Goal: Entertainment & Leisure: Browse casually

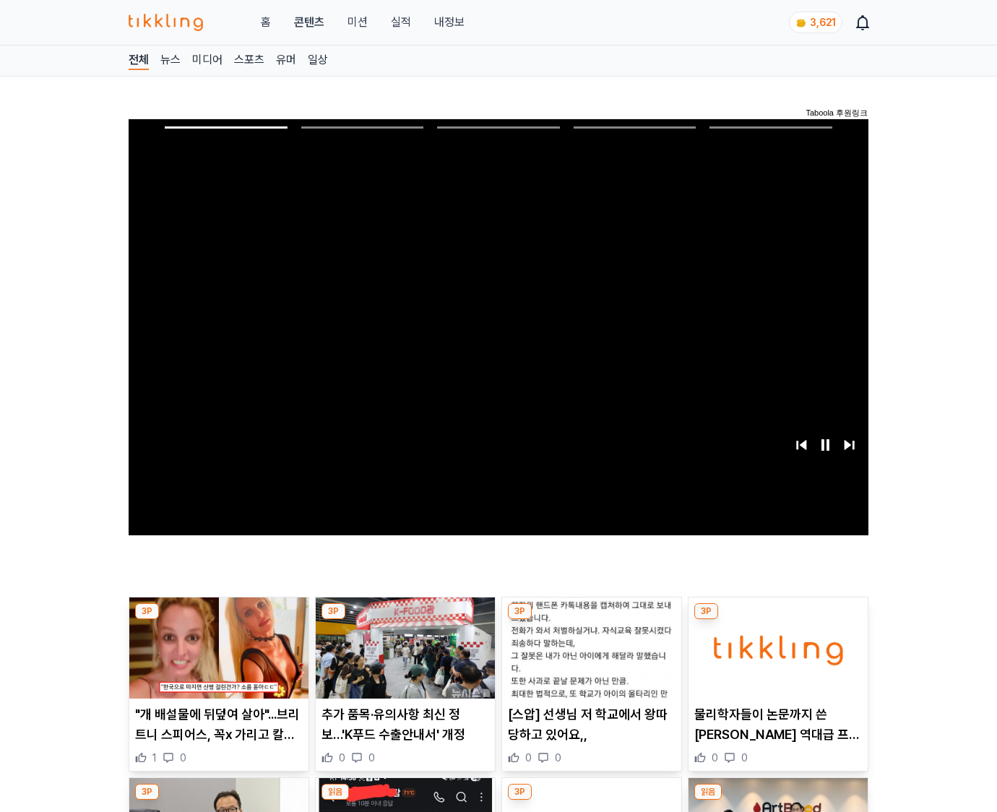
click at [775, 659] on img at bounding box center [777, 647] width 179 height 101
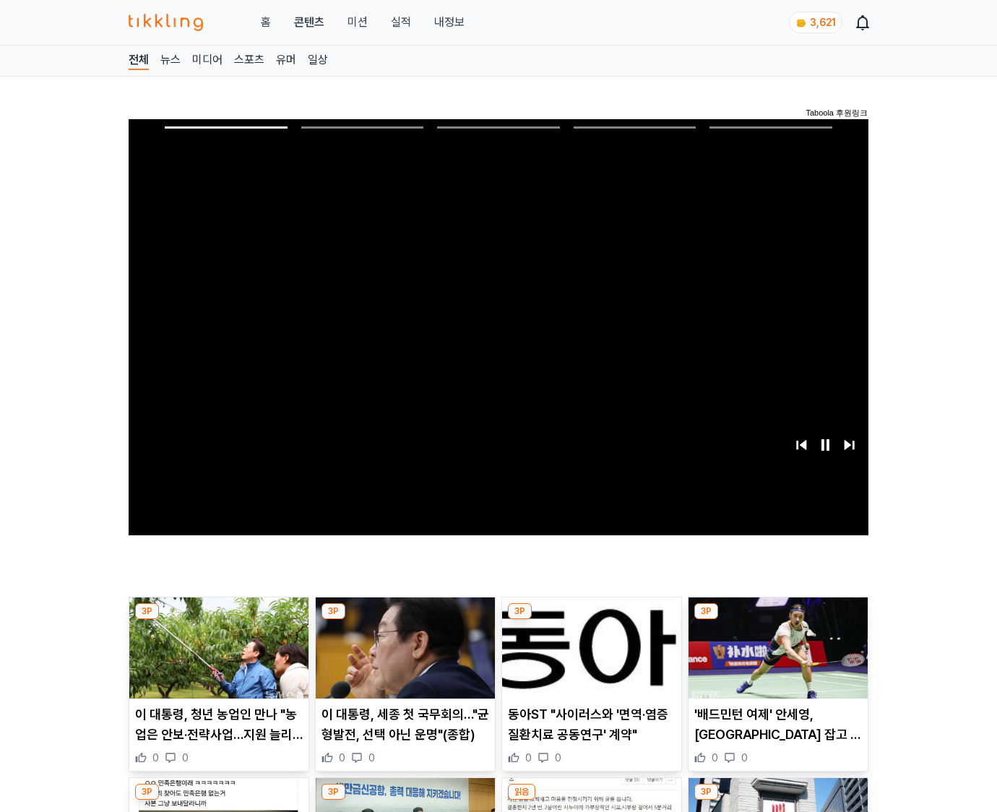
click at [775, 659] on img at bounding box center [777, 647] width 179 height 101
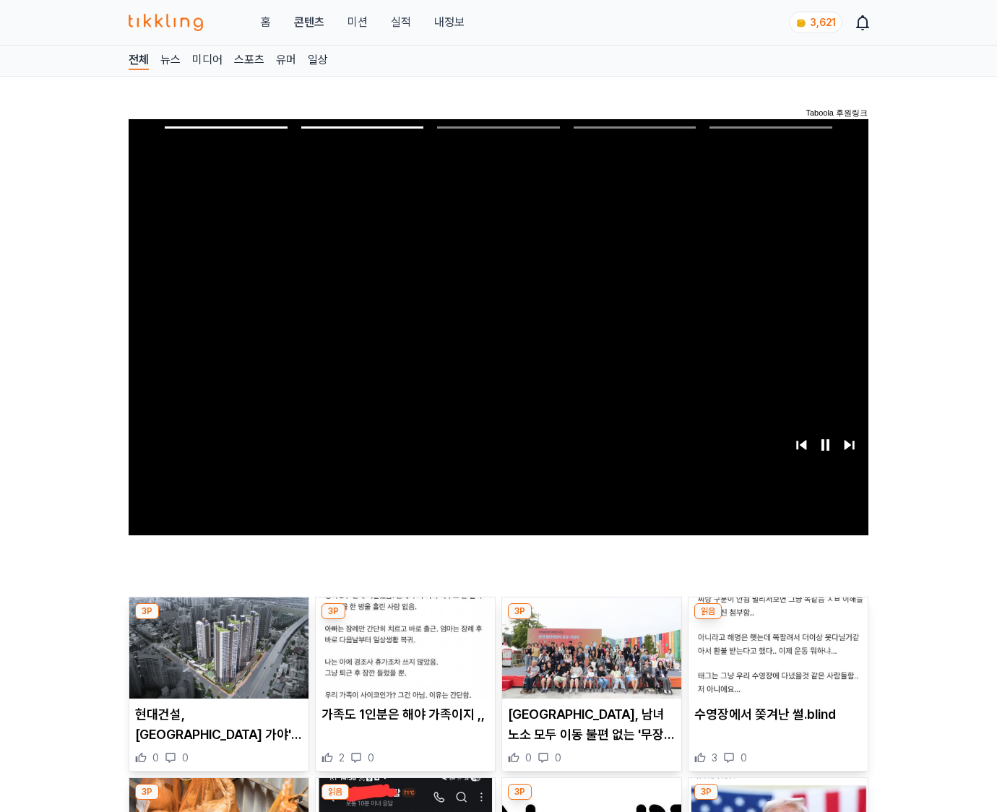
click at [775, 659] on img at bounding box center [777, 647] width 179 height 101
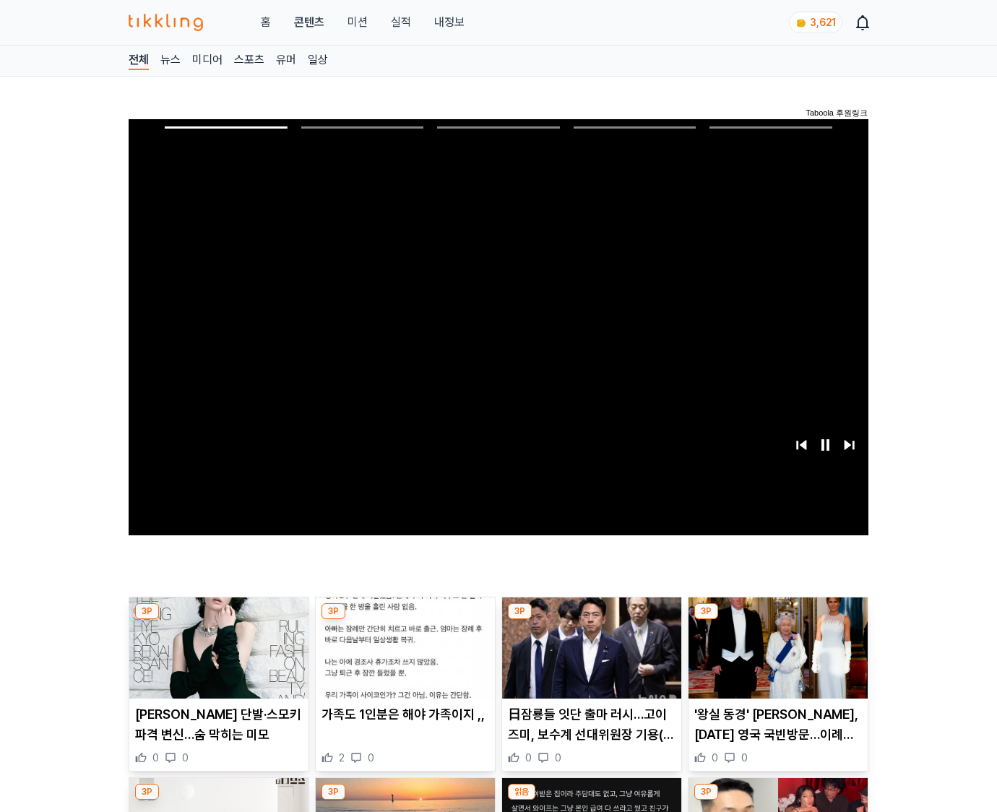
click at [775, 659] on img at bounding box center [777, 647] width 179 height 101
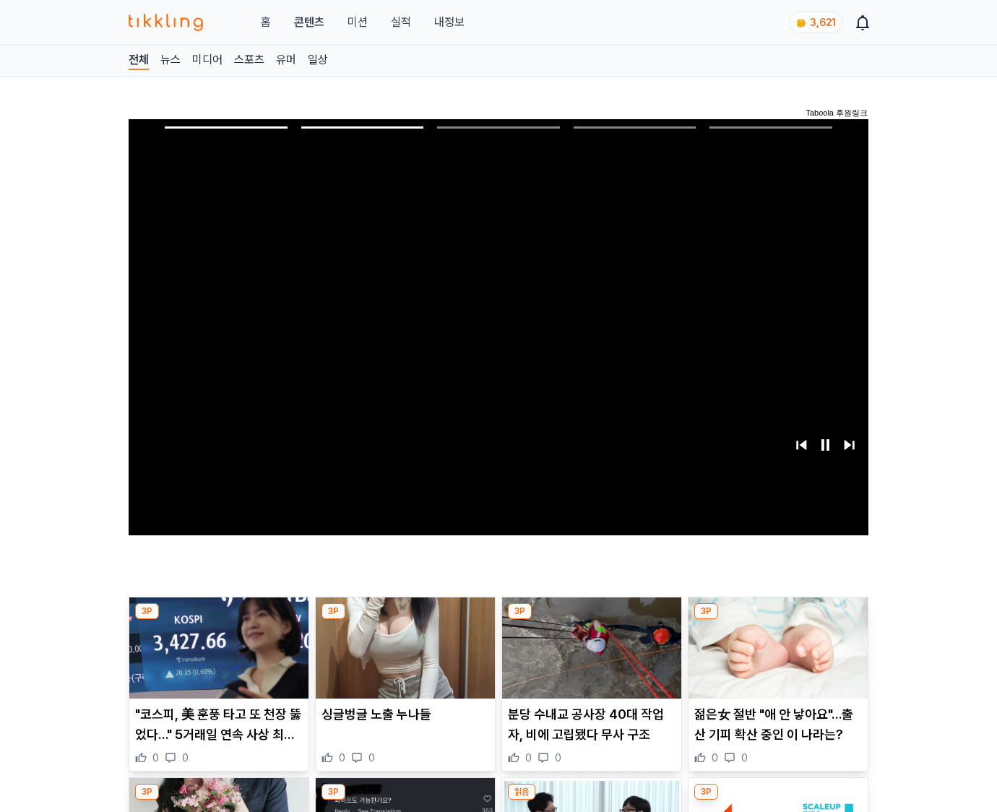
click at [775, 659] on img at bounding box center [777, 647] width 179 height 101
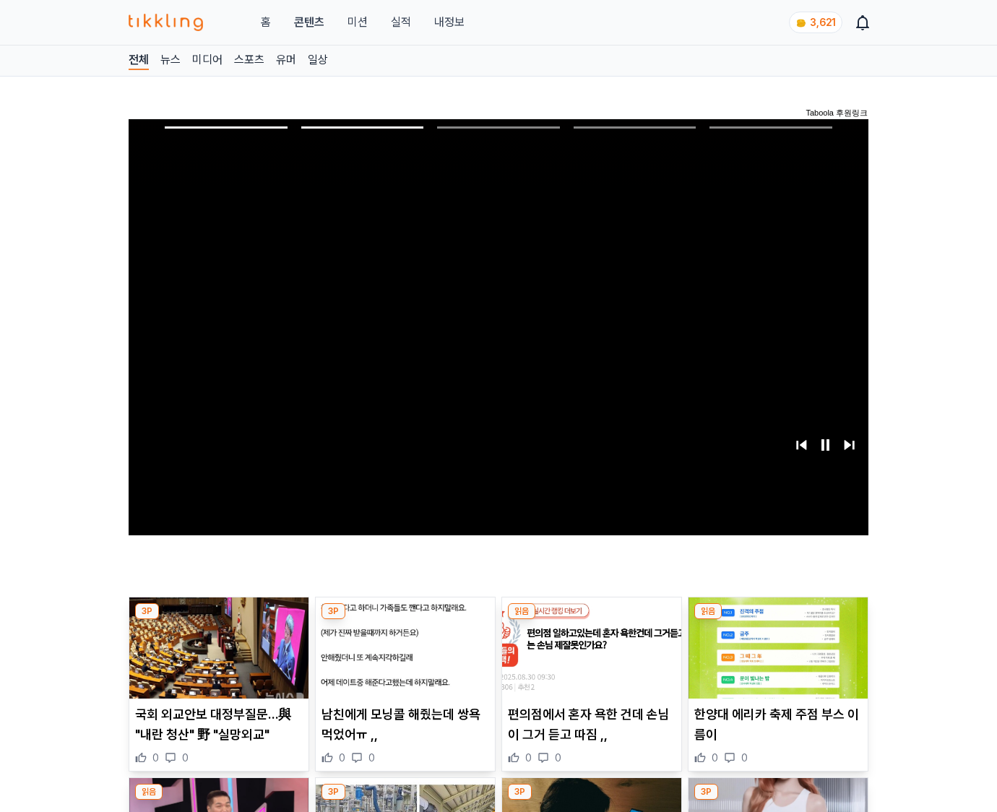
click at [775, 659] on img at bounding box center [777, 647] width 179 height 101
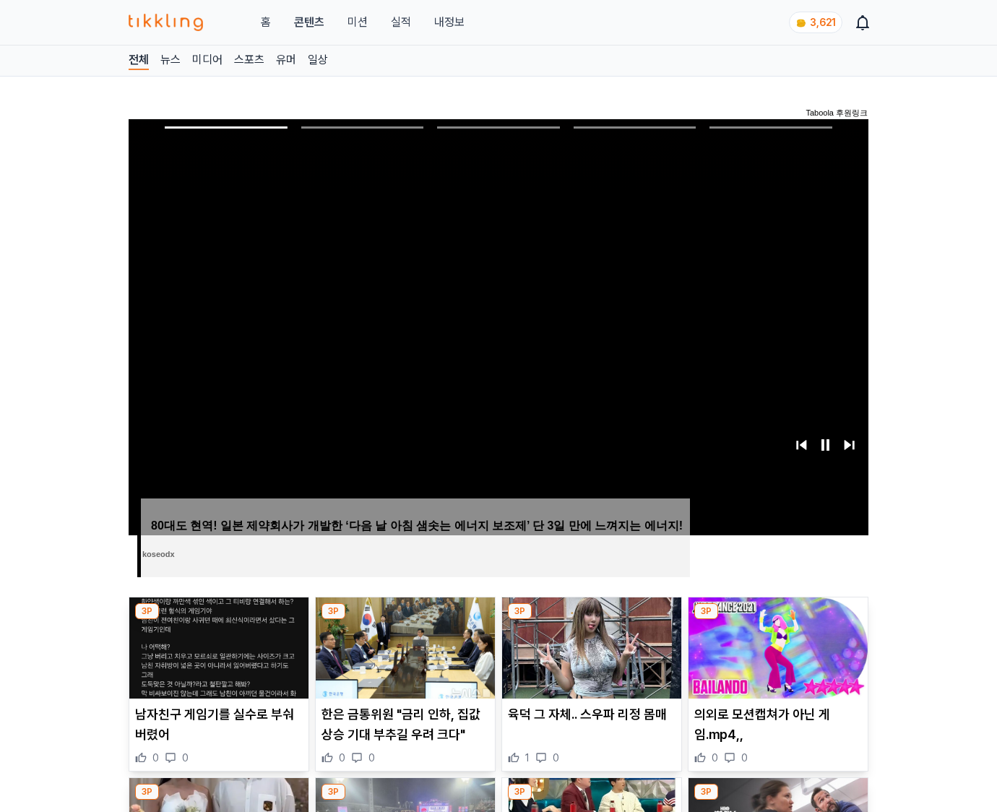
click at [775, 659] on img at bounding box center [777, 647] width 179 height 101
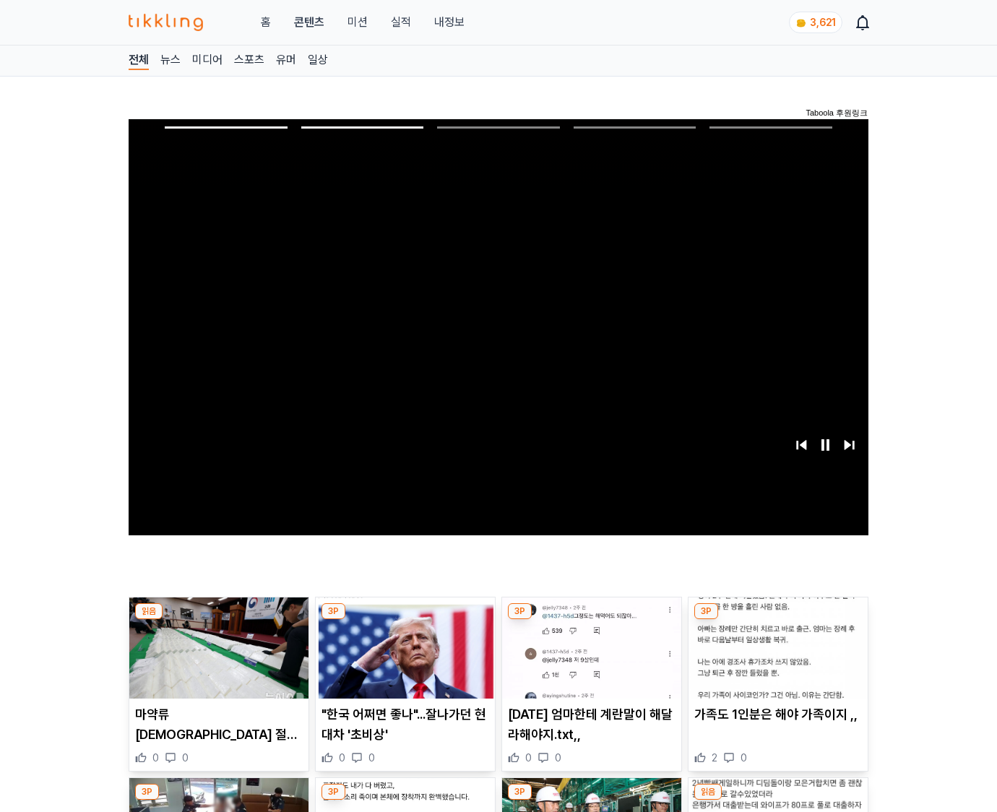
click at [775, 659] on img at bounding box center [777, 647] width 179 height 101
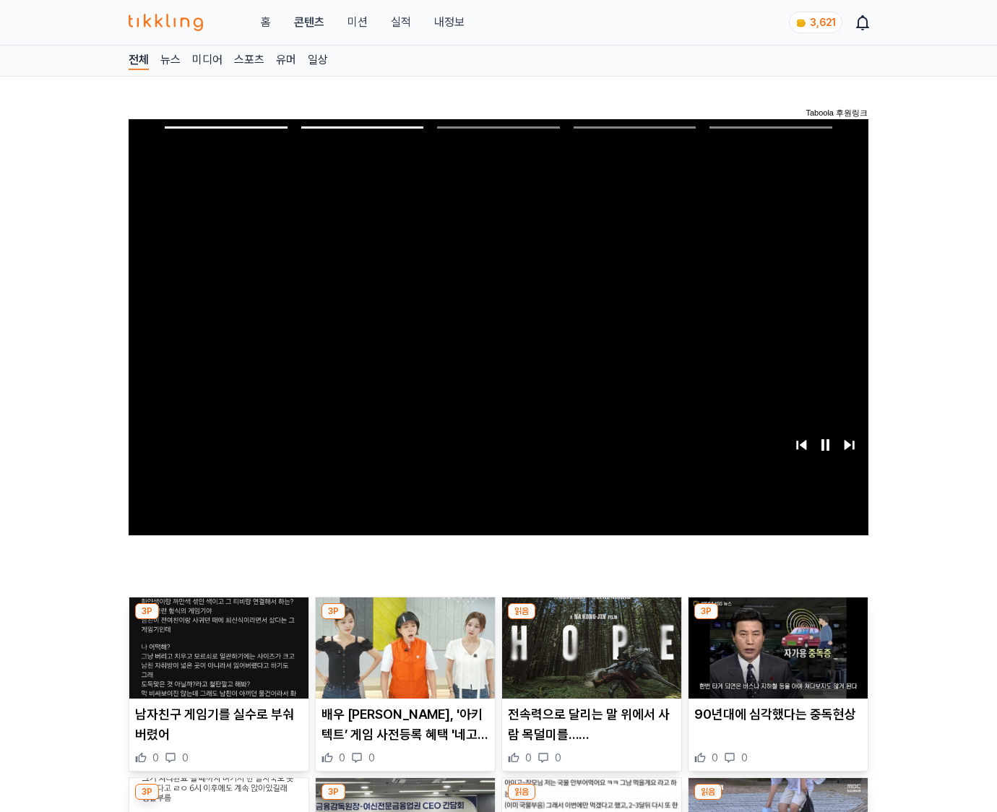
click at [775, 659] on img at bounding box center [777, 647] width 179 height 101
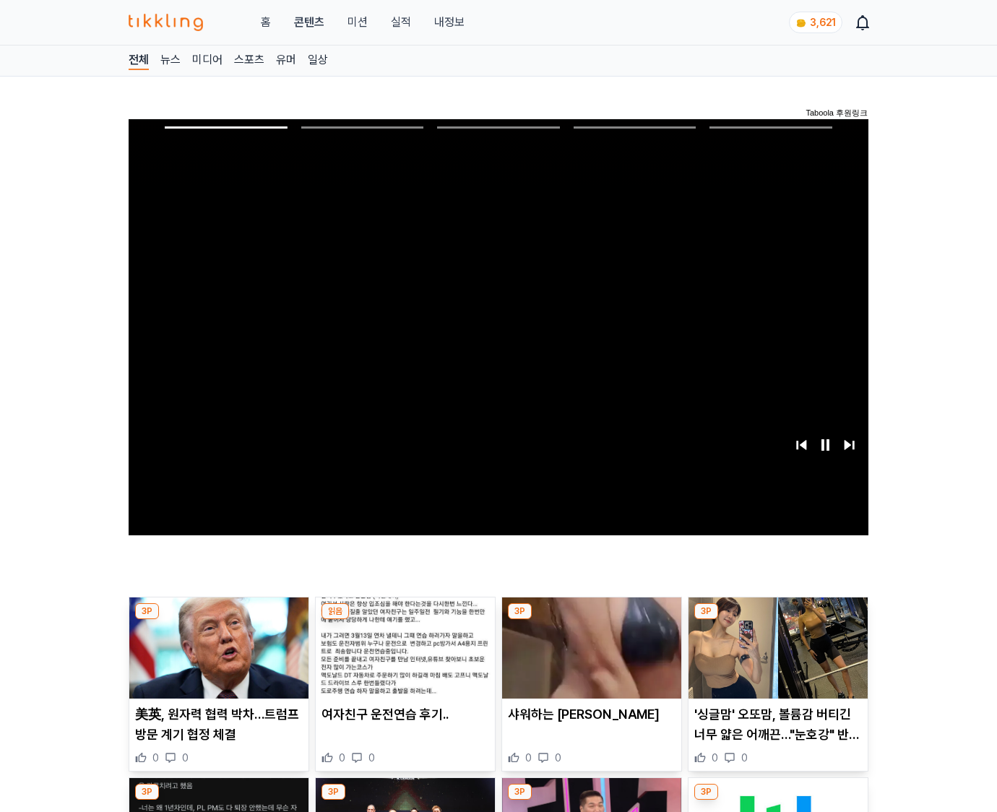
click at [775, 659] on img at bounding box center [777, 647] width 179 height 101
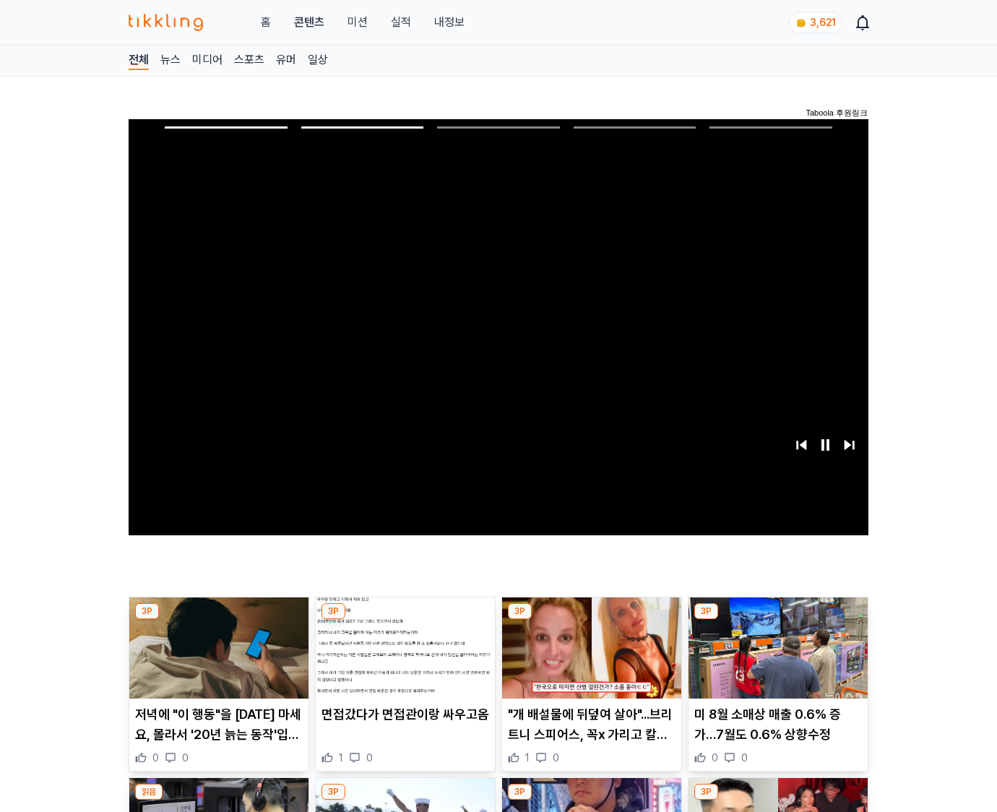
click at [775, 659] on img at bounding box center [777, 647] width 179 height 101
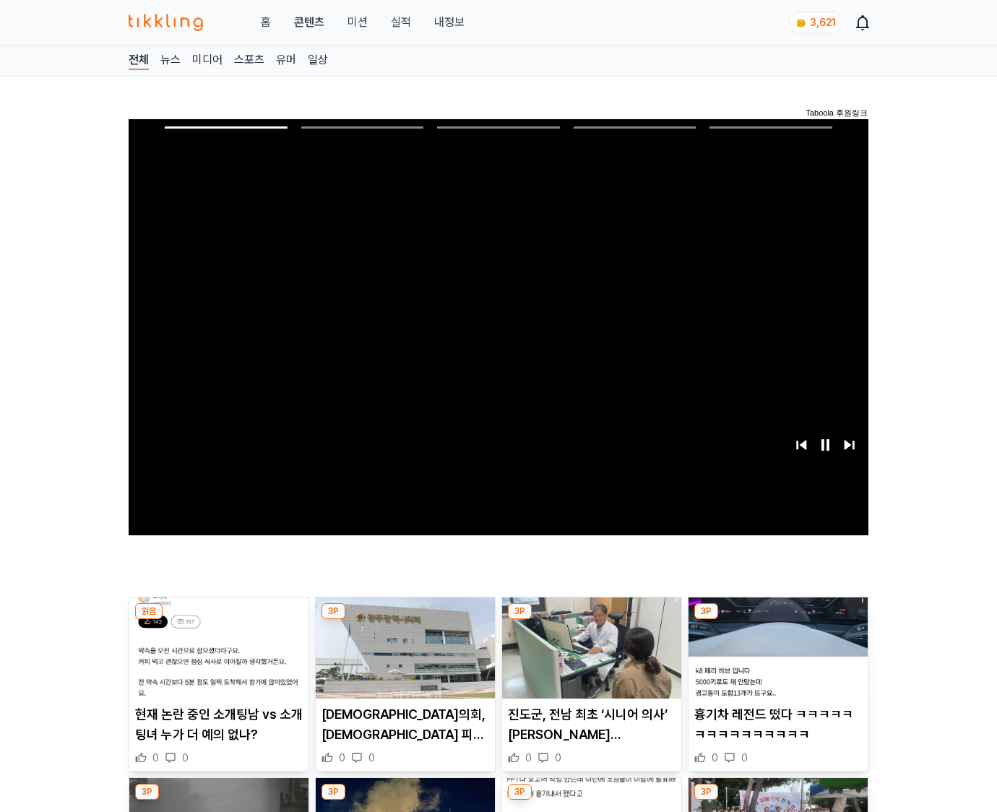
click at [775, 659] on img at bounding box center [777, 647] width 179 height 101
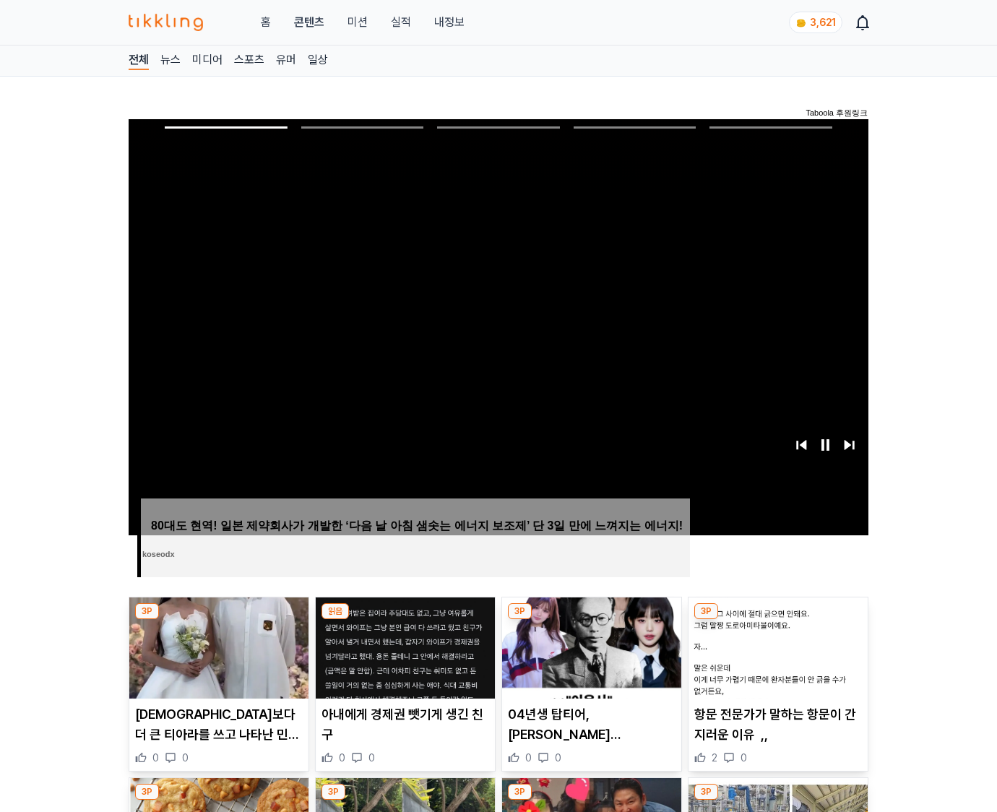
click at [775, 659] on img at bounding box center [777, 647] width 179 height 101
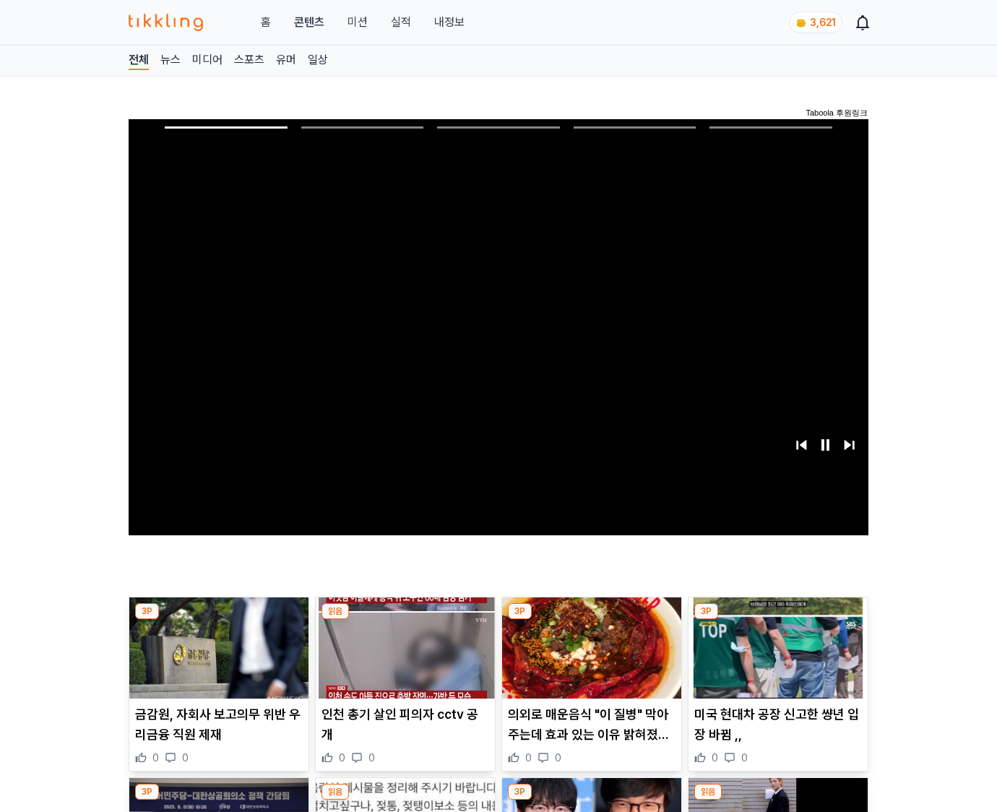
click at [775, 659] on img at bounding box center [777, 647] width 179 height 101
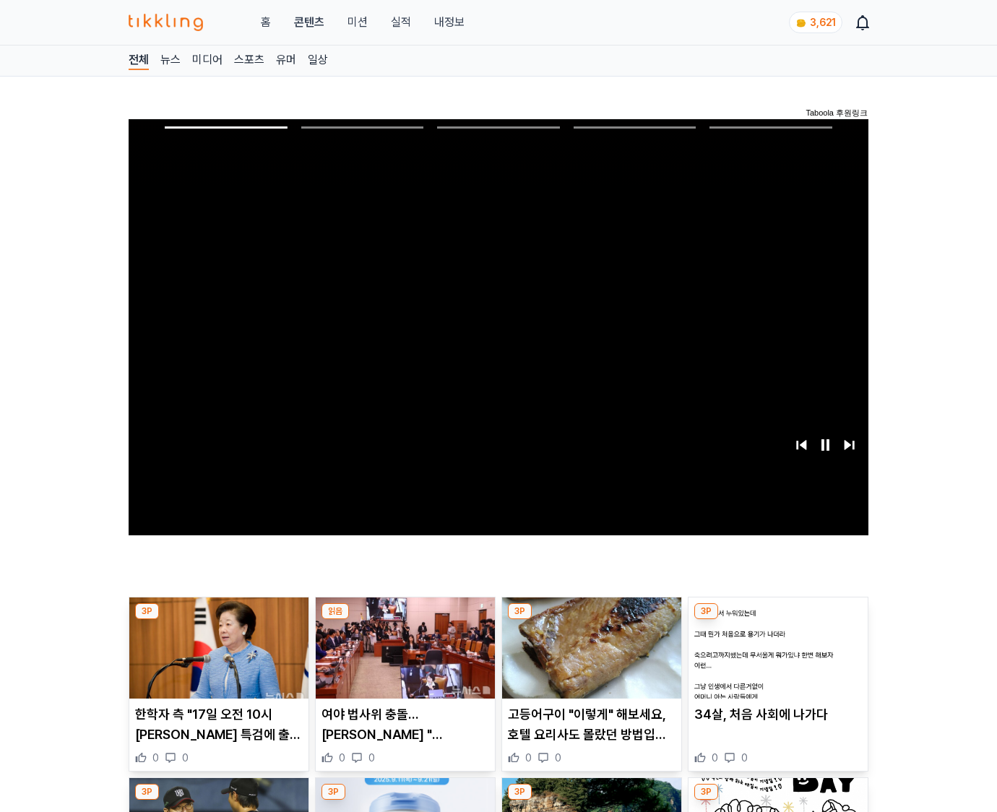
click at [775, 659] on img at bounding box center [777, 647] width 179 height 101
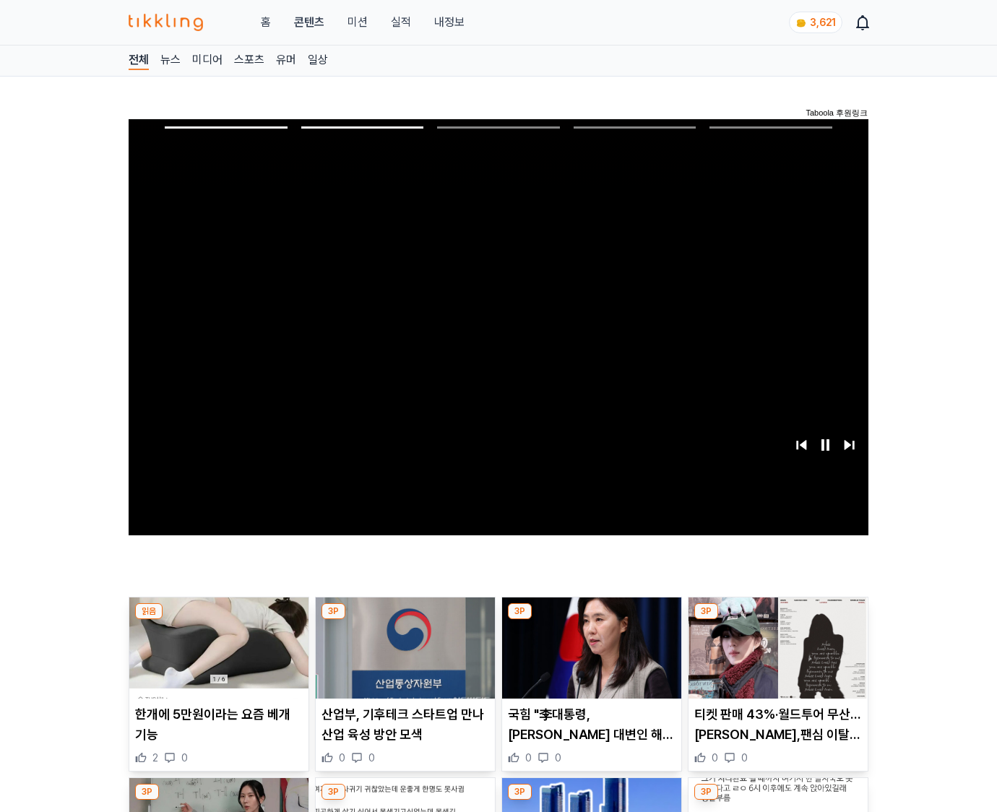
click at [775, 659] on img at bounding box center [777, 647] width 179 height 101
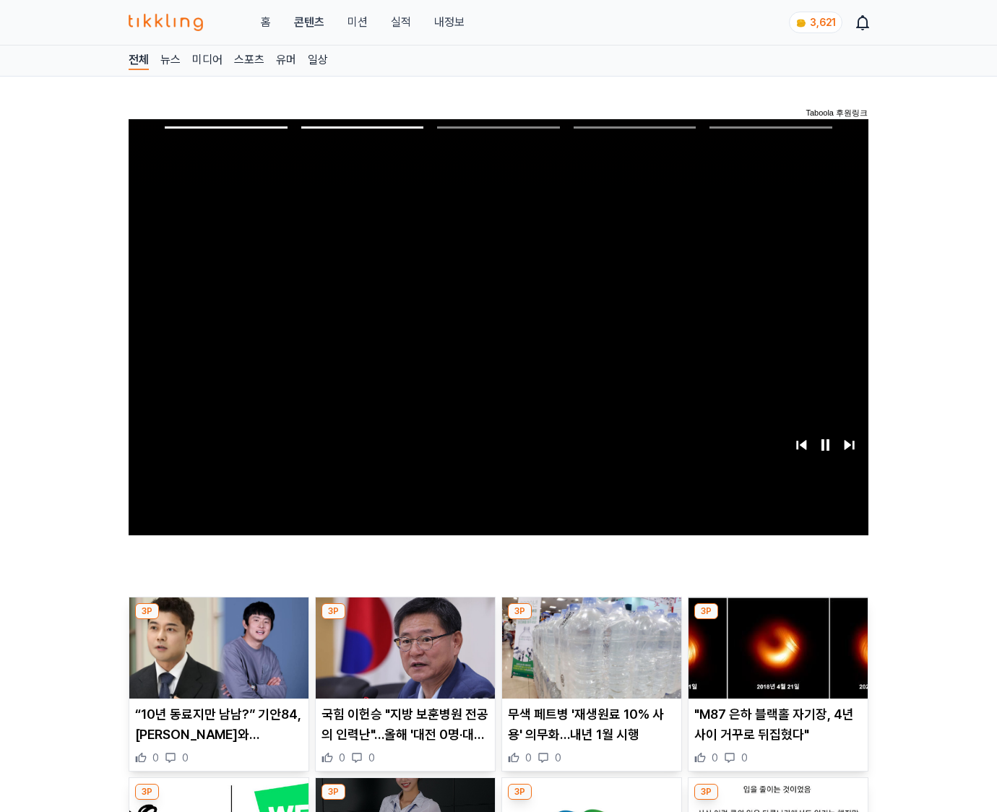
click at [775, 659] on img at bounding box center [777, 647] width 179 height 101
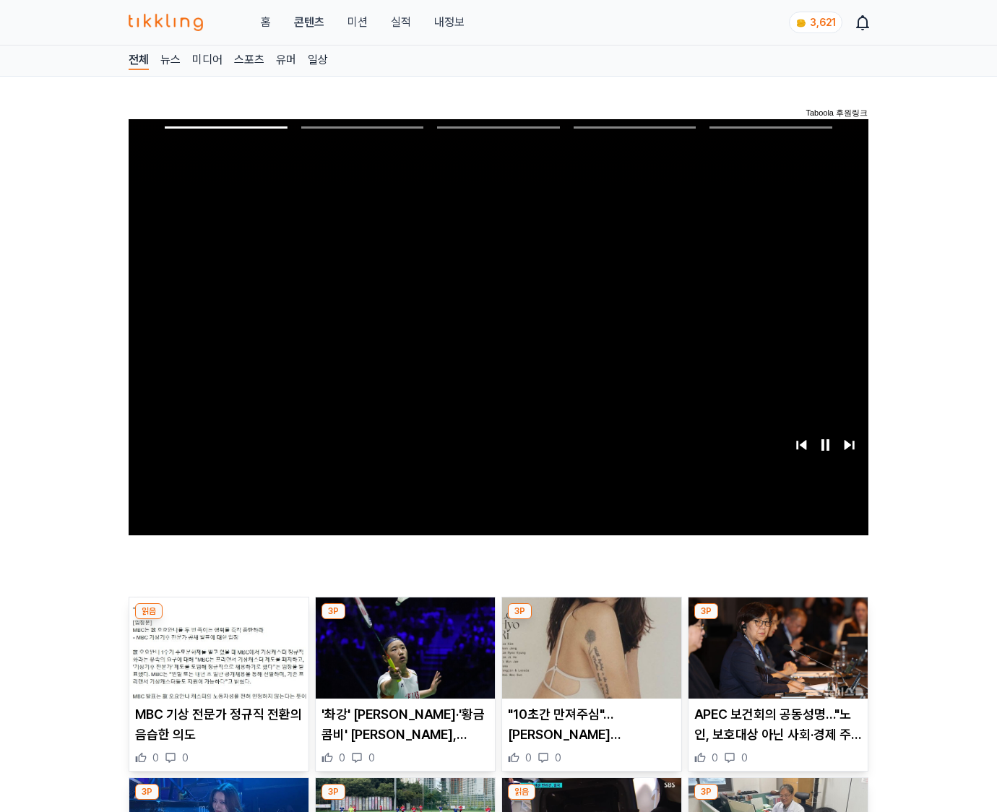
click at [775, 659] on img at bounding box center [777, 647] width 179 height 101
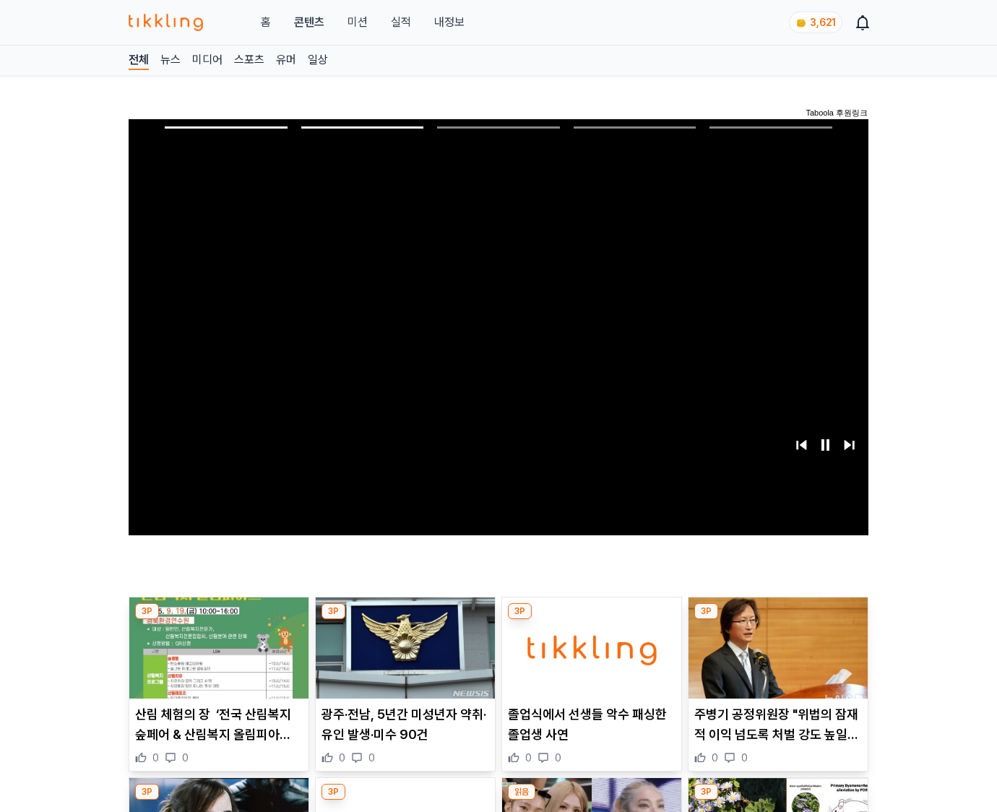
click at [775, 659] on img at bounding box center [777, 647] width 179 height 101
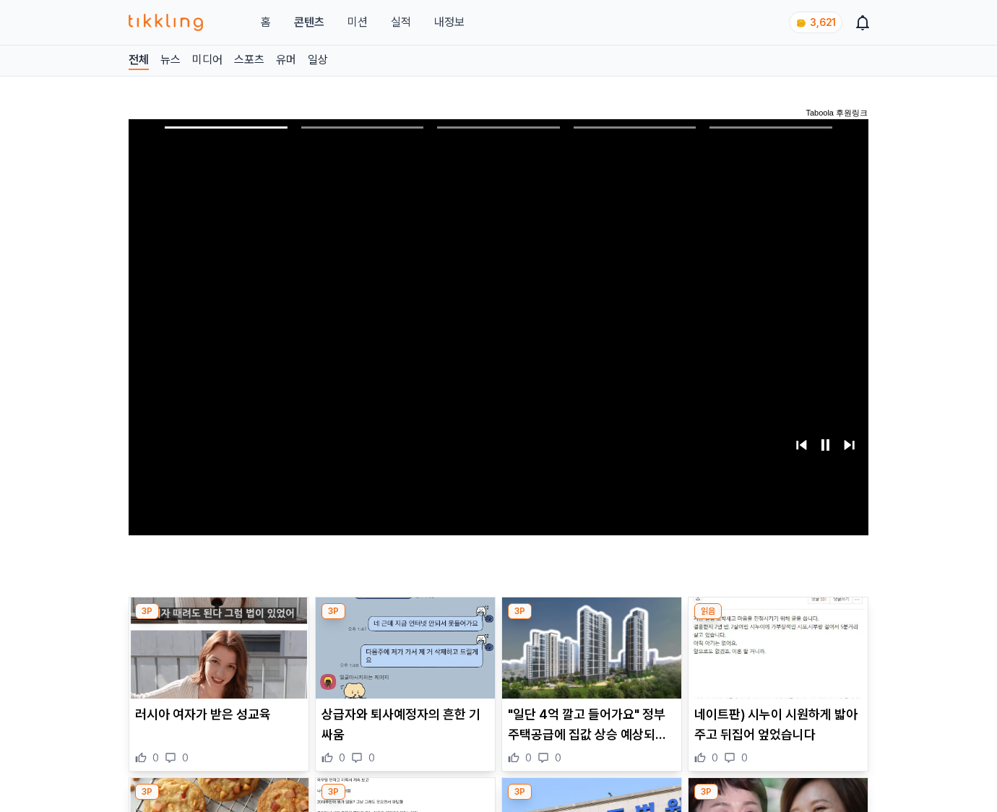
click at [775, 659] on img at bounding box center [777, 647] width 179 height 101
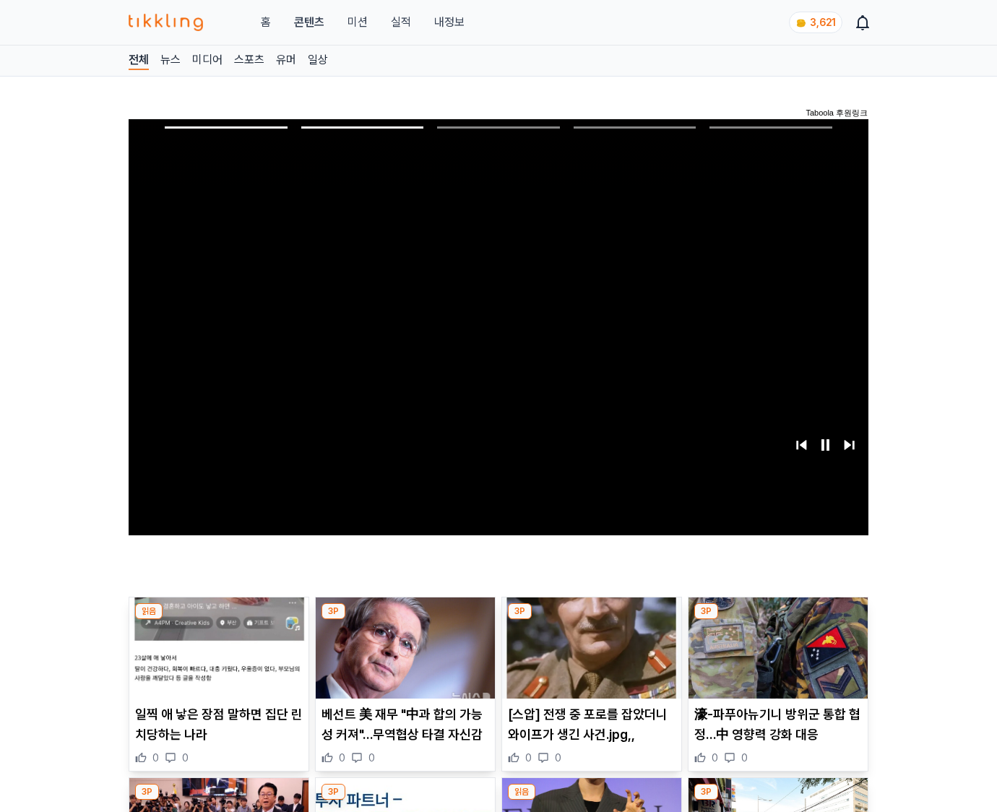
click at [775, 659] on img at bounding box center [777, 647] width 179 height 101
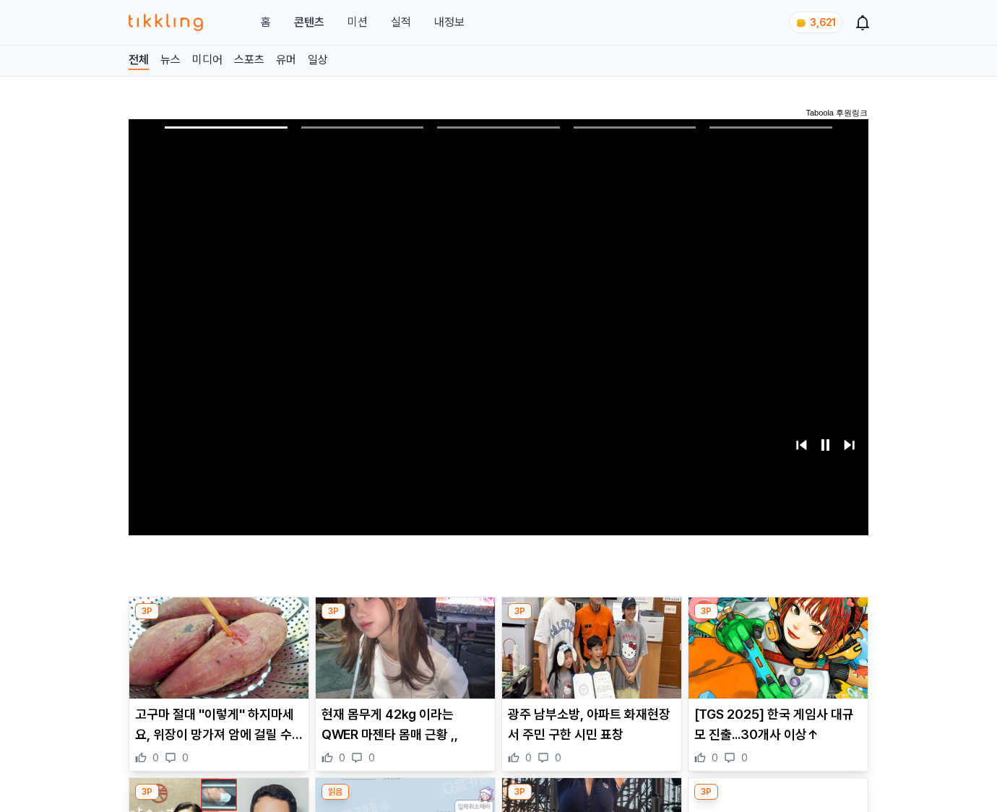
click at [775, 659] on img at bounding box center [777, 647] width 179 height 101
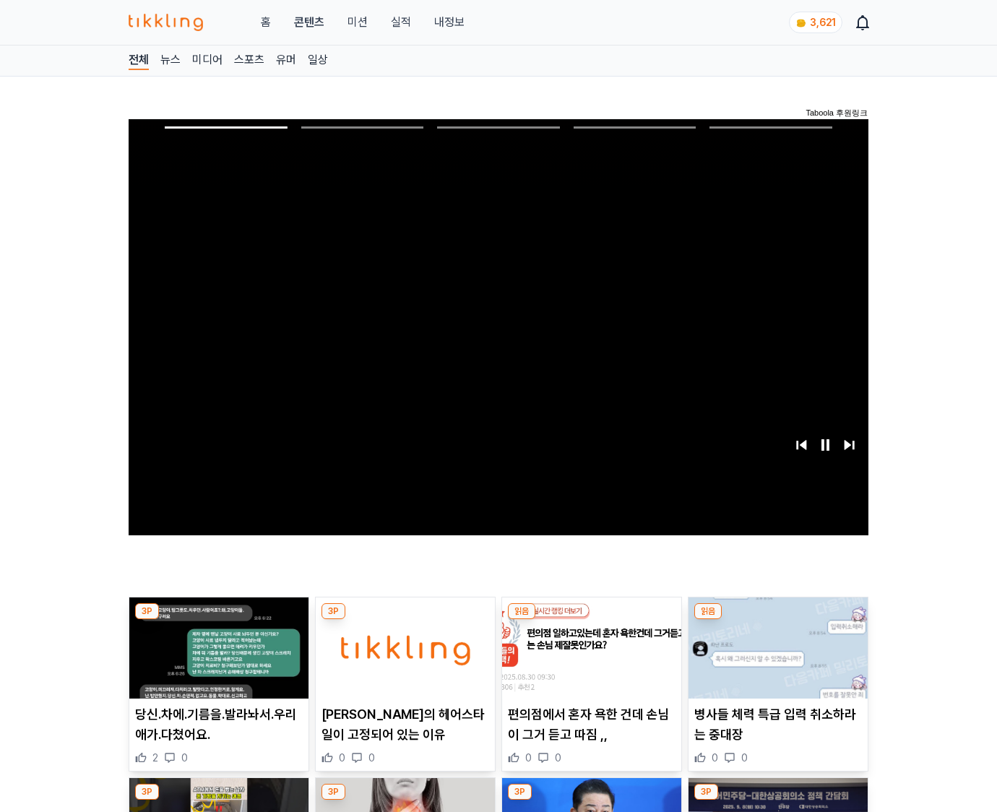
click at [775, 659] on img at bounding box center [777, 647] width 179 height 101
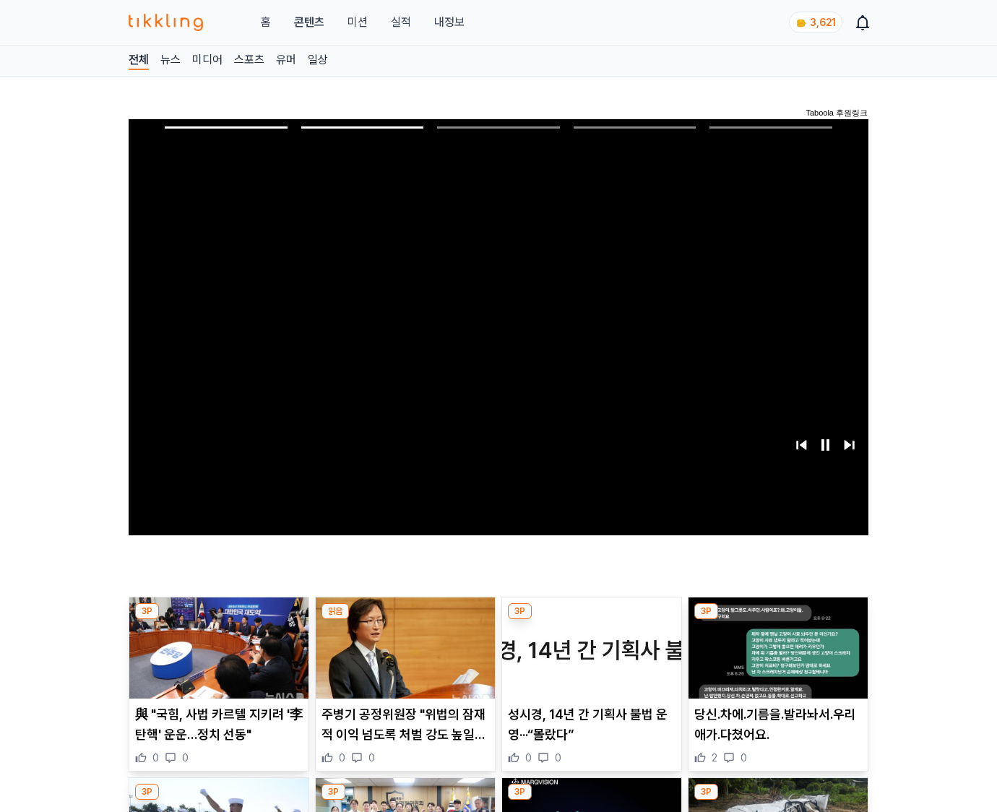
click at [775, 659] on img at bounding box center [777, 647] width 179 height 101
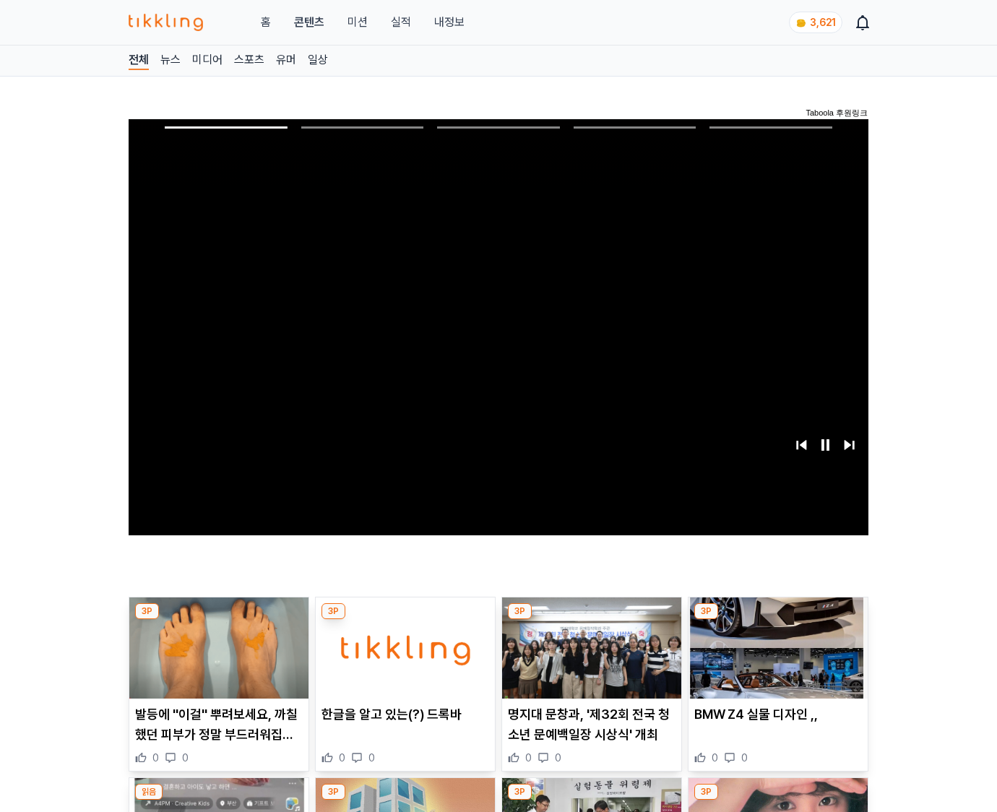
click at [775, 659] on img at bounding box center [777, 647] width 179 height 101
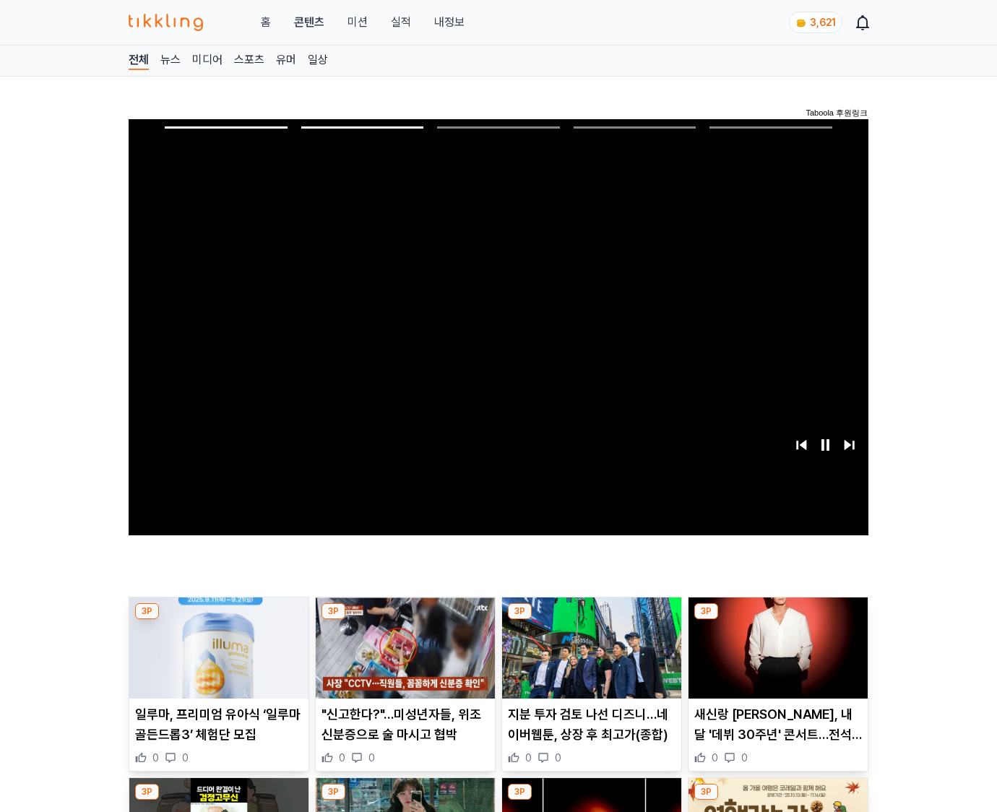
click at [775, 659] on img at bounding box center [777, 647] width 179 height 101
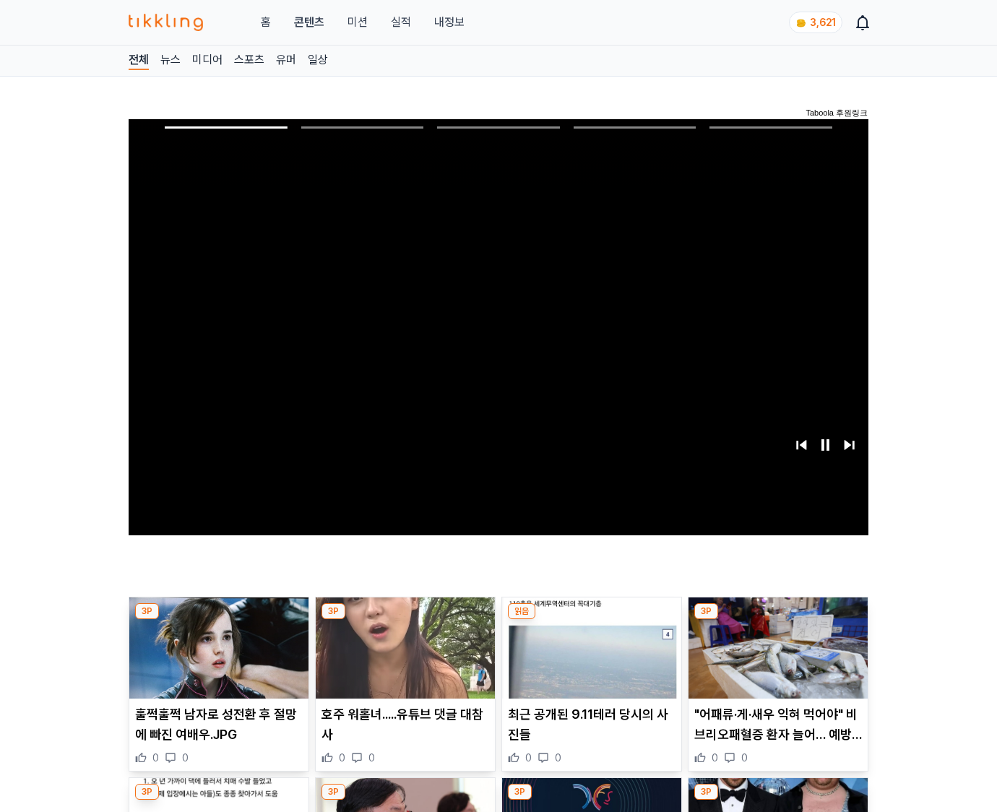
click at [775, 659] on img at bounding box center [777, 647] width 179 height 101
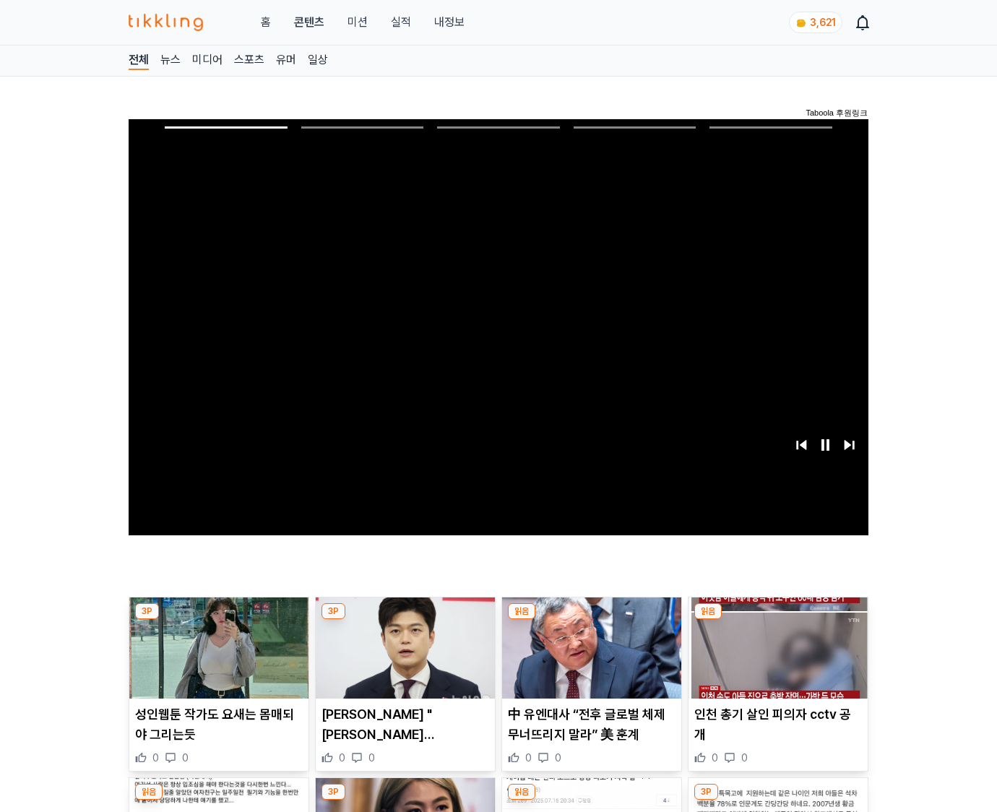
click at [775, 659] on img at bounding box center [777, 647] width 179 height 101
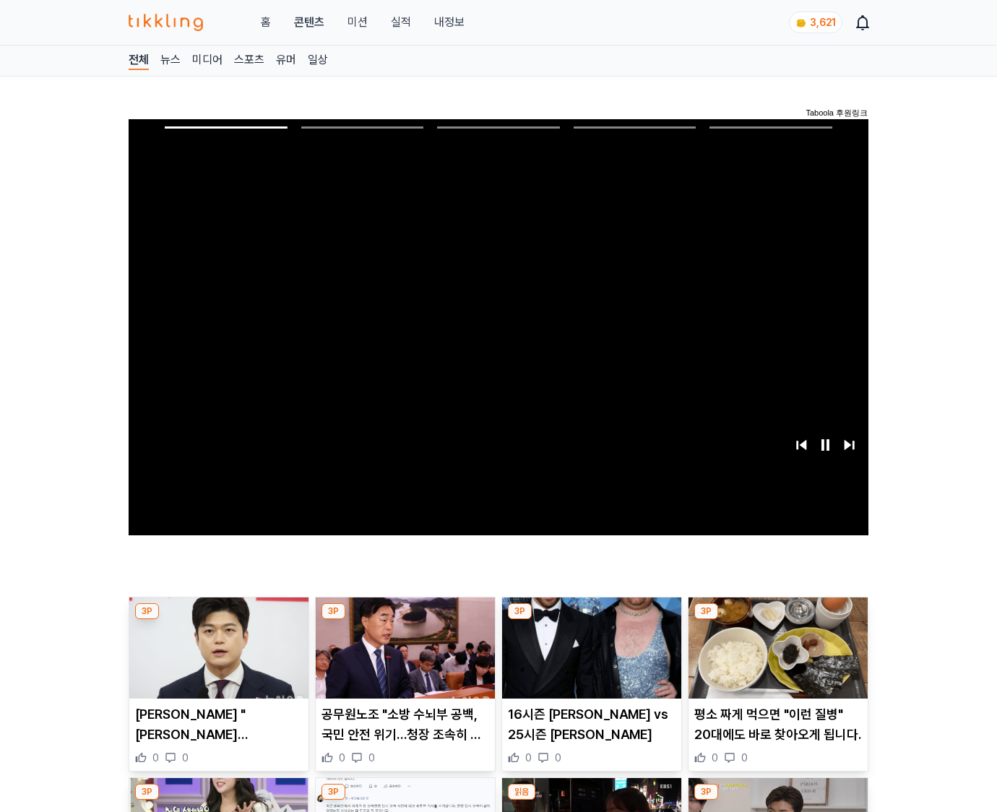
click at [775, 659] on img at bounding box center [777, 647] width 179 height 101
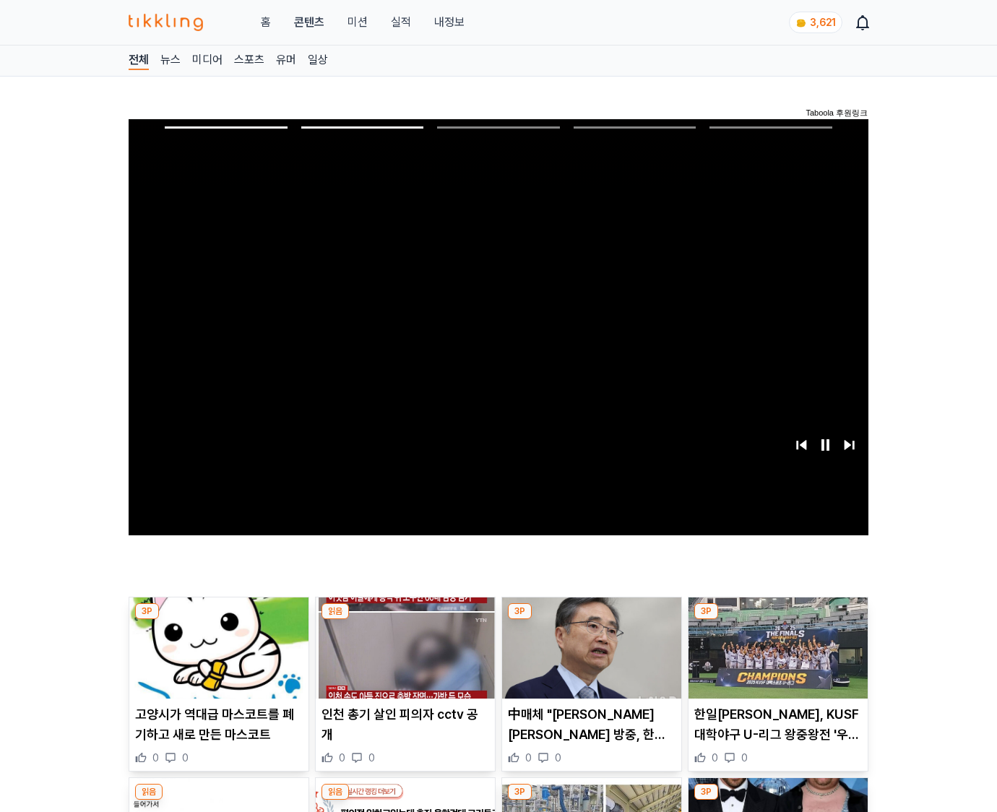
click at [775, 659] on img at bounding box center [777, 647] width 179 height 101
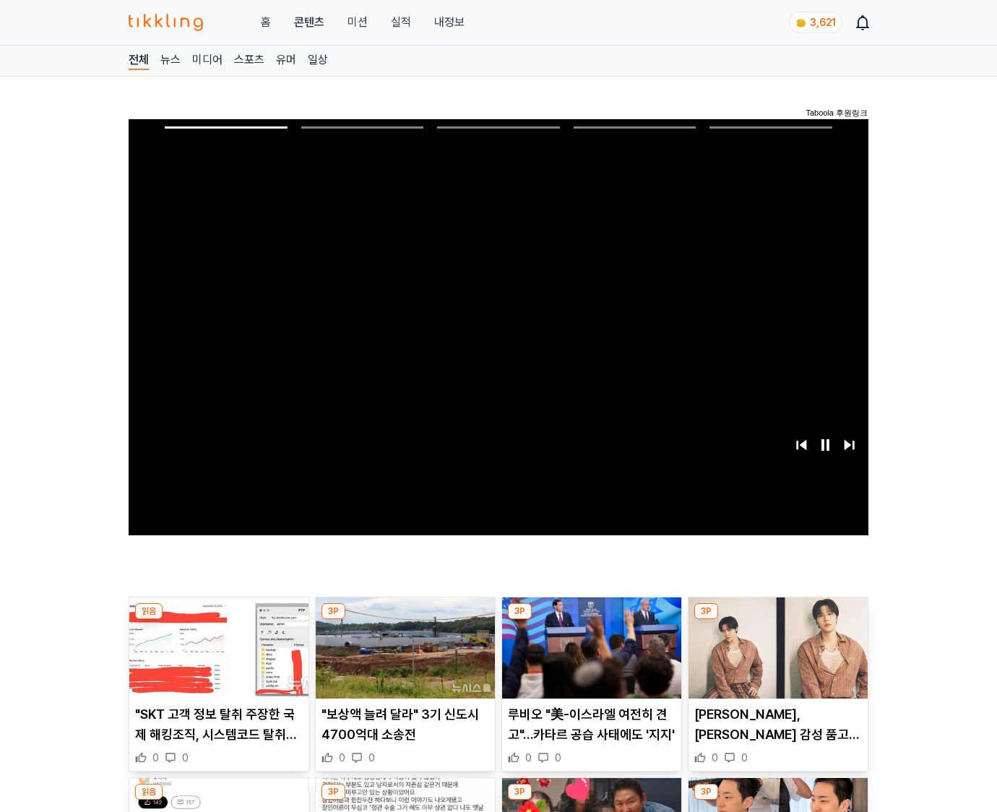
click at [775, 659] on img at bounding box center [777, 647] width 179 height 101
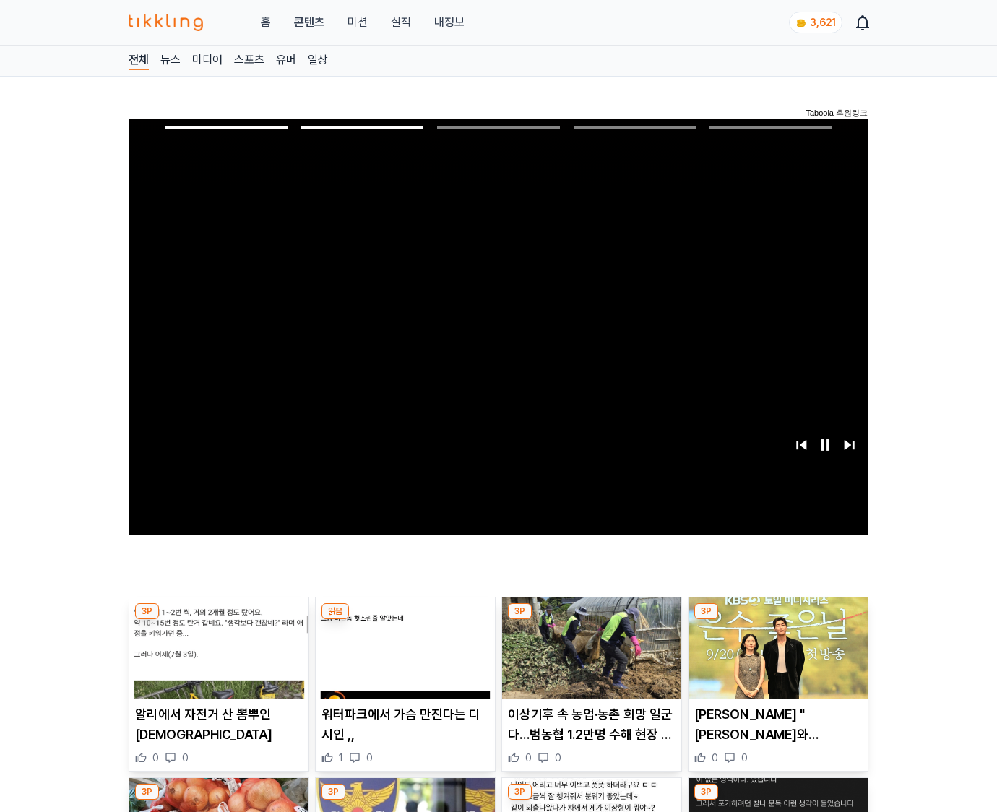
click at [775, 659] on img at bounding box center [777, 647] width 179 height 101
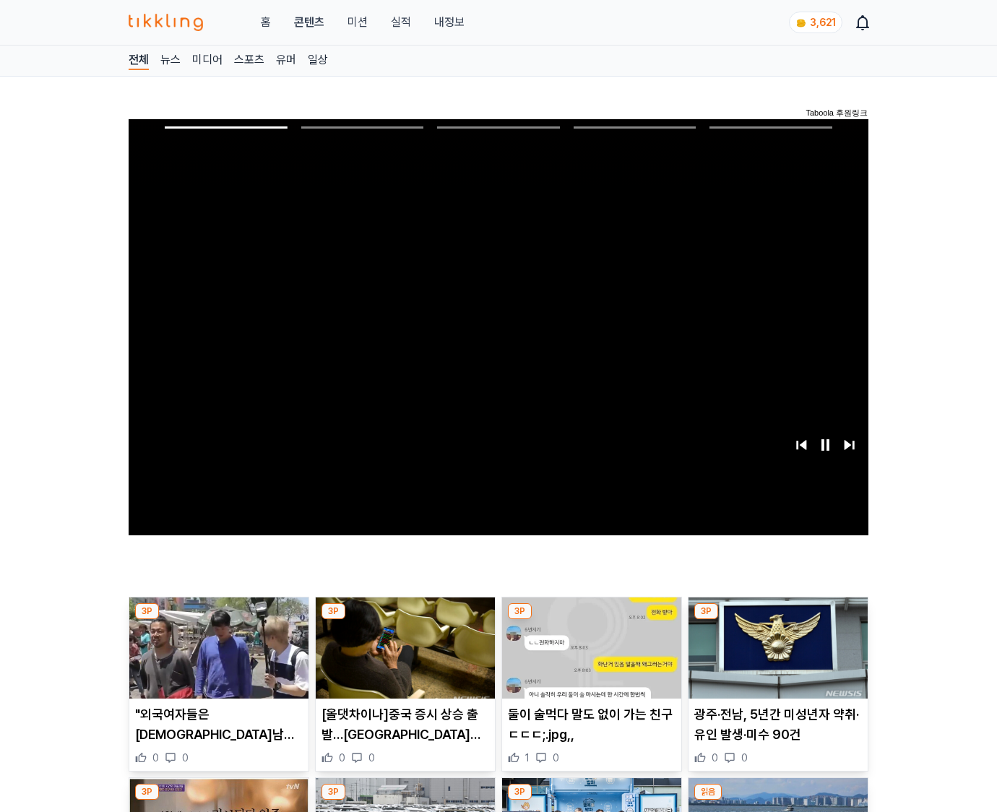
click at [775, 659] on img at bounding box center [777, 647] width 179 height 101
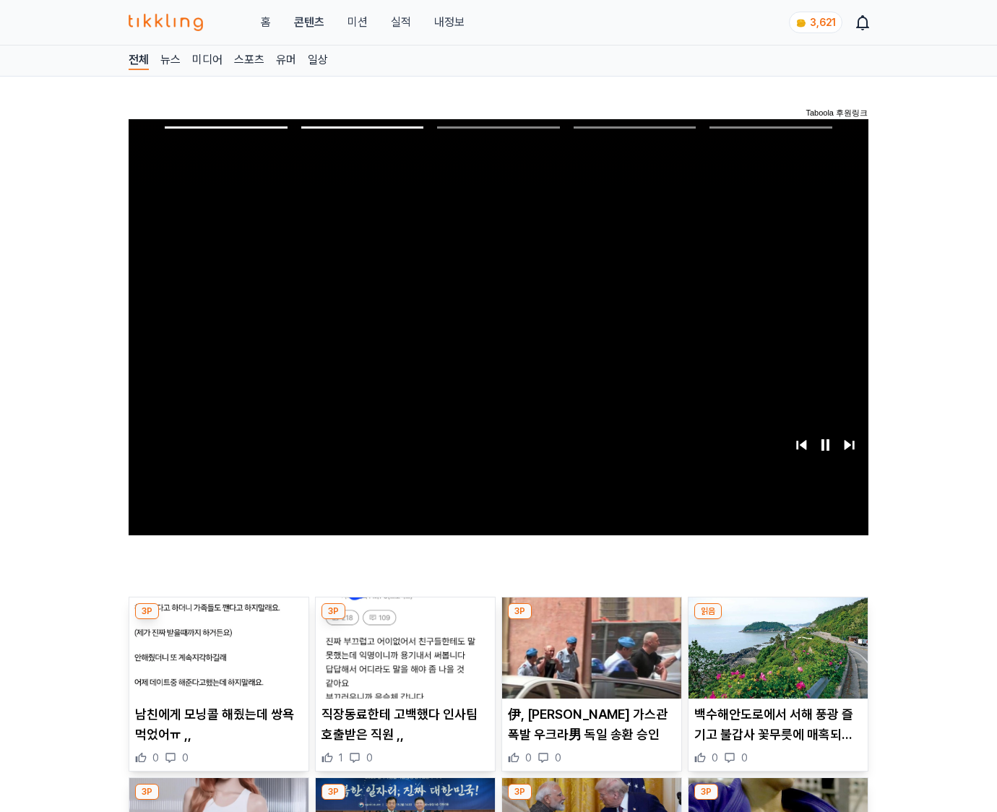
click at [775, 659] on img at bounding box center [777, 647] width 179 height 101
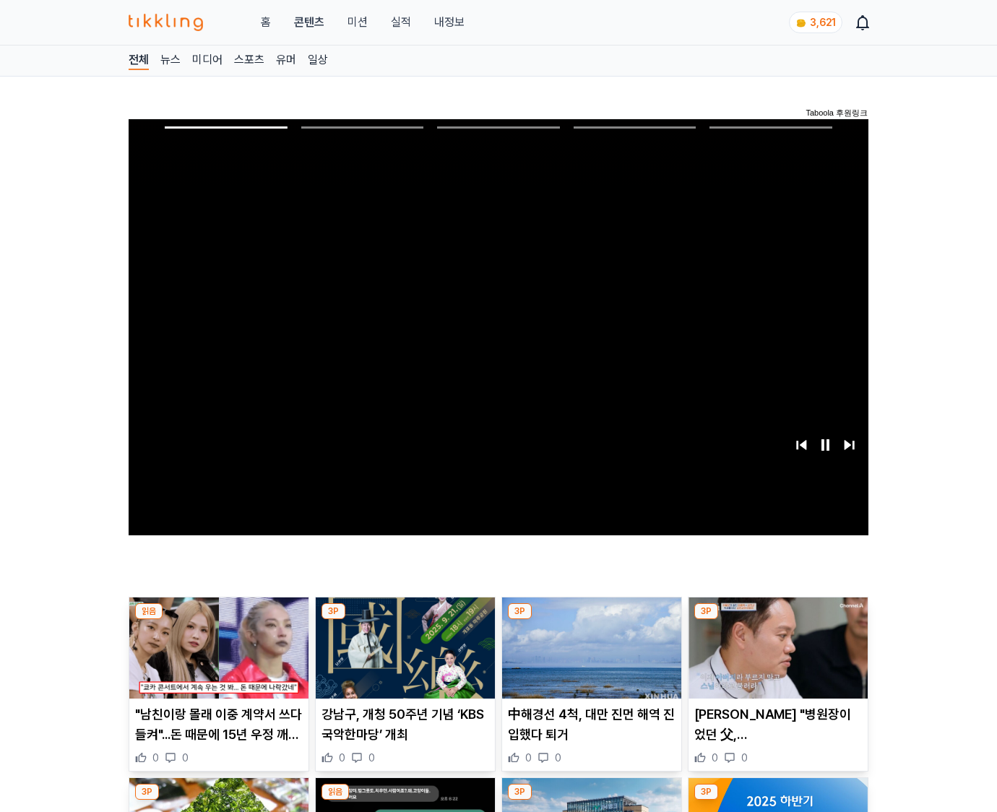
click at [775, 659] on img at bounding box center [777, 647] width 179 height 101
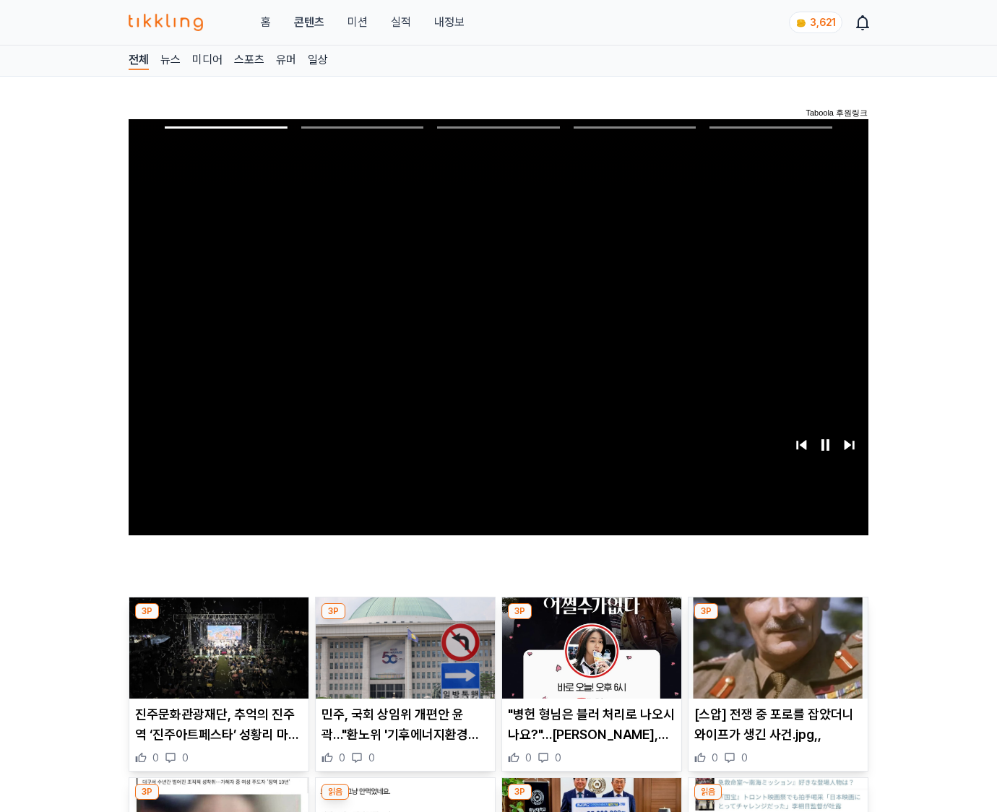
click at [775, 659] on img at bounding box center [777, 647] width 179 height 101
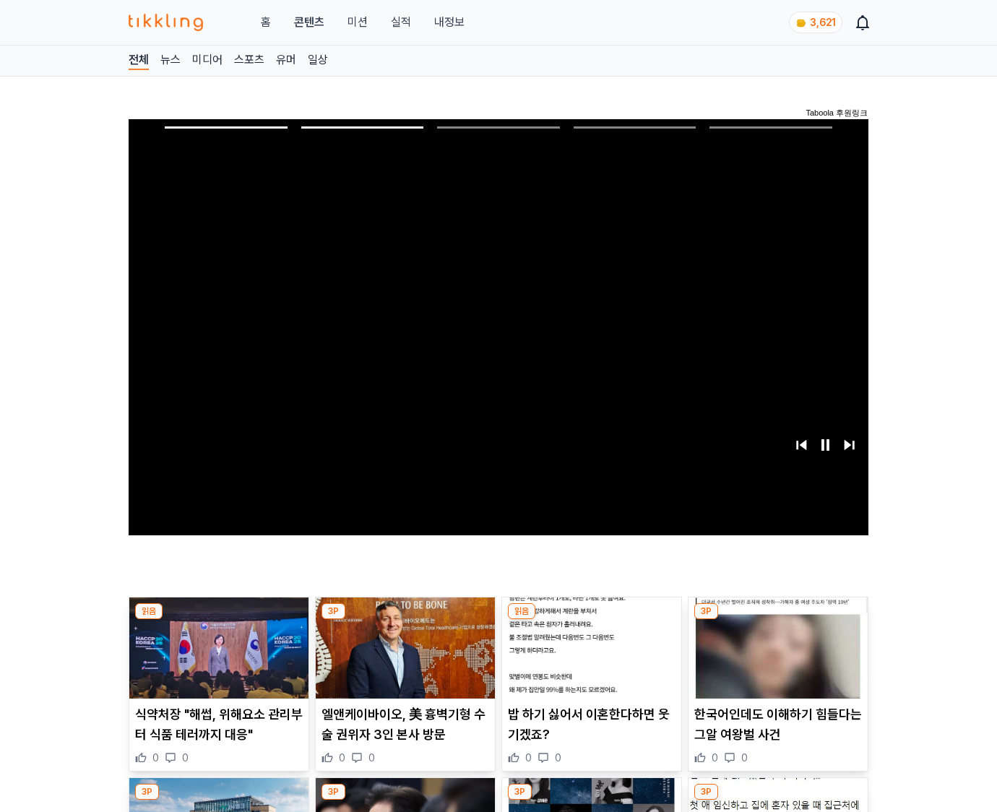
click at [775, 659] on img at bounding box center [777, 647] width 179 height 101
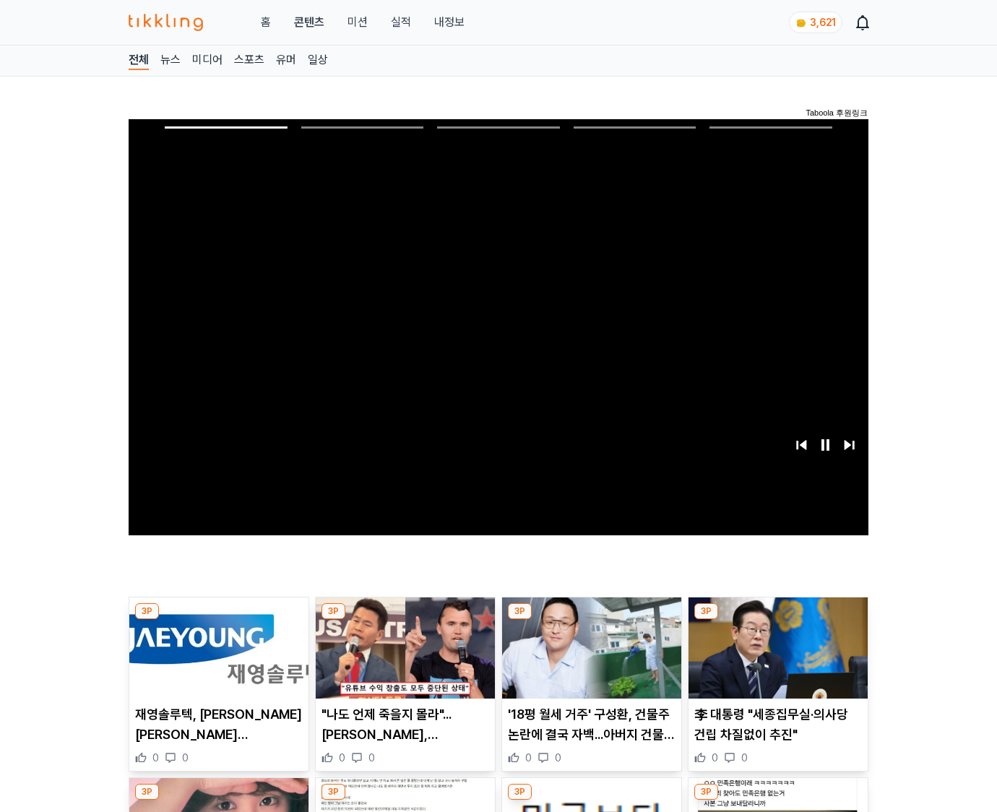
click at [775, 659] on img at bounding box center [777, 647] width 179 height 101
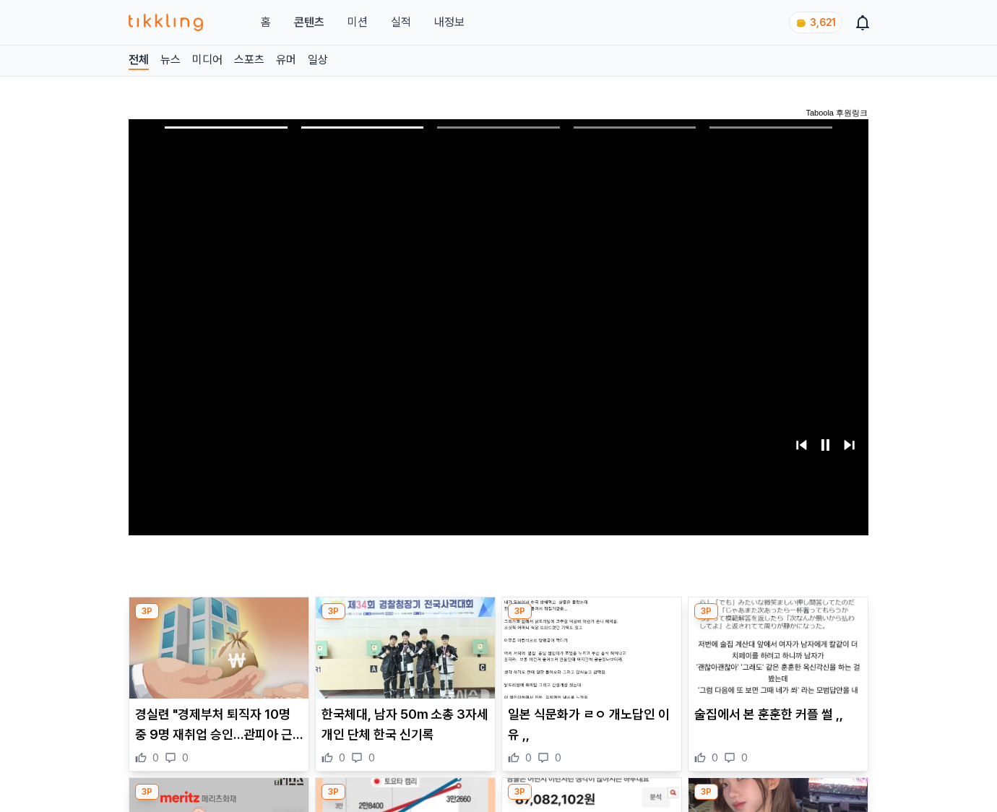
click at [775, 659] on img at bounding box center [777, 647] width 179 height 101
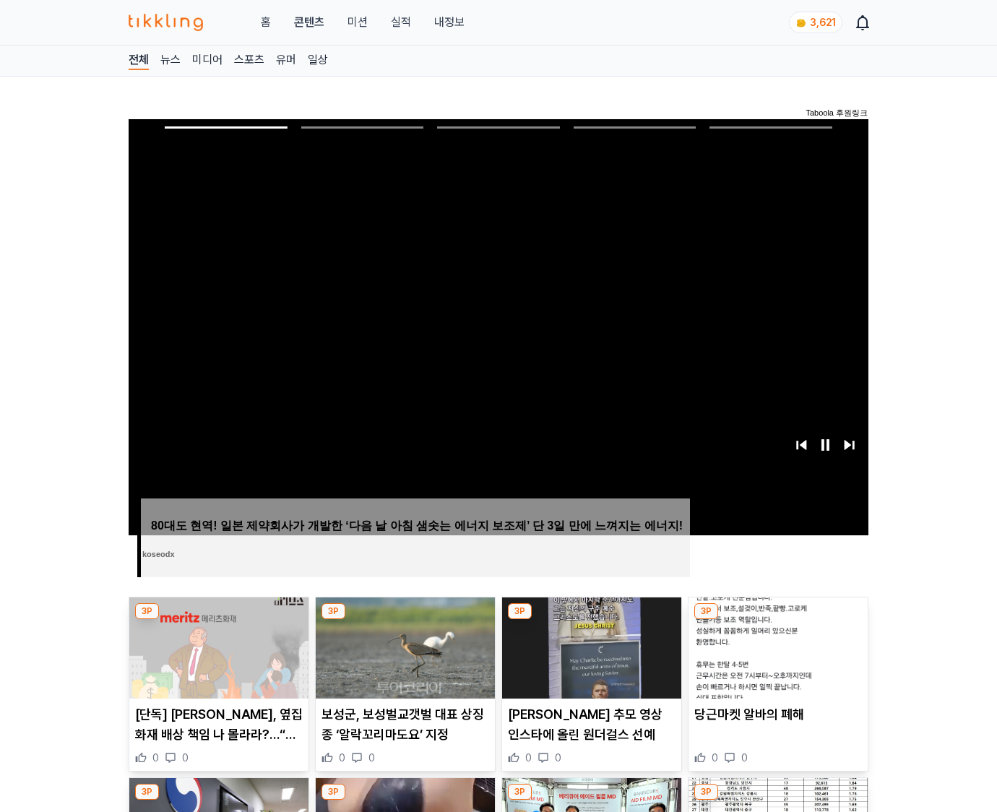
click at [775, 659] on img at bounding box center [777, 647] width 179 height 101
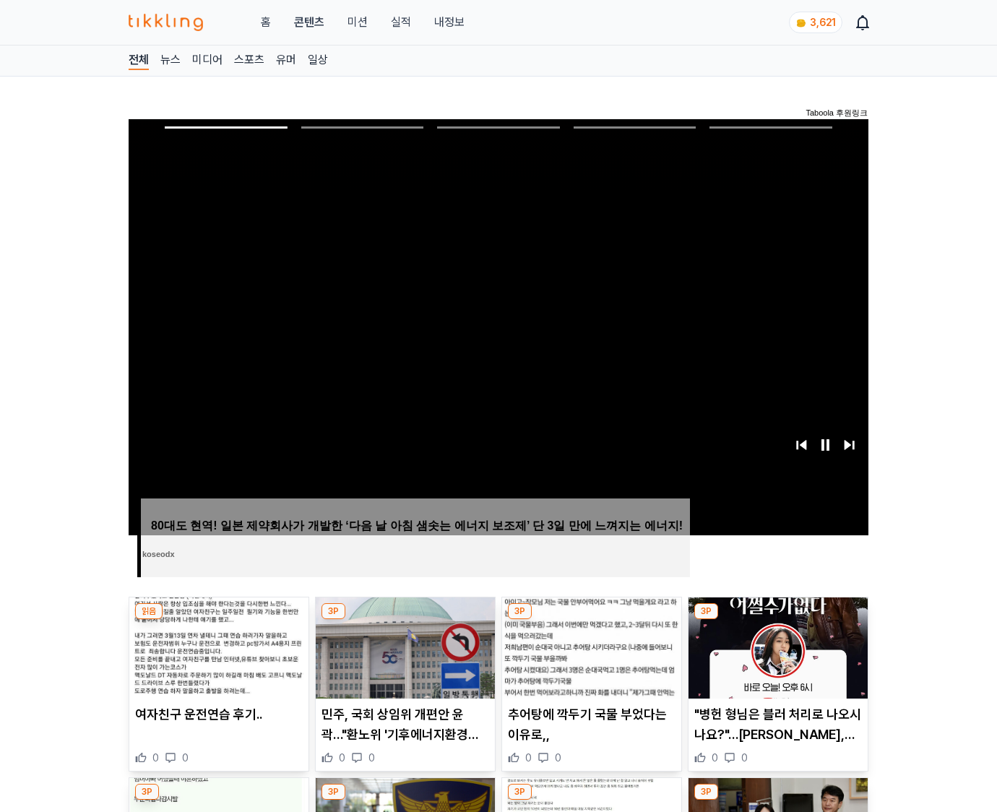
click at [775, 659] on img at bounding box center [777, 647] width 179 height 101
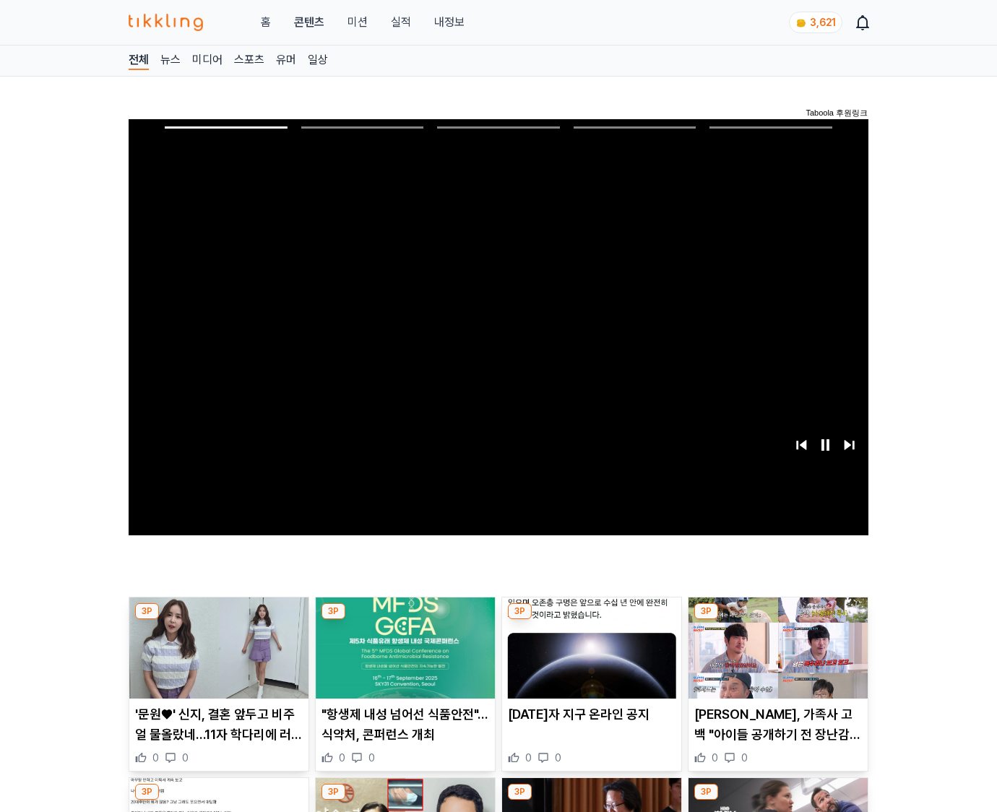
click at [775, 659] on img at bounding box center [777, 647] width 179 height 101
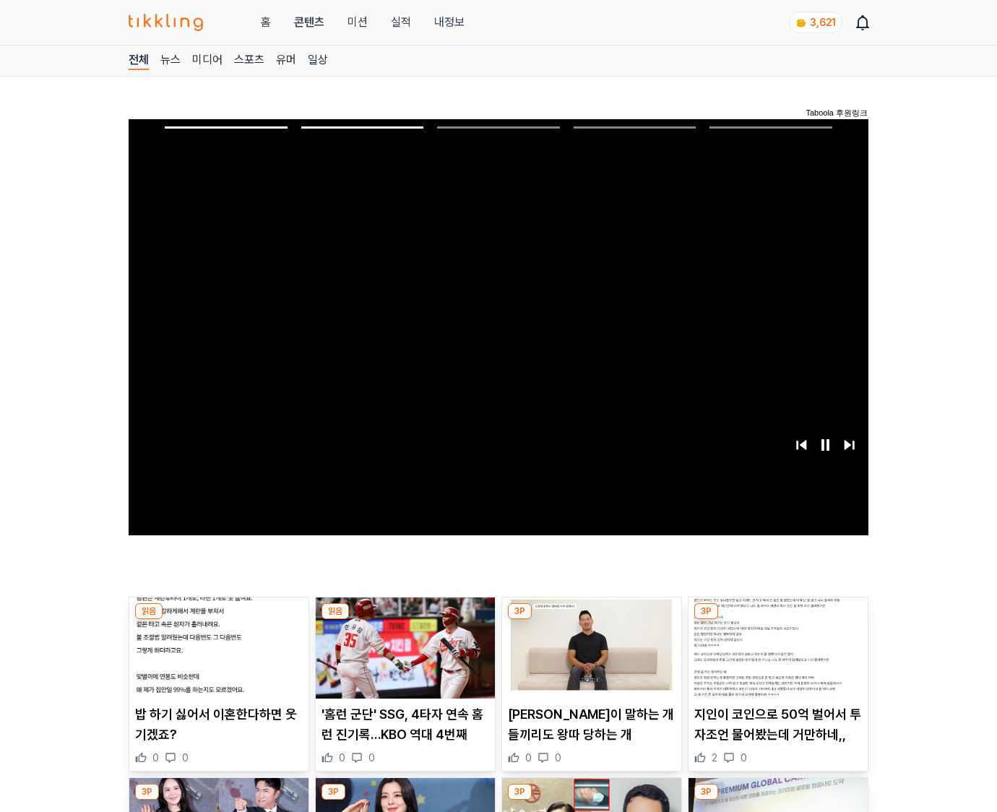
click at [775, 659] on img at bounding box center [777, 647] width 179 height 101
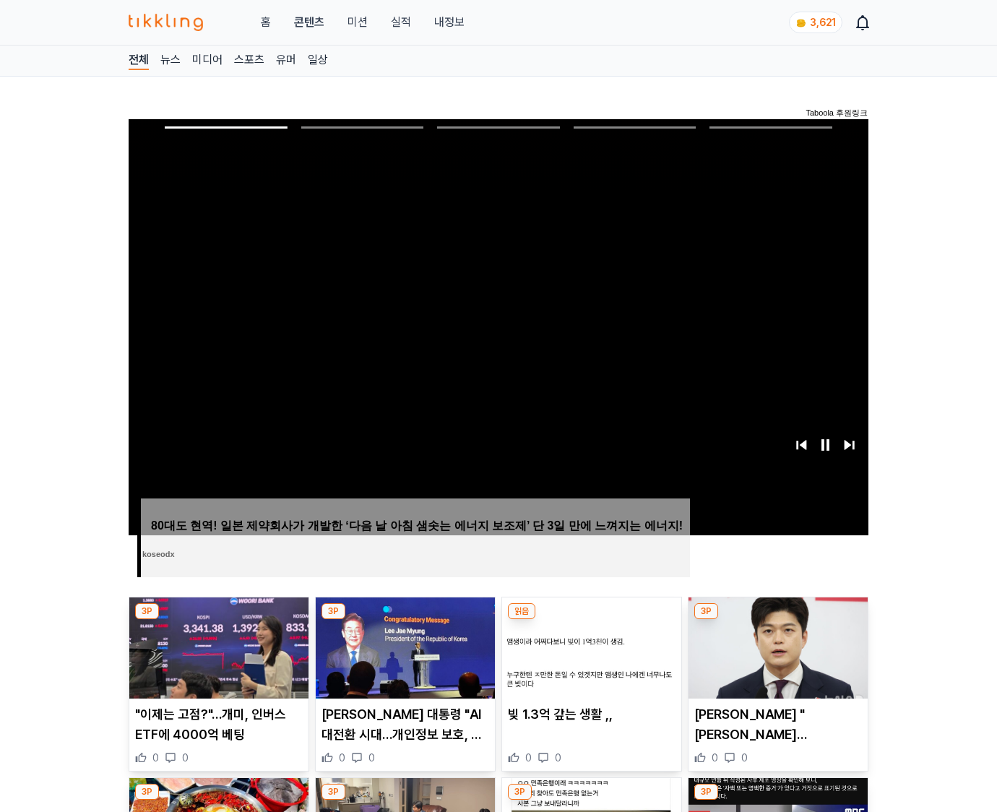
click at [775, 659] on img at bounding box center [777, 647] width 179 height 101
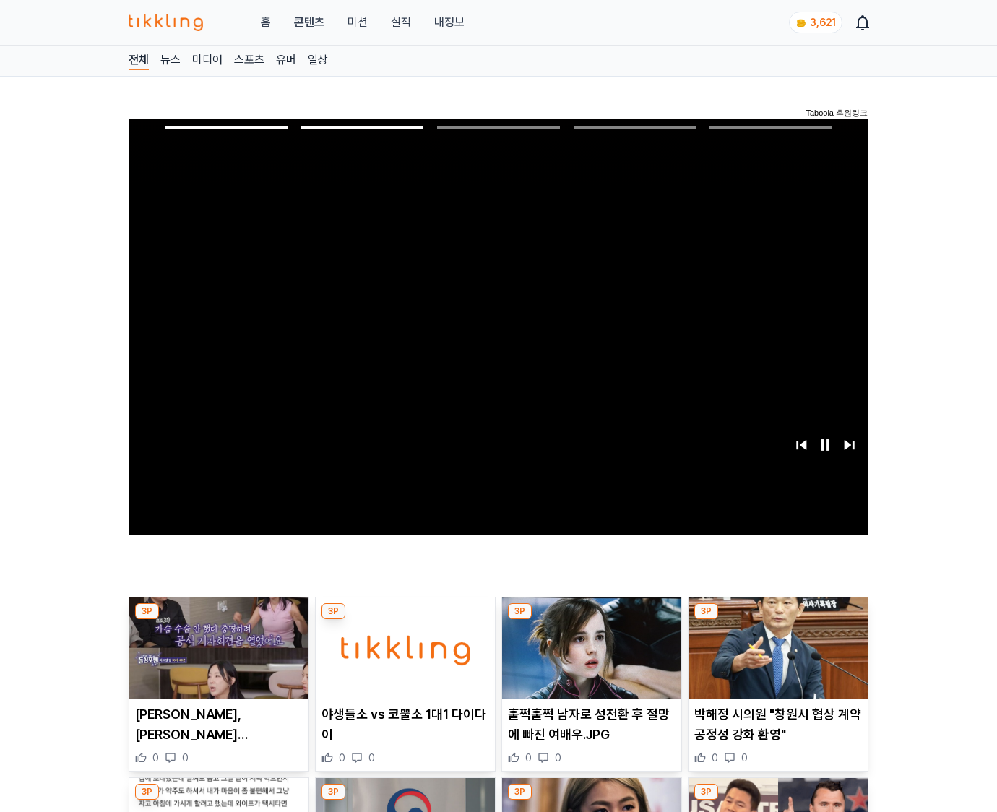
click at [775, 659] on img at bounding box center [777, 647] width 179 height 101
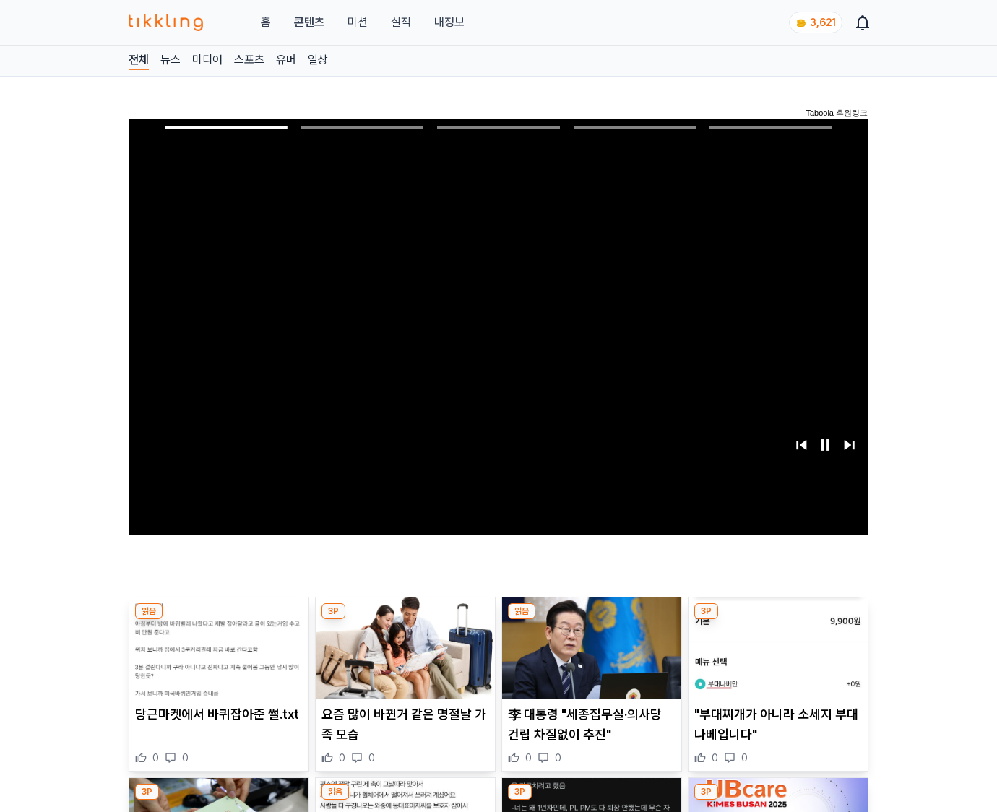
click at [775, 659] on img at bounding box center [777, 647] width 179 height 101
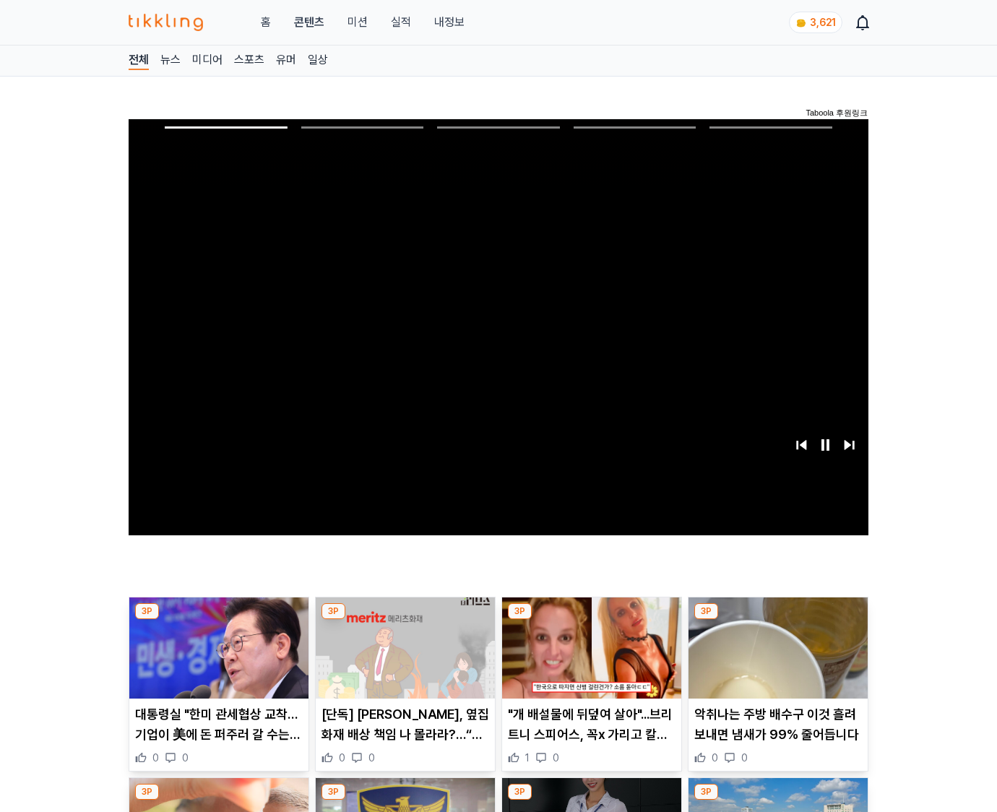
click at [775, 659] on img at bounding box center [777, 647] width 179 height 101
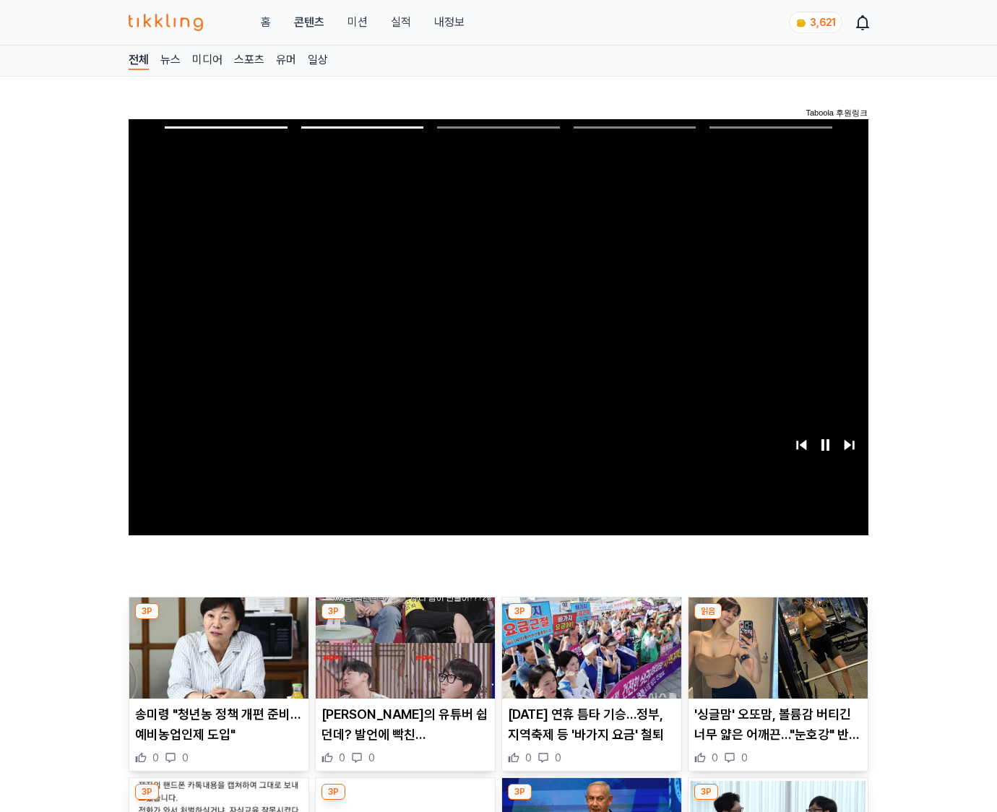
click at [775, 659] on img at bounding box center [777, 647] width 179 height 101
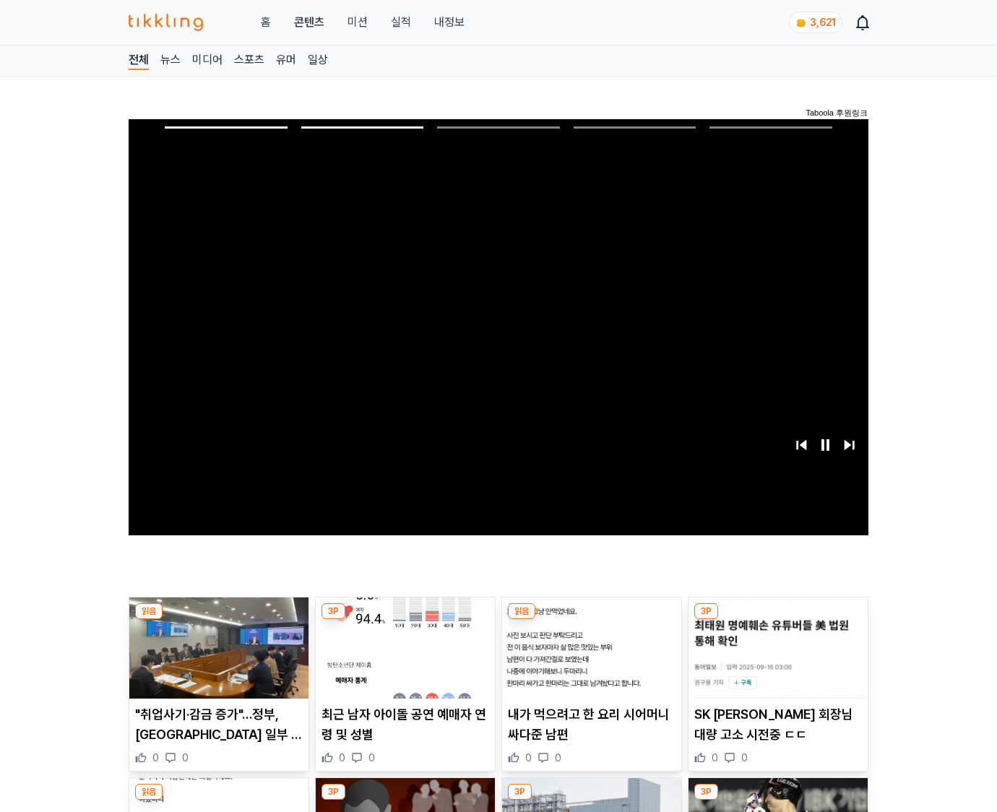
click at [775, 659] on img at bounding box center [777, 647] width 179 height 101
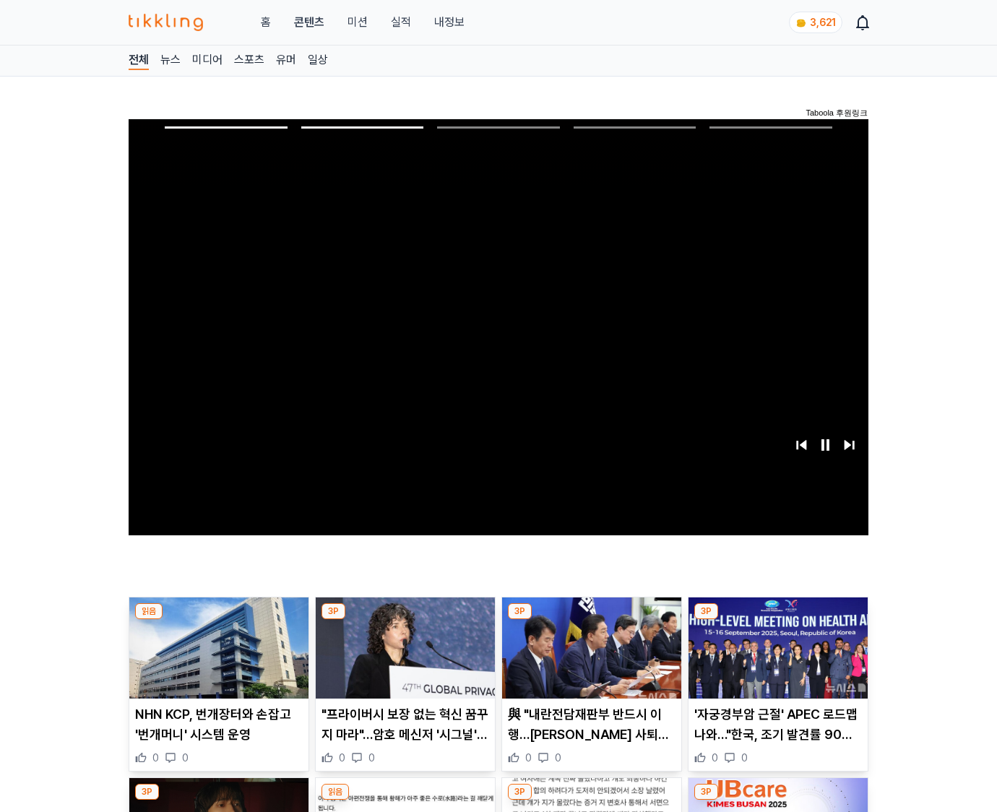
click at [775, 659] on img at bounding box center [777, 647] width 179 height 101
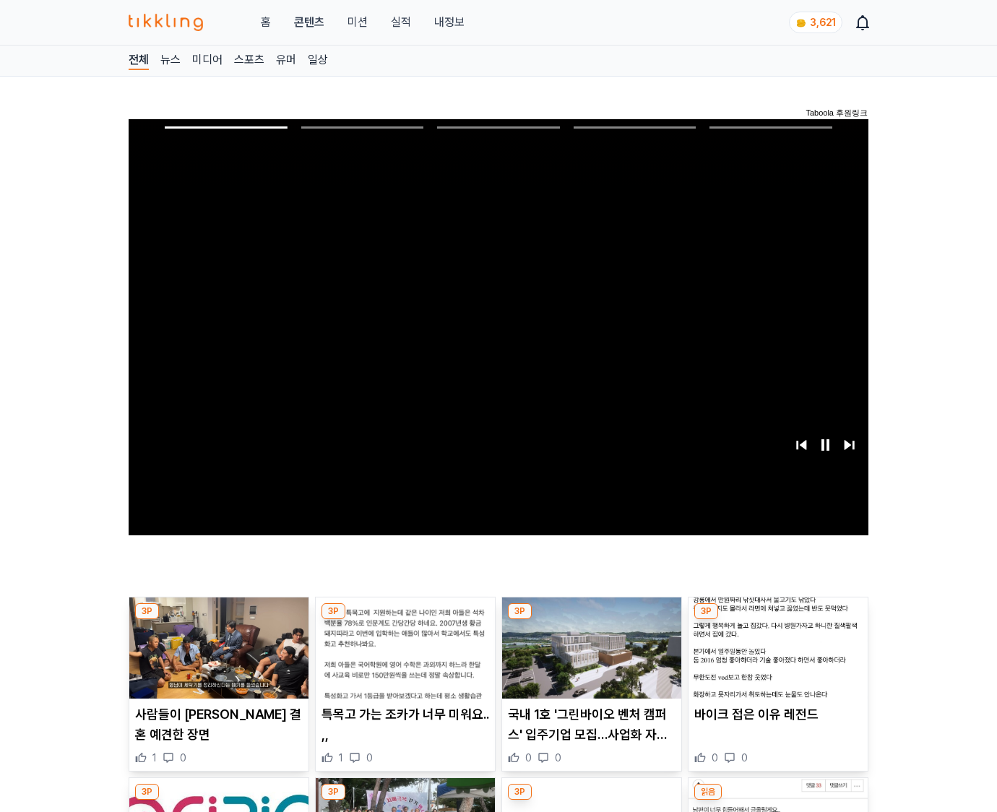
click at [775, 659] on img at bounding box center [777, 647] width 179 height 101
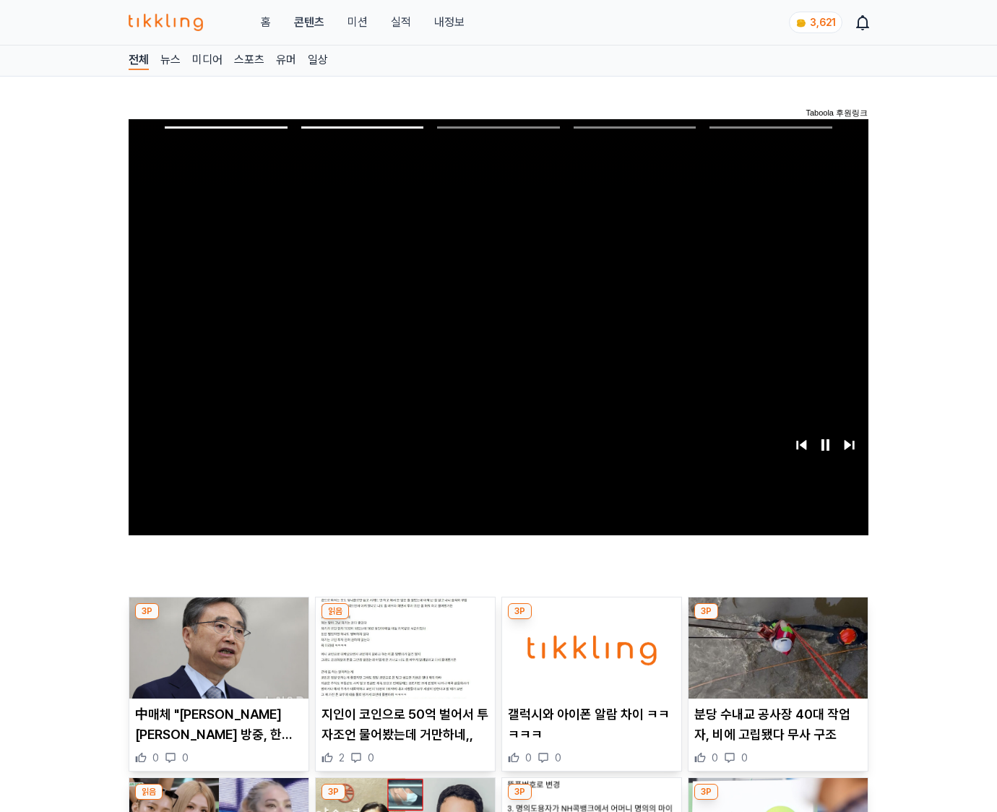
click at [775, 659] on img at bounding box center [777, 647] width 179 height 101
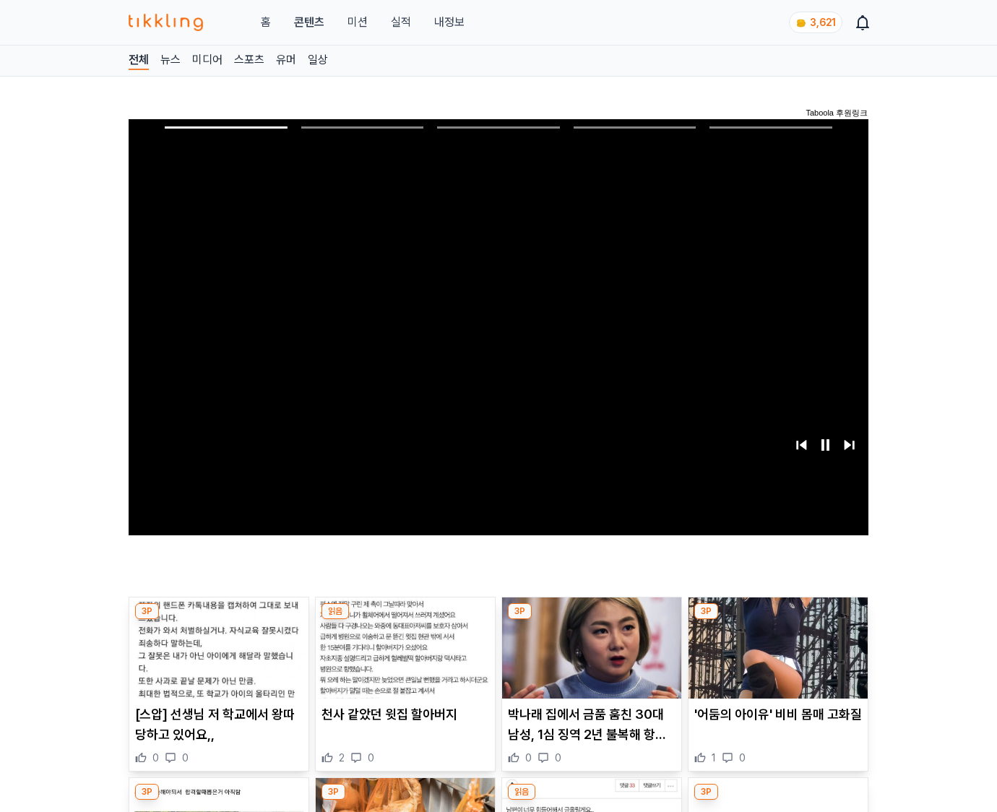
click at [775, 659] on img at bounding box center [777, 647] width 179 height 101
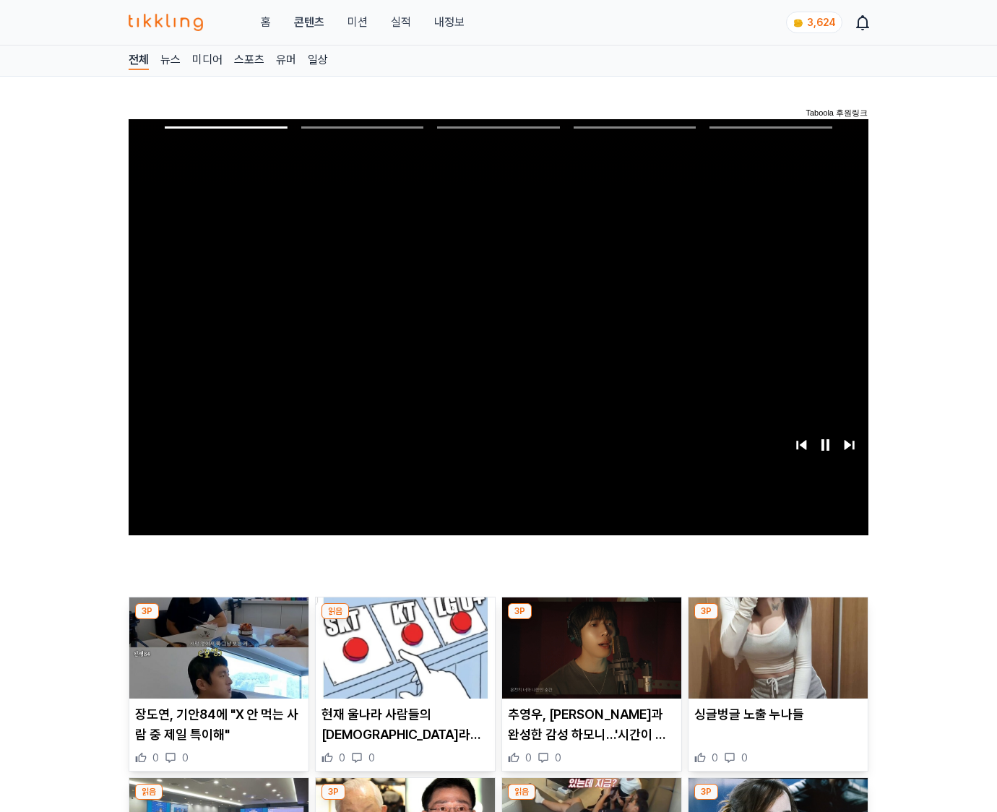
click at [775, 659] on img at bounding box center [777, 647] width 179 height 101
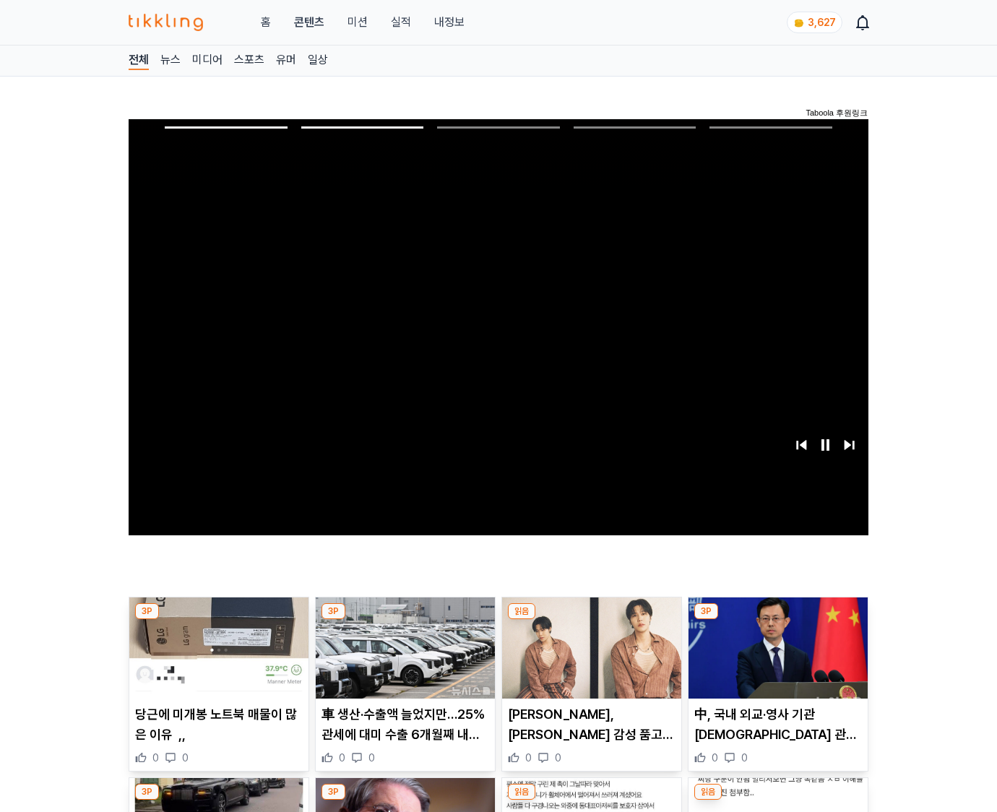
click at [775, 659] on img at bounding box center [777, 647] width 179 height 101
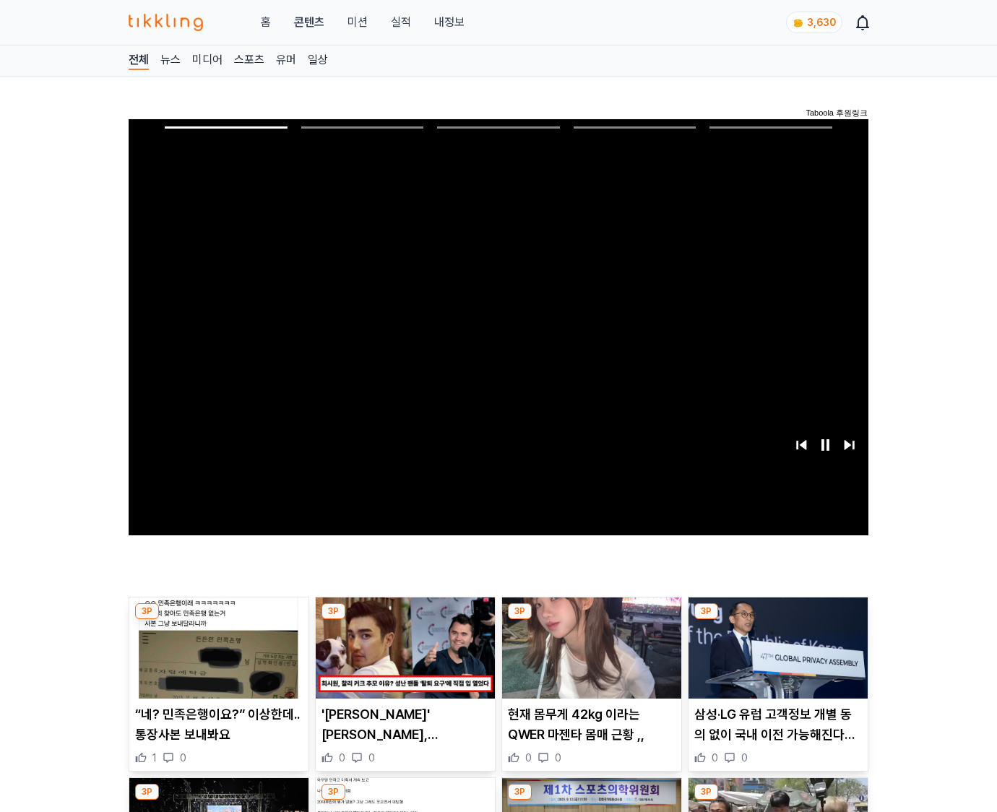
click at [775, 659] on img at bounding box center [777, 647] width 179 height 101
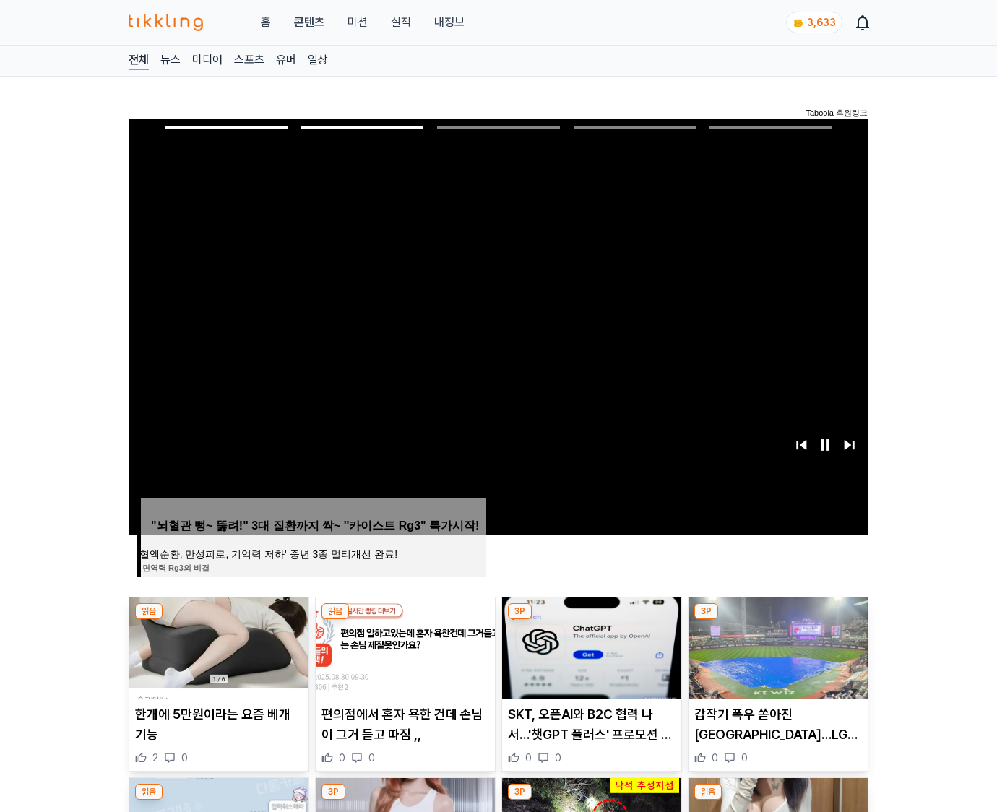
click at [775, 659] on img at bounding box center [777, 647] width 179 height 101
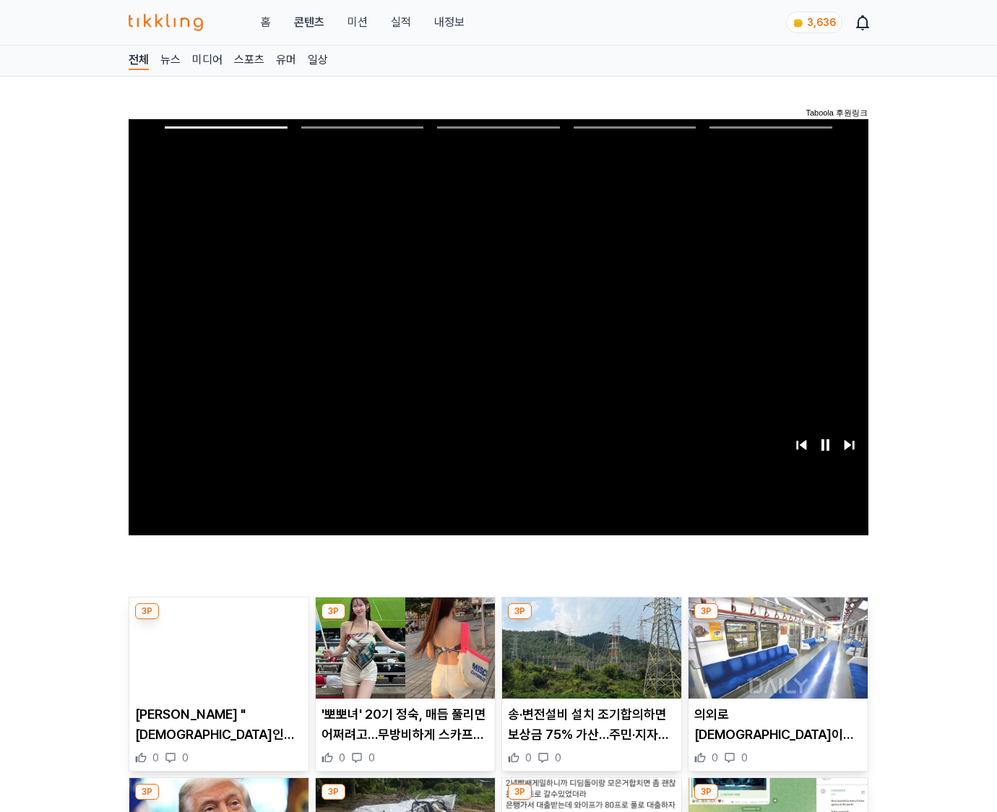
click at [775, 659] on img at bounding box center [777, 647] width 179 height 101
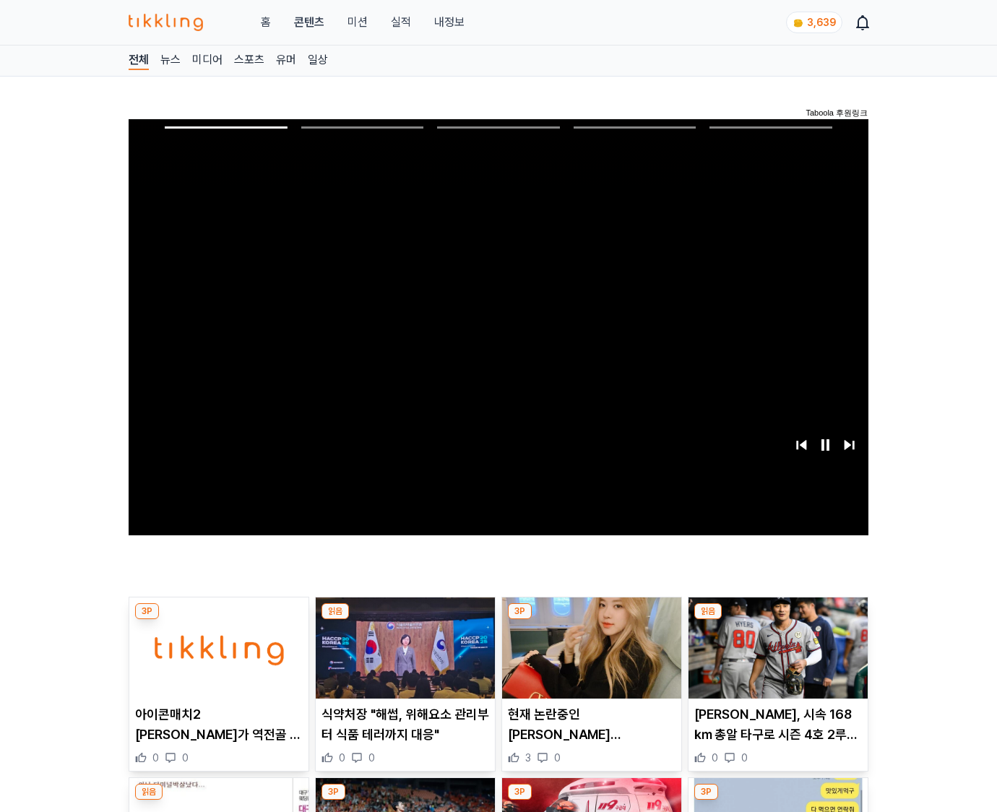
click at [775, 659] on img at bounding box center [777, 647] width 179 height 101
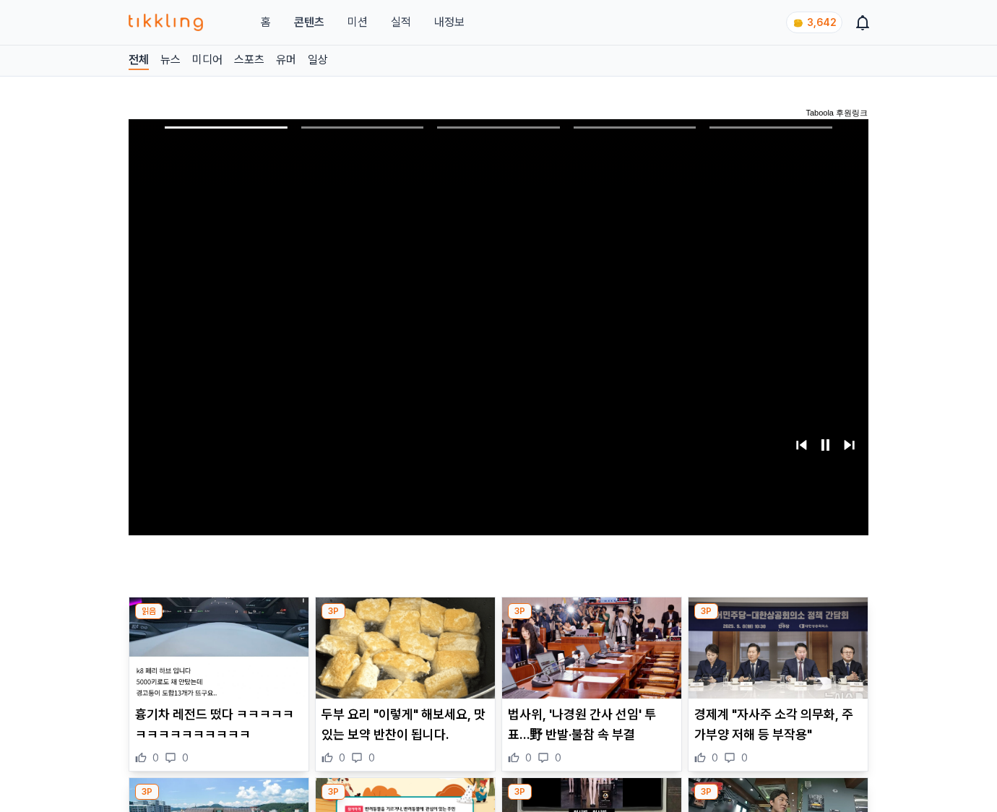
click at [775, 659] on img at bounding box center [777, 647] width 179 height 101
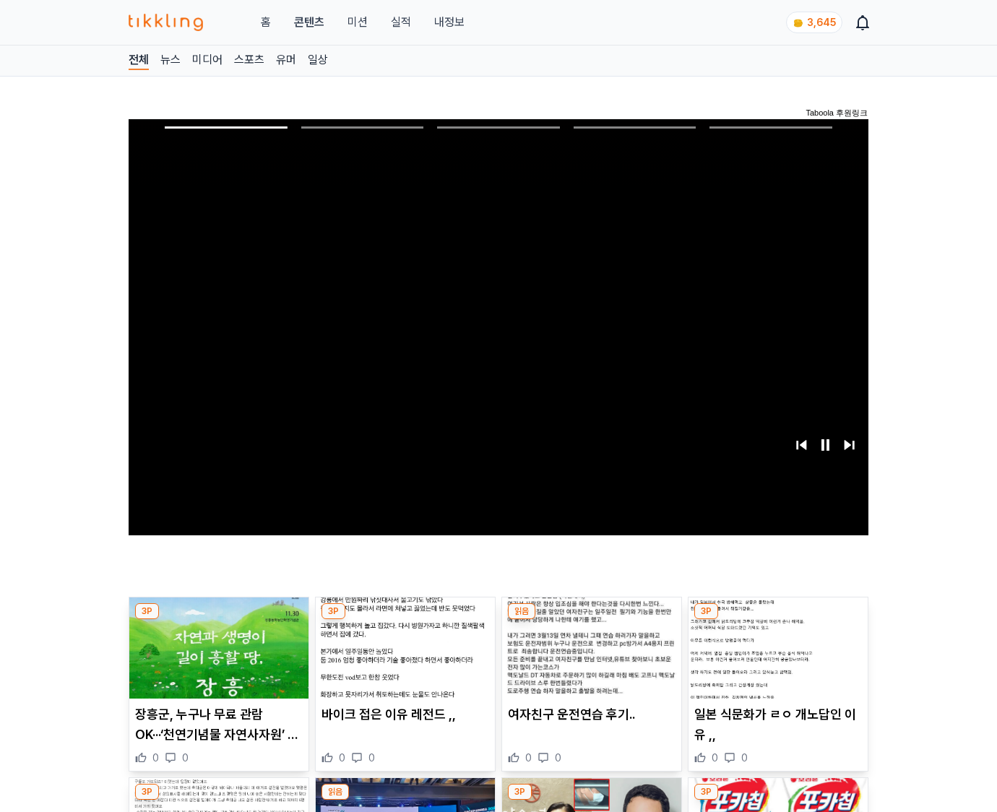
click at [775, 659] on img at bounding box center [777, 647] width 179 height 101
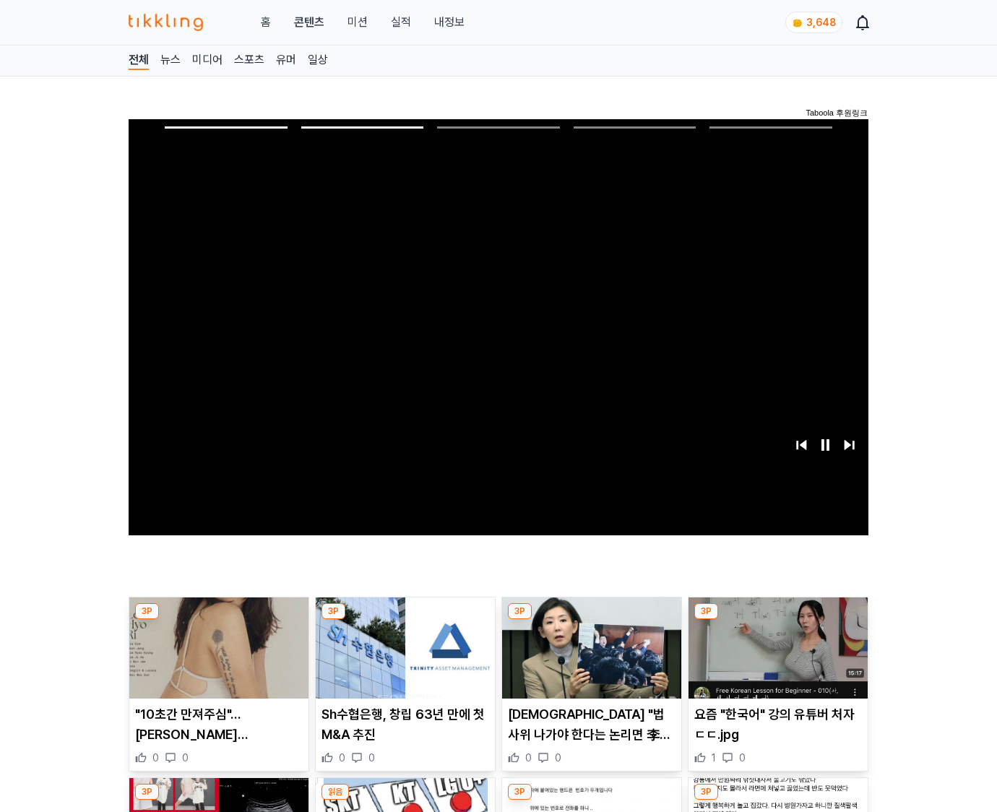
click at [775, 659] on img at bounding box center [777, 647] width 179 height 101
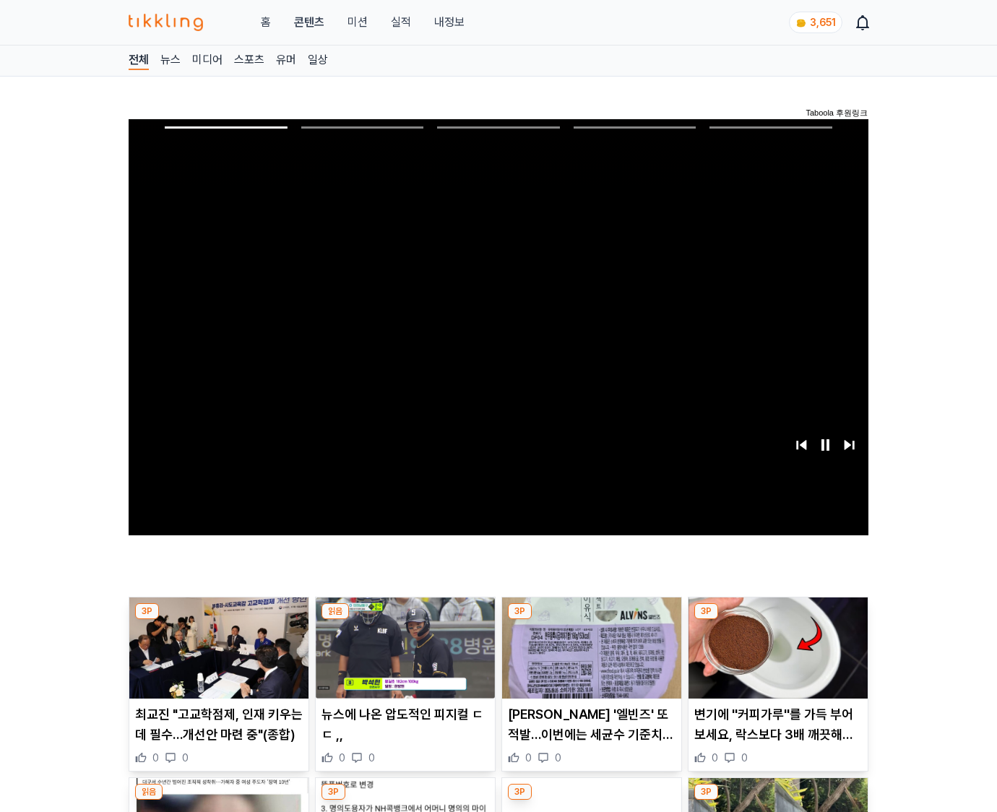
click at [775, 659] on img at bounding box center [777, 647] width 179 height 101
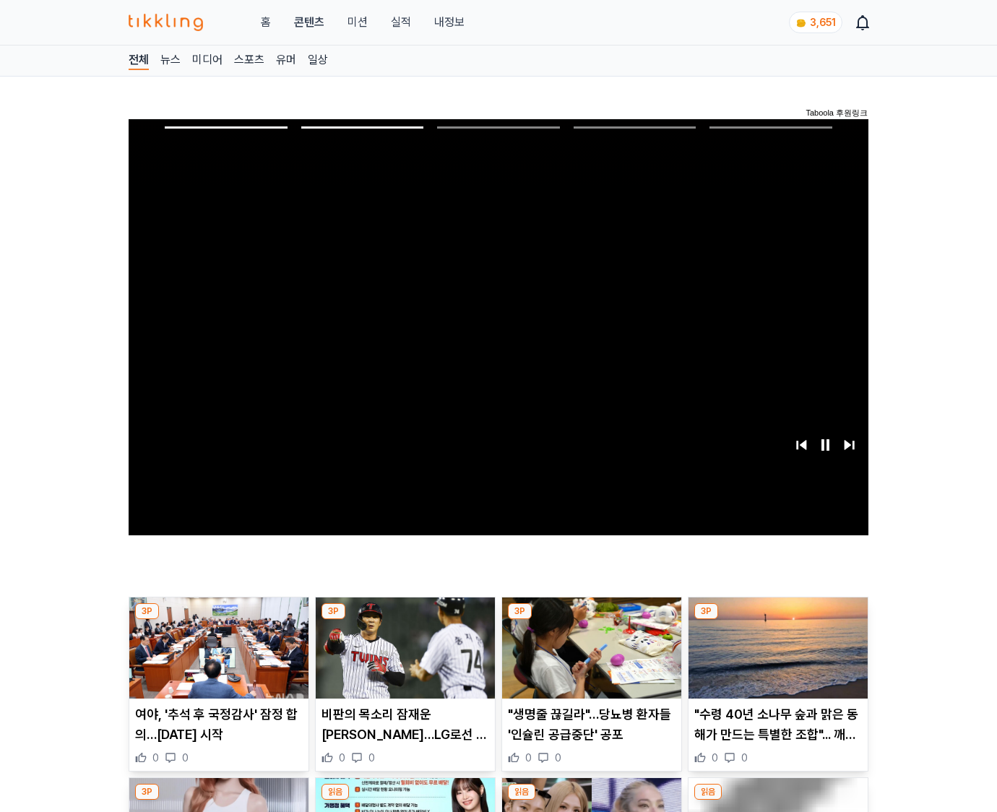
click at [775, 659] on img at bounding box center [777, 647] width 179 height 101
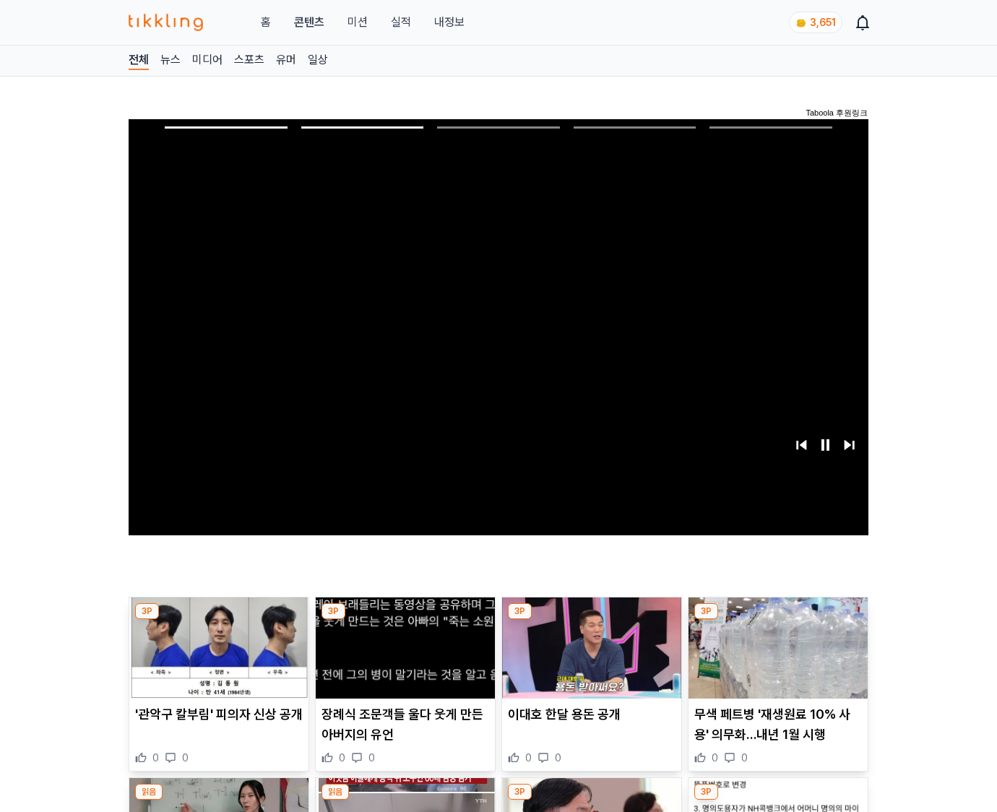
click at [775, 659] on img at bounding box center [777, 647] width 179 height 101
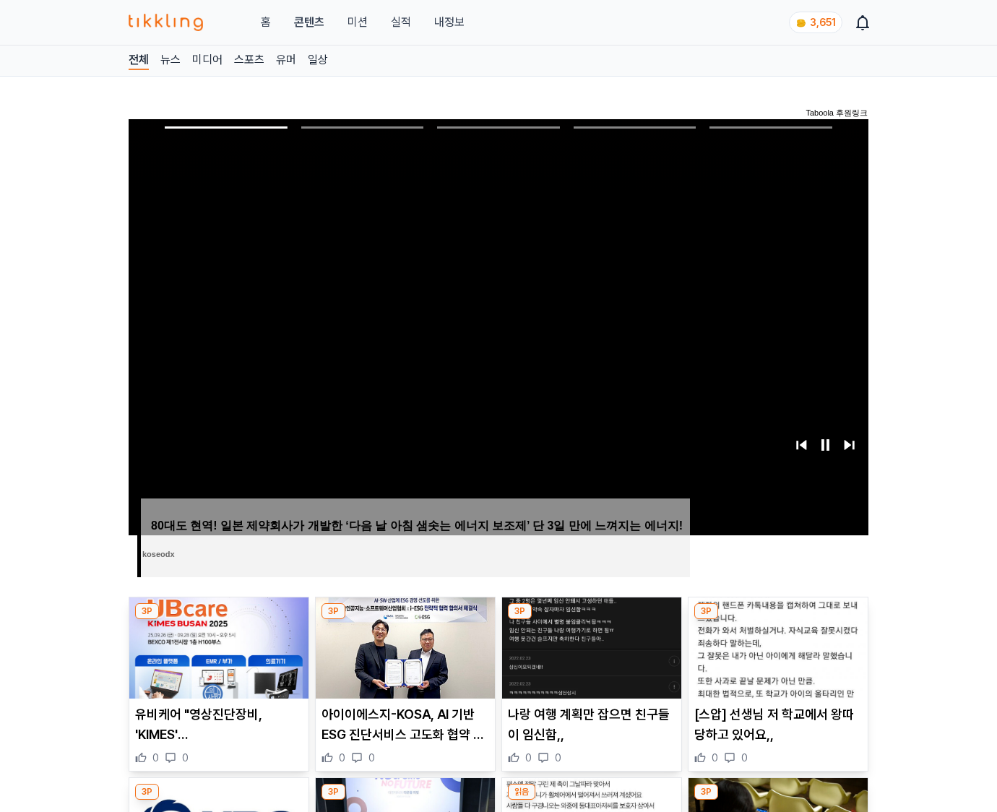
click at [775, 659] on img at bounding box center [777, 647] width 179 height 101
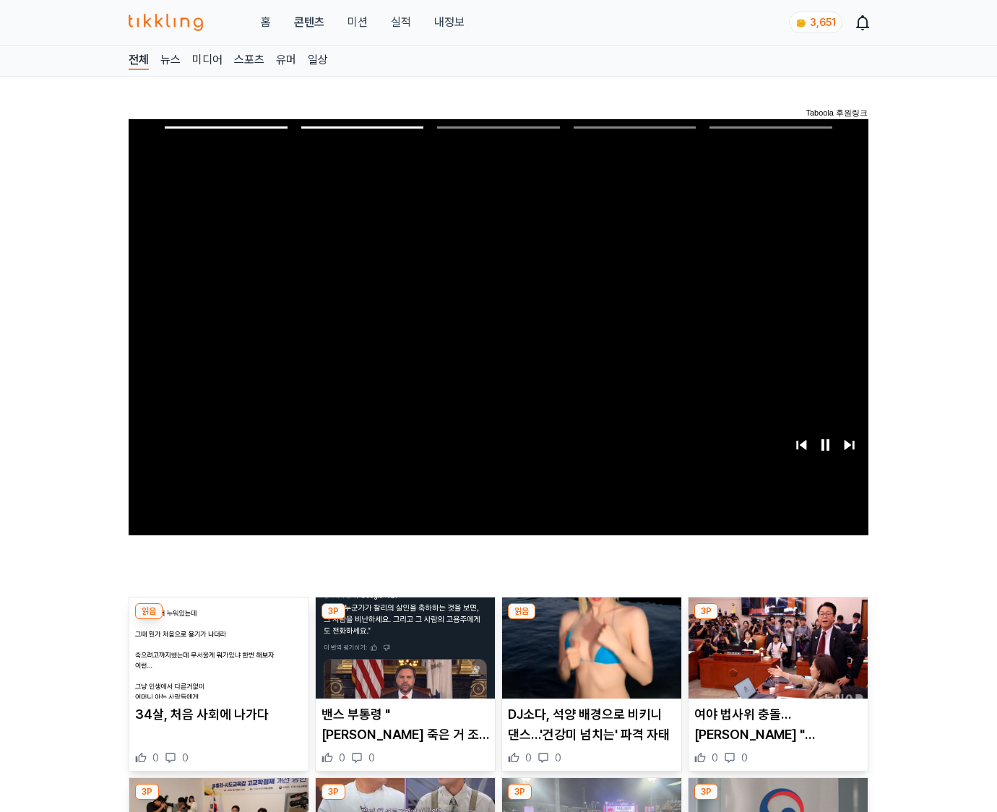
click at [775, 659] on img at bounding box center [777, 647] width 179 height 101
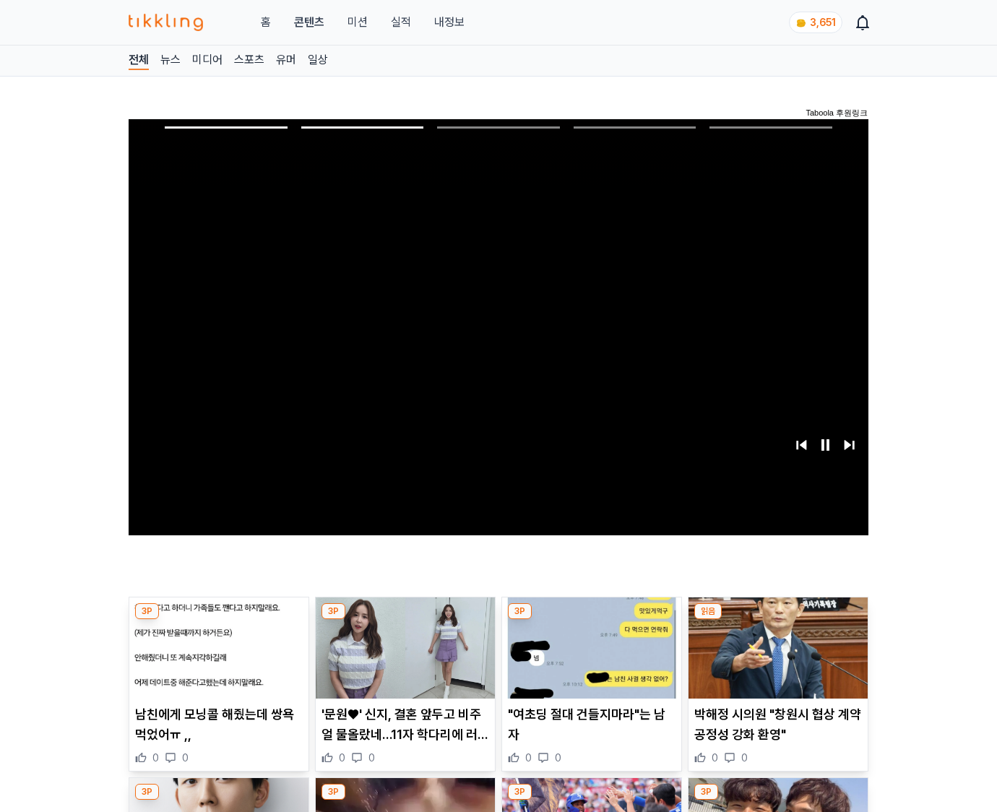
click at [775, 659] on img at bounding box center [777, 647] width 179 height 101
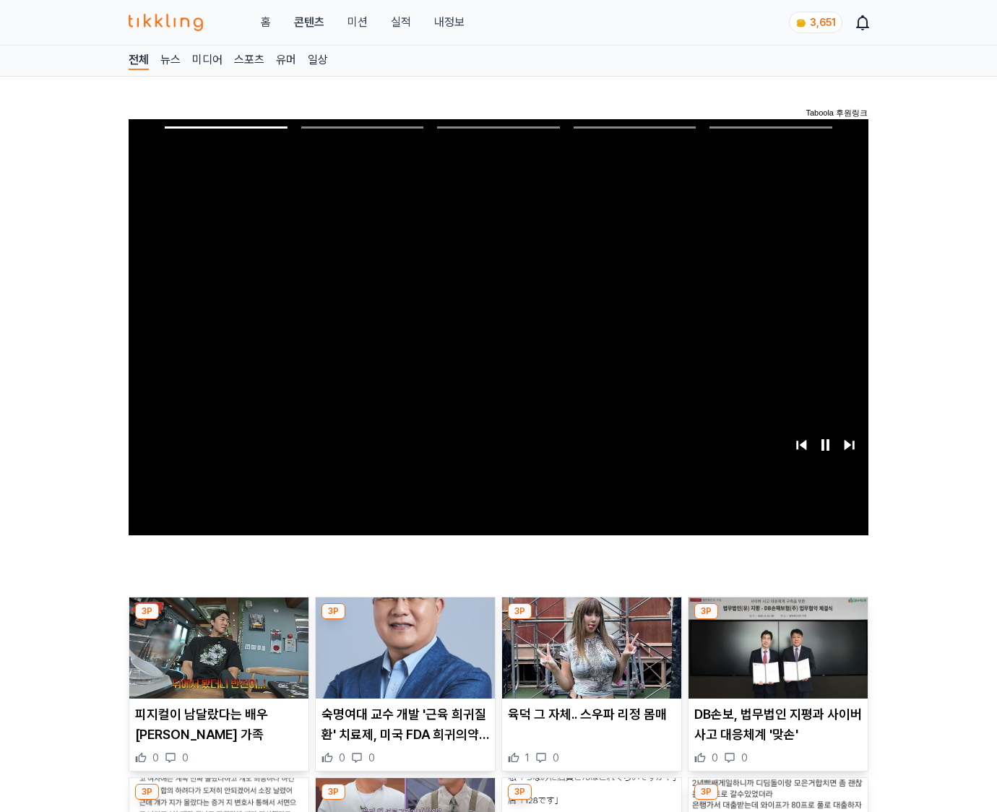
click at [775, 659] on img at bounding box center [777, 647] width 179 height 101
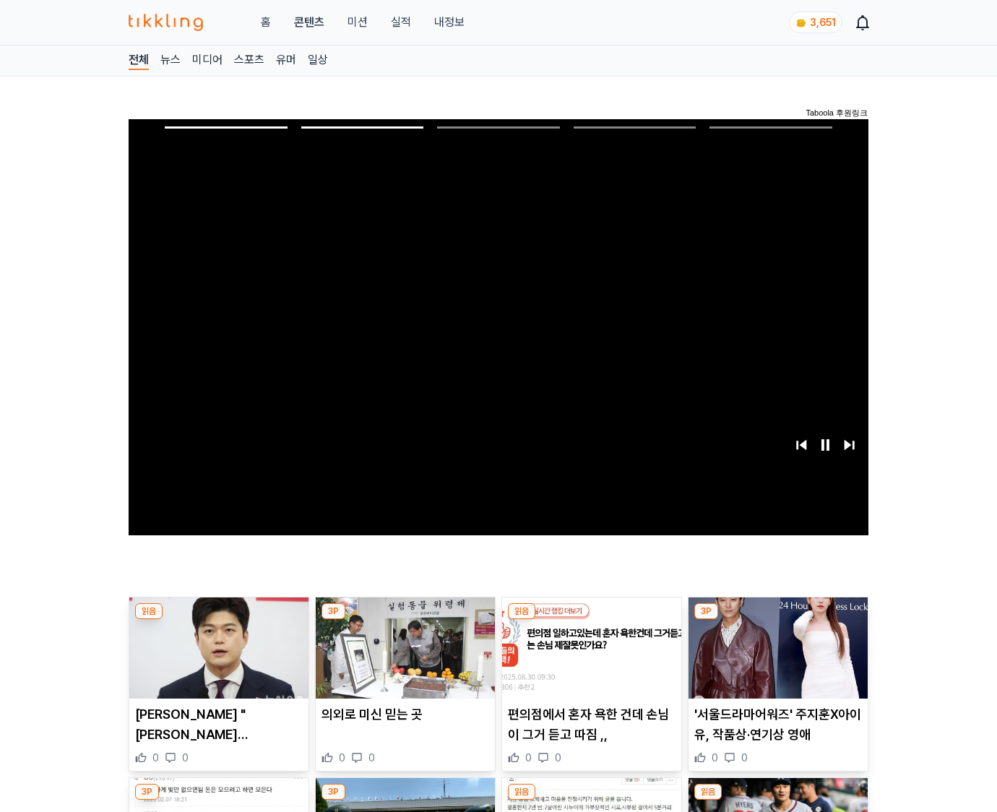
click at [775, 659] on img at bounding box center [777, 647] width 179 height 101
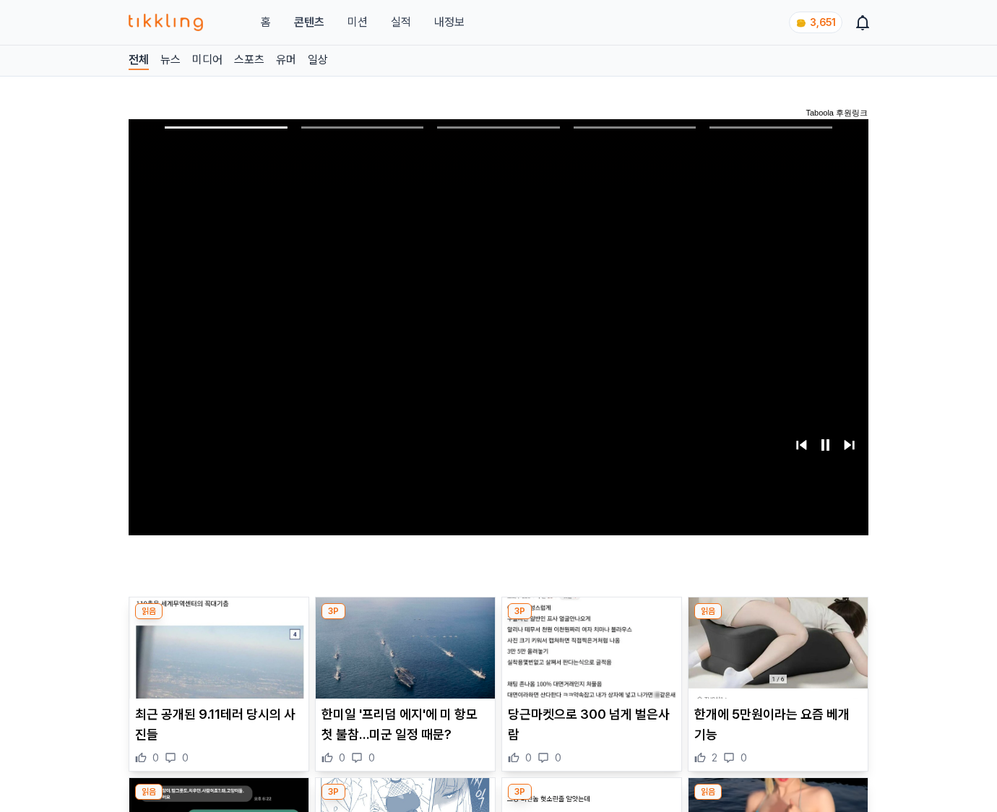
click at [775, 659] on img at bounding box center [777, 647] width 179 height 101
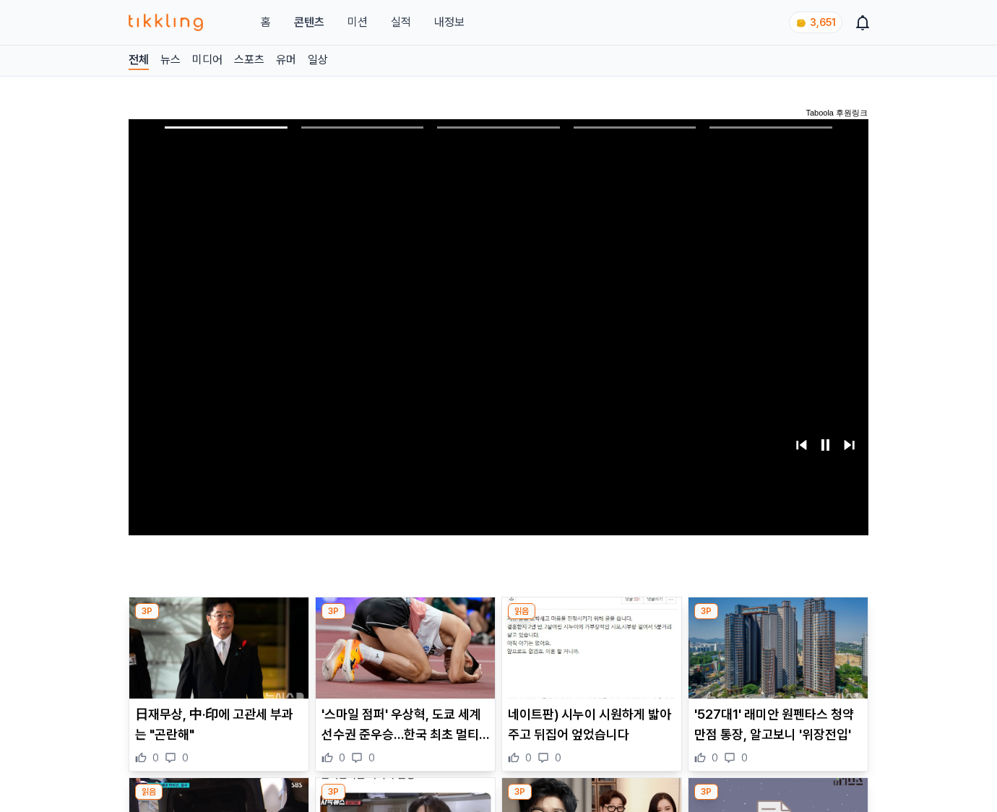
click at [775, 659] on img at bounding box center [777, 647] width 179 height 101
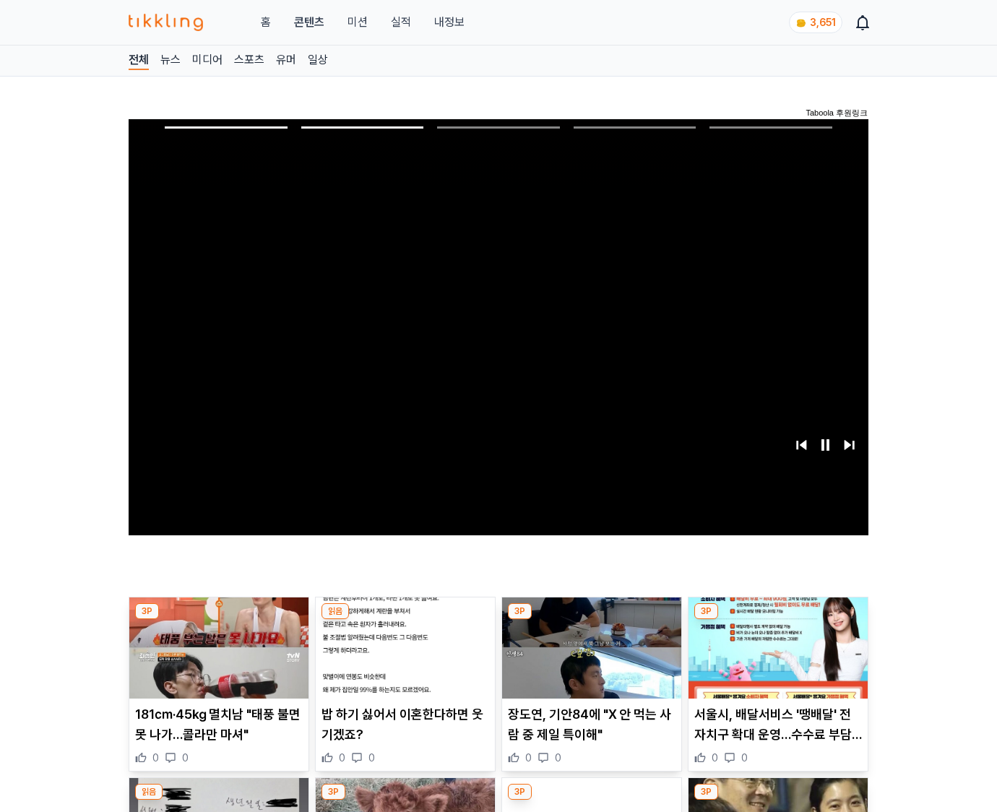
click at [775, 659] on img at bounding box center [777, 647] width 179 height 101
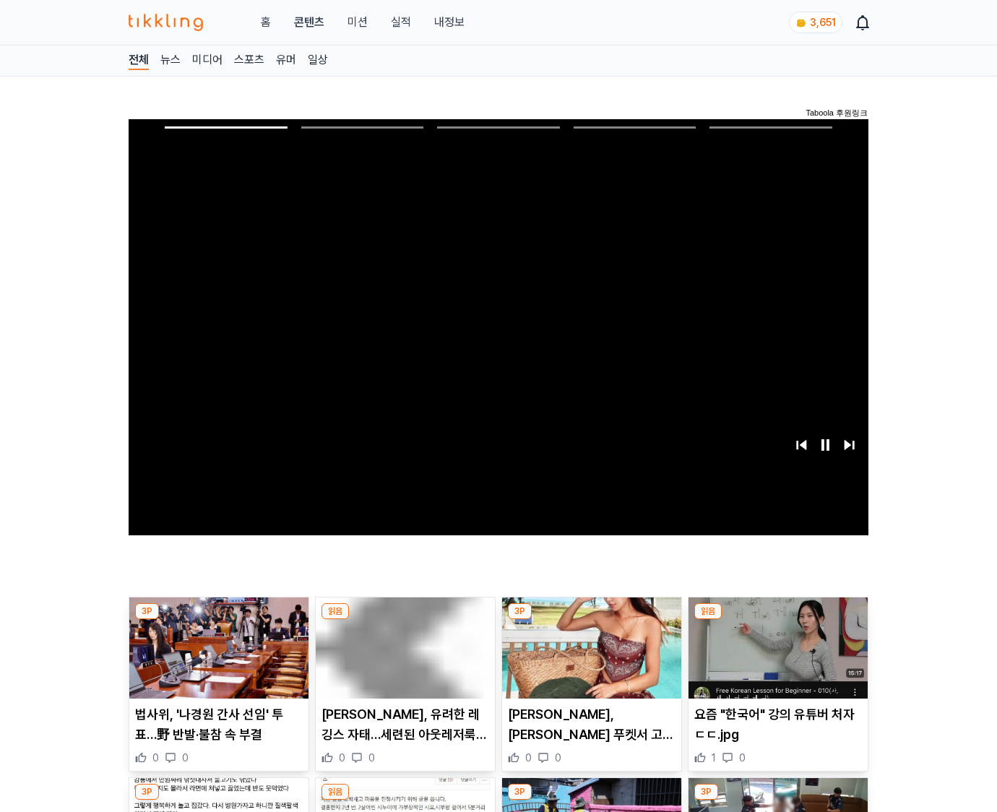
click at [775, 659] on img at bounding box center [777, 647] width 179 height 101
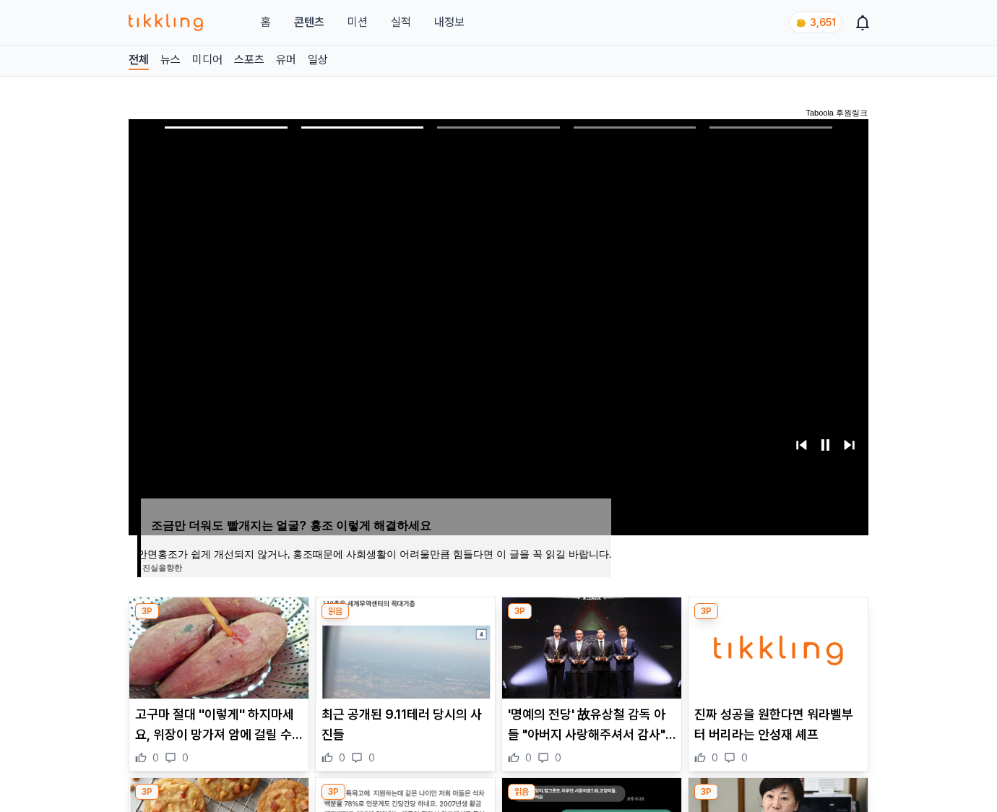
click at [775, 659] on img at bounding box center [777, 647] width 179 height 101
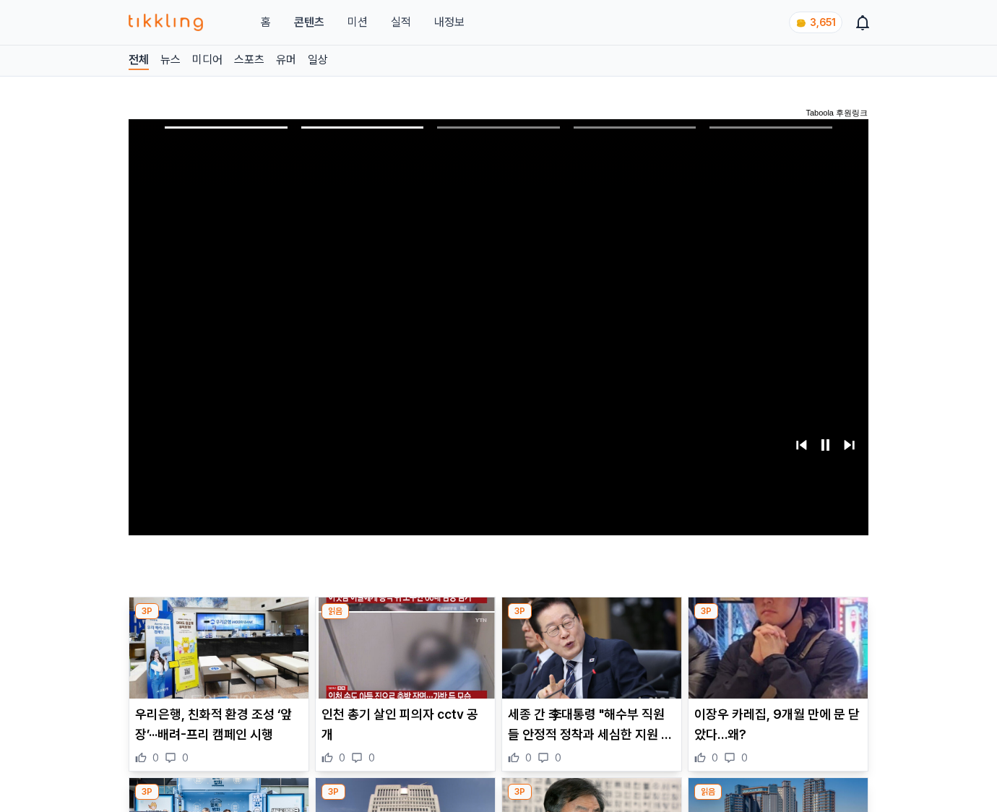
click at [775, 659] on img at bounding box center [777, 647] width 179 height 101
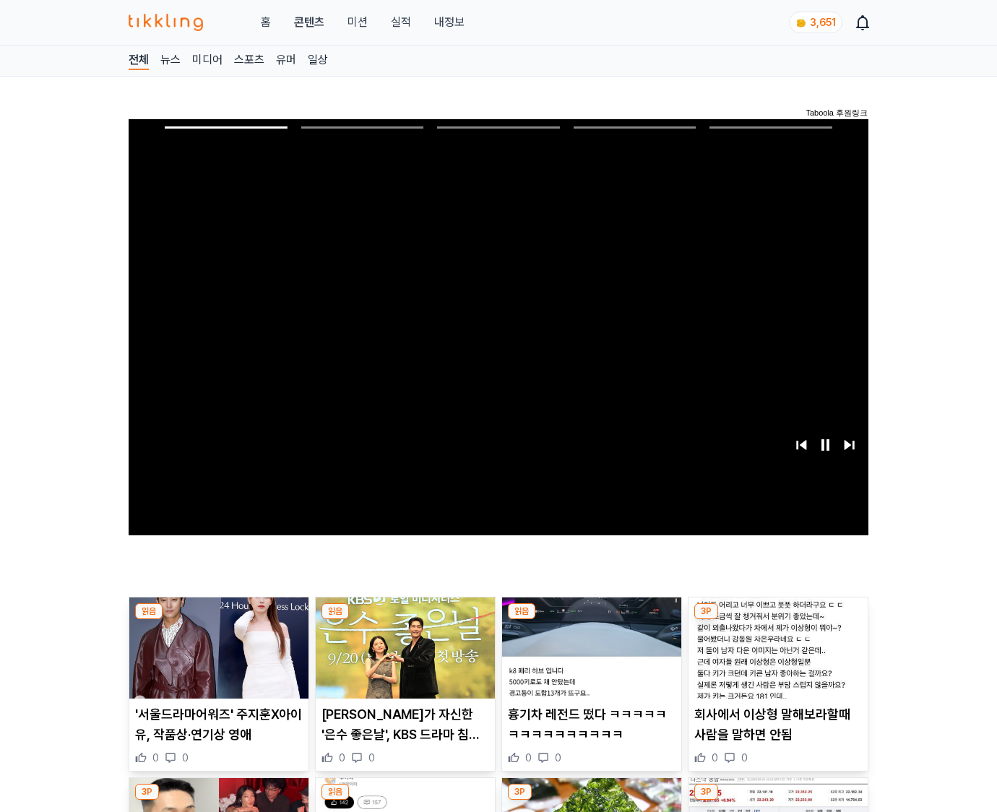
click at [775, 659] on img at bounding box center [777, 647] width 179 height 101
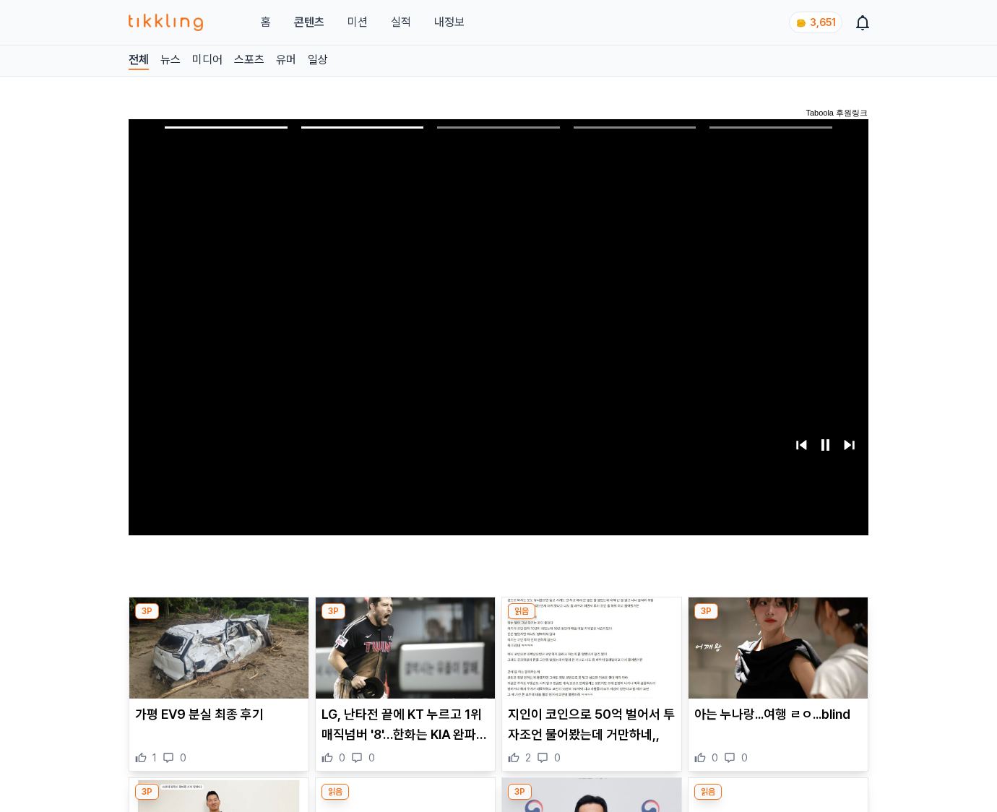
click at [775, 659] on img at bounding box center [777, 647] width 179 height 101
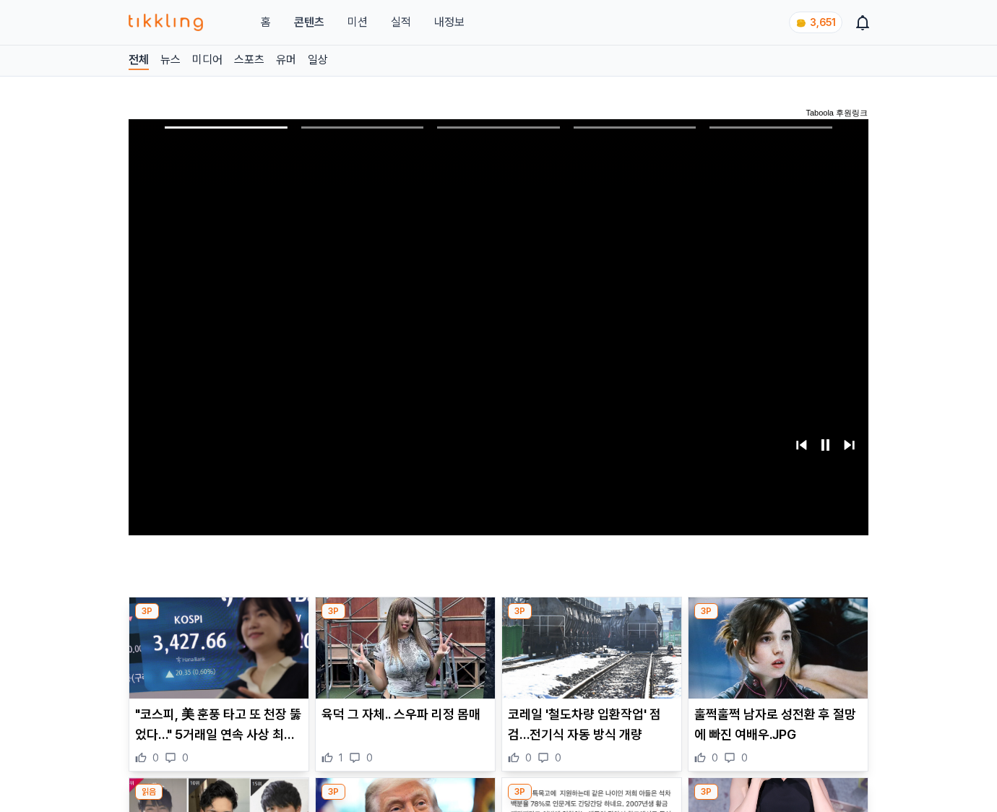
click at [775, 659] on img at bounding box center [777, 647] width 179 height 101
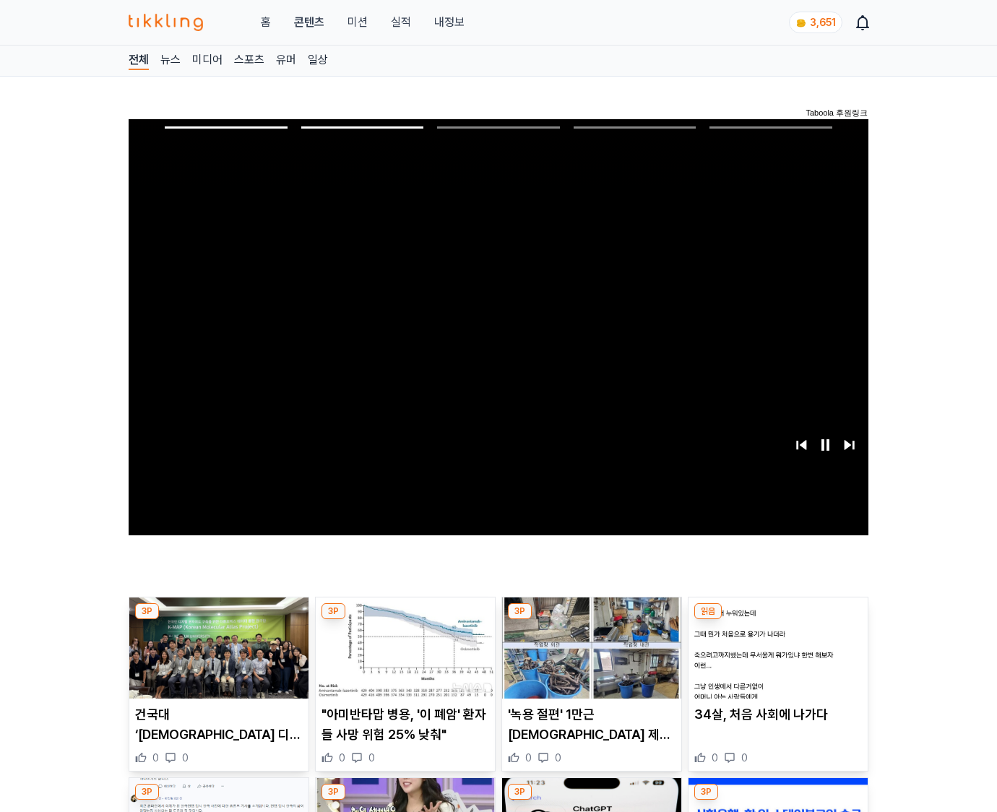
click at [775, 659] on img at bounding box center [777, 647] width 179 height 101
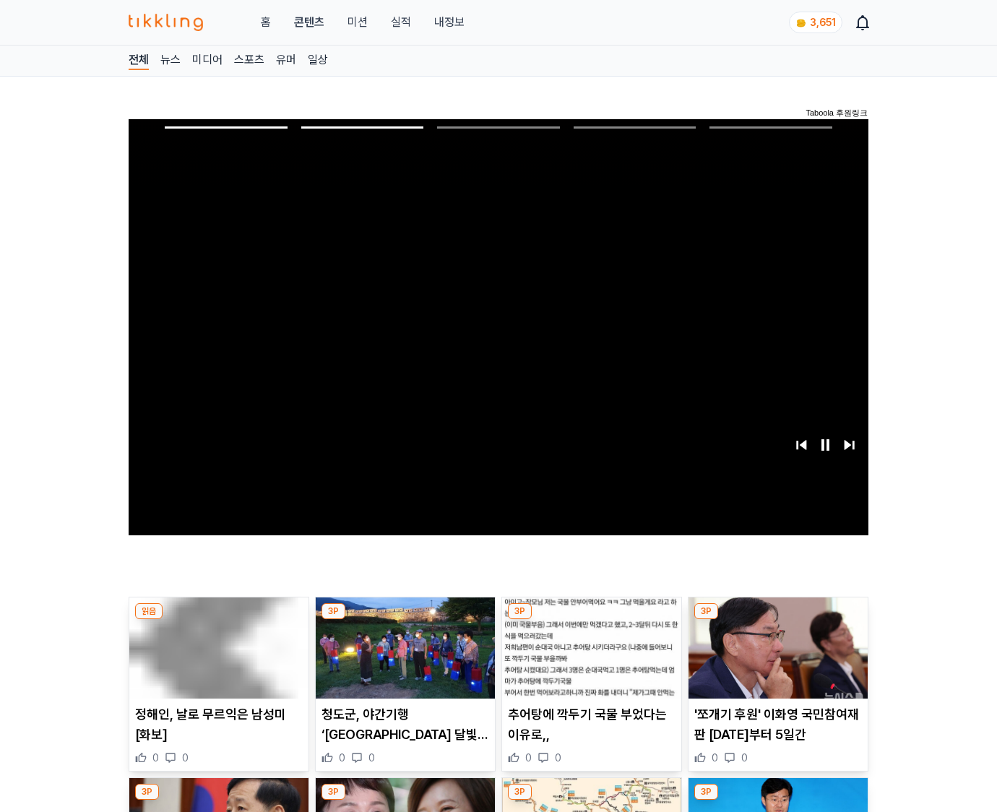
click at [775, 659] on img at bounding box center [777, 647] width 179 height 101
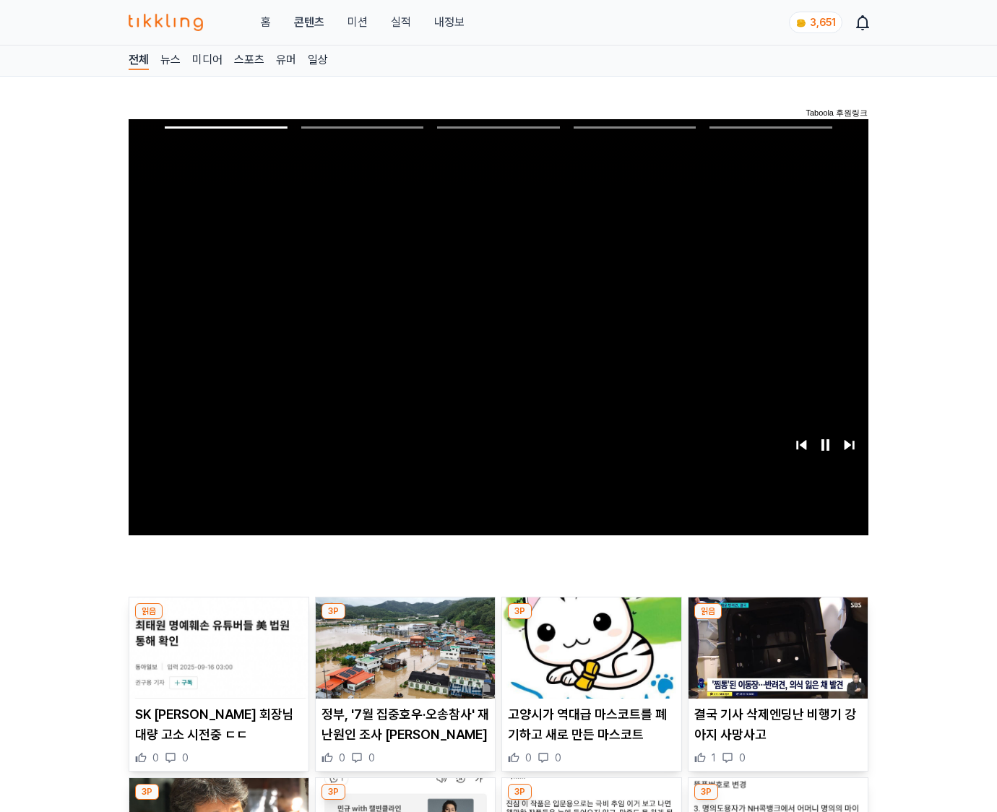
click at [775, 659] on img at bounding box center [777, 647] width 179 height 101
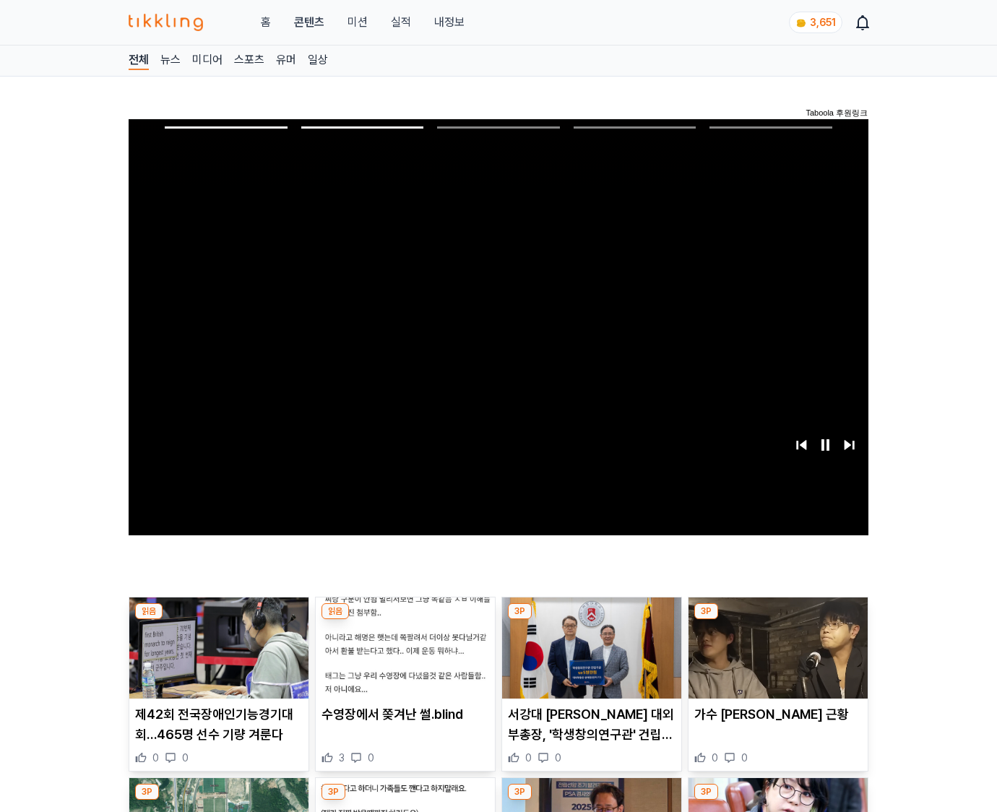
click at [775, 659] on img at bounding box center [777, 647] width 179 height 101
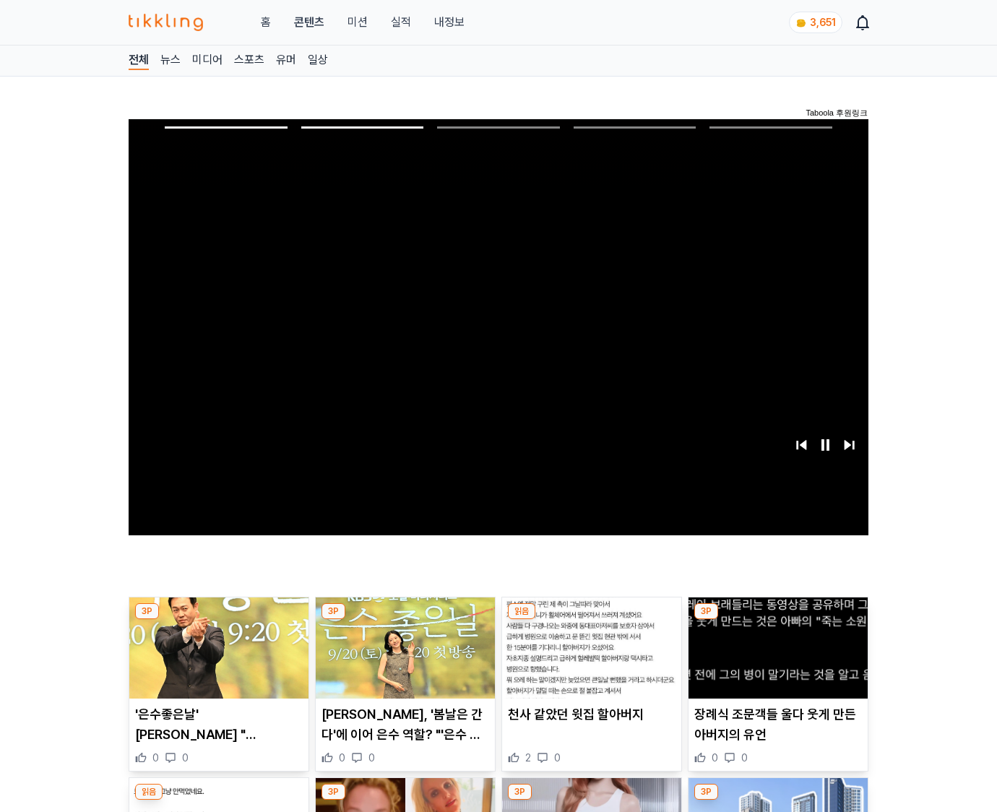
click at [775, 659] on img at bounding box center [777, 647] width 179 height 101
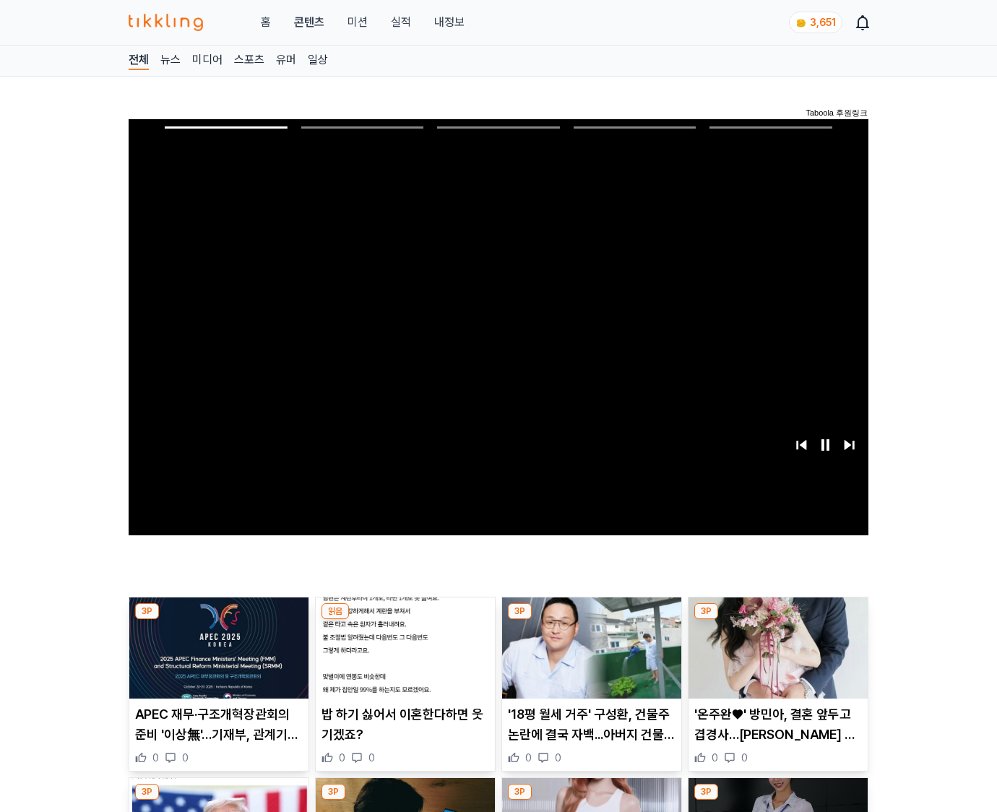
click at [775, 659] on img at bounding box center [777, 647] width 179 height 101
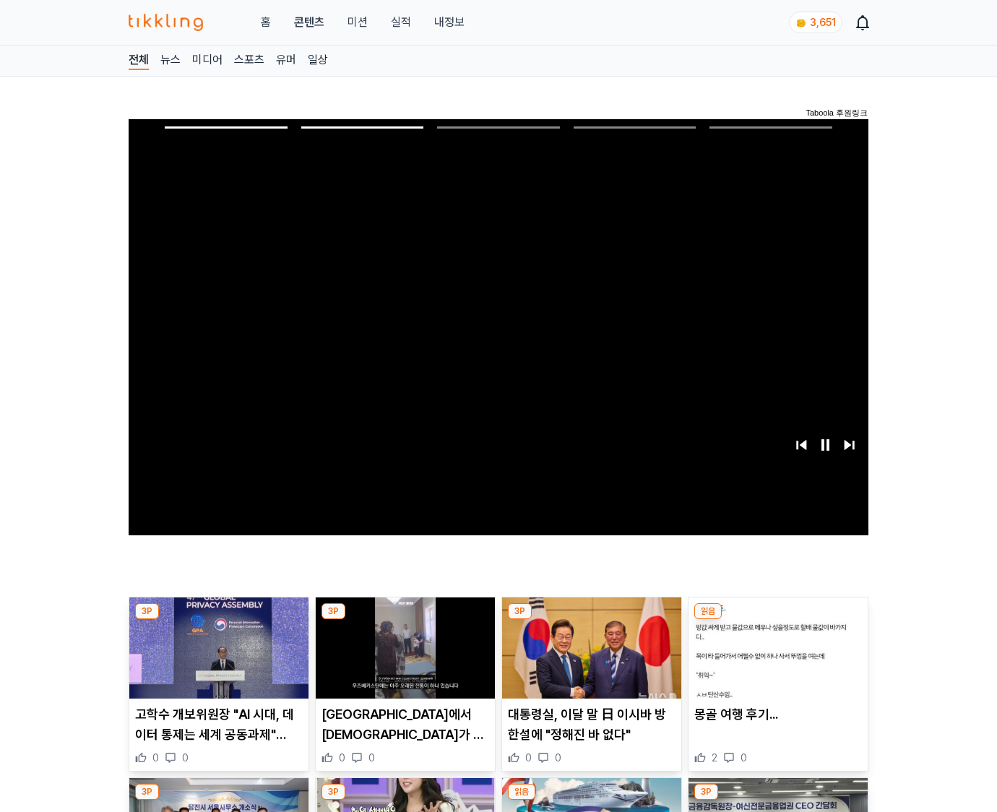
click at [775, 659] on img at bounding box center [777, 647] width 179 height 101
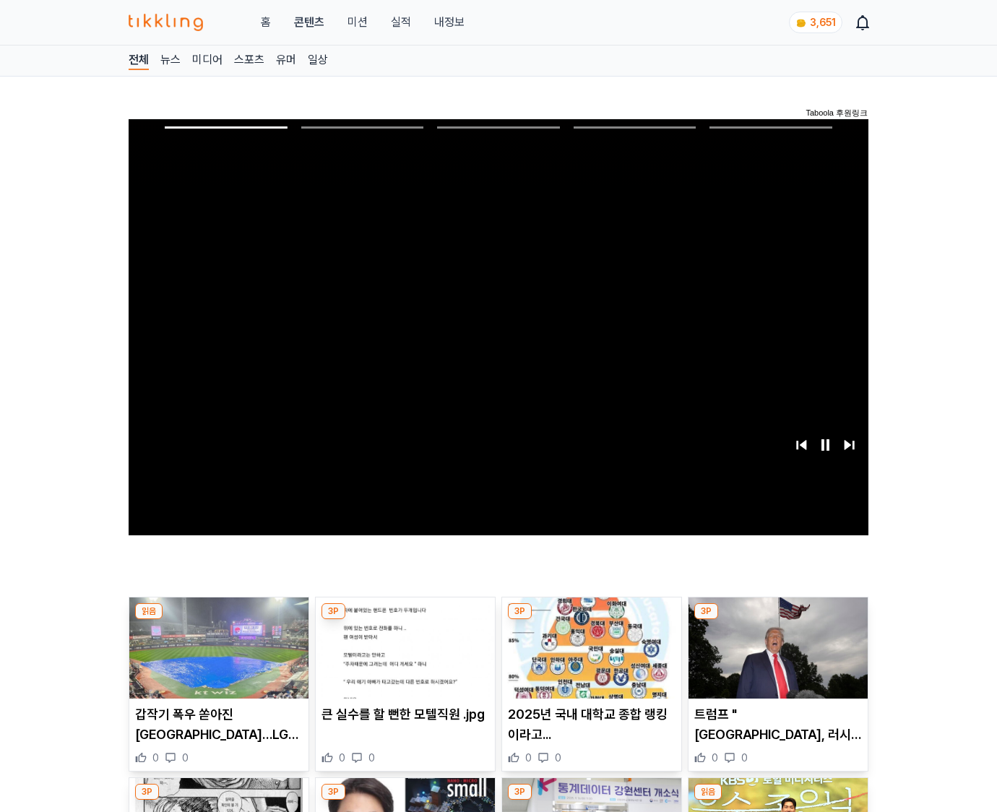
click at [775, 659] on img at bounding box center [777, 647] width 179 height 101
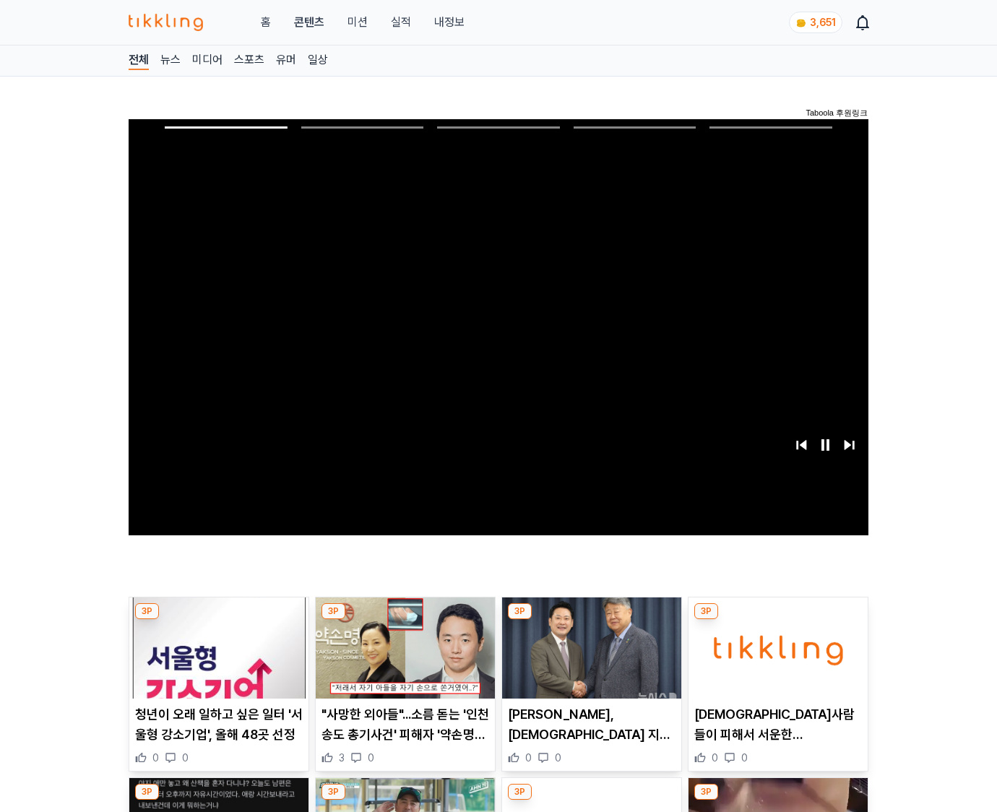
click at [775, 659] on img at bounding box center [777, 647] width 179 height 101
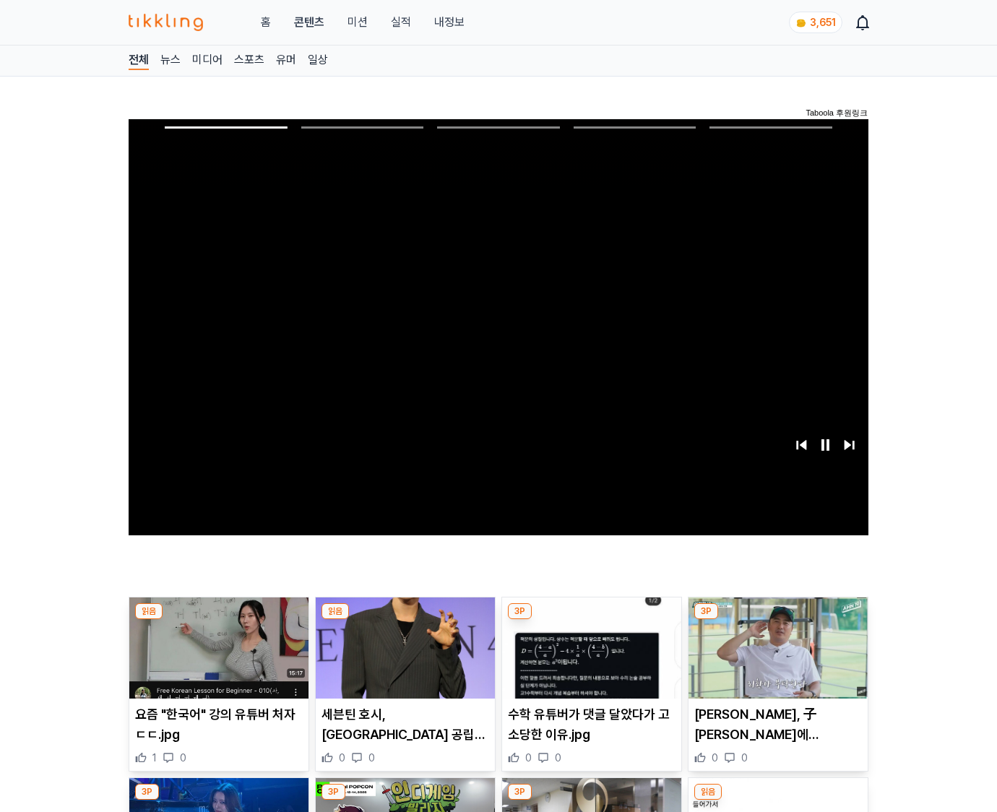
click at [775, 659] on img at bounding box center [777, 647] width 179 height 101
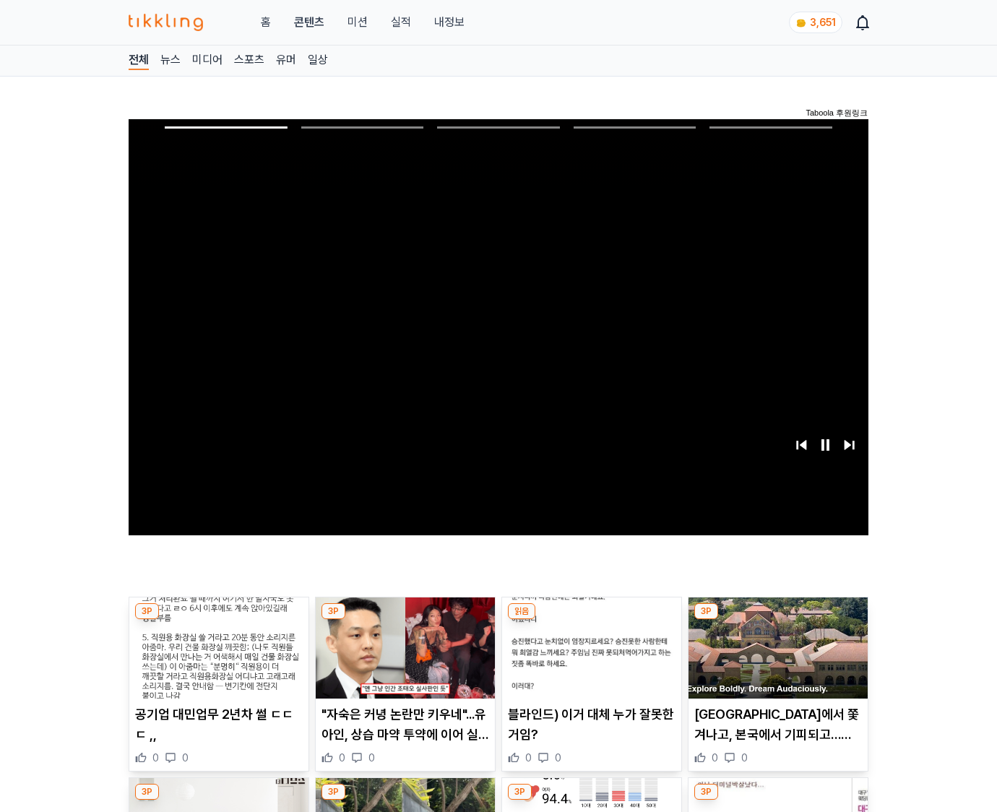
click at [775, 659] on img at bounding box center [777, 647] width 179 height 101
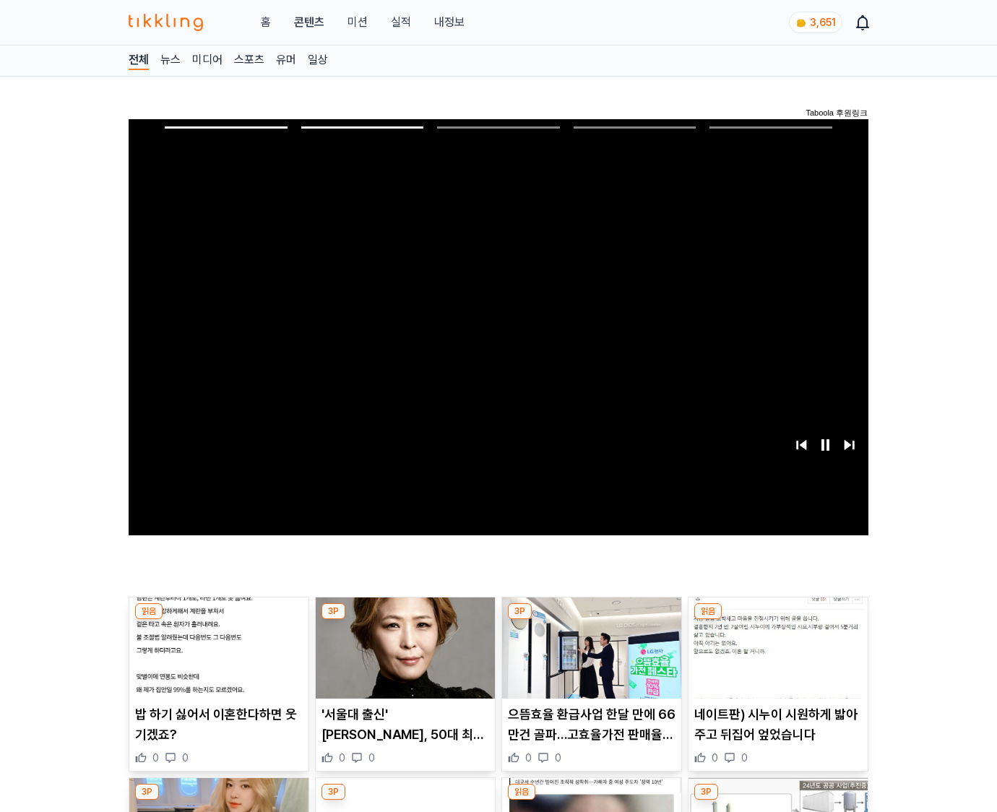
click at [775, 659] on img at bounding box center [777, 647] width 179 height 101
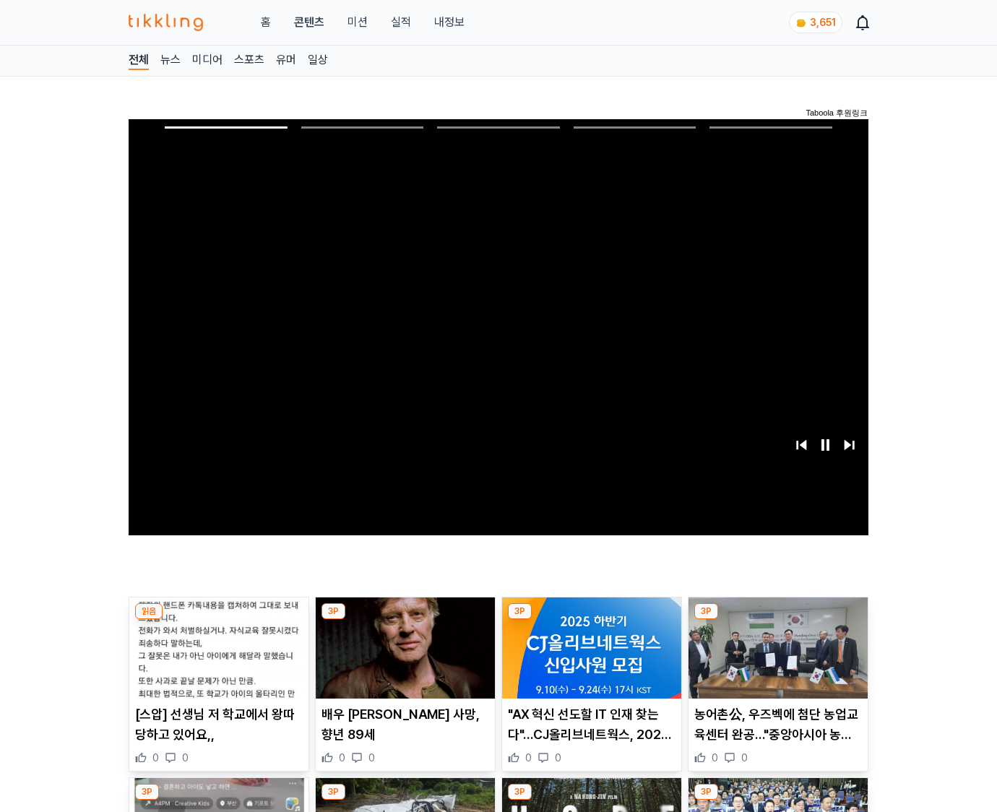
click at [775, 659] on img at bounding box center [777, 647] width 179 height 101
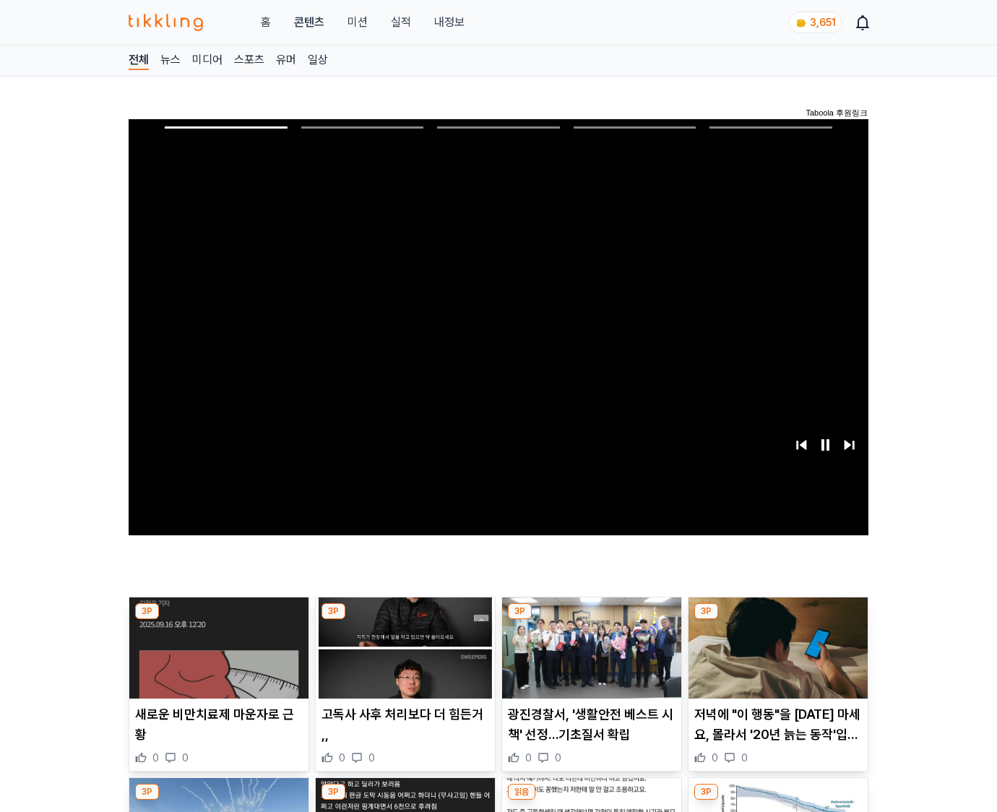
click at [775, 659] on img at bounding box center [777, 647] width 179 height 101
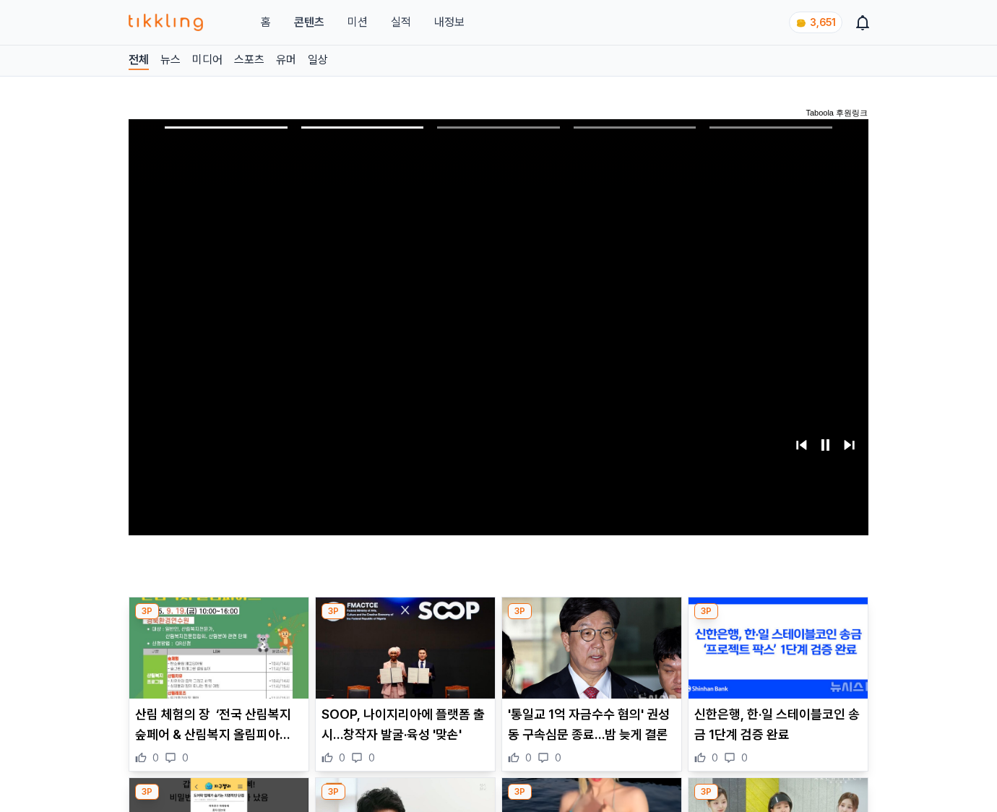
click at [775, 659] on img at bounding box center [777, 647] width 179 height 101
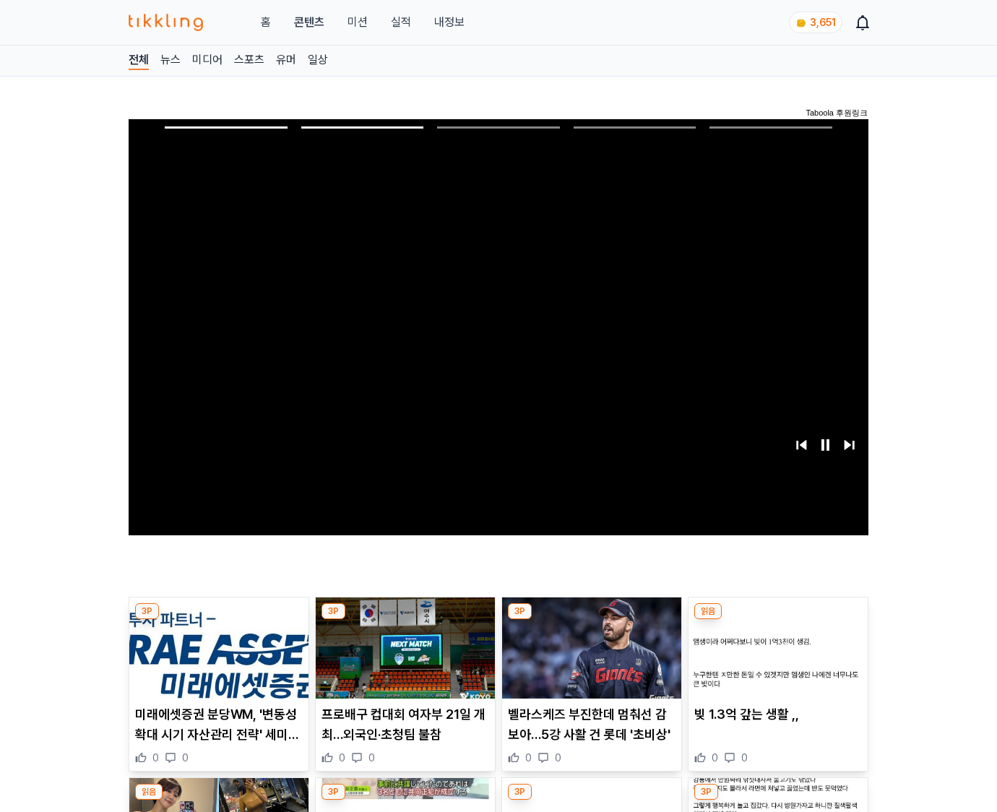
click at [775, 659] on img at bounding box center [777, 647] width 179 height 101
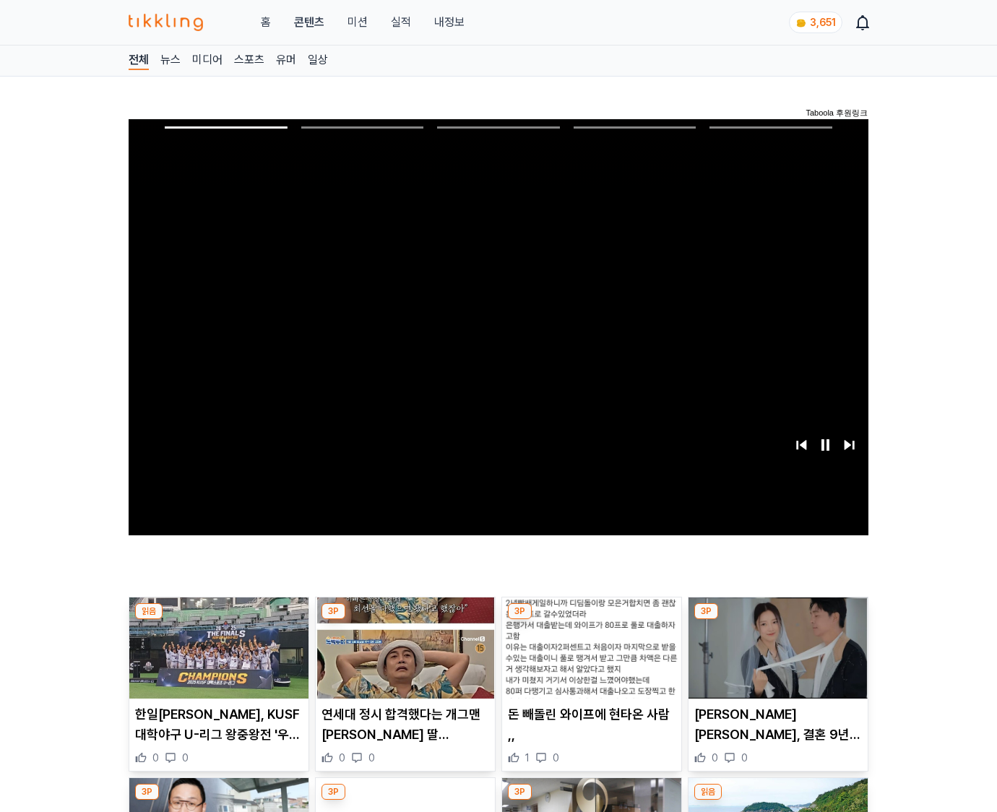
click at [775, 659] on img at bounding box center [777, 647] width 179 height 101
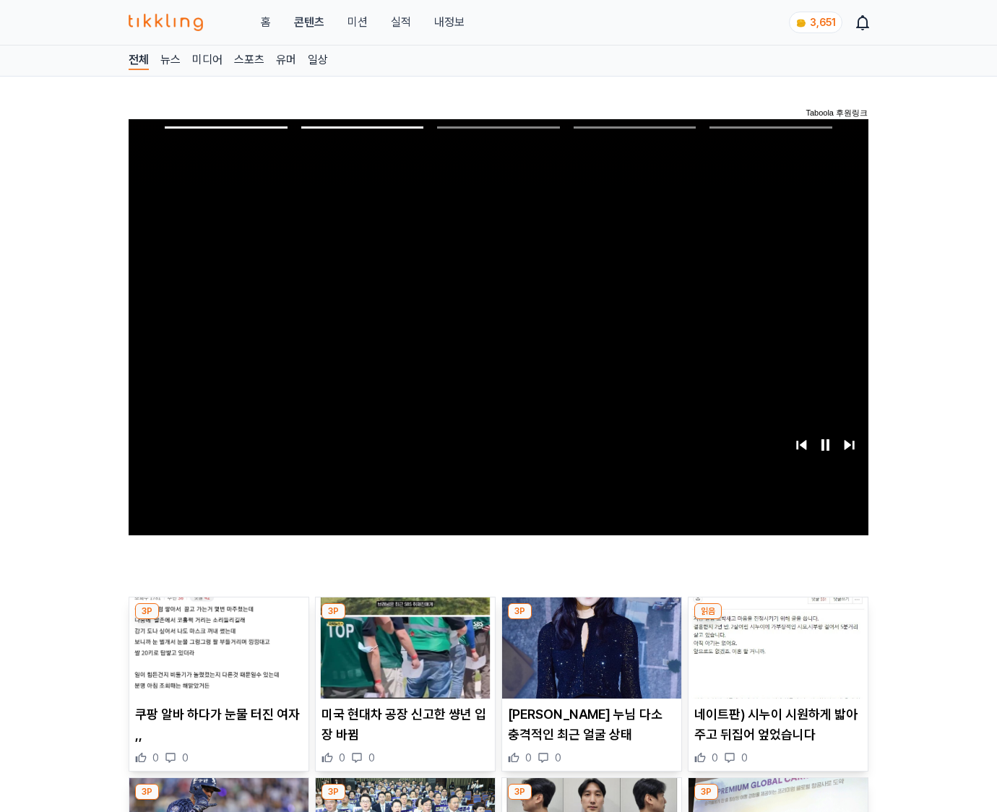
click at [775, 659] on img at bounding box center [777, 647] width 179 height 101
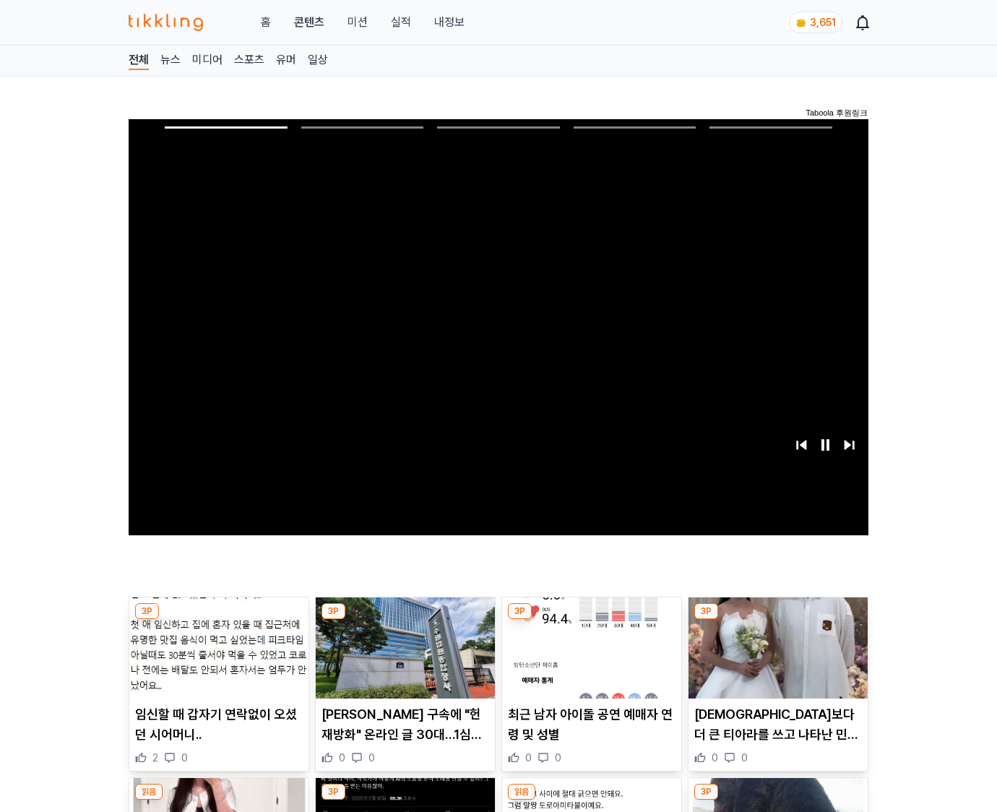
click at [775, 659] on img at bounding box center [777, 647] width 179 height 101
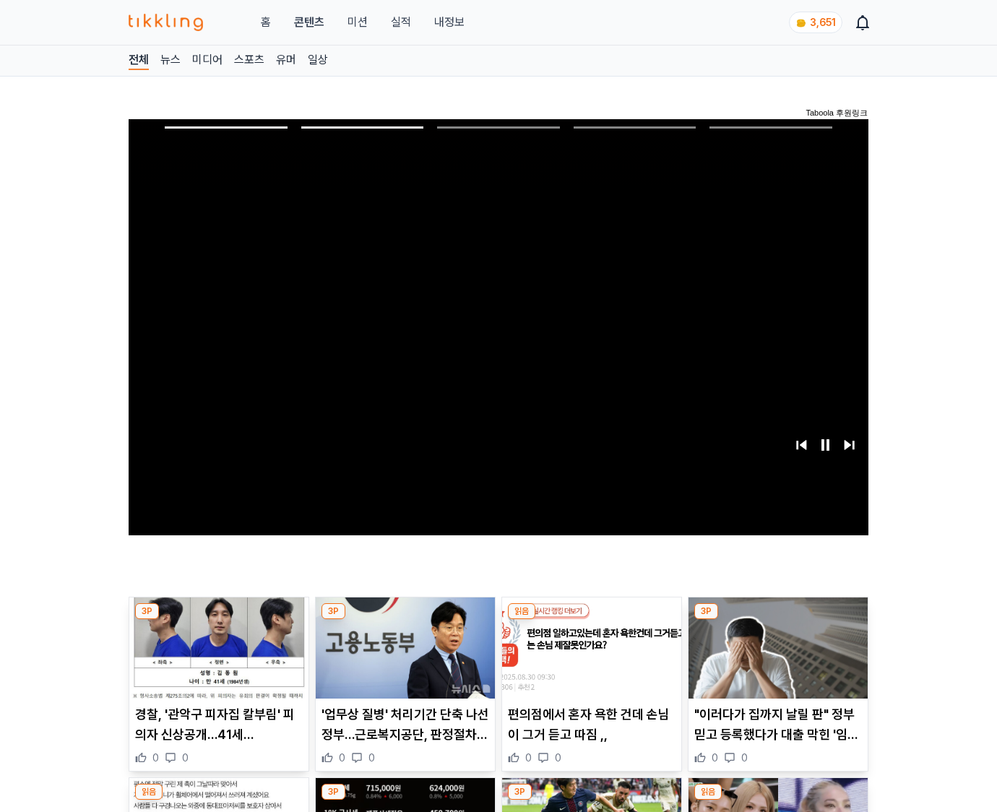
click at [775, 659] on img at bounding box center [777, 647] width 179 height 101
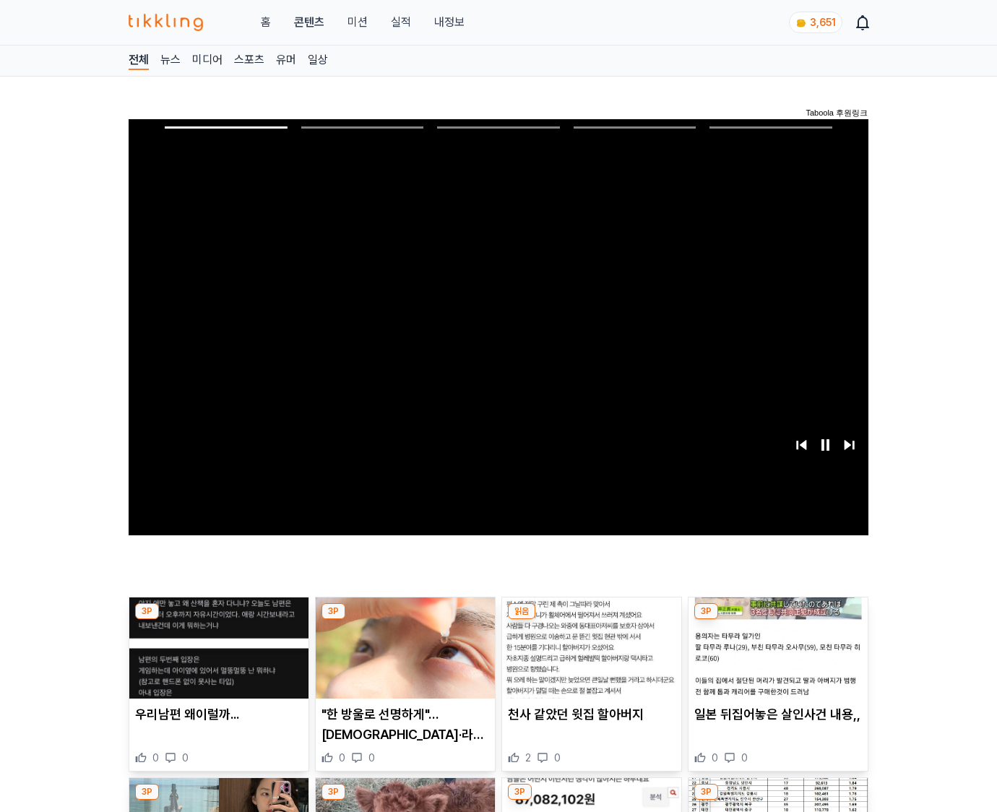
click at [775, 659] on img at bounding box center [777, 647] width 179 height 101
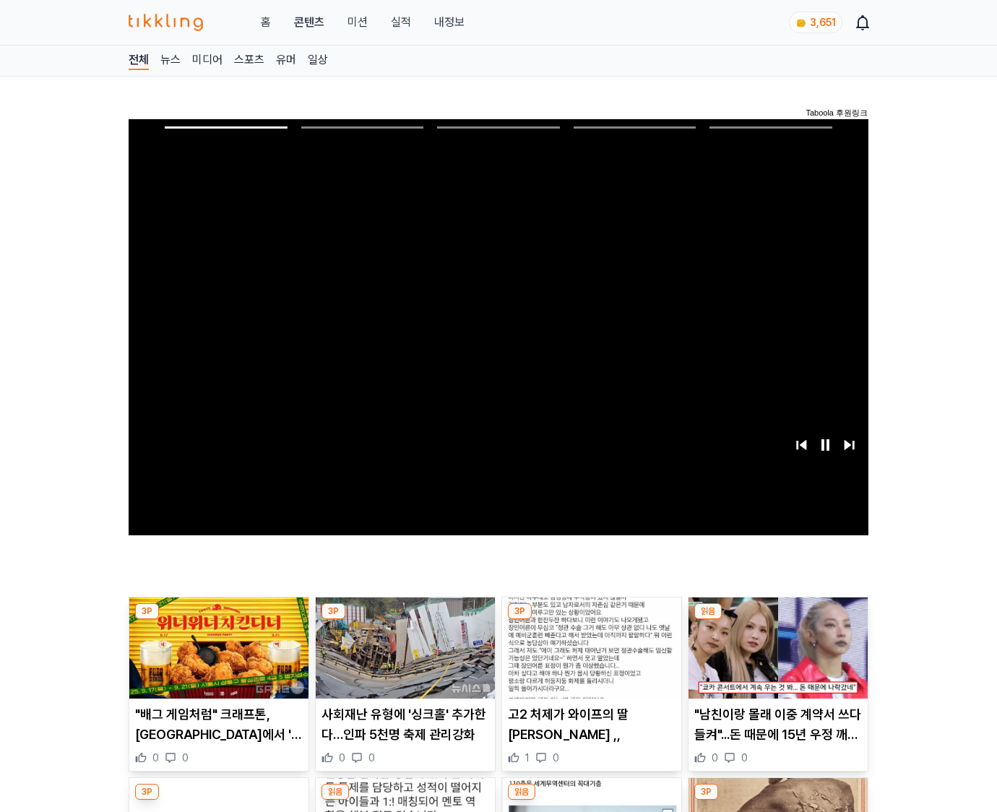
click at [775, 659] on img at bounding box center [777, 647] width 179 height 101
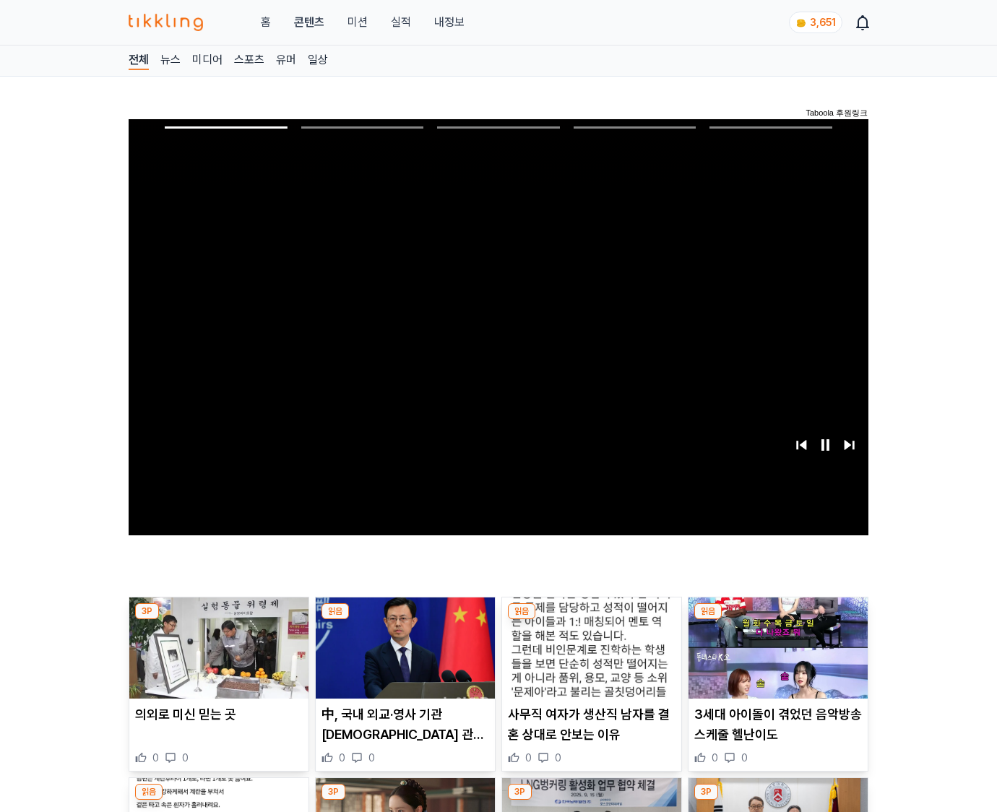
click at [775, 659] on img at bounding box center [777, 647] width 179 height 101
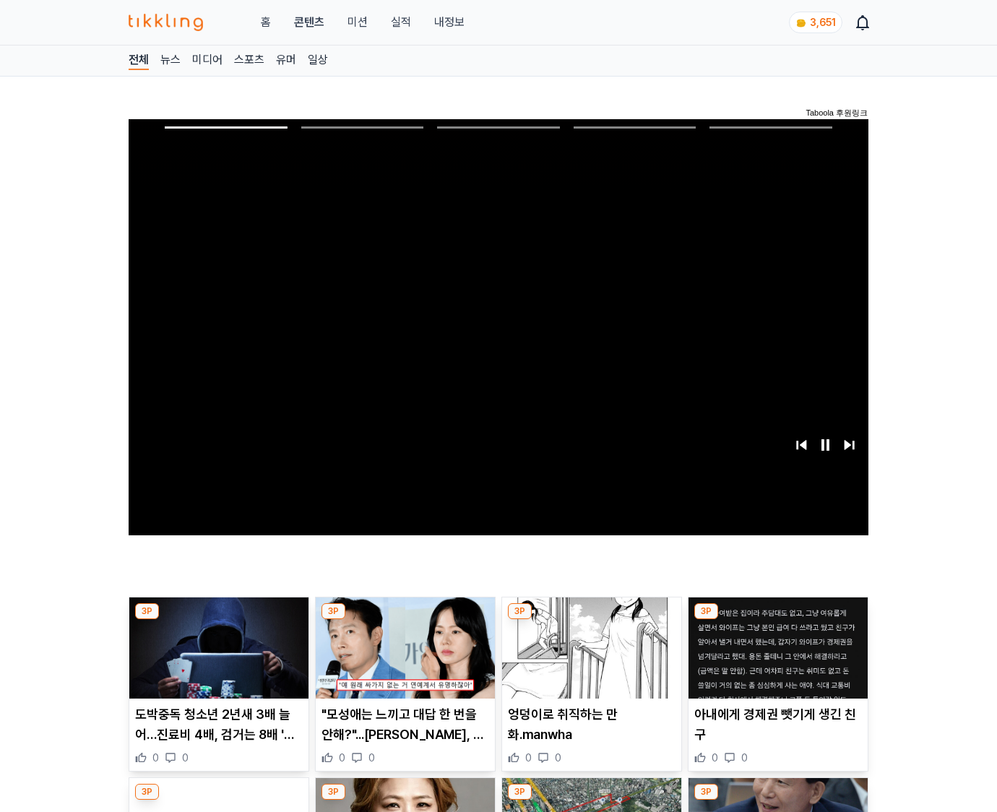
click at [775, 659] on img at bounding box center [777, 647] width 179 height 101
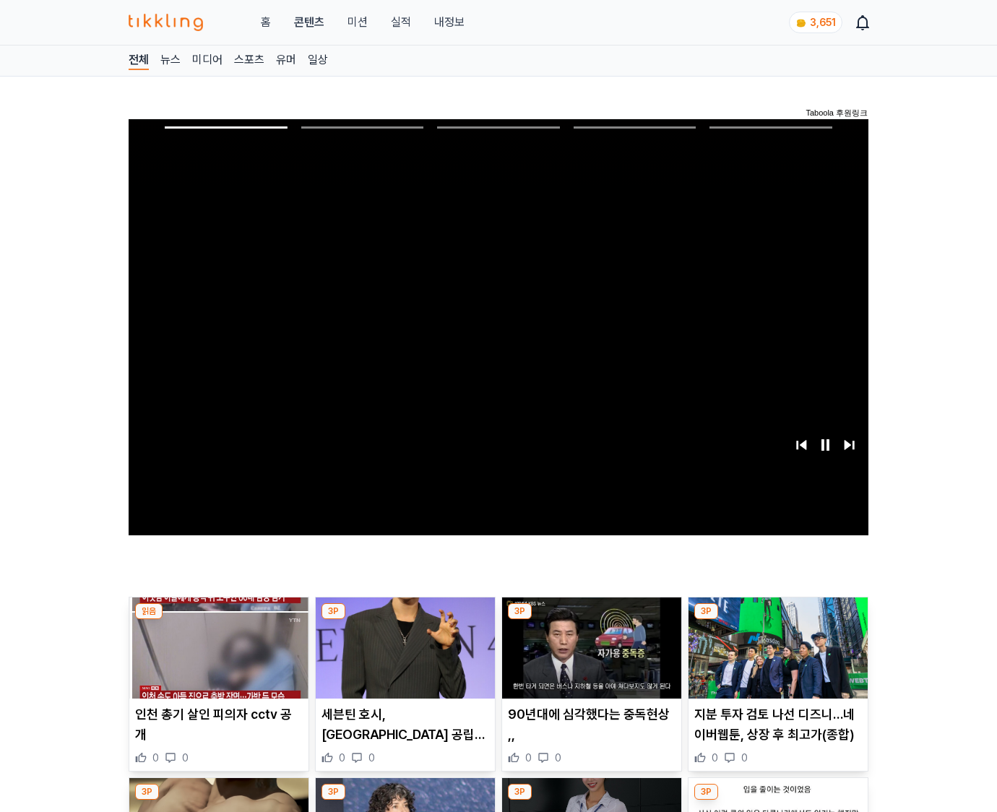
click at [775, 659] on img at bounding box center [777, 647] width 179 height 101
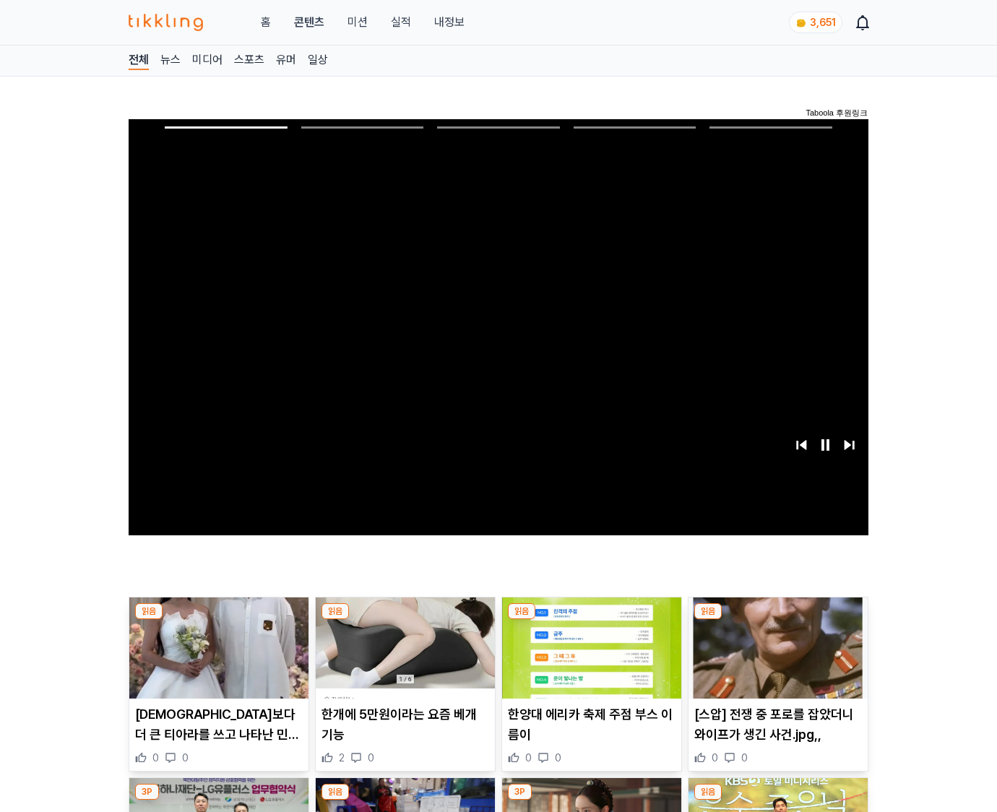
click at [775, 659] on img at bounding box center [777, 647] width 179 height 101
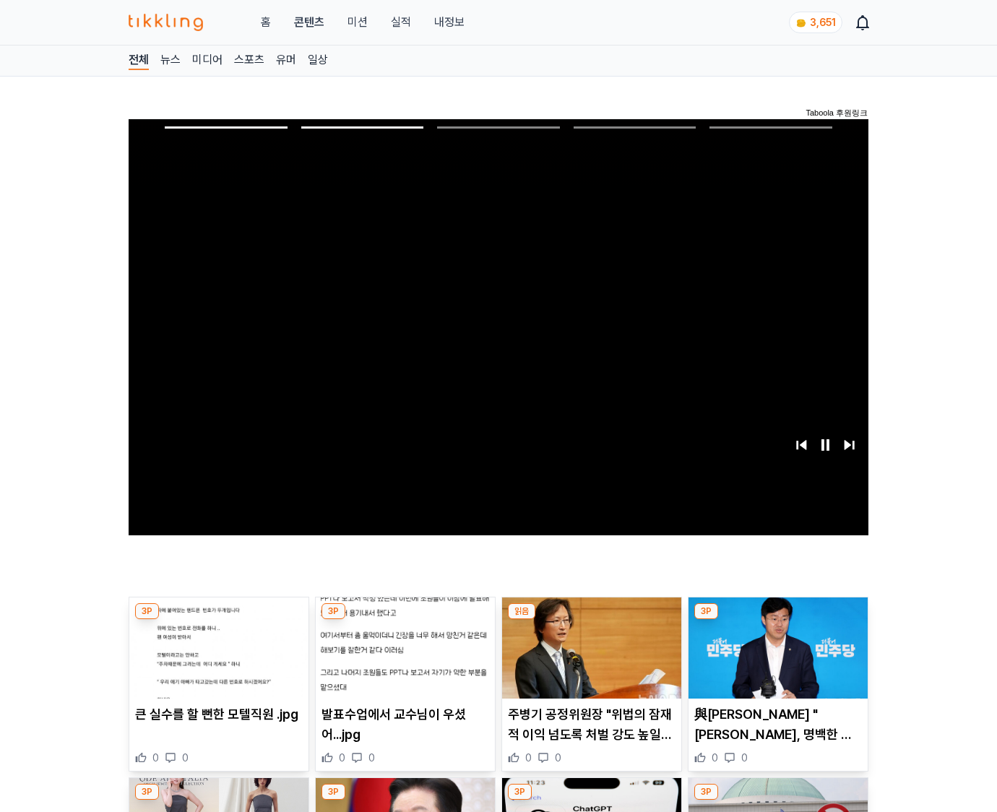
click at [775, 659] on img at bounding box center [777, 647] width 179 height 101
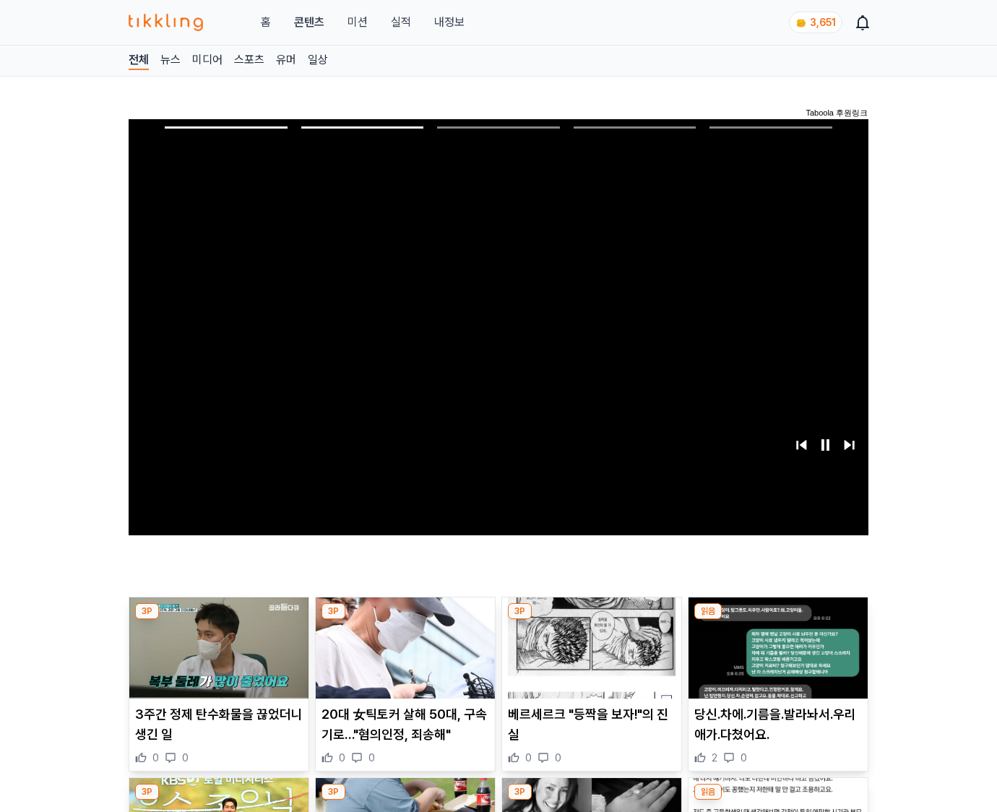
click at [775, 659] on img at bounding box center [777, 647] width 179 height 101
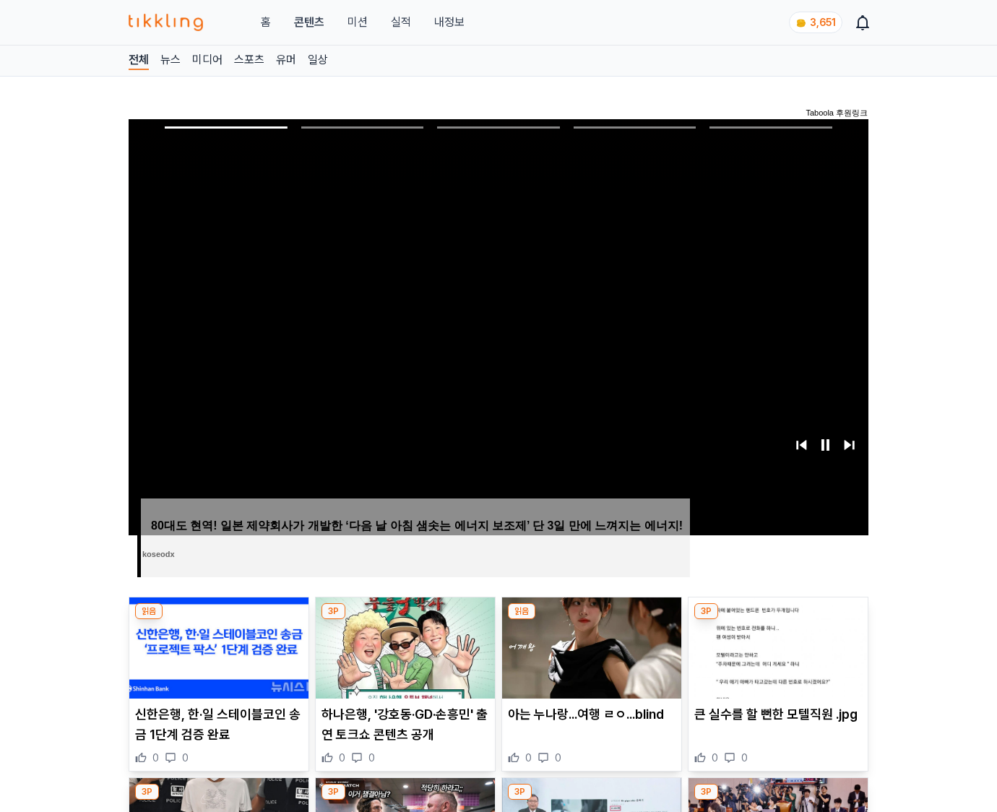
click at [775, 659] on img at bounding box center [777, 647] width 179 height 101
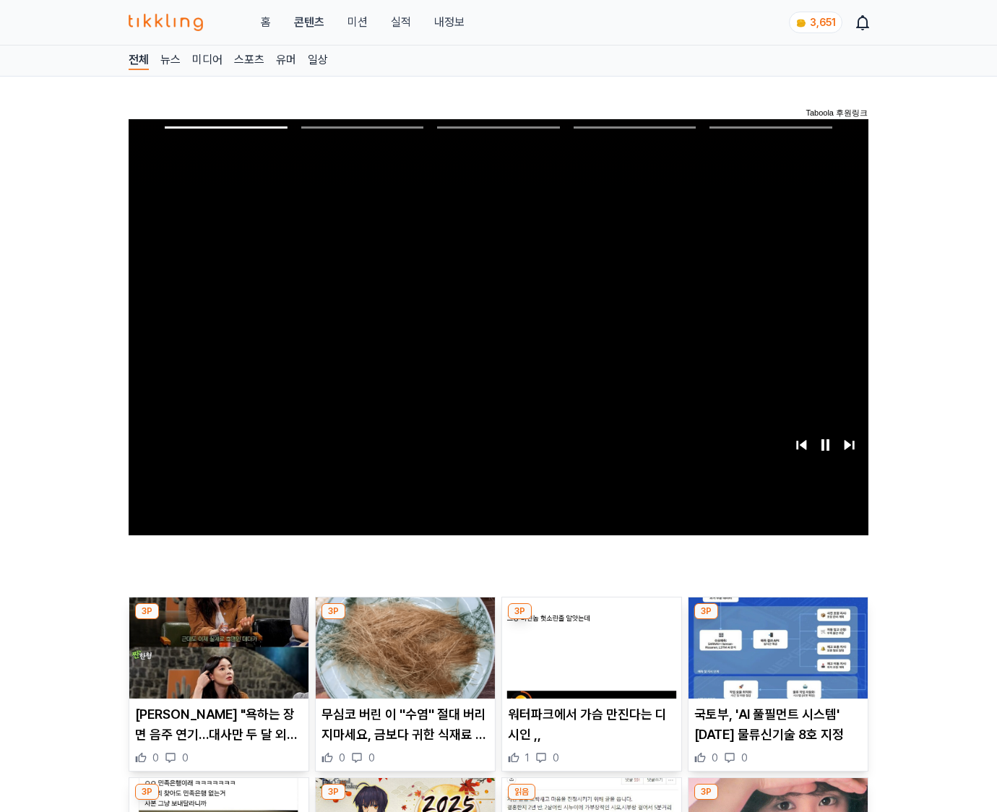
click at [775, 659] on img at bounding box center [777, 647] width 179 height 101
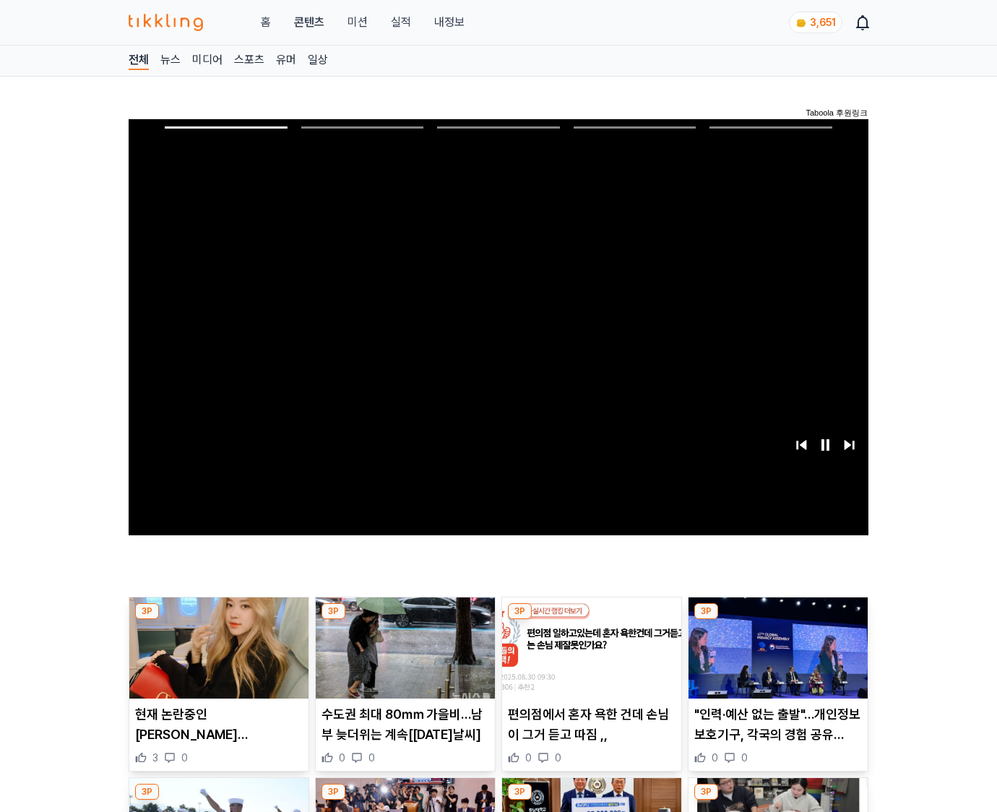
click at [775, 659] on img at bounding box center [777, 647] width 179 height 101
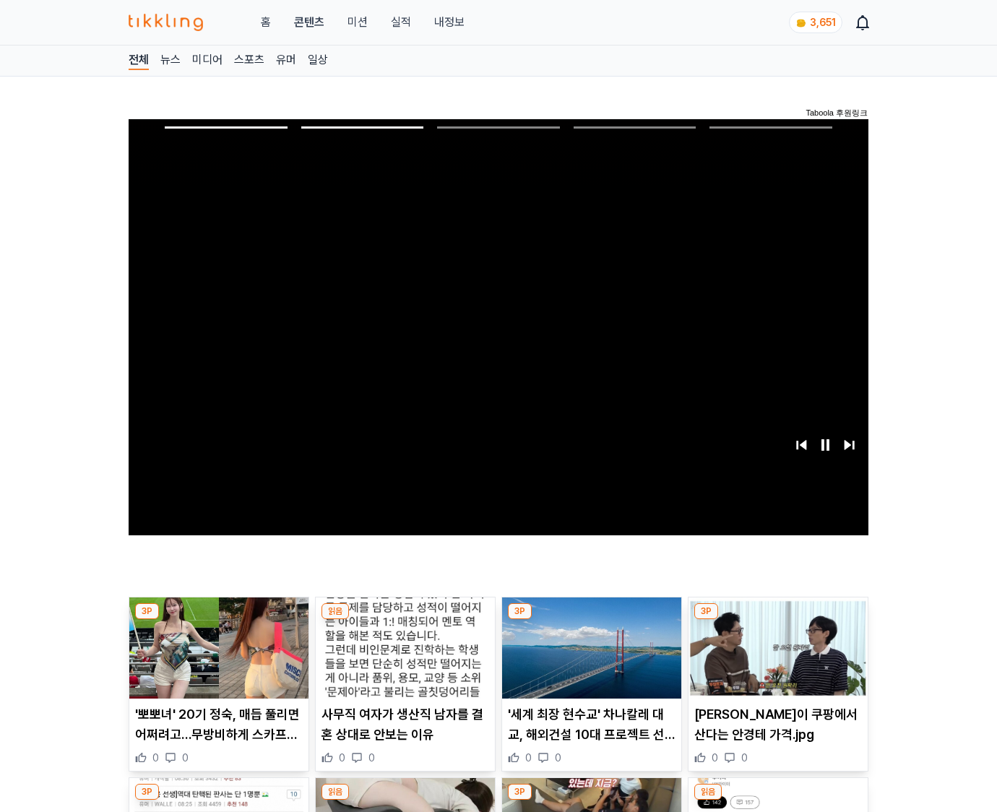
click at [775, 659] on img at bounding box center [777, 647] width 179 height 101
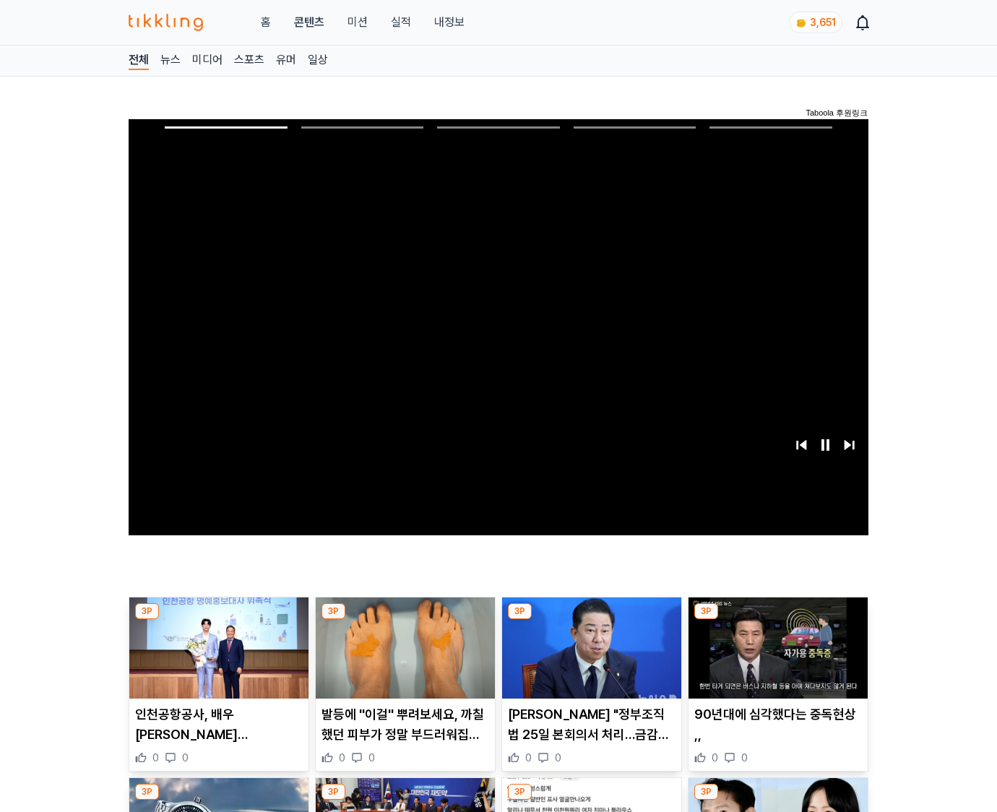
click at [775, 659] on img at bounding box center [777, 647] width 179 height 101
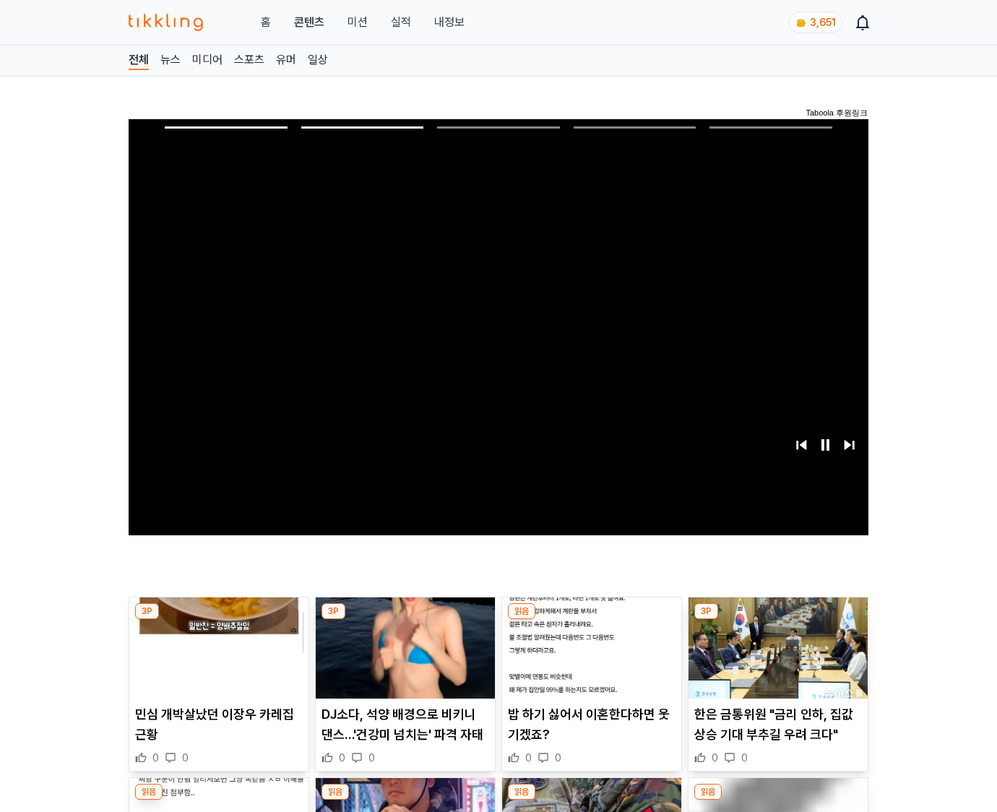
click at [775, 659] on img at bounding box center [777, 647] width 179 height 101
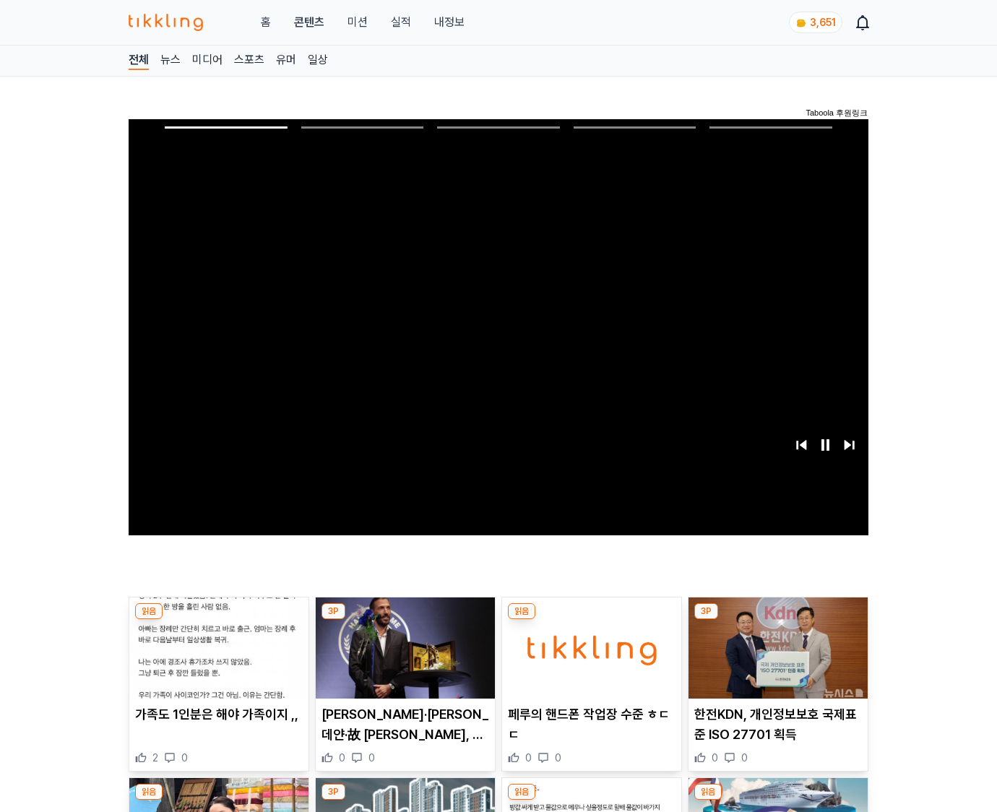
click at [775, 659] on img at bounding box center [777, 647] width 179 height 101
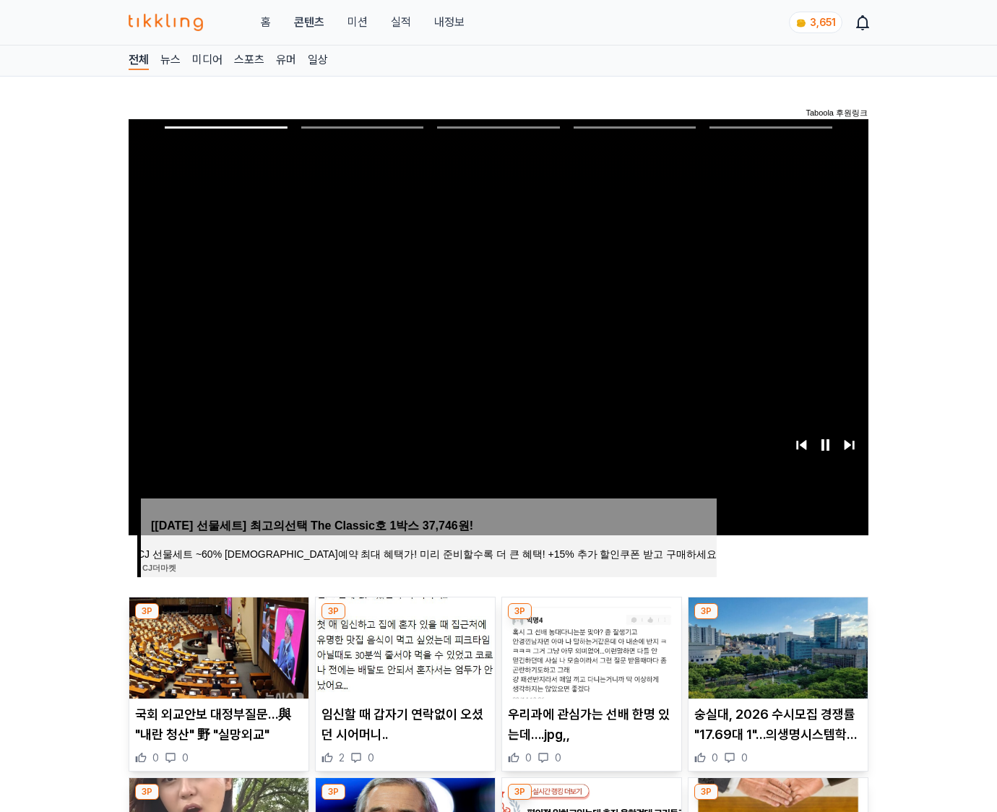
click at [775, 659] on img at bounding box center [777, 647] width 179 height 101
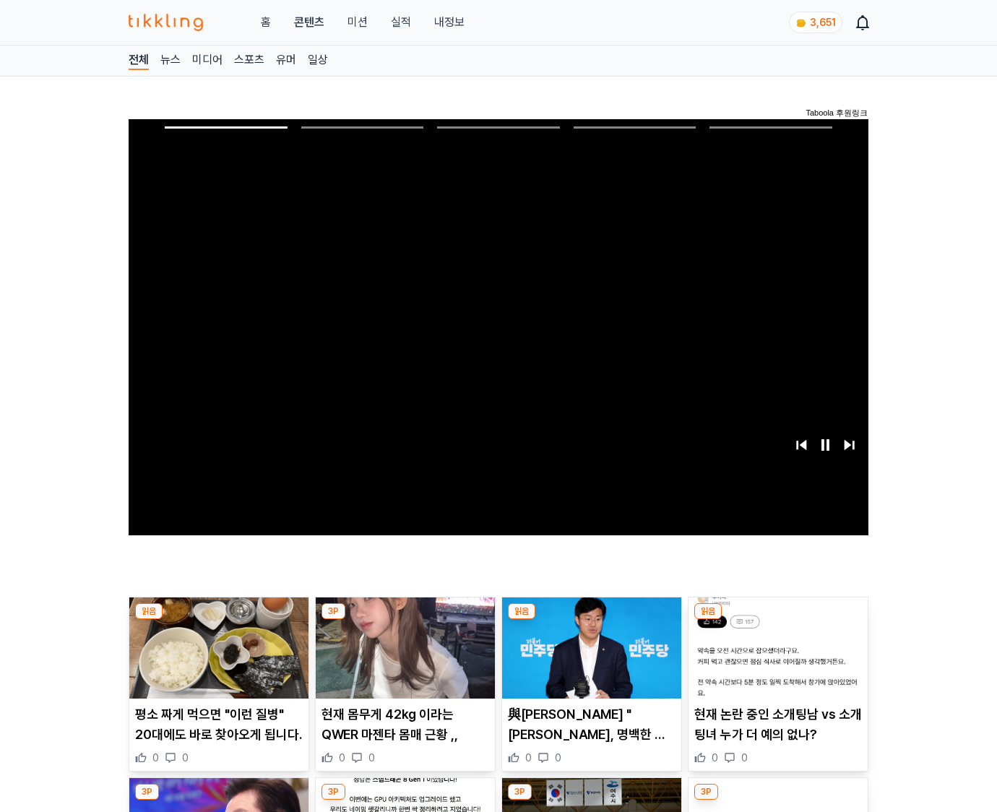
click at [775, 659] on img at bounding box center [777, 647] width 179 height 101
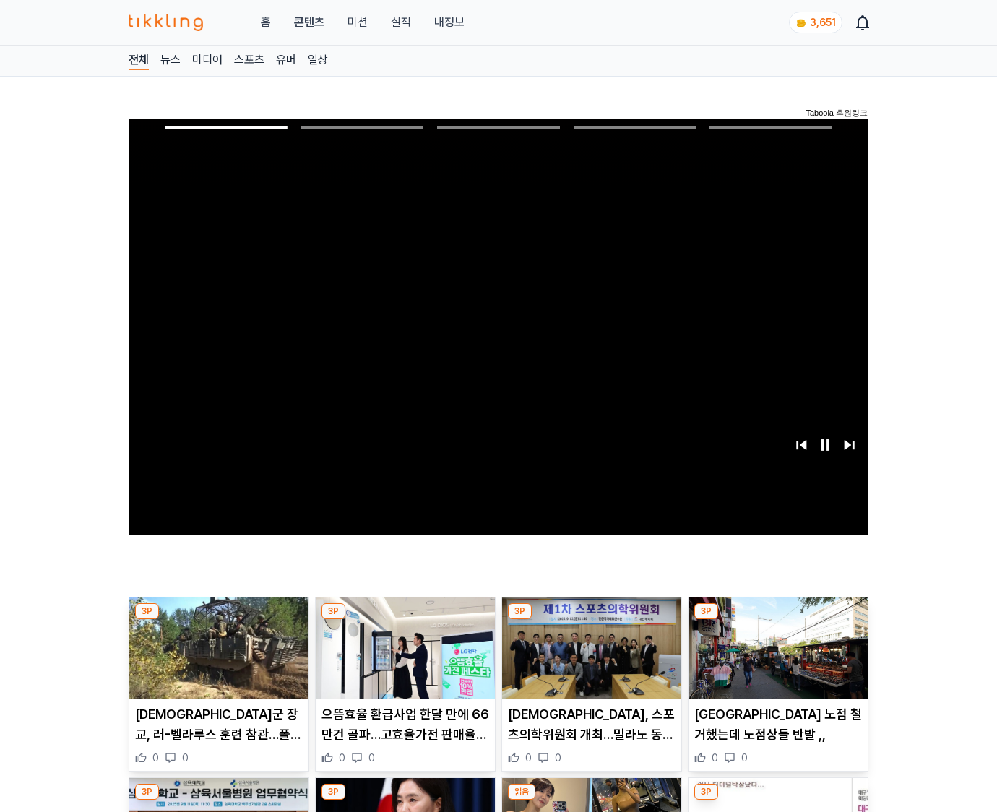
click at [775, 659] on img at bounding box center [777, 647] width 179 height 101
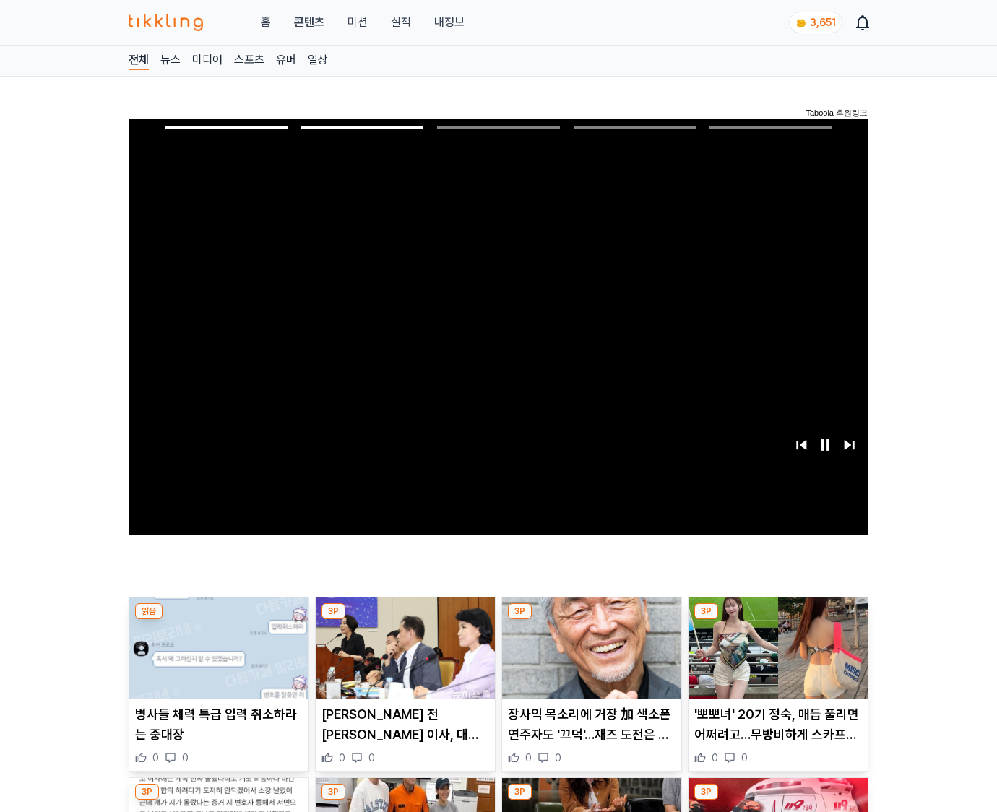
click at [775, 659] on img at bounding box center [777, 647] width 179 height 101
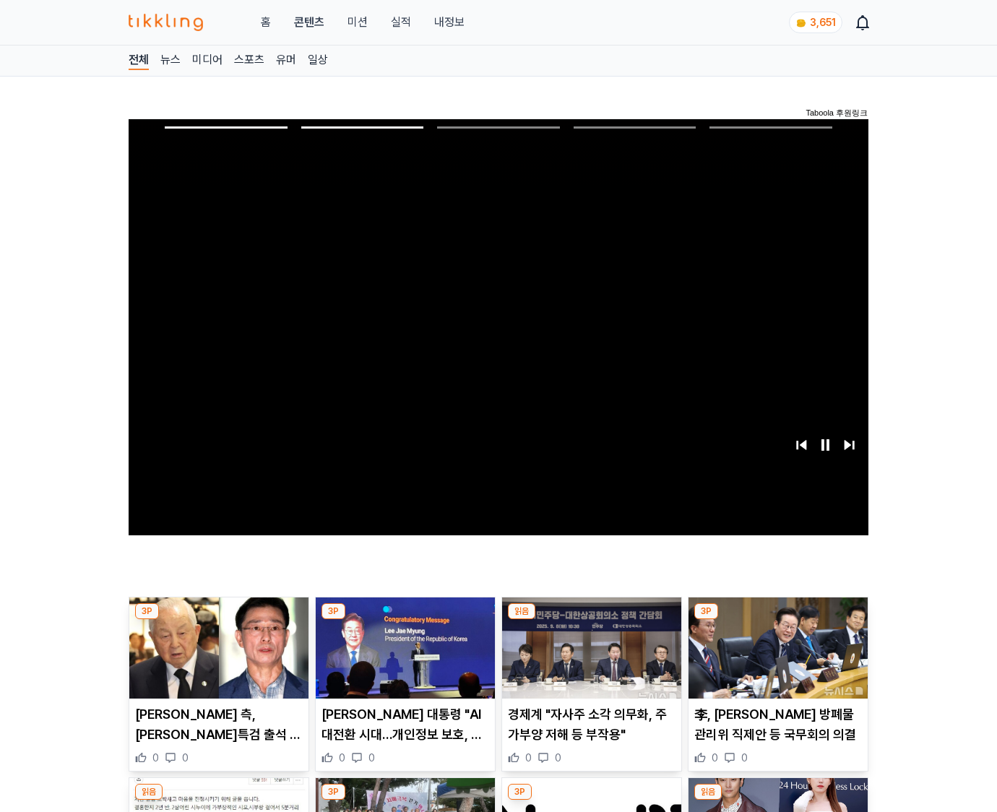
click at [775, 659] on img at bounding box center [777, 647] width 179 height 101
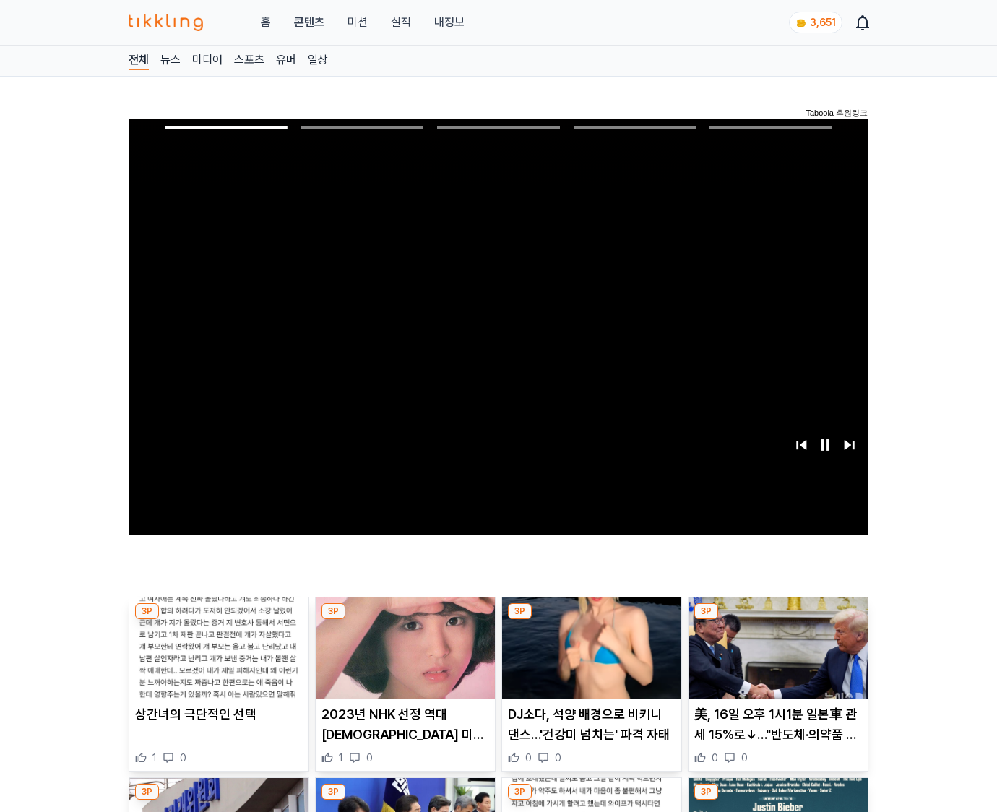
click at [775, 659] on img at bounding box center [777, 647] width 179 height 101
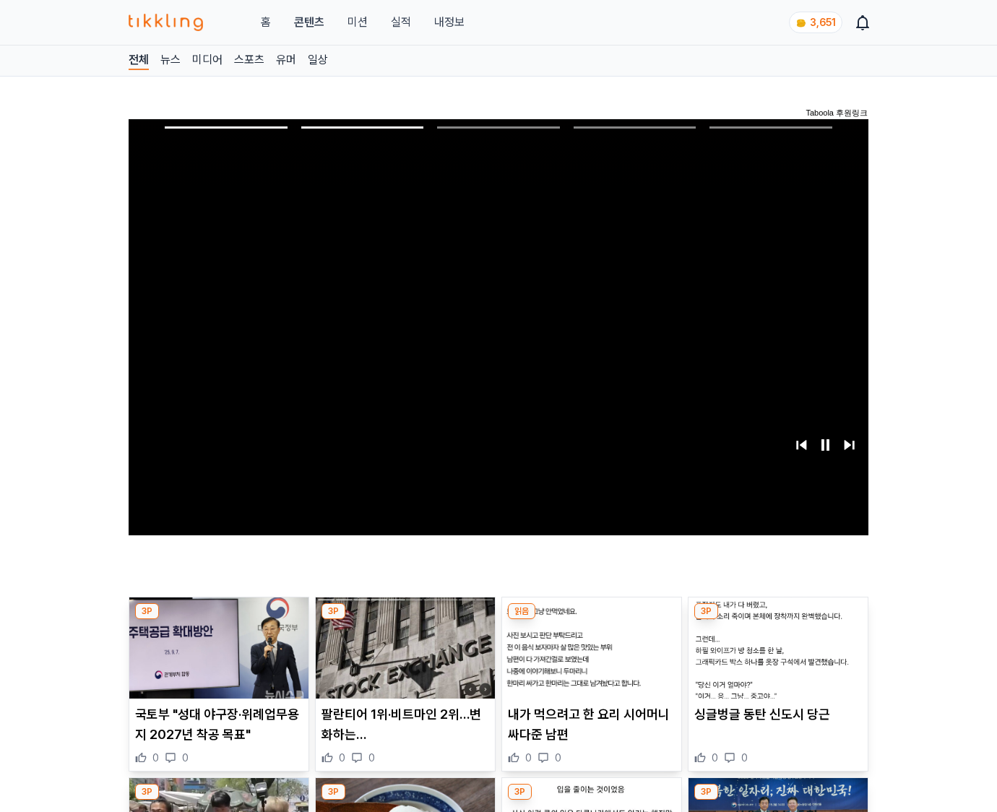
click at [775, 659] on img at bounding box center [777, 647] width 179 height 101
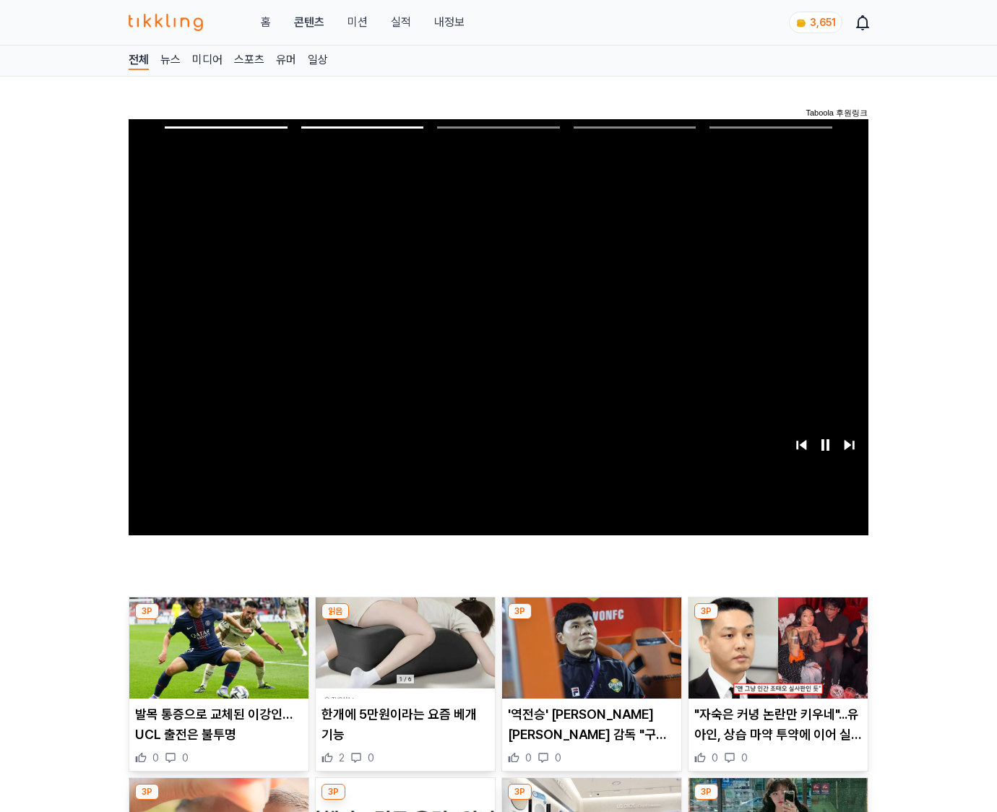
click at [775, 659] on img at bounding box center [777, 647] width 179 height 101
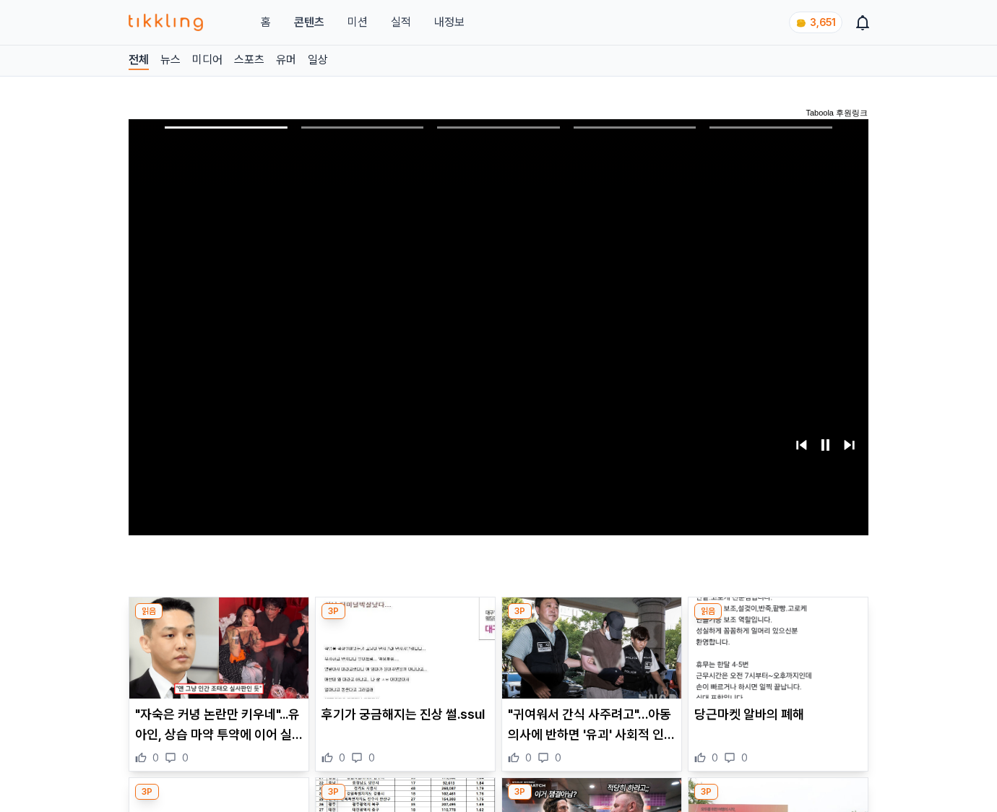
click at [775, 659] on img at bounding box center [777, 647] width 179 height 101
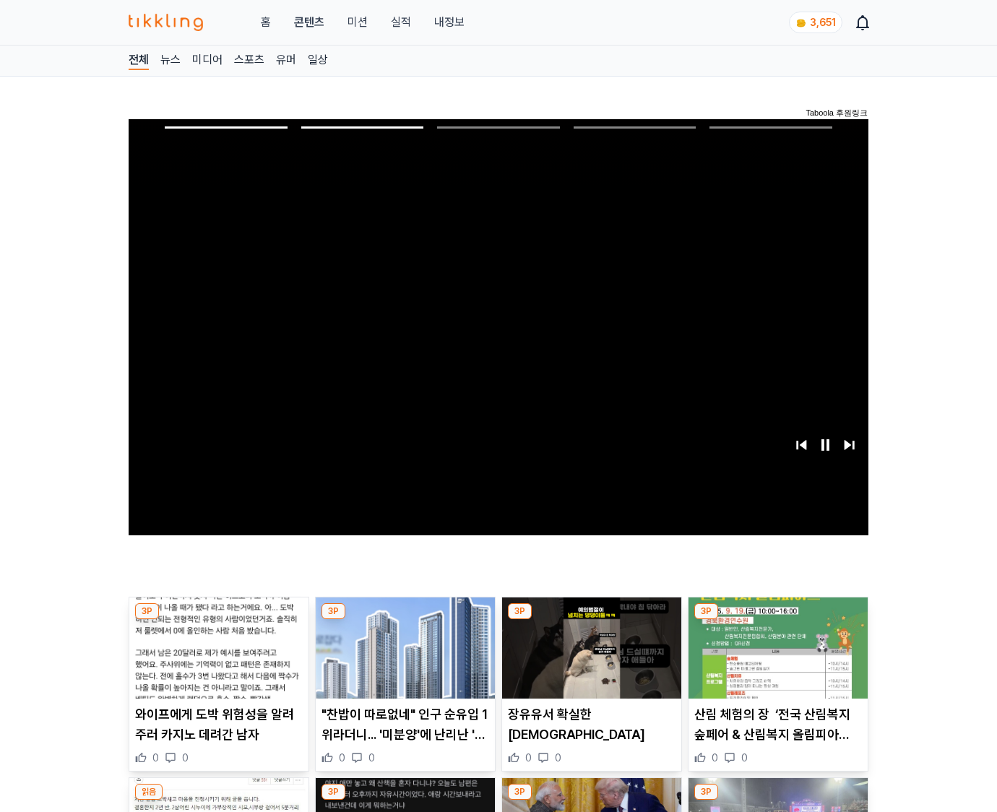
click at [775, 659] on img at bounding box center [777, 647] width 179 height 101
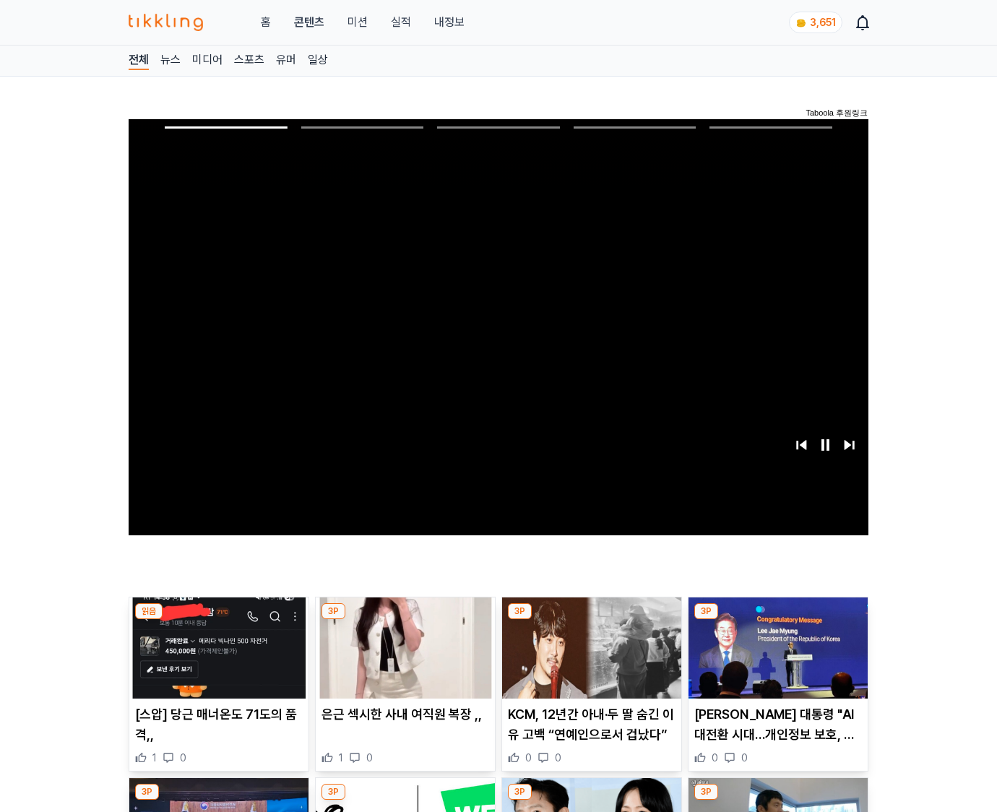
click at [775, 659] on img at bounding box center [777, 647] width 179 height 101
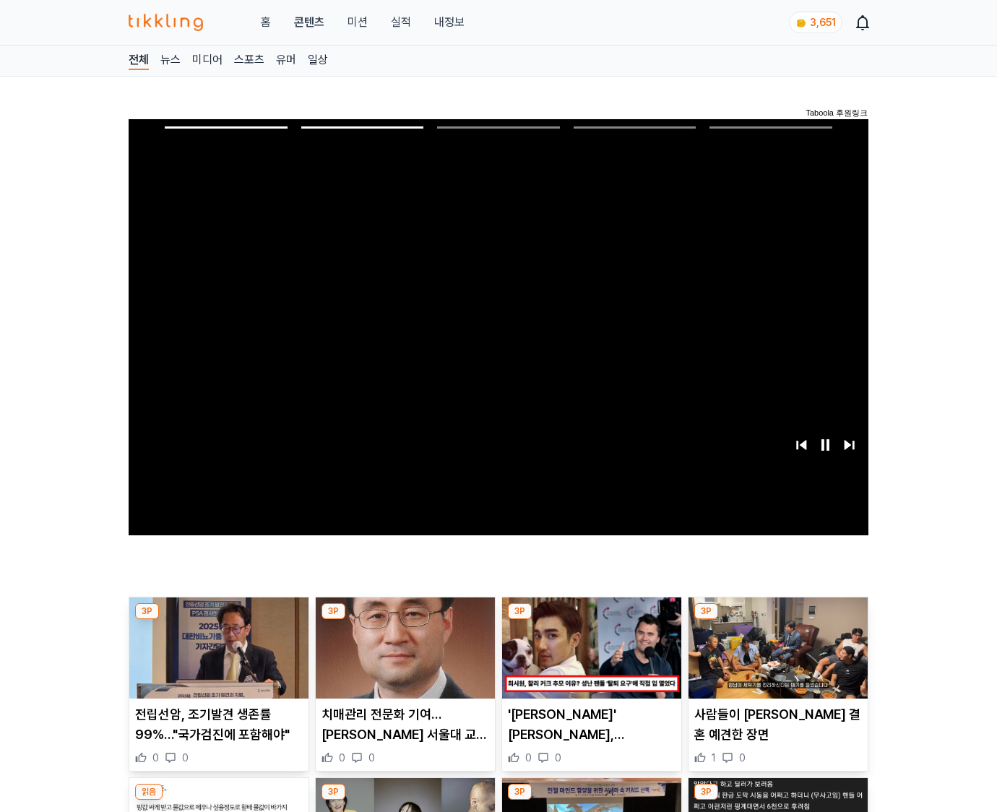
click at [775, 659] on img at bounding box center [777, 647] width 179 height 101
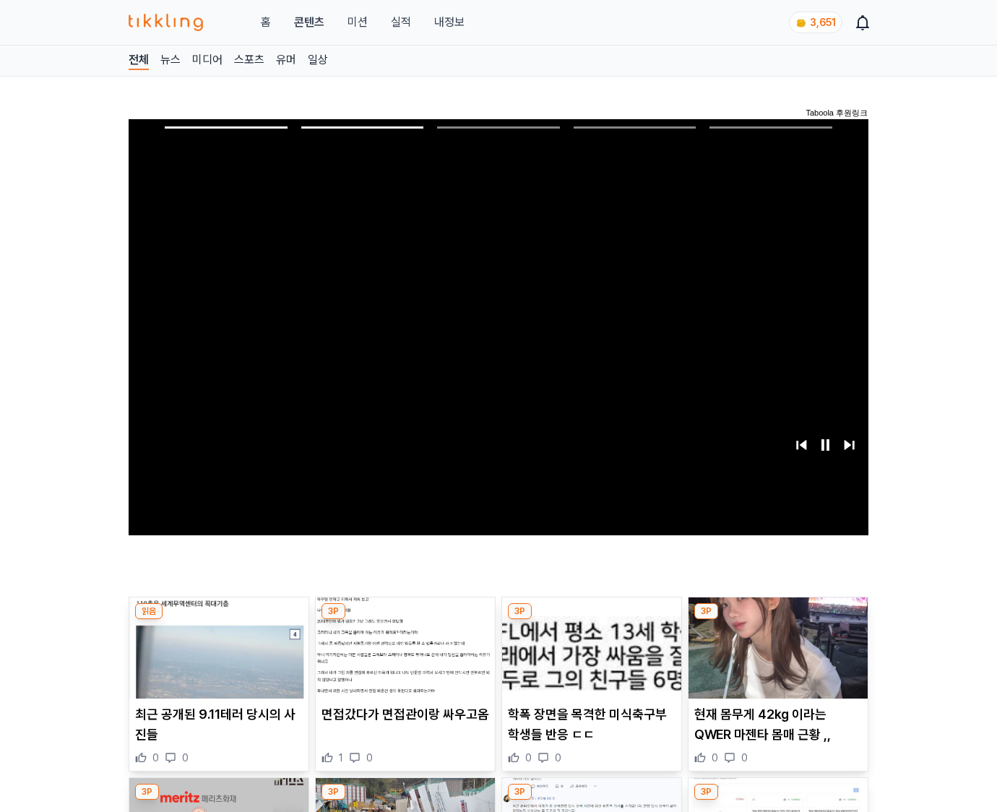
click at [775, 659] on img at bounding box center [777, 647] width 179 height 101
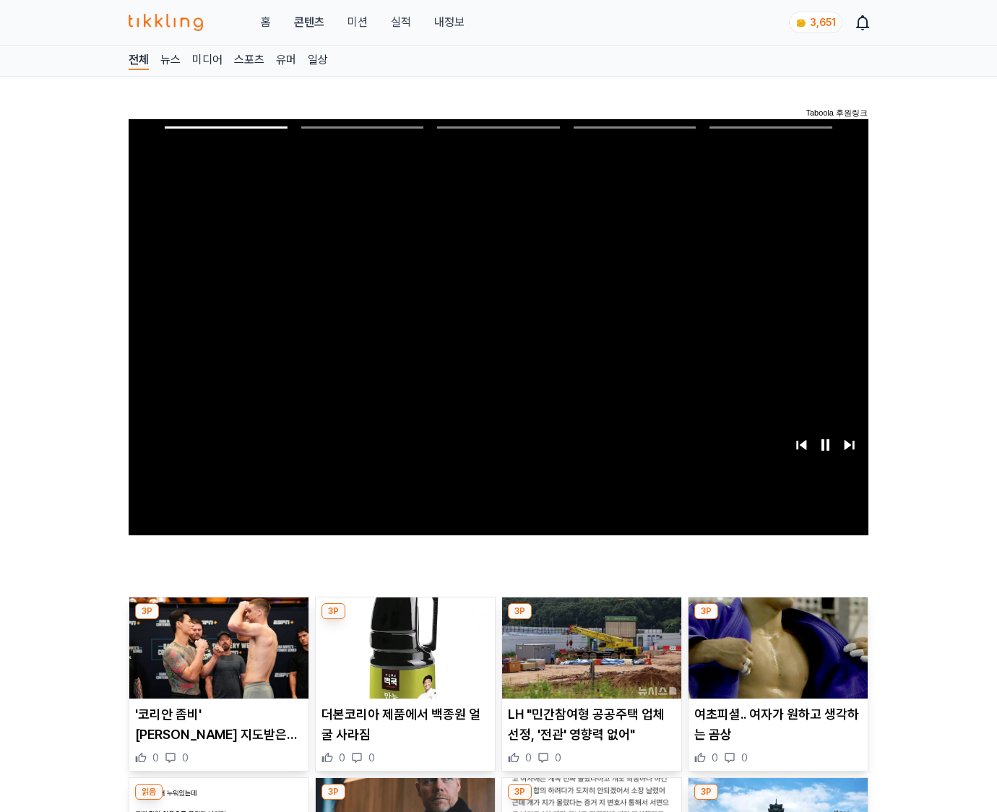
click at [775, 659] on img at bounding box center [777, 647] width 179 height 101
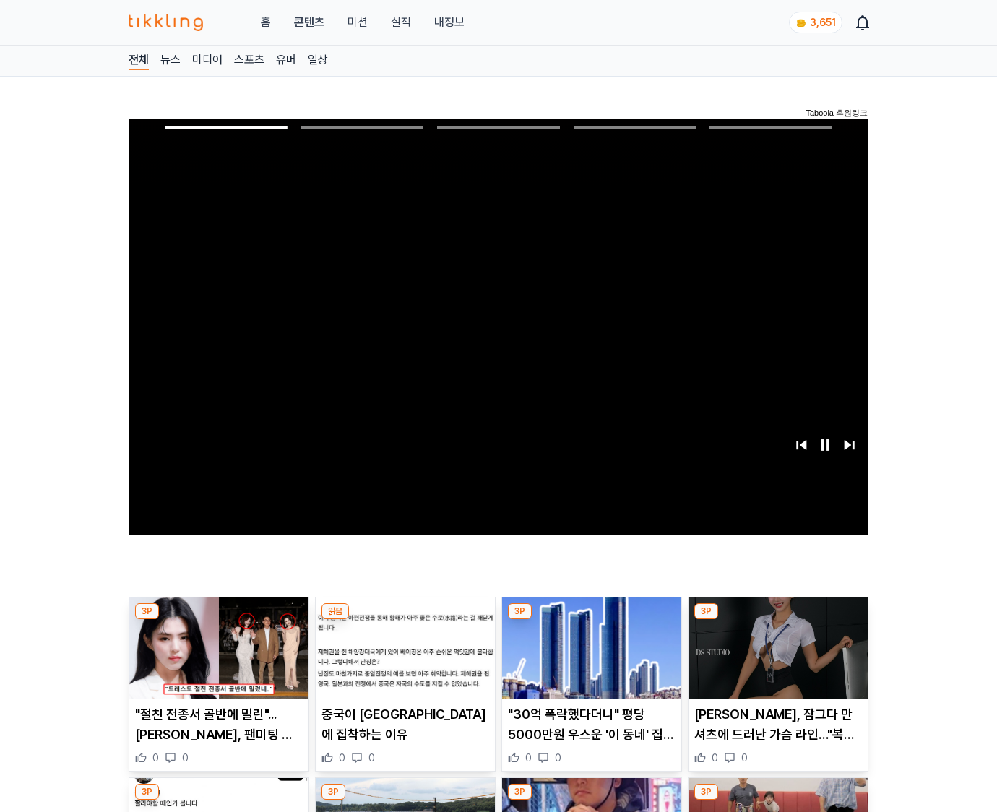
click at [775, 659] on img at bounding box center [777, 647] width 179 height 101
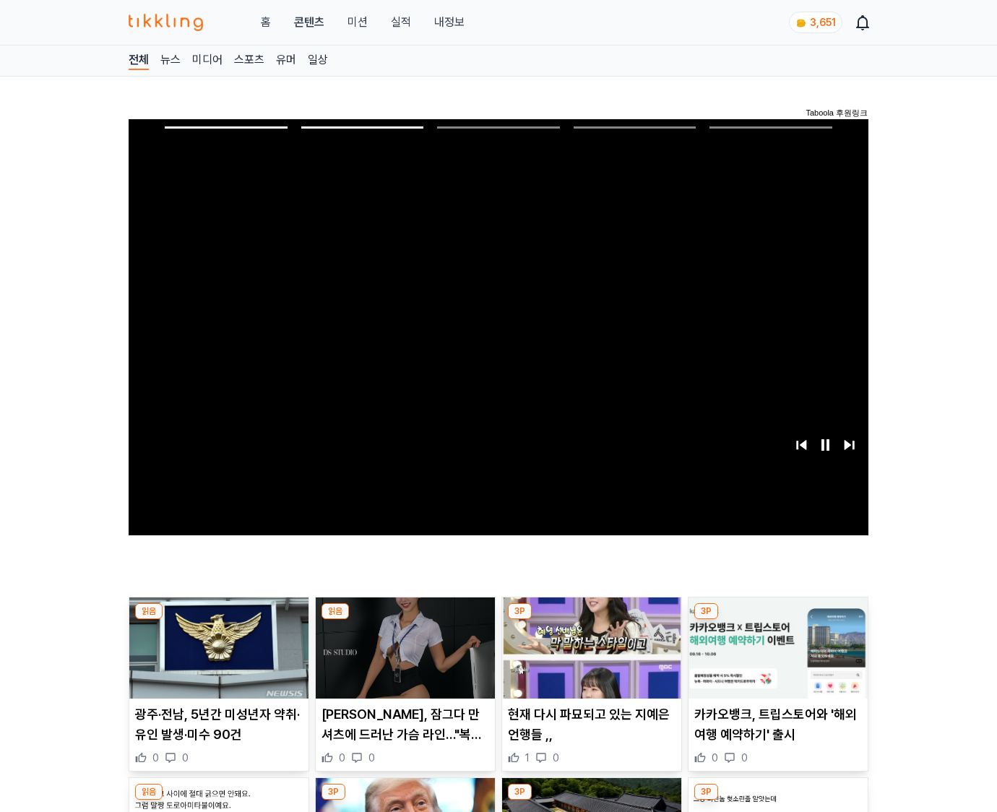
click at [775, 659] on img at bounding box center [777, 647] width 179 height 101
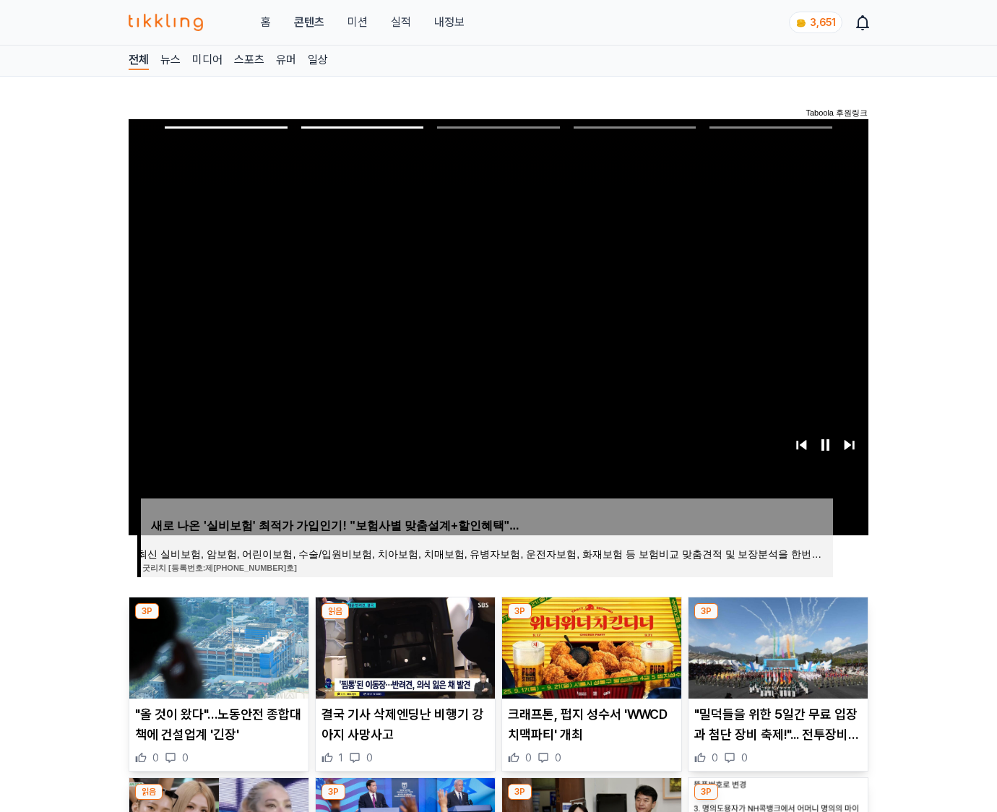
click at [775, 659] on img at bounding box center [777, 647] width 179 height 101
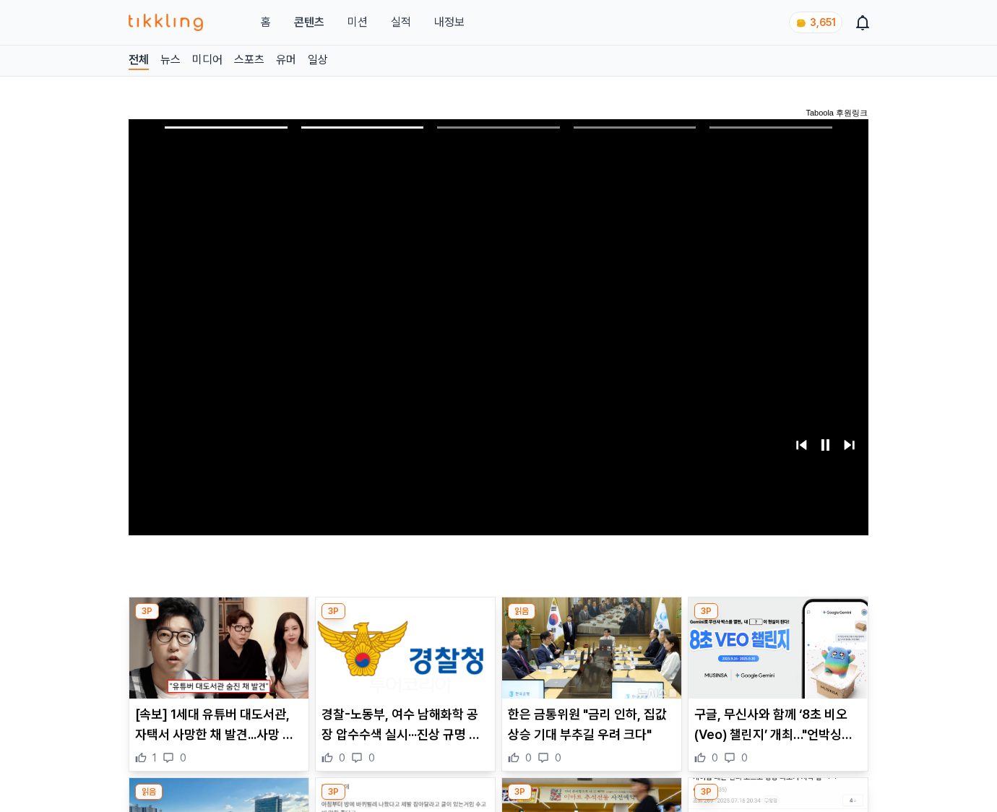
click at [775, 659] on img at bounding box center [777, 647] width 179 height 101
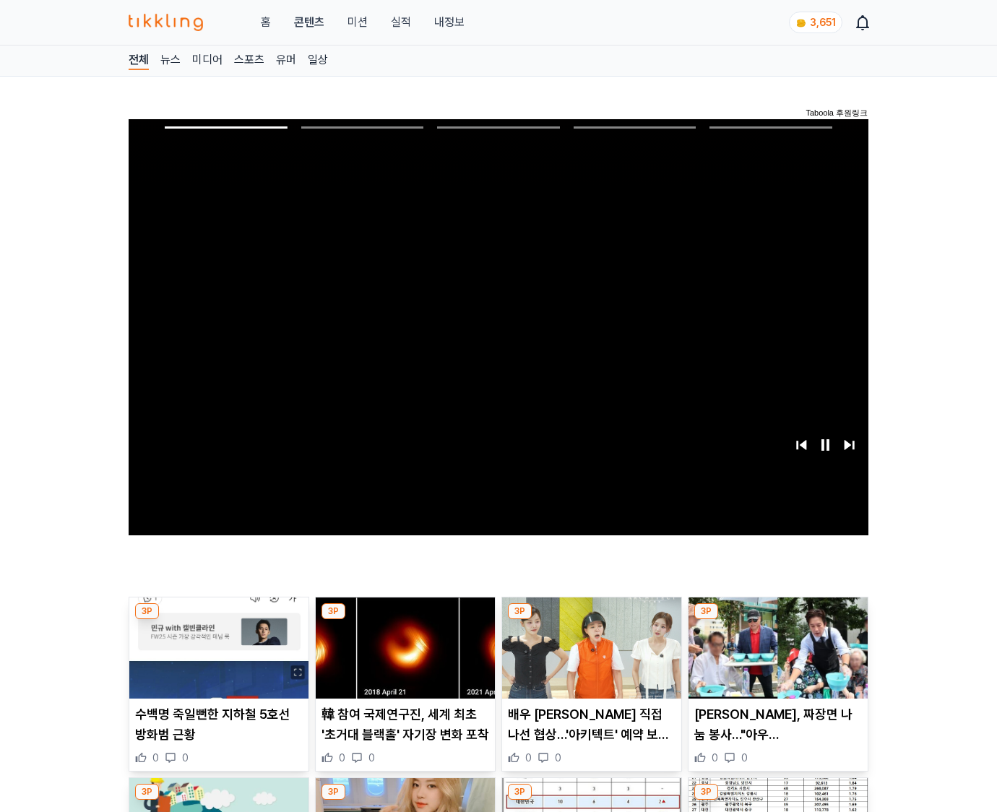
click at [775, 659] on img at bounding box center [777, 647] width 179 height 101
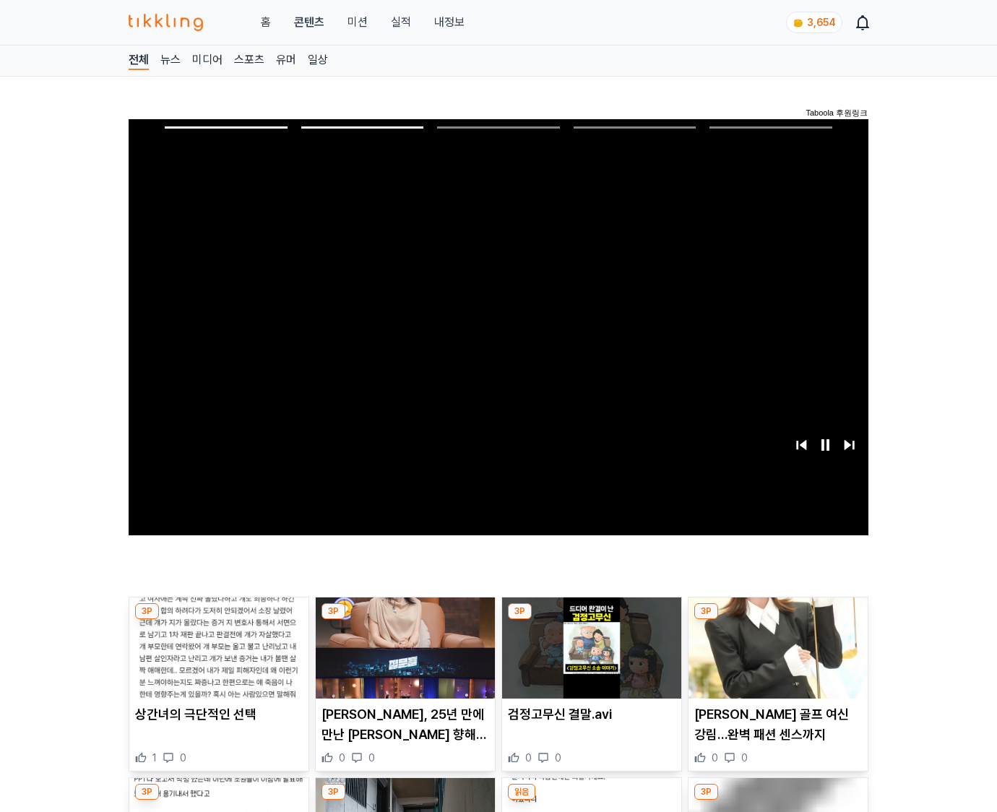
click at [775, 659] on img at bounding box center [777, 647] width 179 height 101
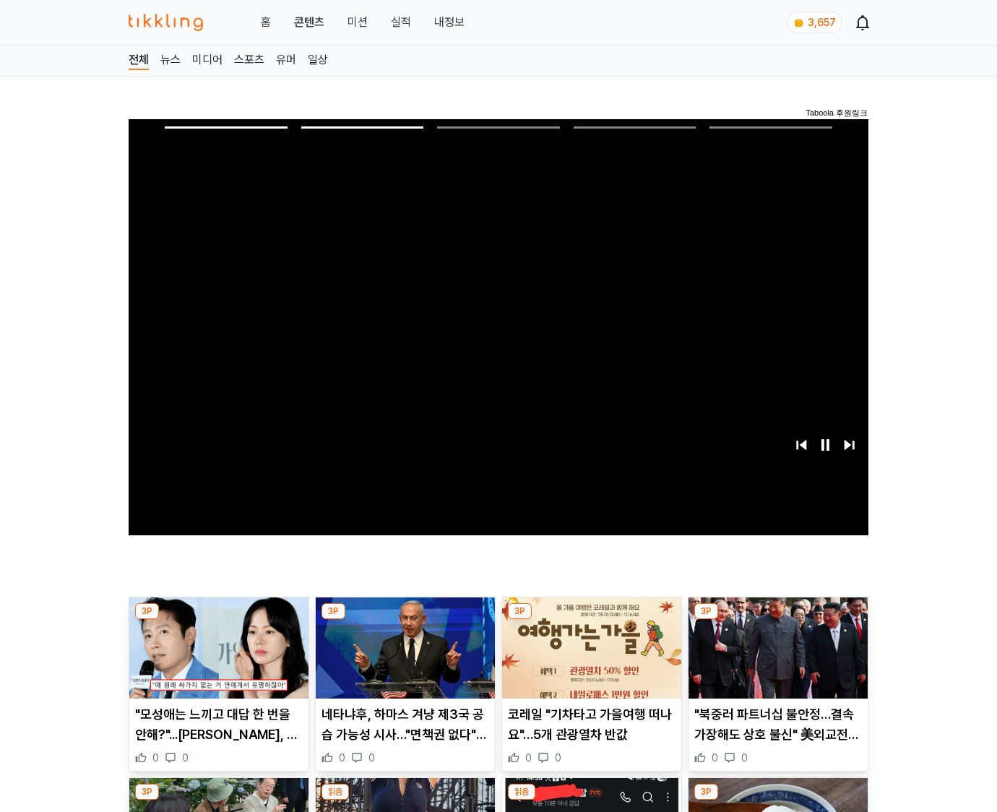
click at [775, 659] on img at bounding box center [777, 647] width 179 height 101
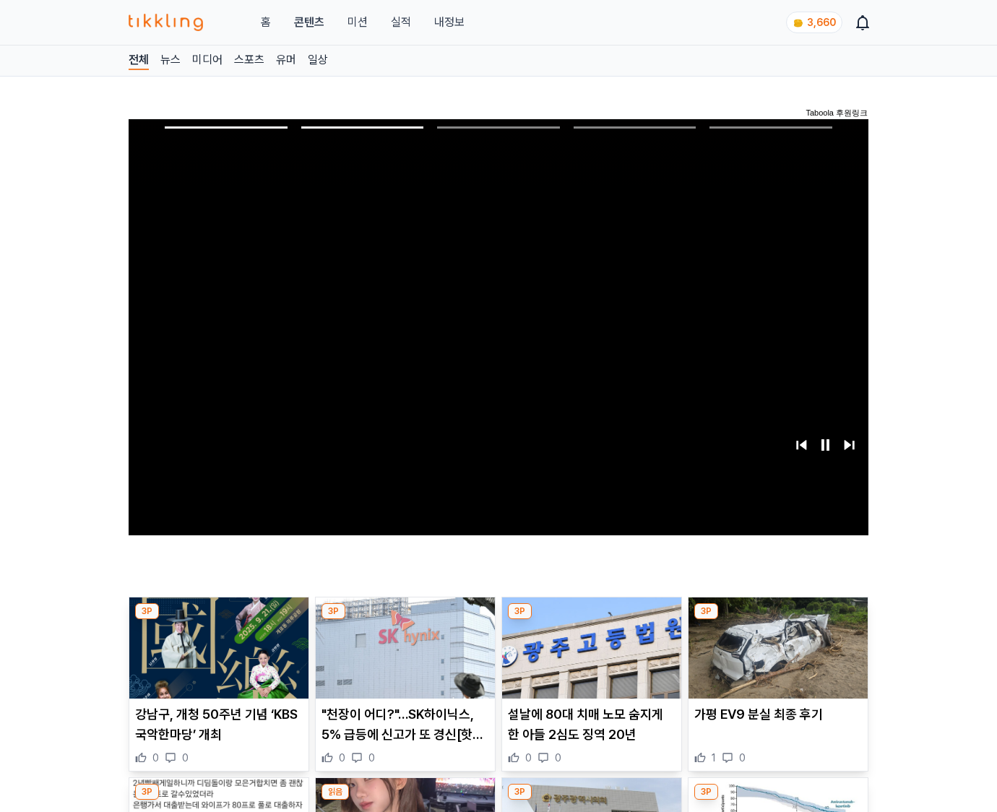
click at [775, 659] on img at bounding box center [777, 647] width 179 height 101
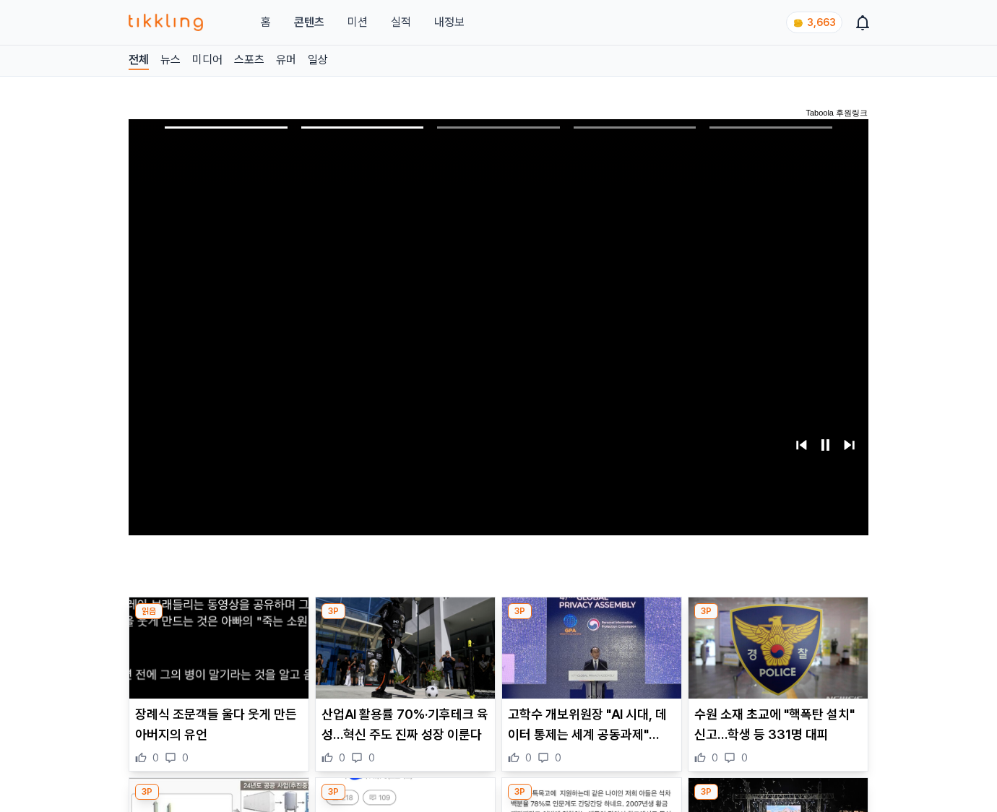
click at [775, 659] on img at bounding box center [777, 647] width 179 height 101
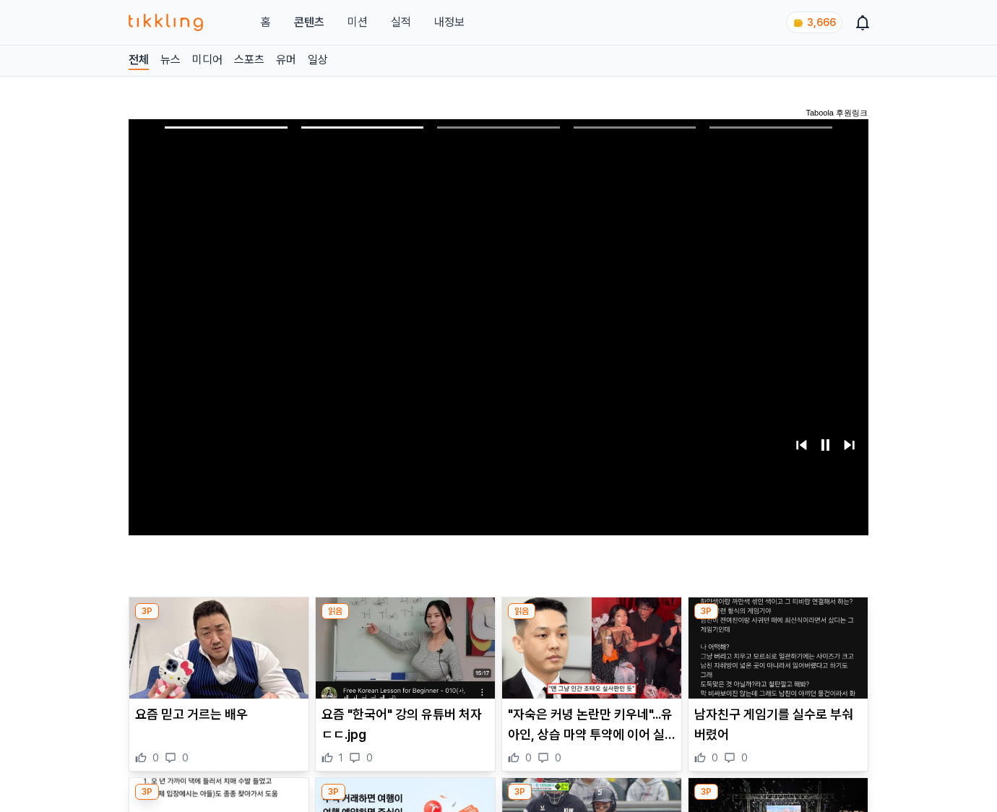
click at [775, 659] on img at bounding box center [777, 647] width 179 height 101
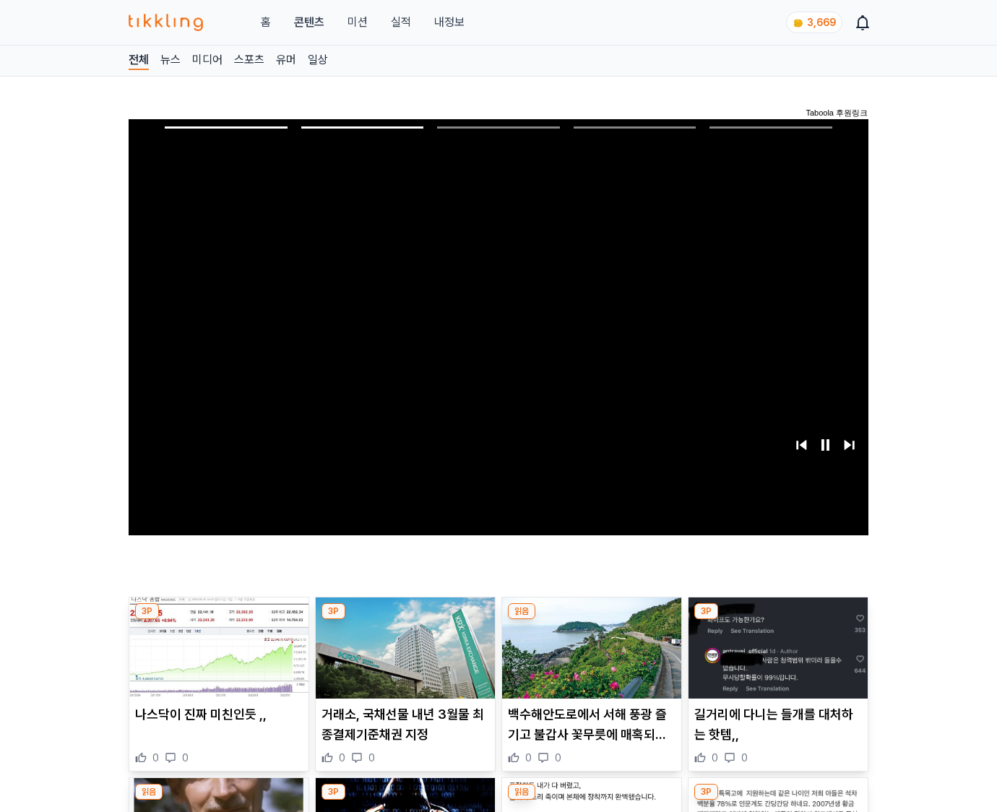
click at [775, 659] on img at bounding box center [777, 647] width 179 height 101
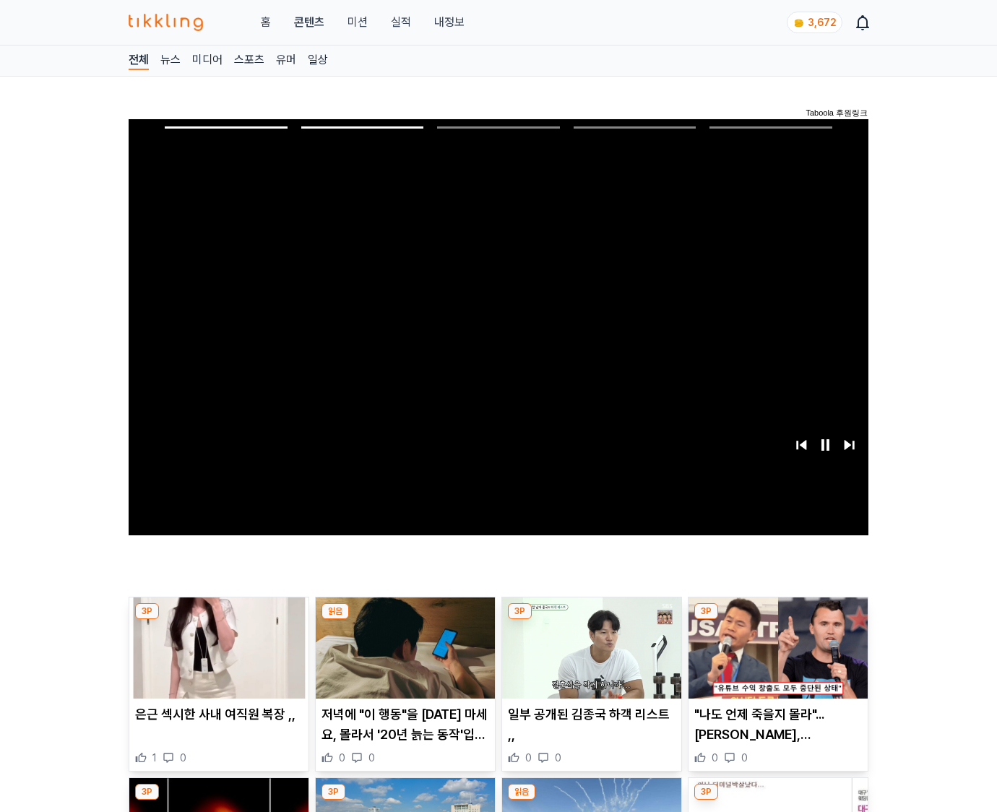
click at [775, 659] on img at bounding box center [777, 647] width 179 height 101
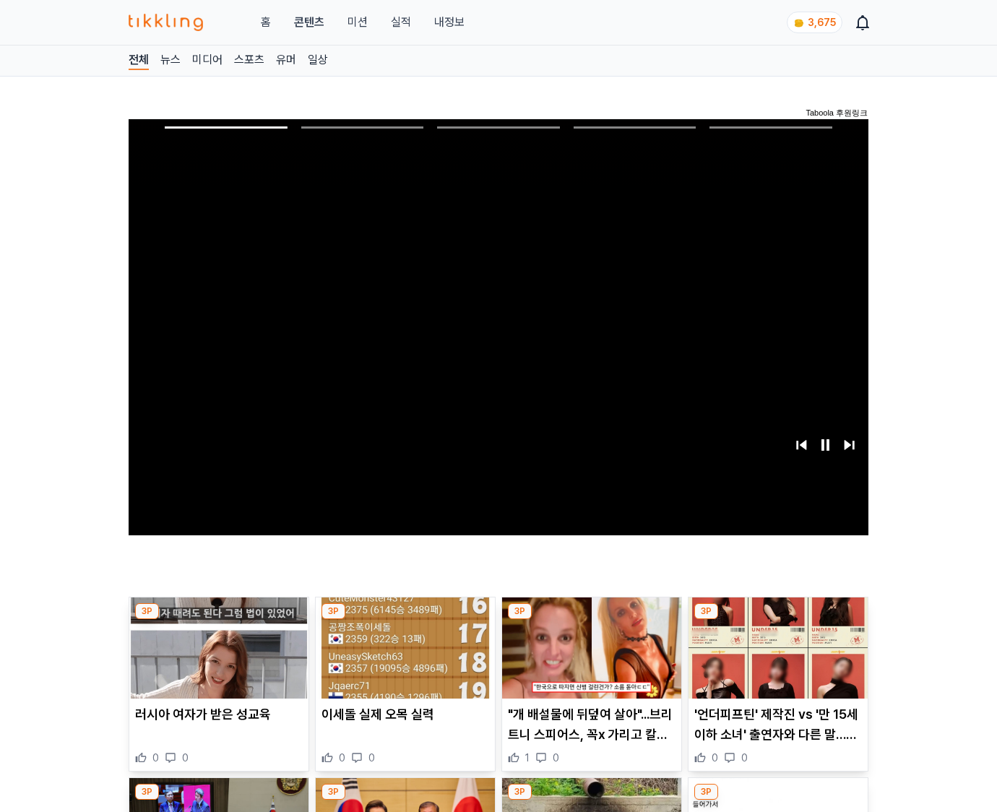
click at [775, 659] on img at bounding box center [777, 647] width 179 height 101
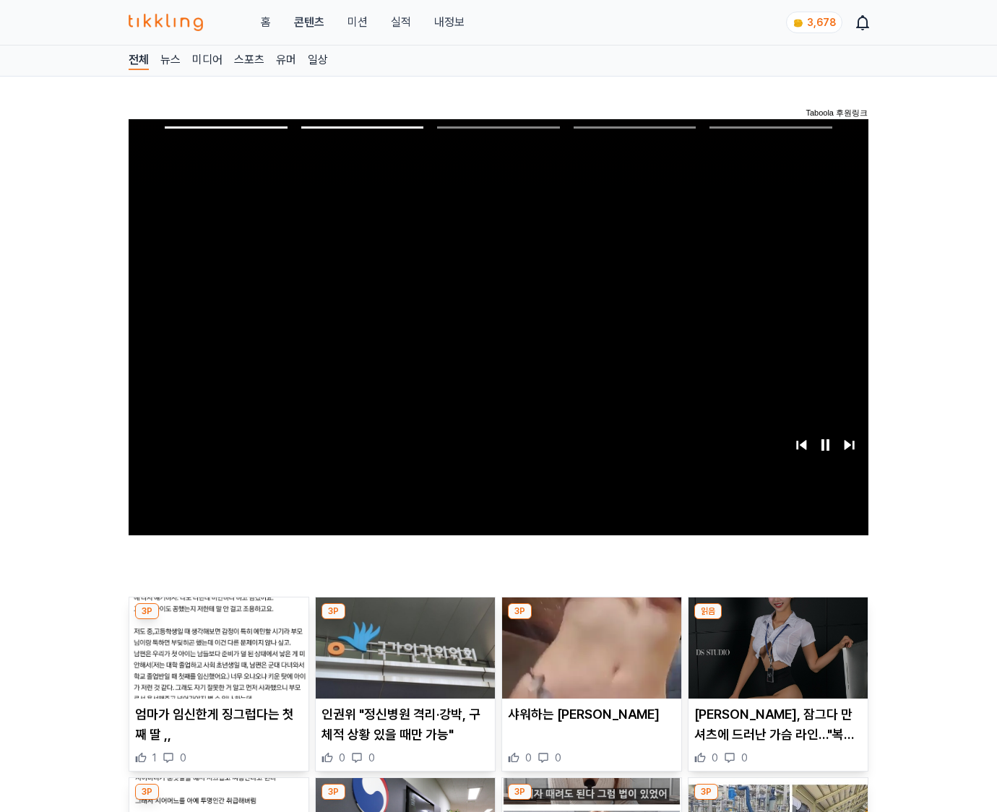
click at [775, 659] on img at bounding box center [777, 647] width 179 height 101
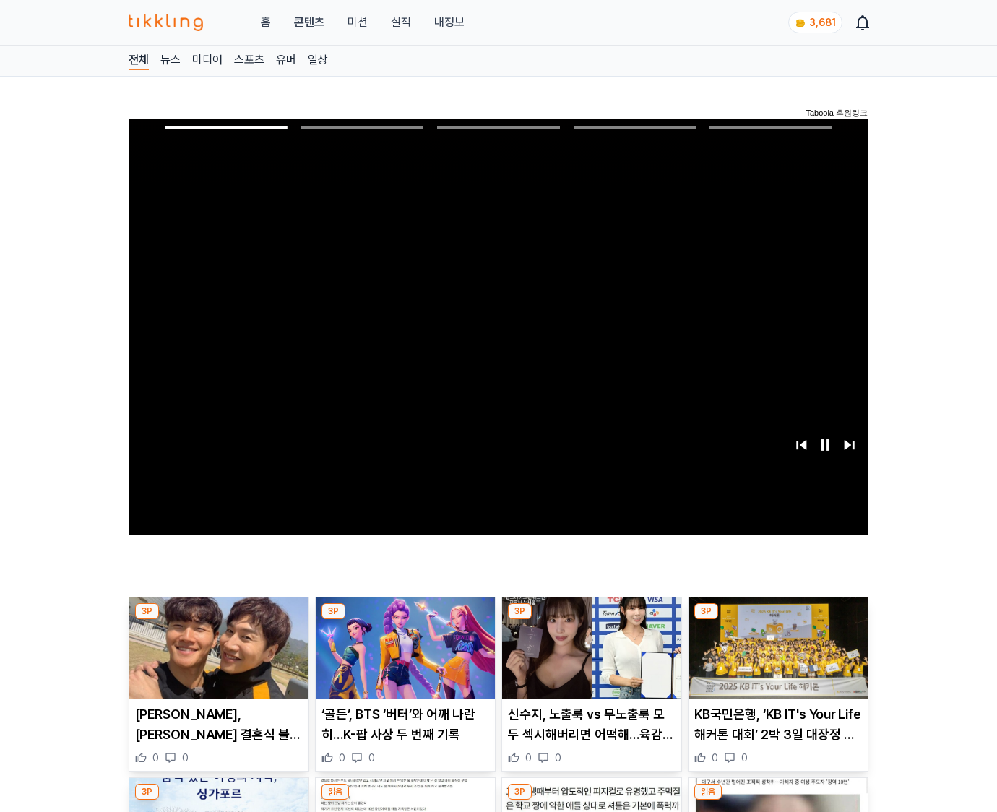
click at [775, 659] on img at bounding box center [777, 647] width 179 height 101
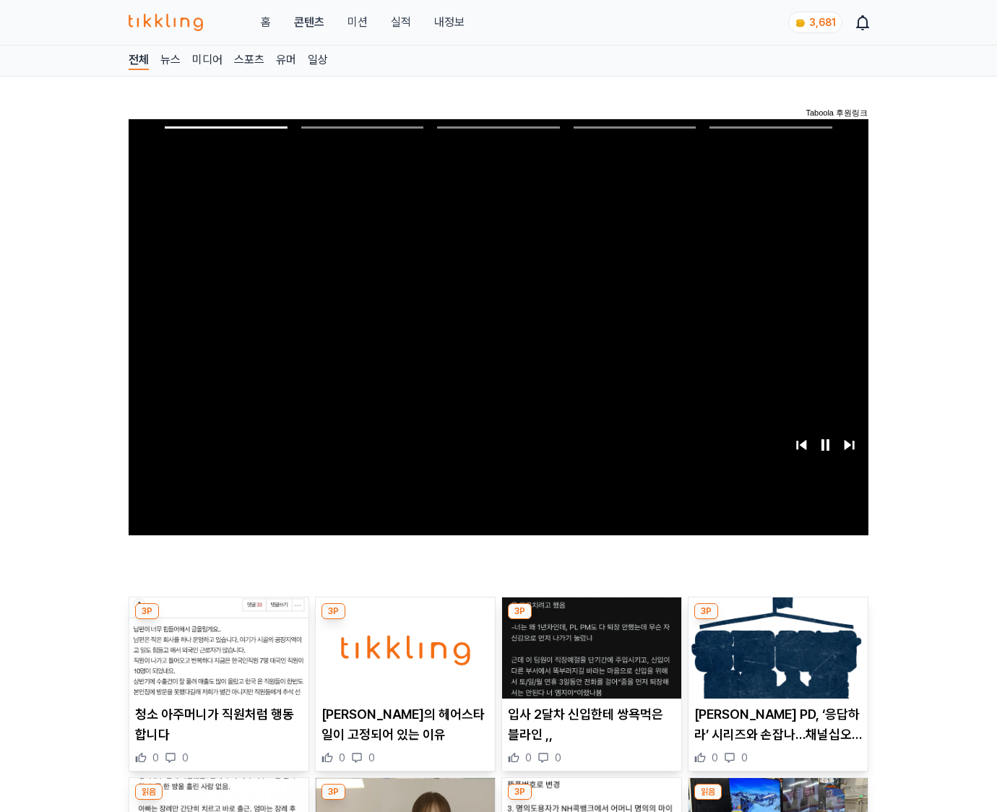
click at [775, 659] on img at bounding box center [777, 647] width 179 height 101
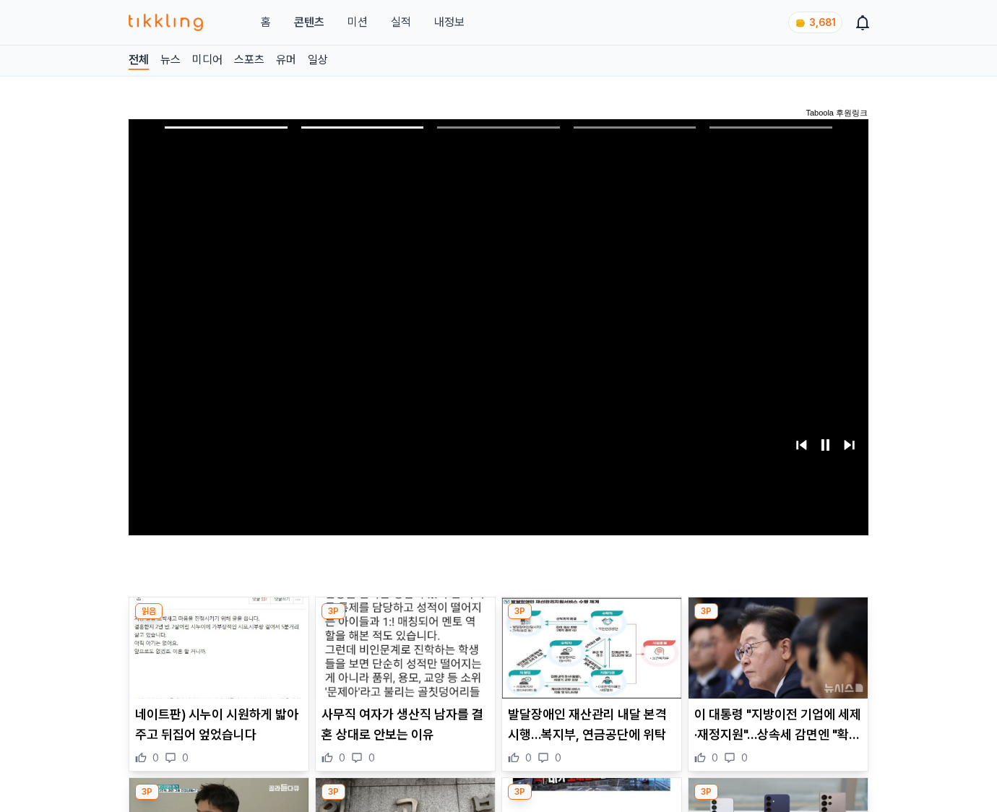
click at [775, 659] on img at bounding box center [777, 647] width 179 height 101
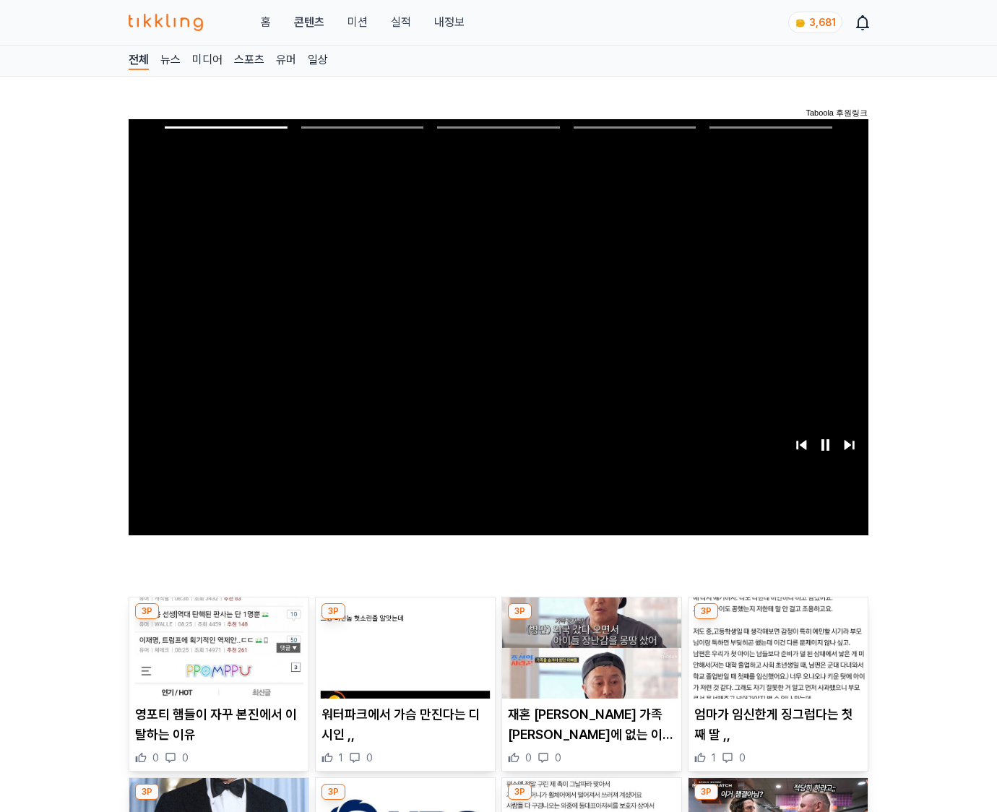
click at [775, 659] on img at bounding box center [777, 647] width 179 height 101
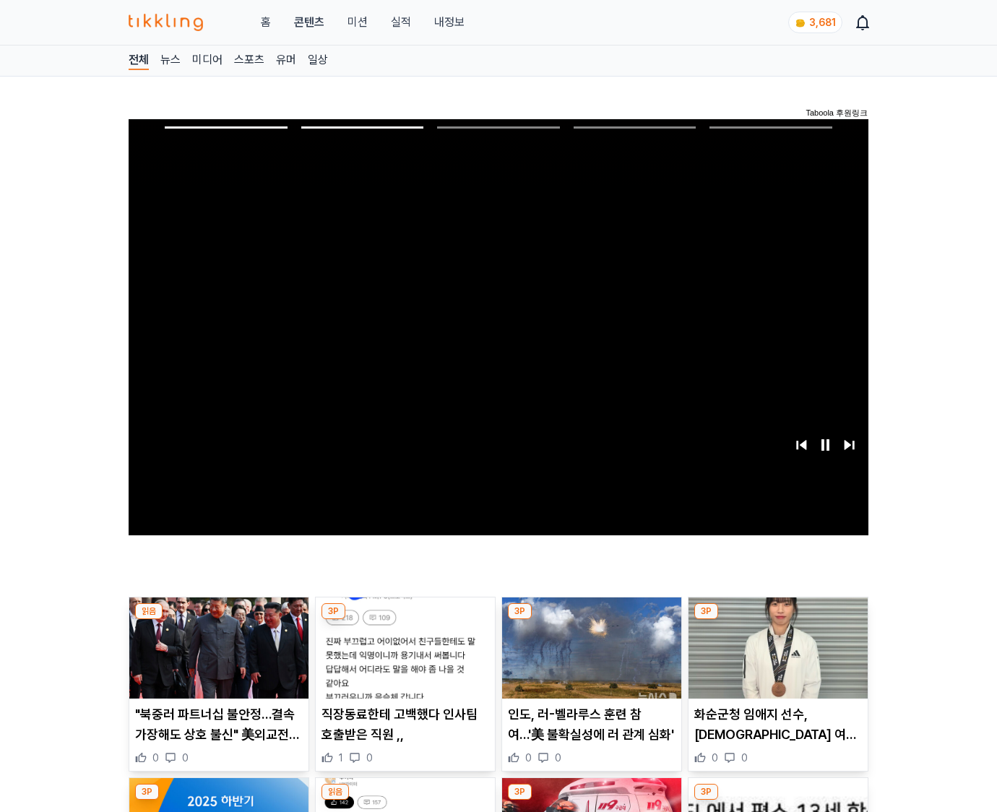
click at [775, 659] on img at bounding box center [777, 647] width 179 height 101
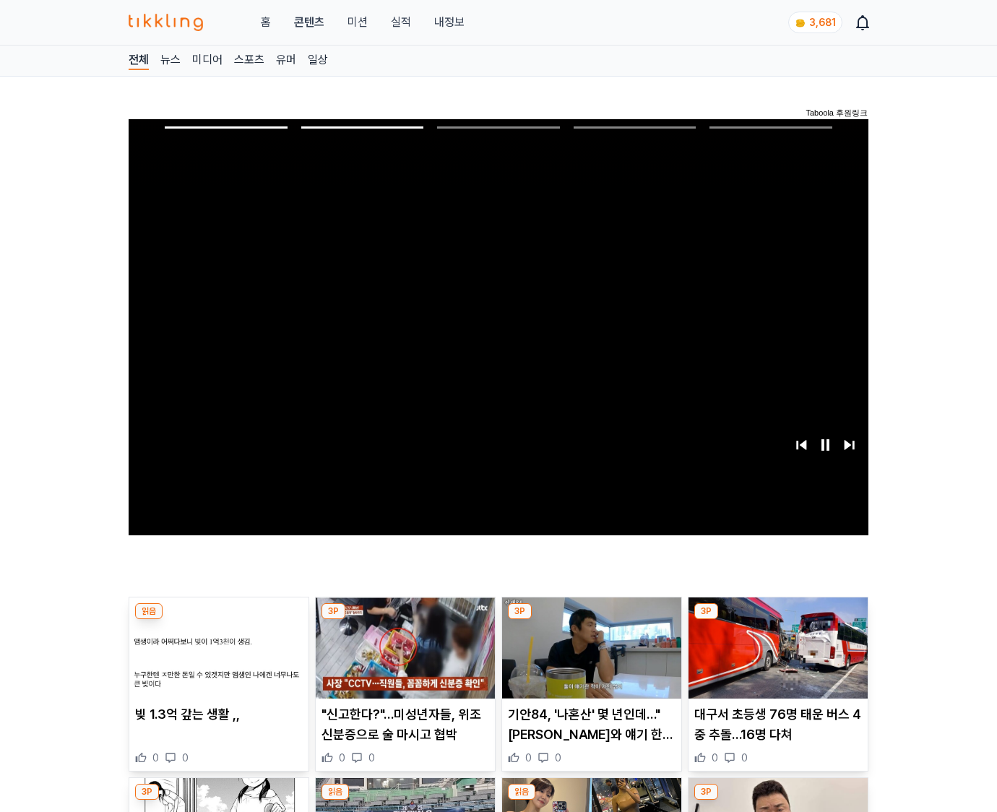
click at [775, 659] on img at bounding box center [777, 647] width 179 height 101
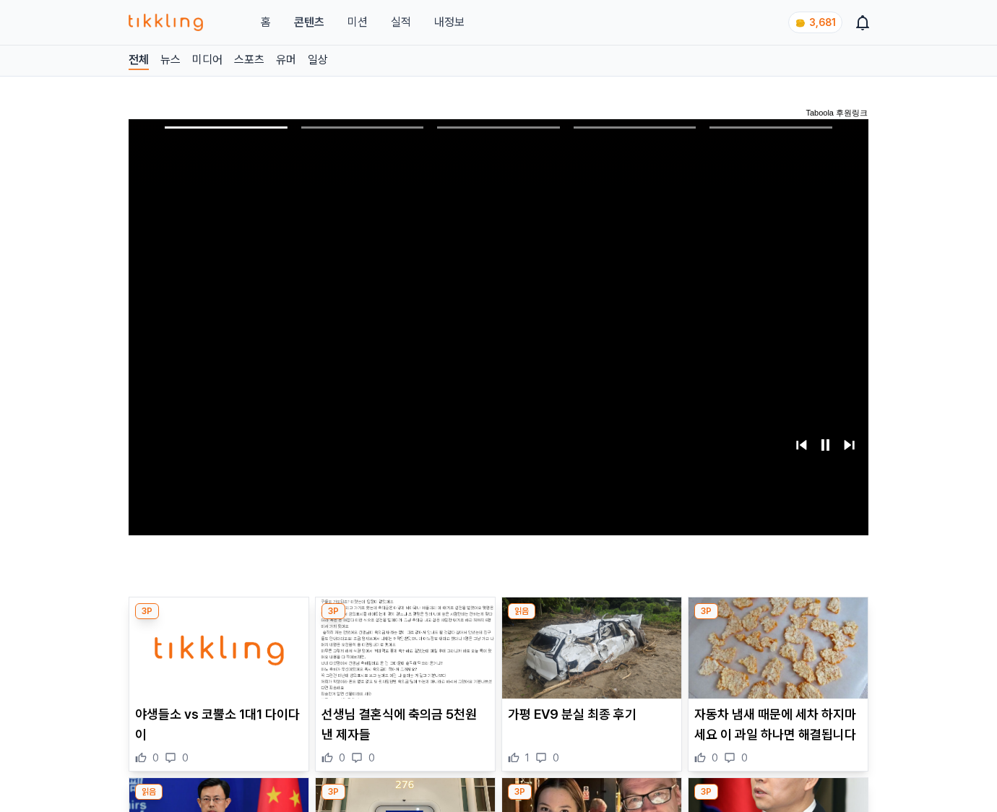
click at [775, 659] on img at bounding box center [777, 647] width 179 height 101
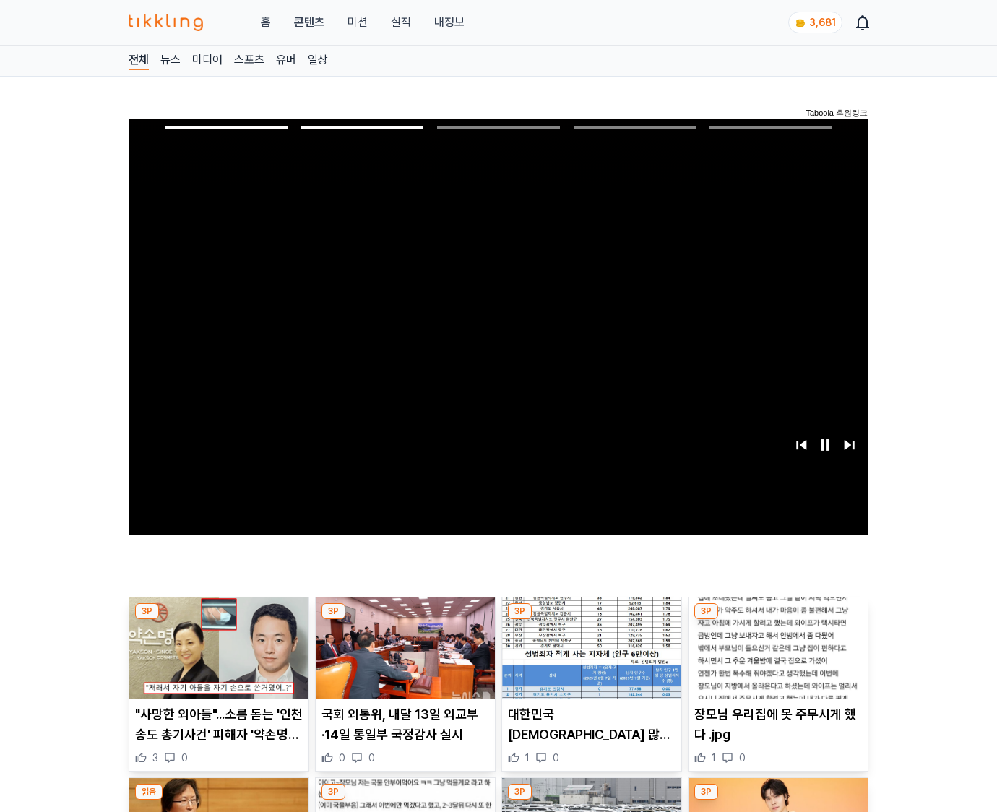
click at [775, 659] on img at bounding box center [777, 647] width 179 height 101
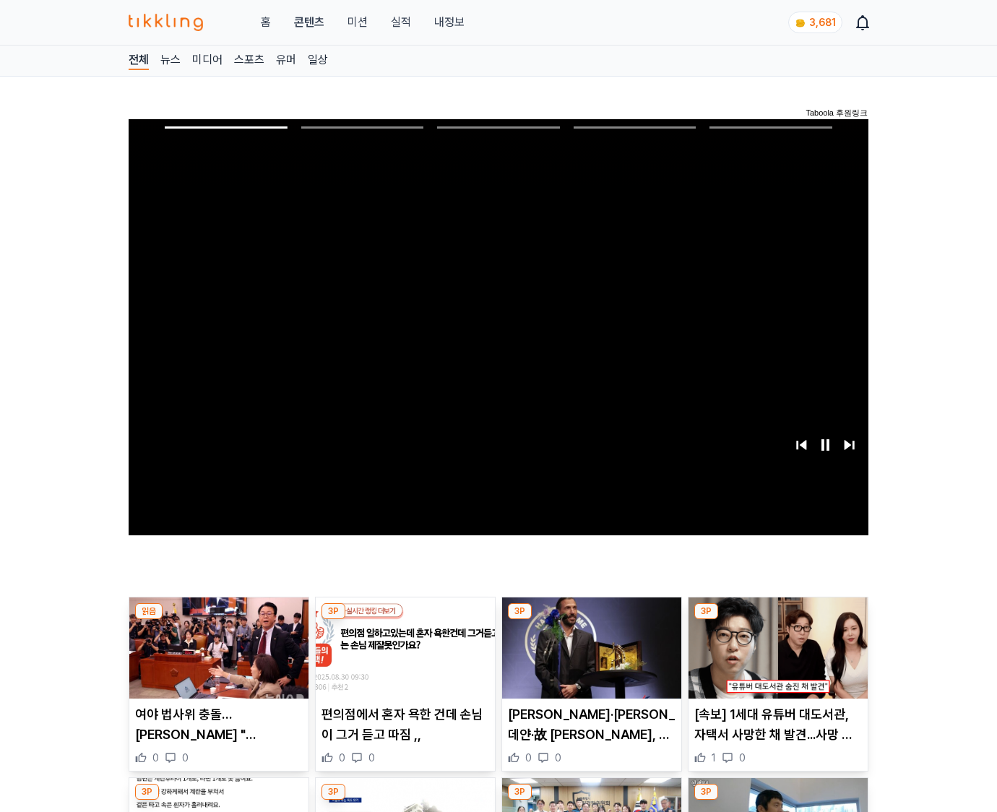
click at [775, 659] on img at bounding box center [777, 647] width 179 height 101
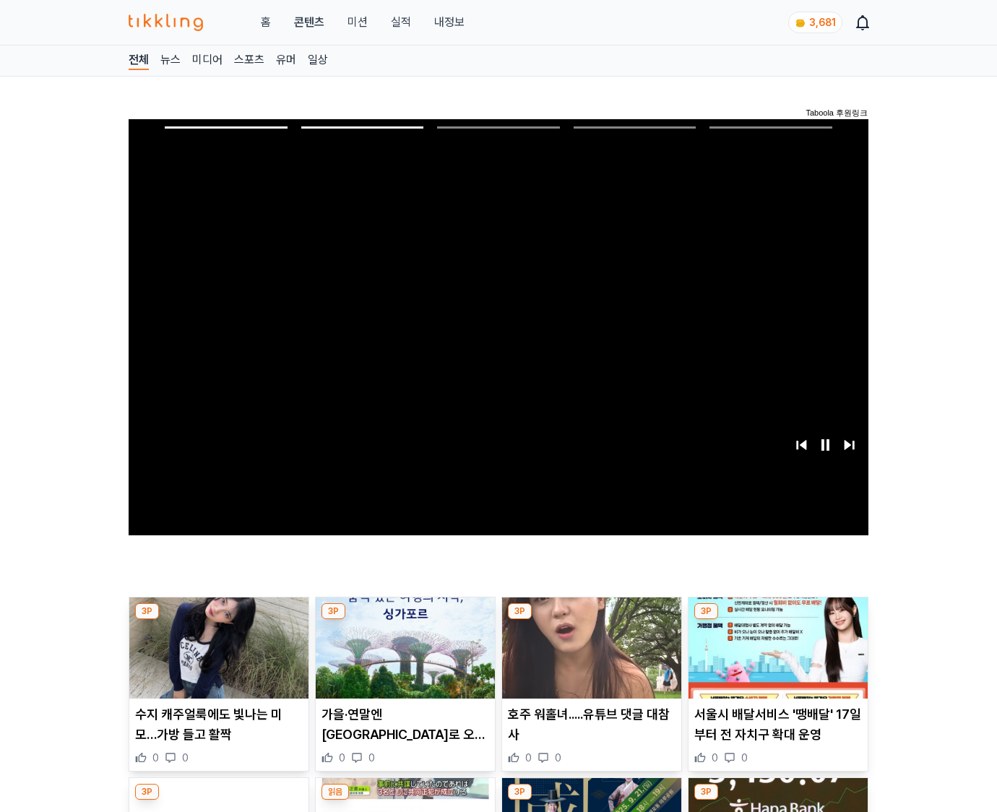
click at [775, 659] on img at bounding box center [777, 647] width 179 height 101
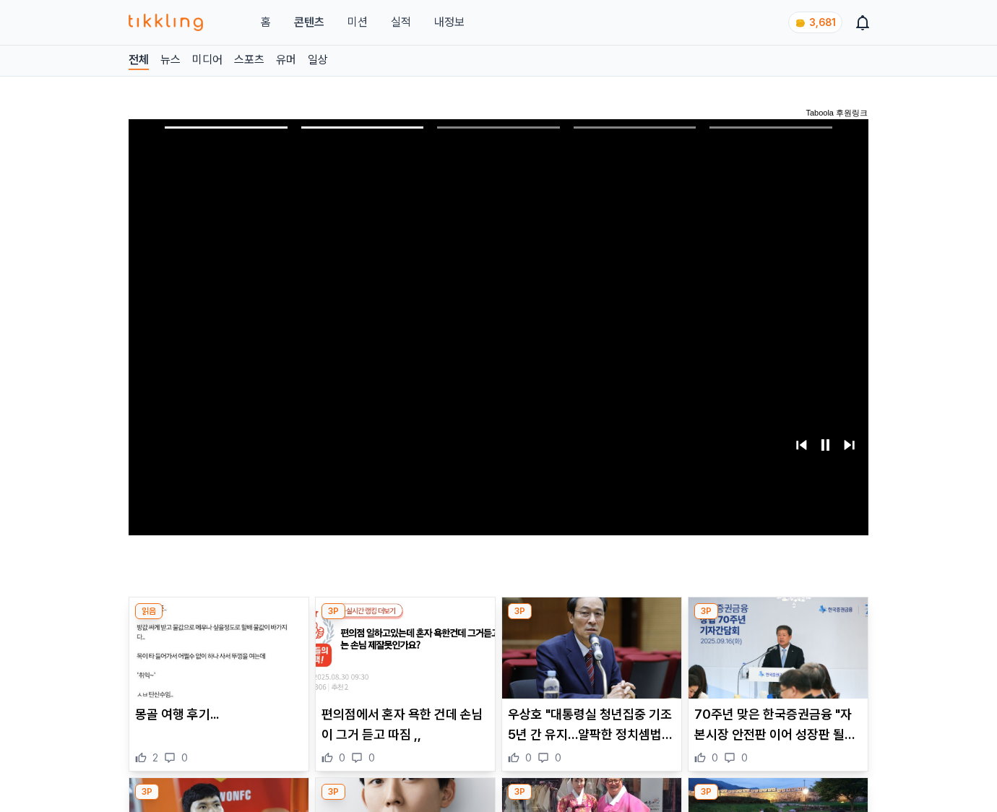
click at [775, 659] on img at bounding box center [777, 647] width 179 height 101
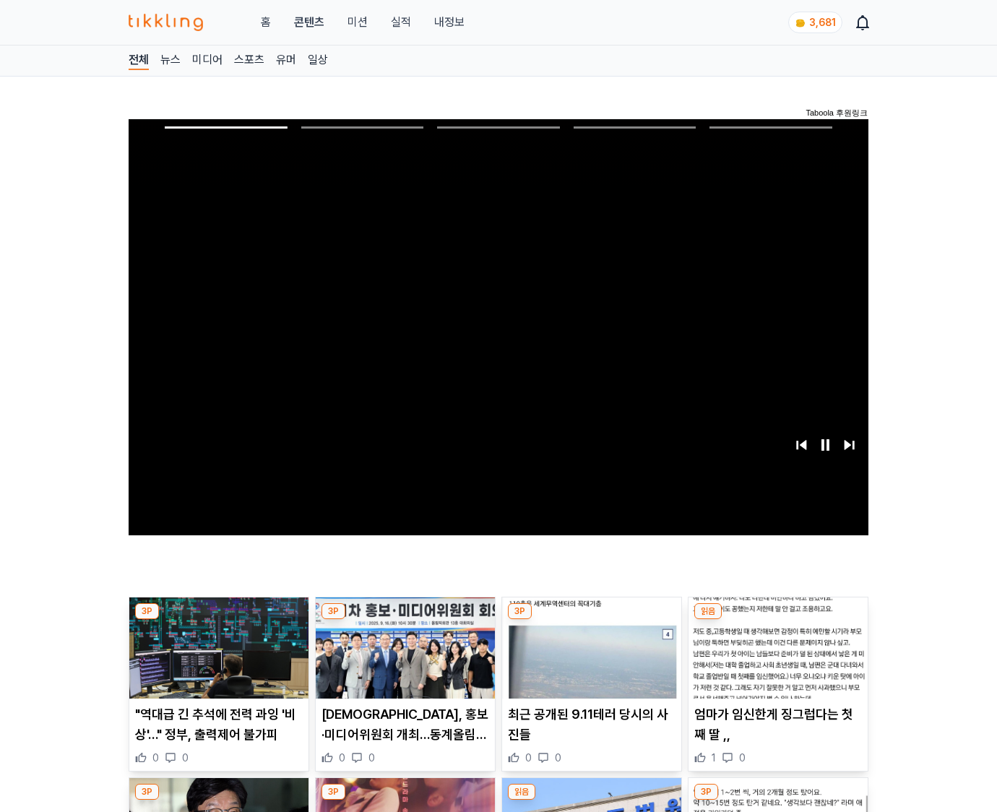
click at [775, 659] on img at bounding box center [777, 647] width 179 height 101
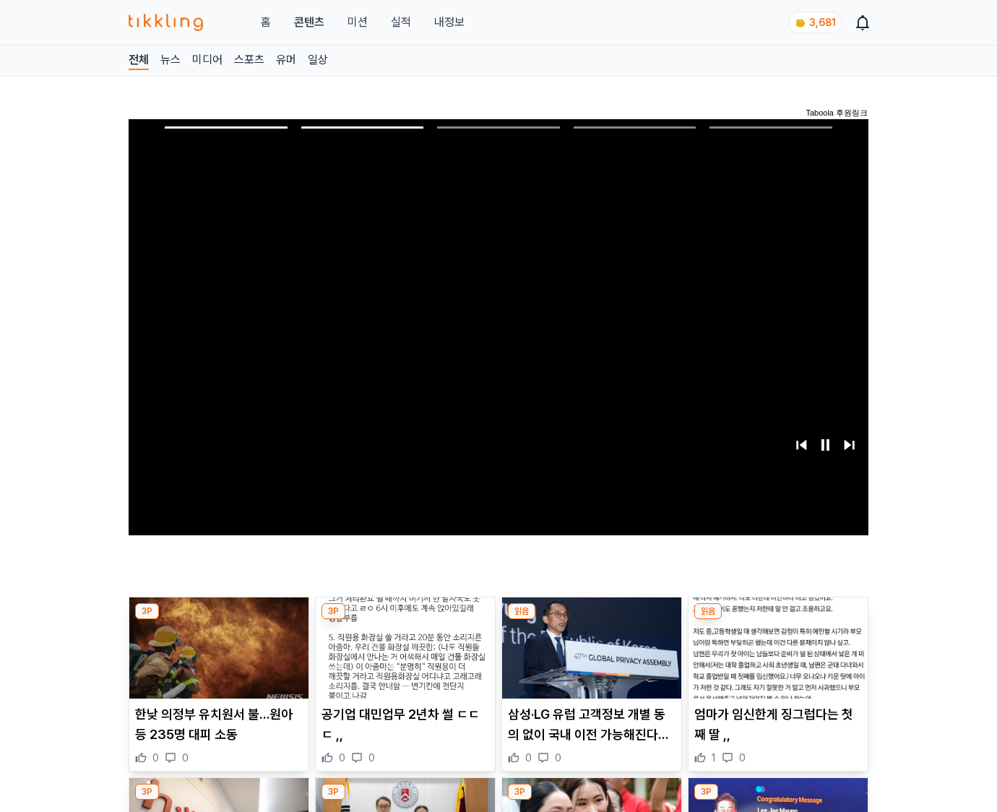
click at [775, 659] on img at bounding box center [777, 647] width 179 height 101
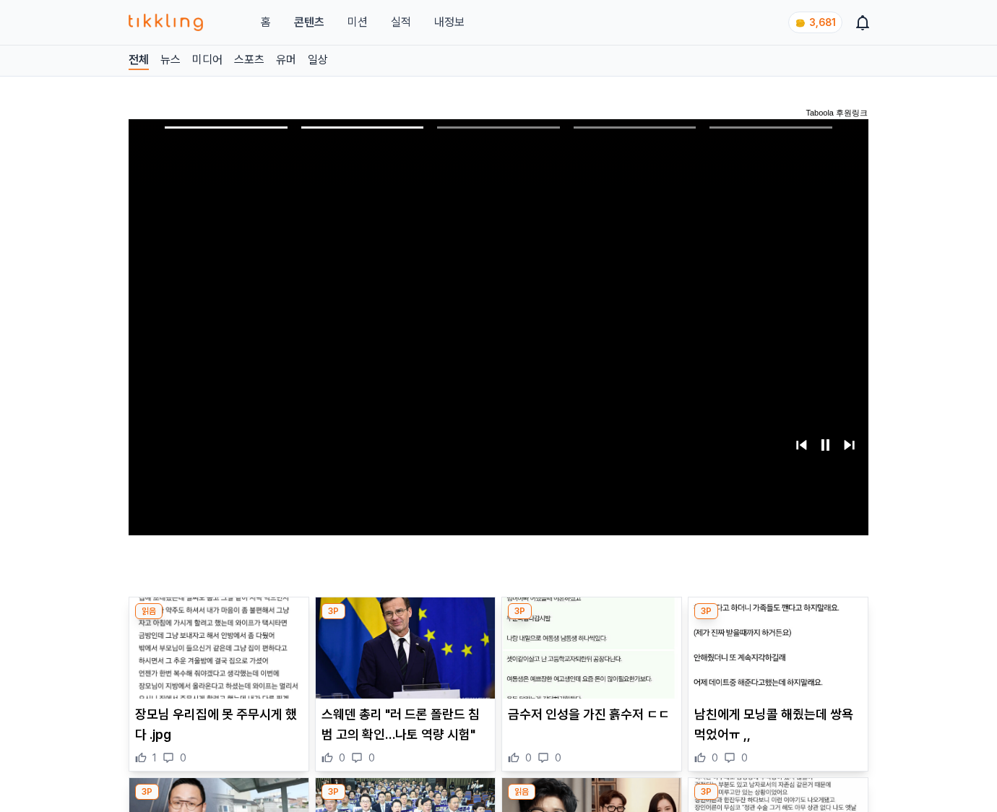
click at [775, 659] on img at bounding box center [777, 647] width 179 height 101
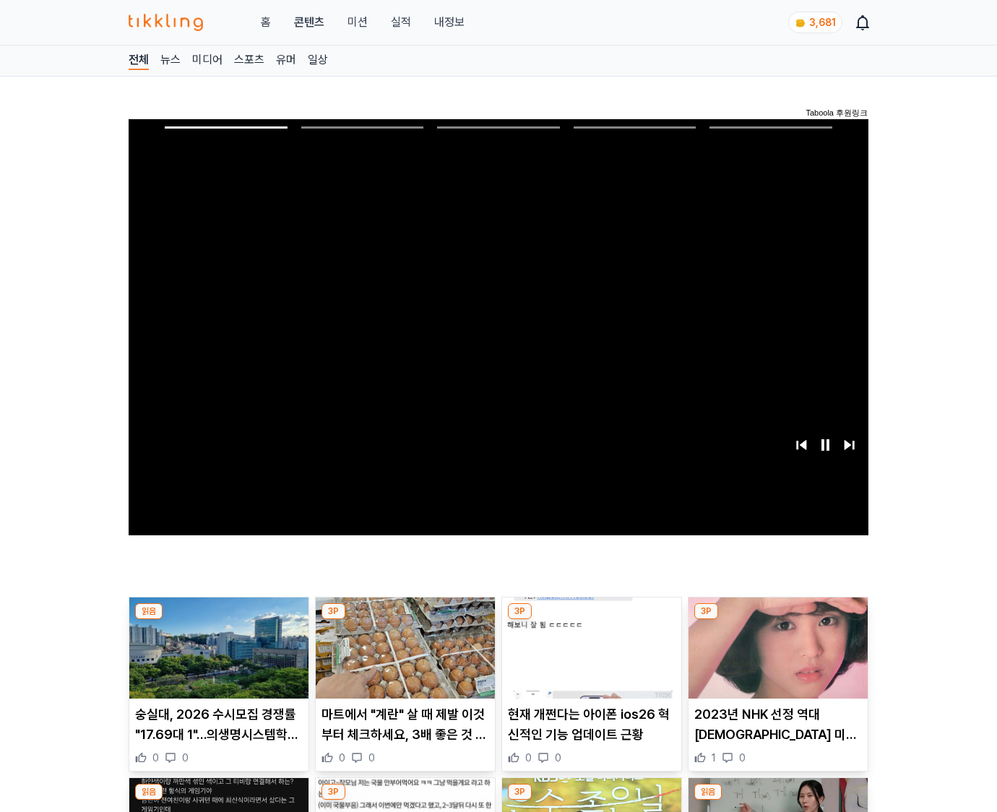
click at [775, 659] on img at bounding box center [777, 647] width 179 height 101
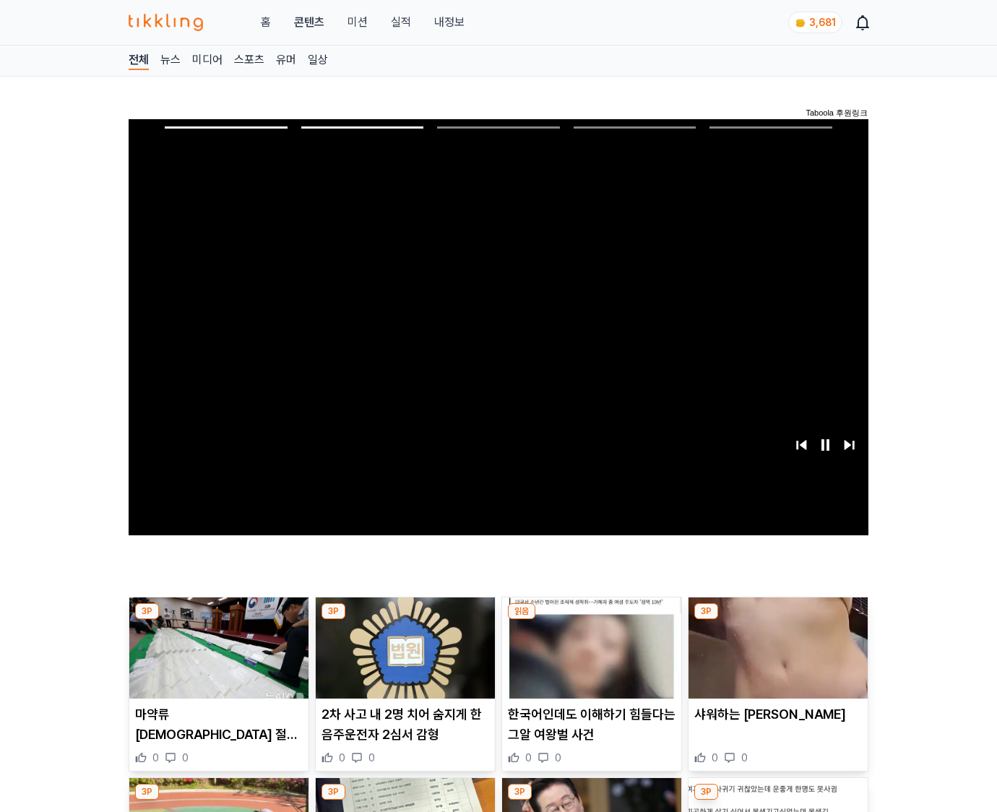
click at [775, 659] on img at bounding box center [777, 647] width 179 height 101
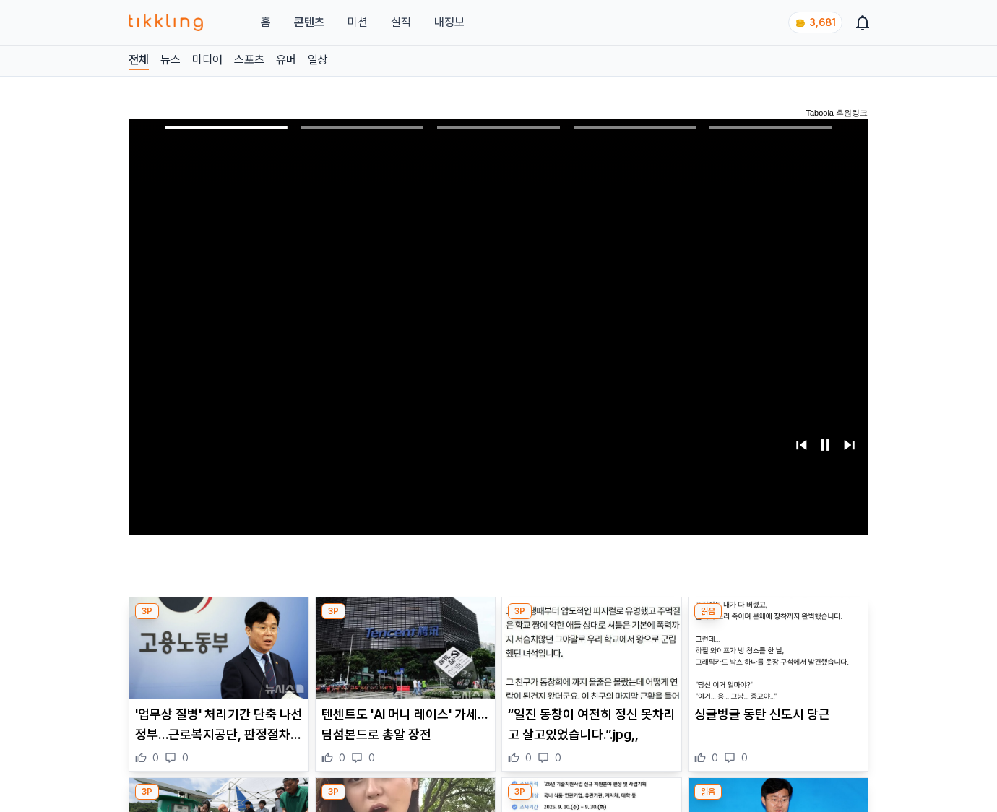
click at [775, 659] on img at bounding box center [777, 647] width 179 height 101
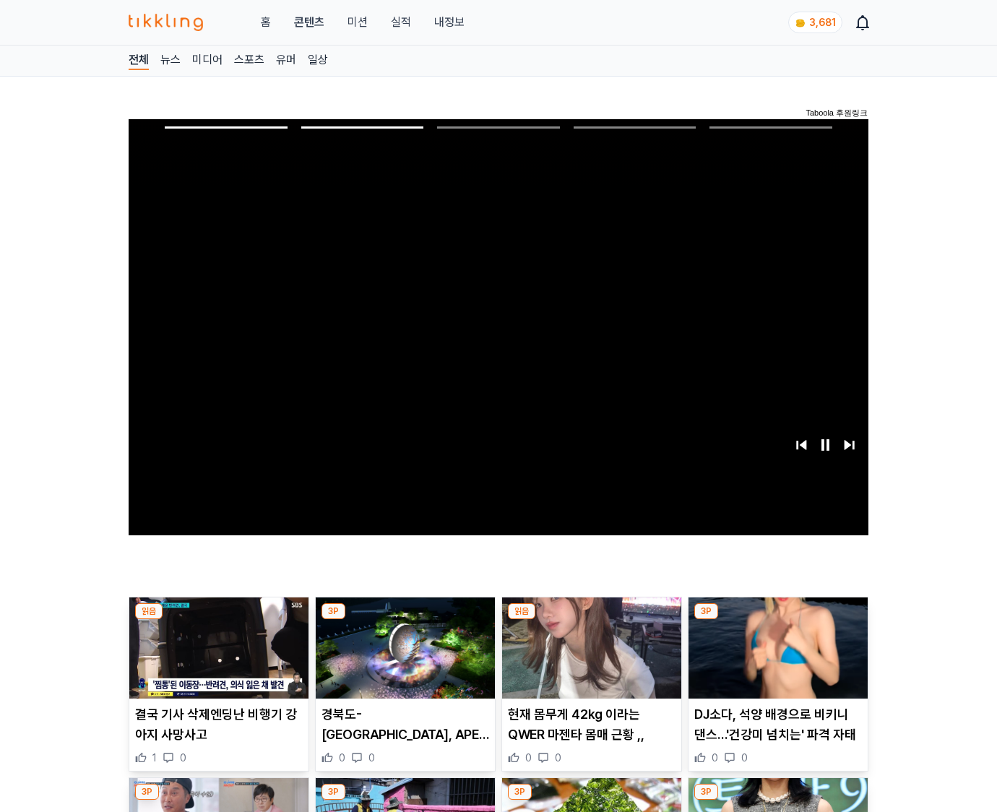
click at [775, 659] on img at bounding box center [777, 647] width 179 height 101
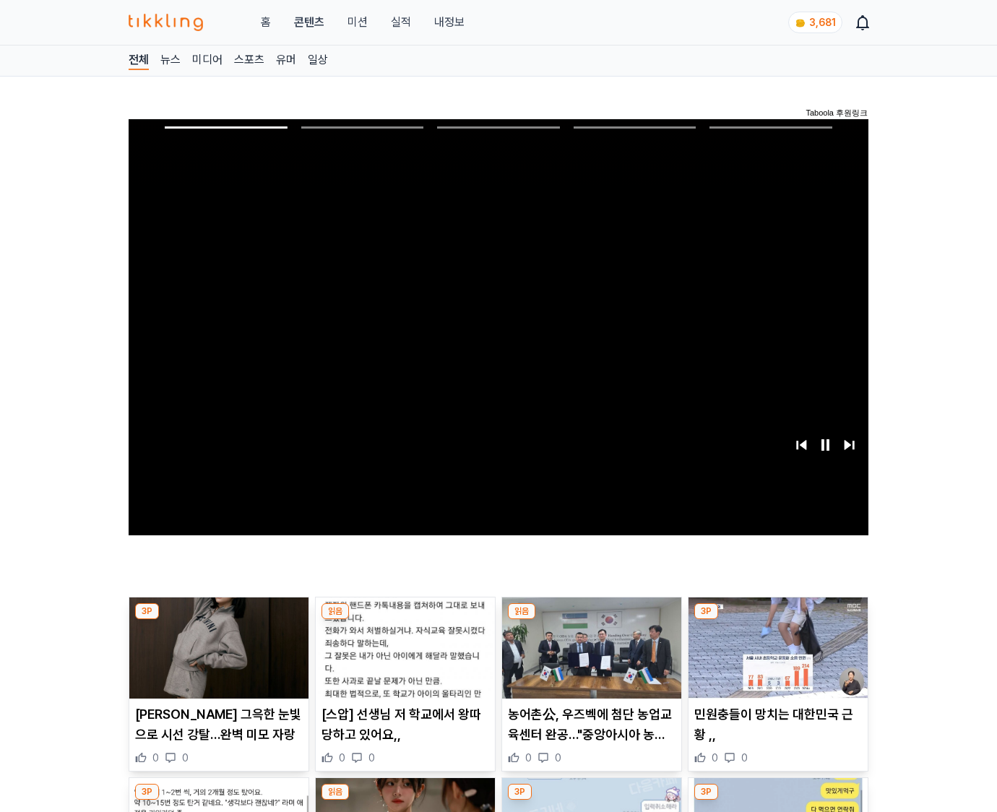
click at [775, 659] on img at bounding box center [777, 647] width 179 height 101
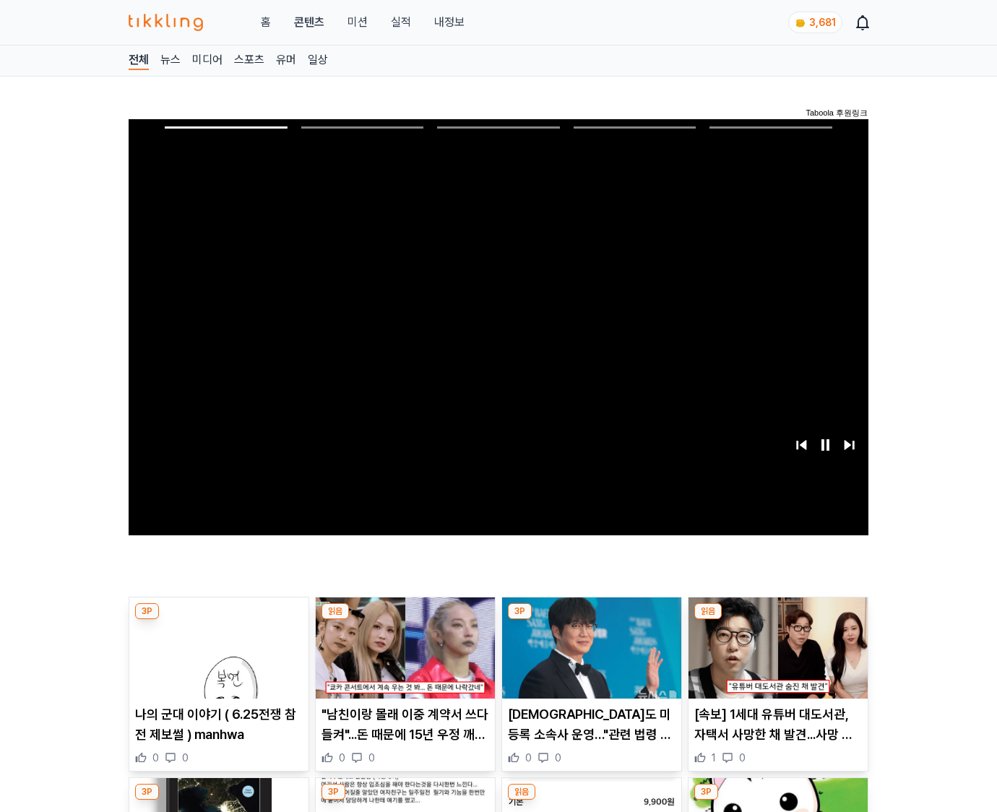
click at [775, 659] on img at bounding box center [777, 647] width 179 height 101
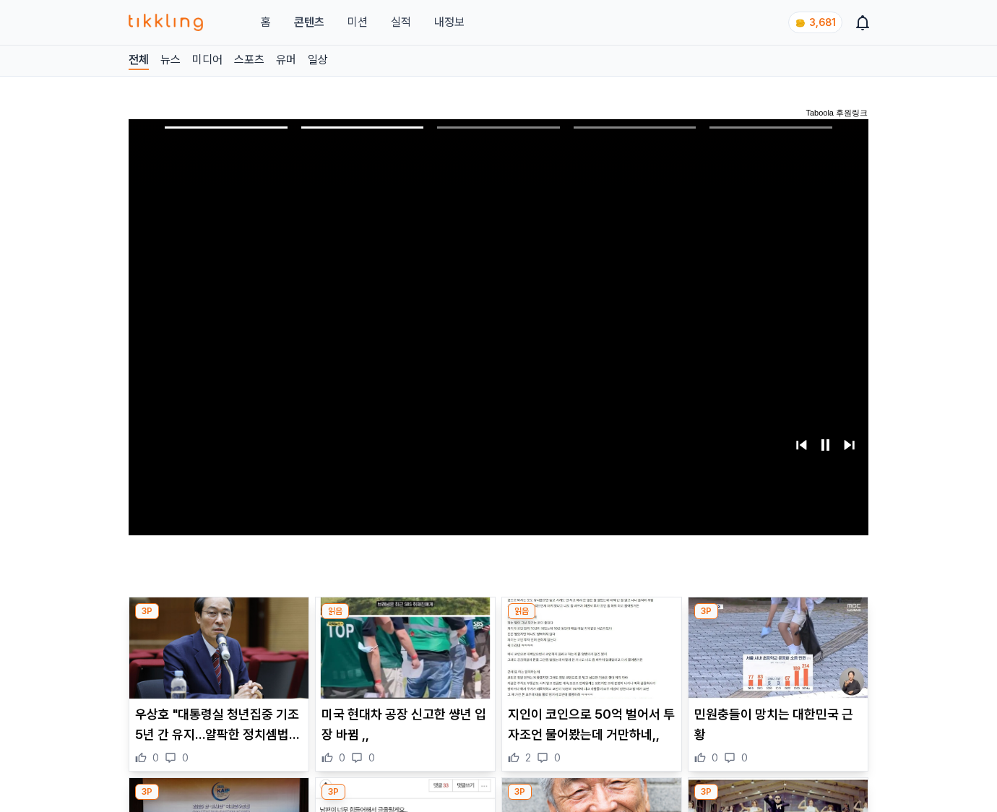
click at [775, 659] on img at bounding box center [777, 647] width 179 height 101
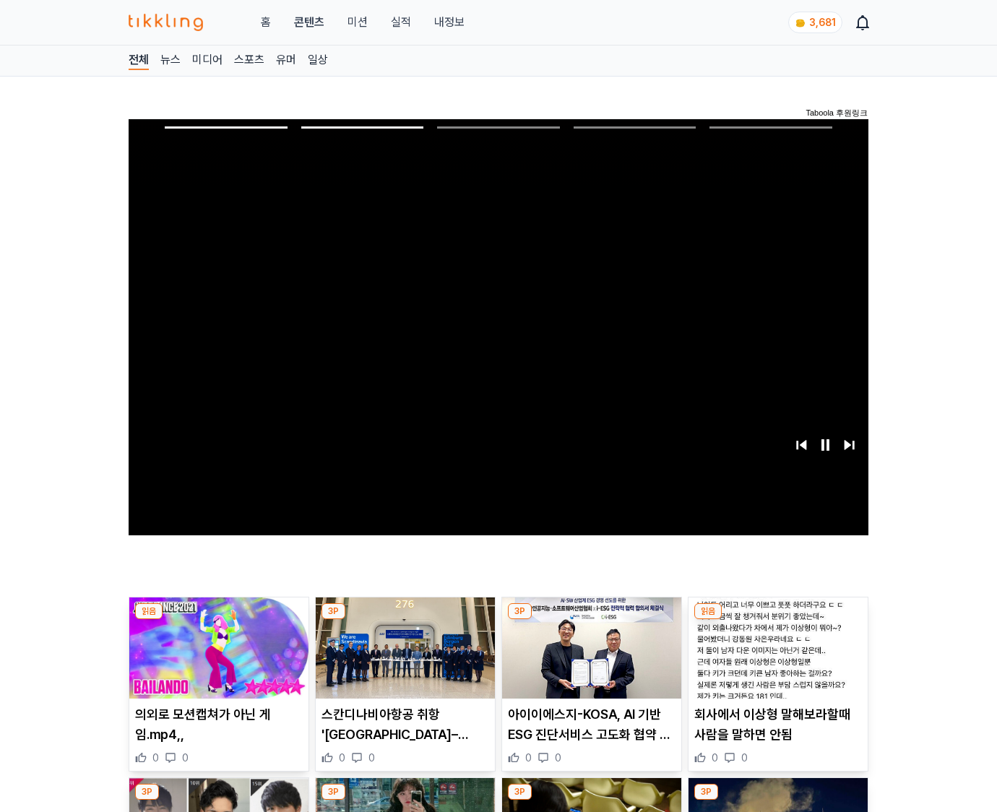
click at [775, 659] on img at bounding box center [777, 647] width 179 height 101
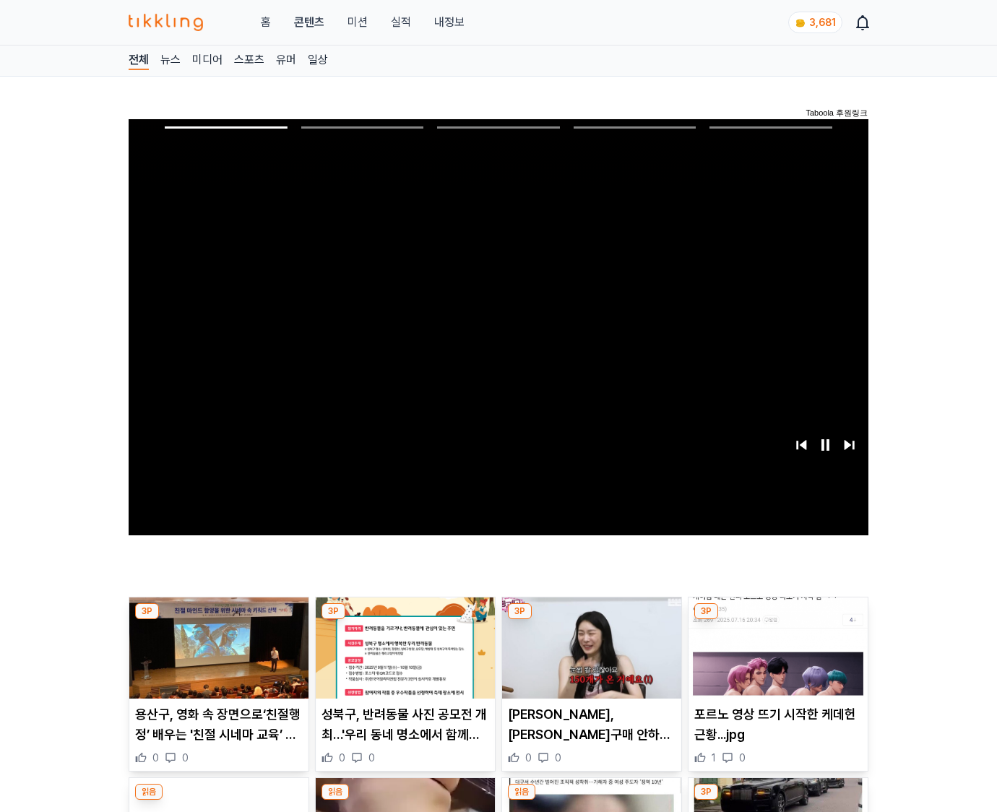
click at [775, 659] on img at bounding box center [777, 647] width 179 height 101
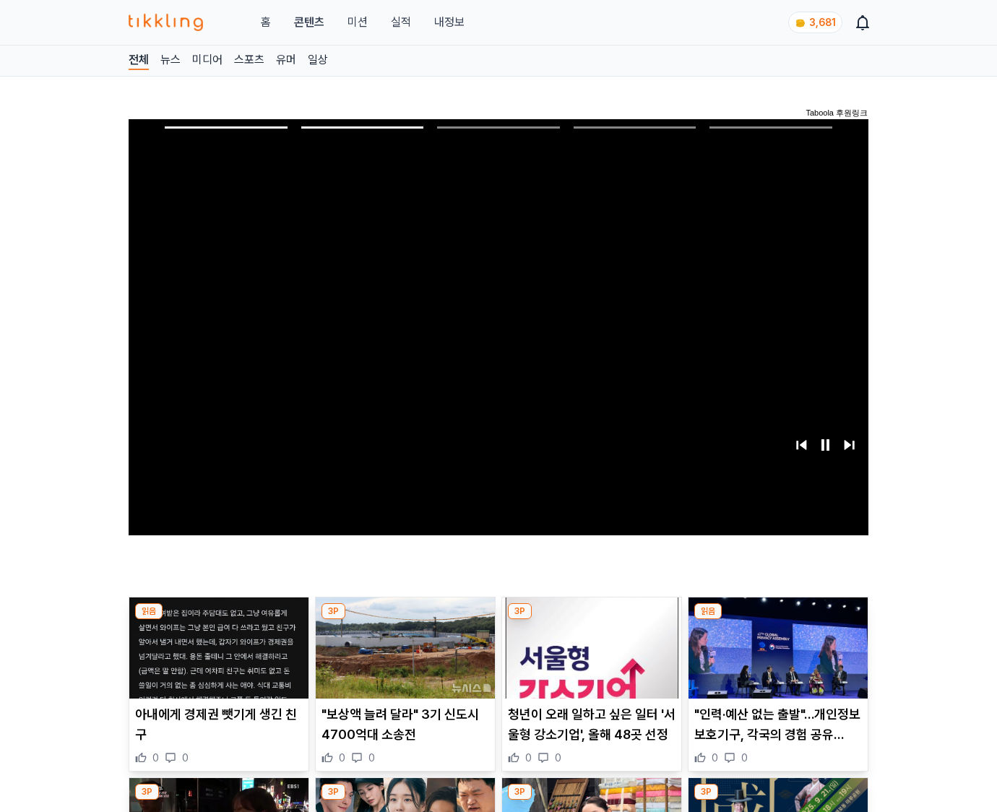
click at [775, 659] on img at bounding box center [777, 647] width 179 height 101
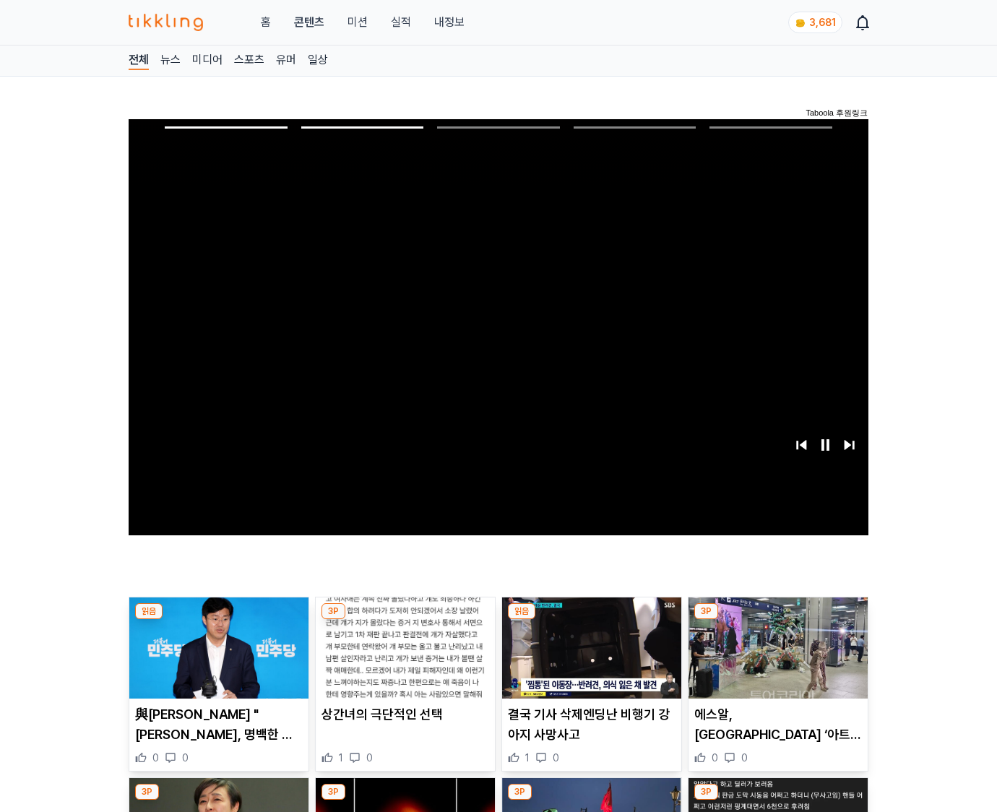
click at [775, 659] on img at bounding box center [777, 647] width 179 height 101
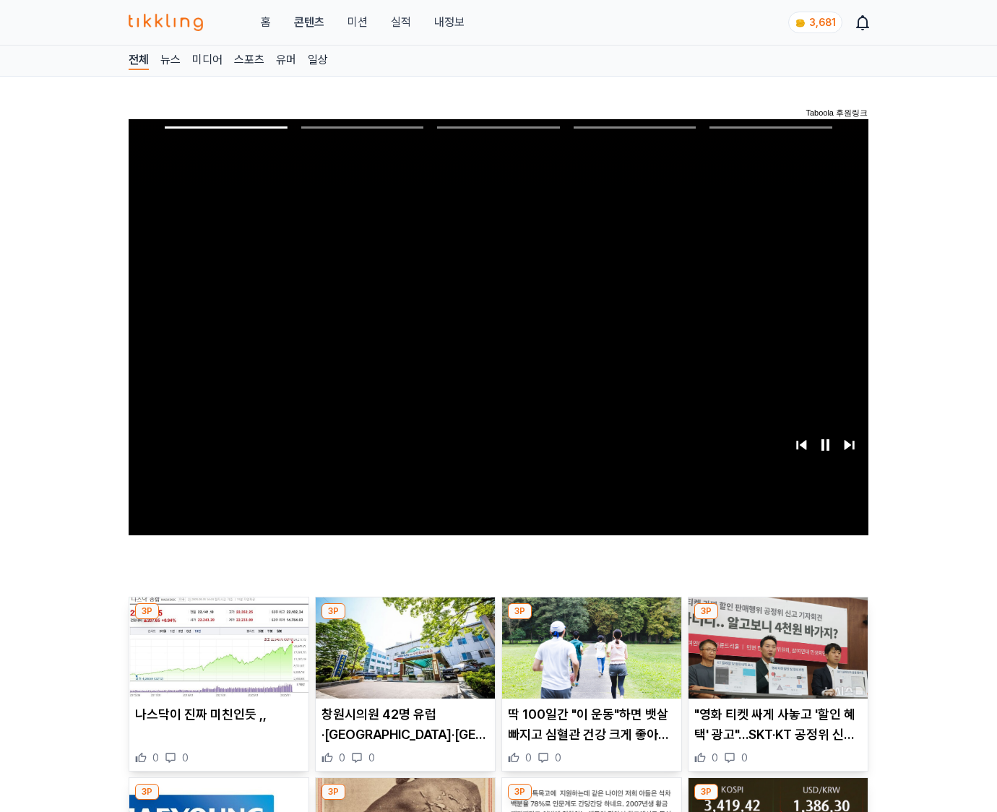
click at [775, 659] on img at bounding box center [777, 647] width 179 height 101
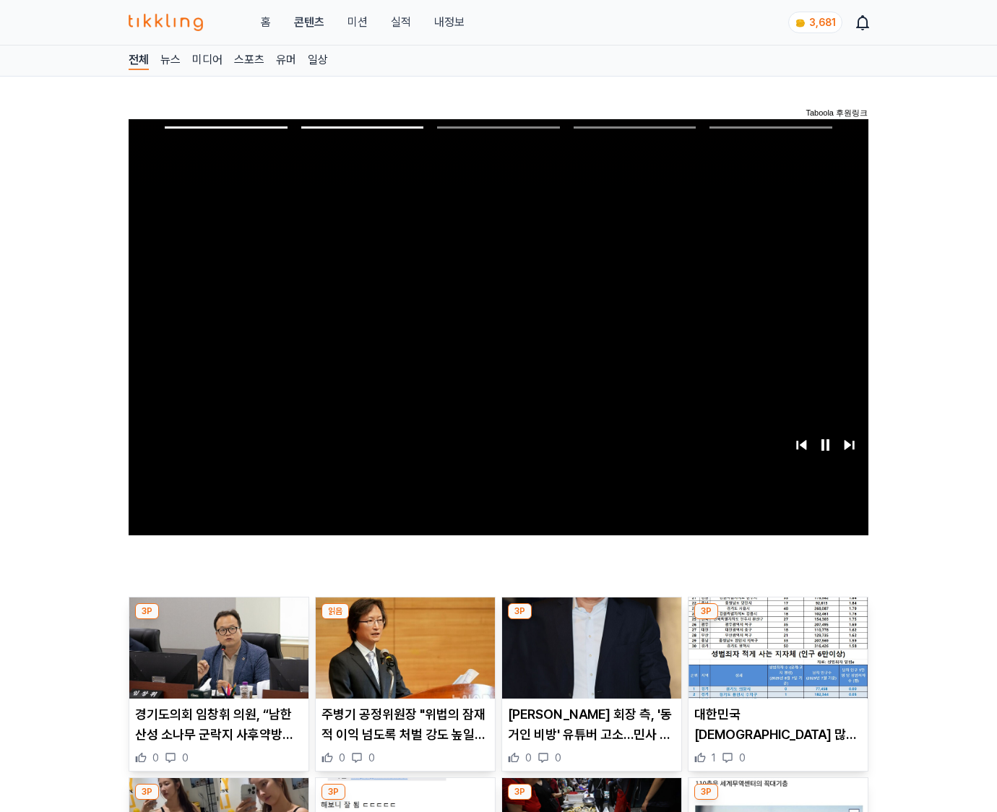
click at [775, 659] on img at bounding box center [777, 647] width 179 height 101
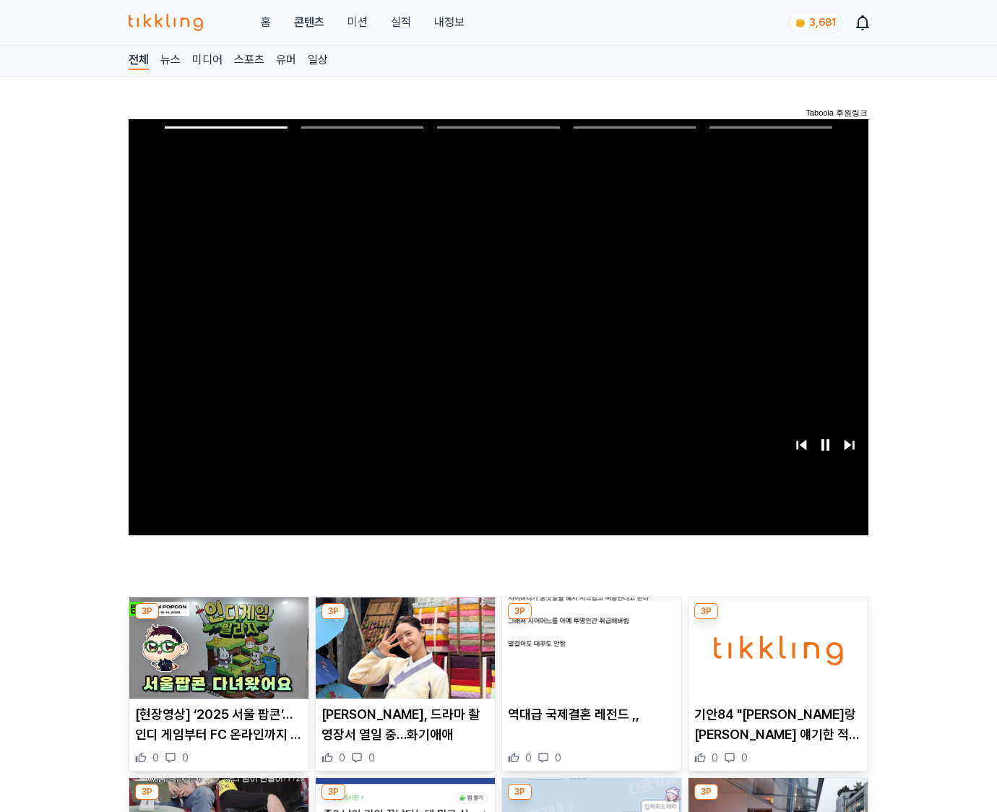
click at [775, 659] on img at bounding box center [777, 647] width 179 height 101
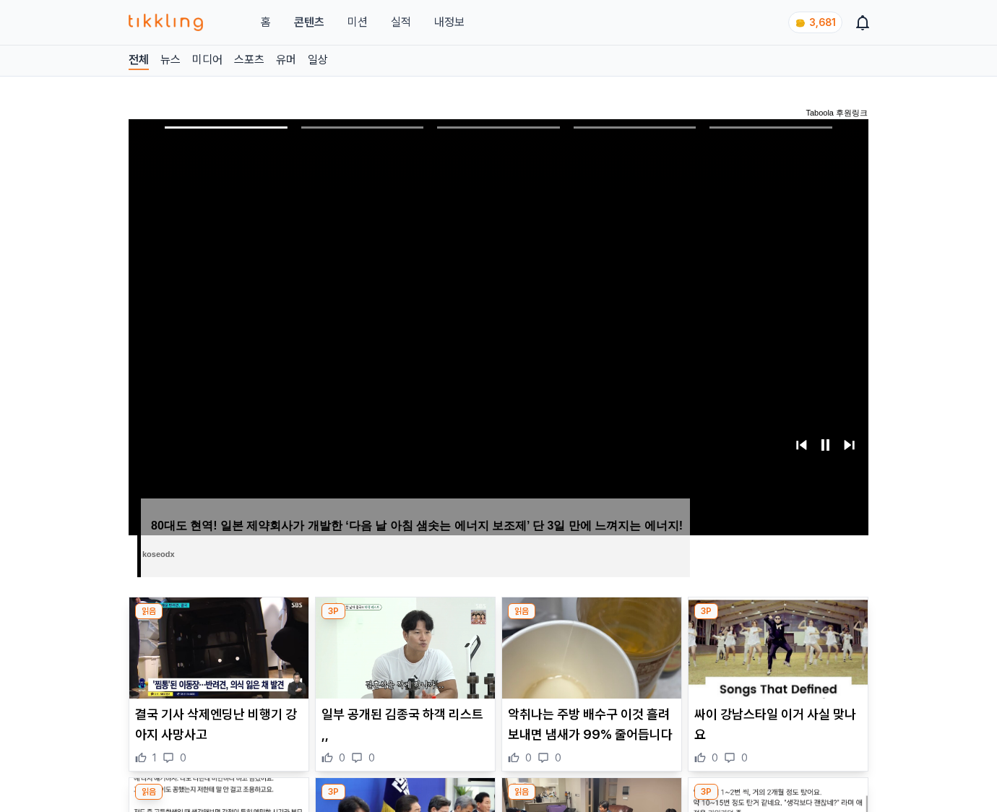
click at [775, 659] on img at bounding box center [777, 647] width 179 height 101
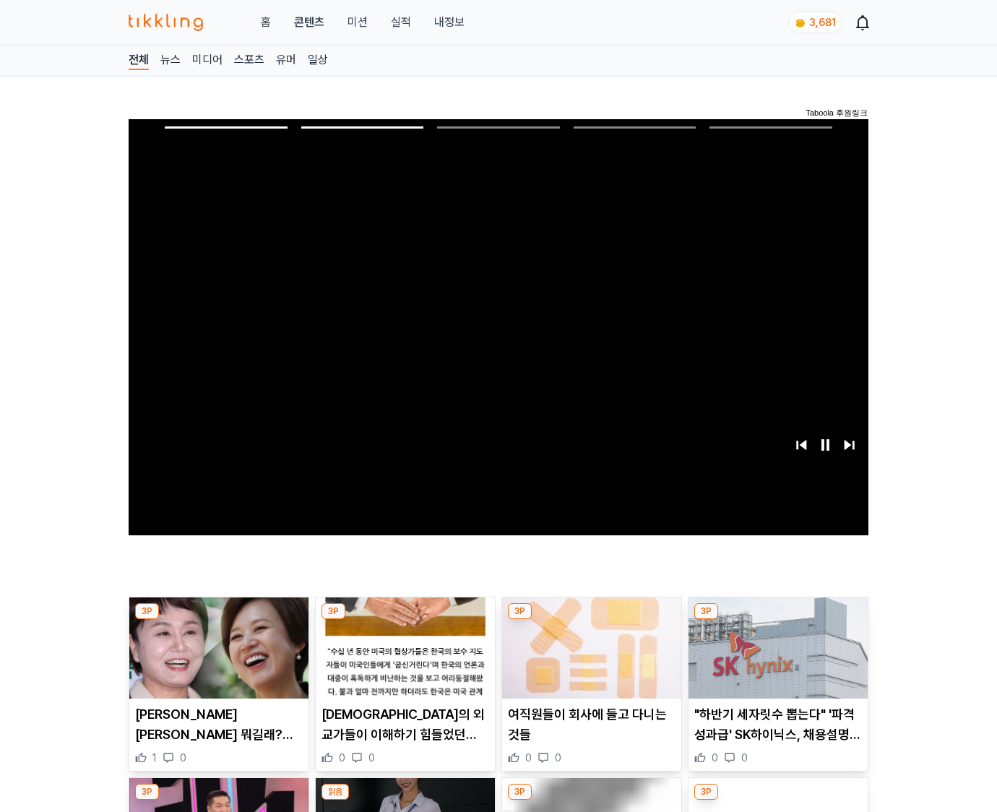
click at [775, 659] on img at bounding box center [777, 647] width 179 height 101
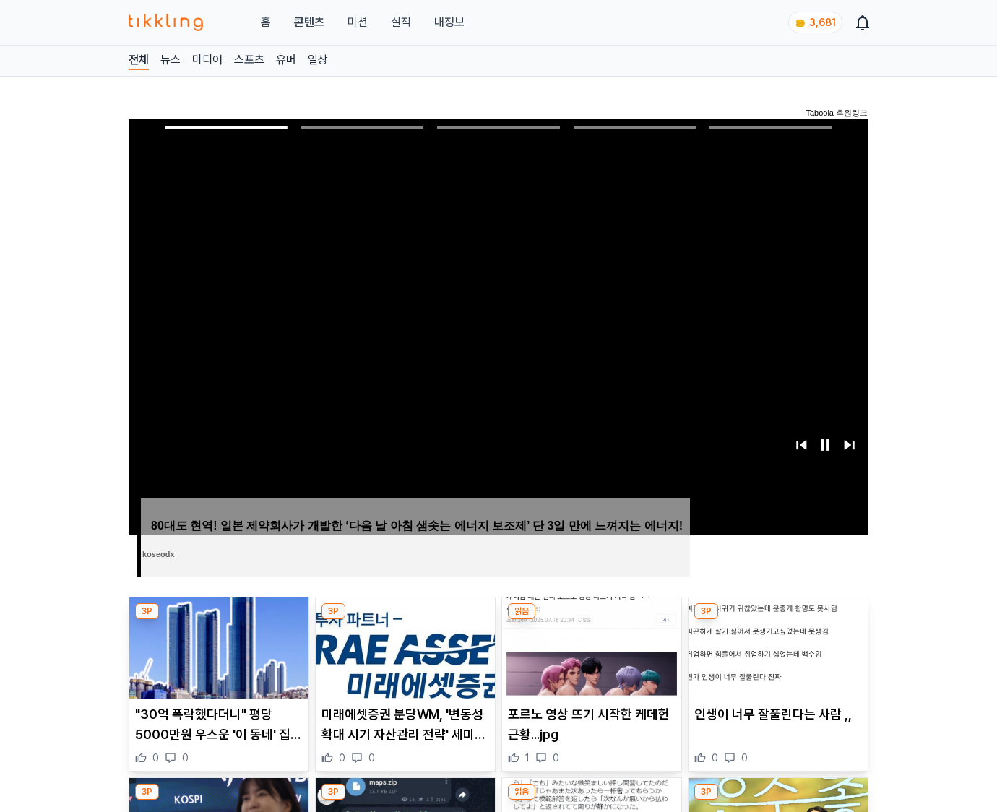
click at [775, 659] on img at bounding box center [777, 647] width 179 height 101
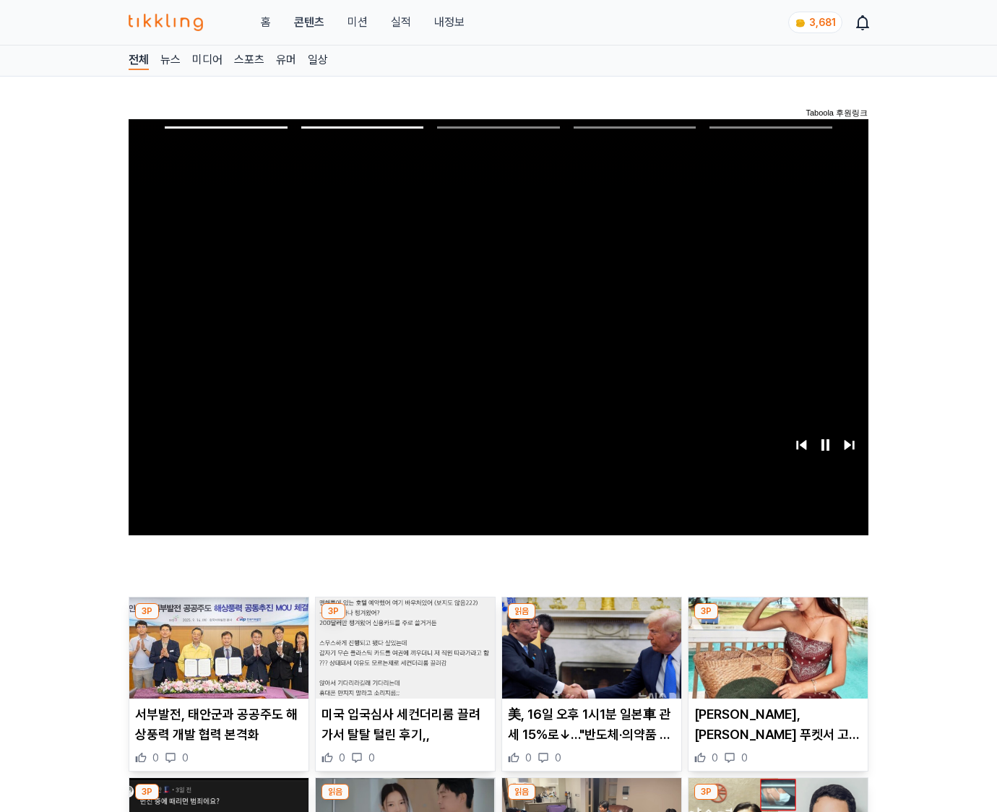
click at [775, 659] on img at bounding box center [777, 647] width 179 height 101
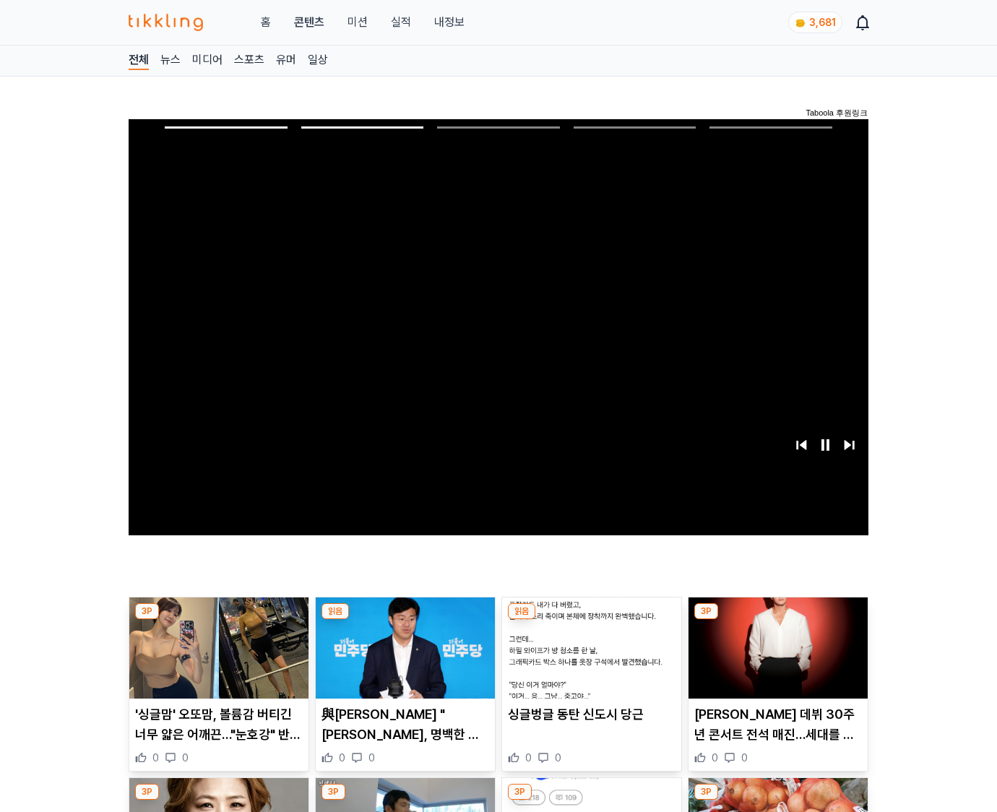
click at [775, 659] on img at bounding box center [777, 647] width 179 height 101
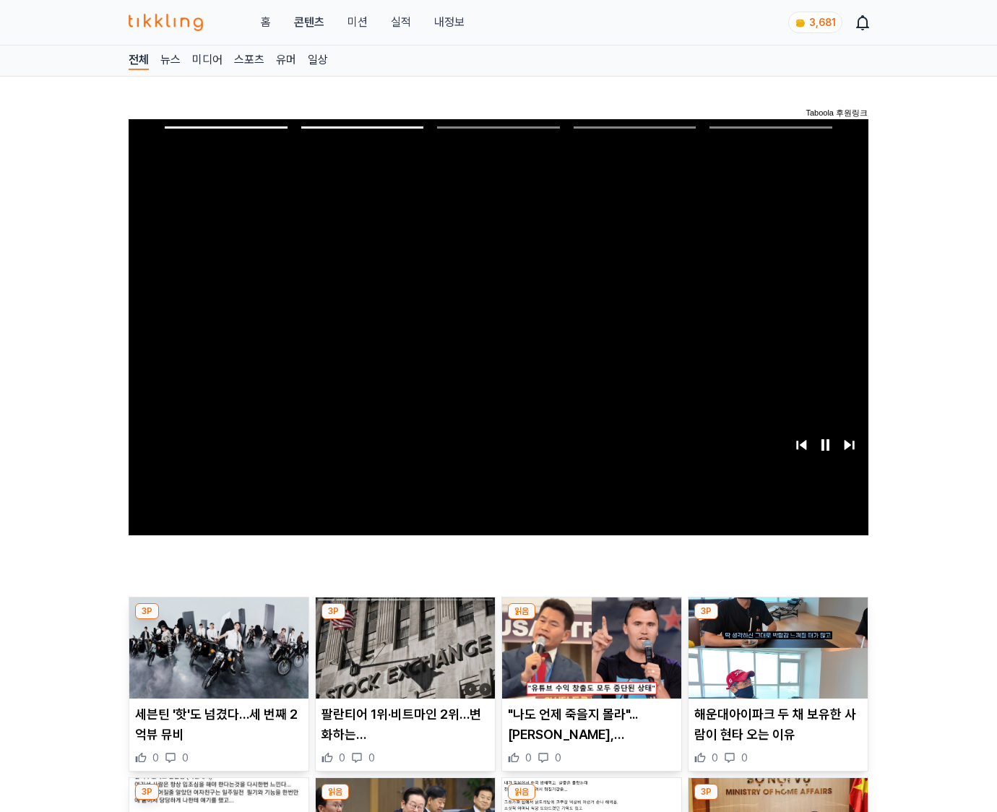
click at [775, 659] on img at bounding box center [777, 647] width 179 height 101
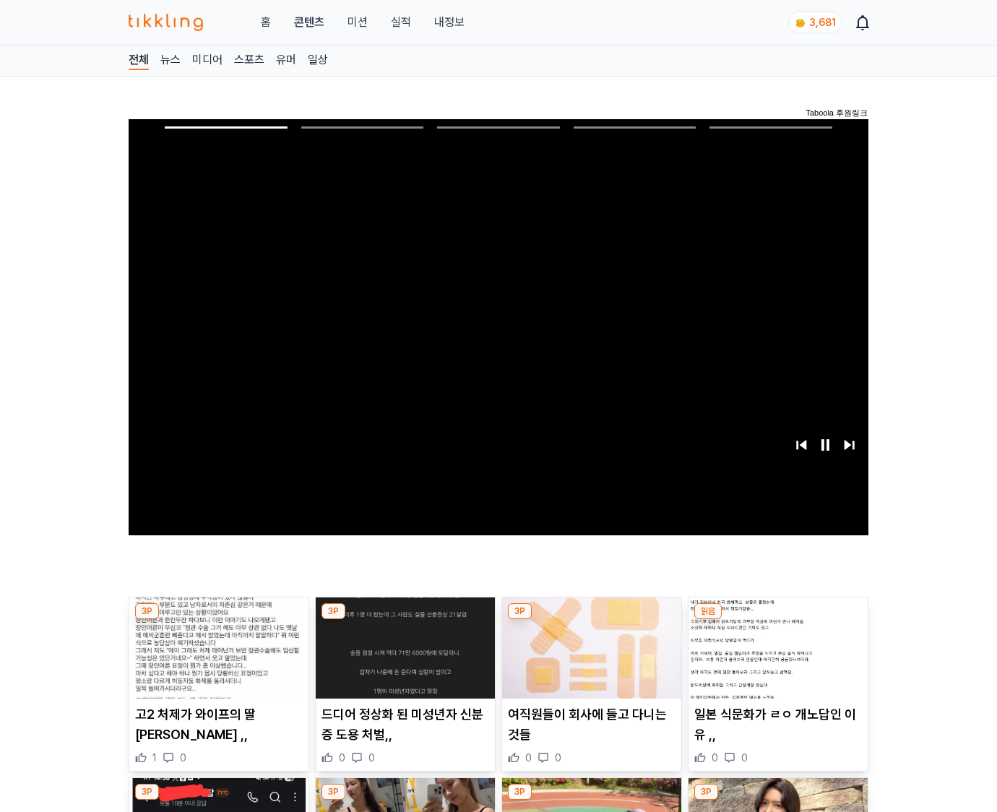
click at [775, 659] on img at bounding box center [777, 647] width 179 height 101
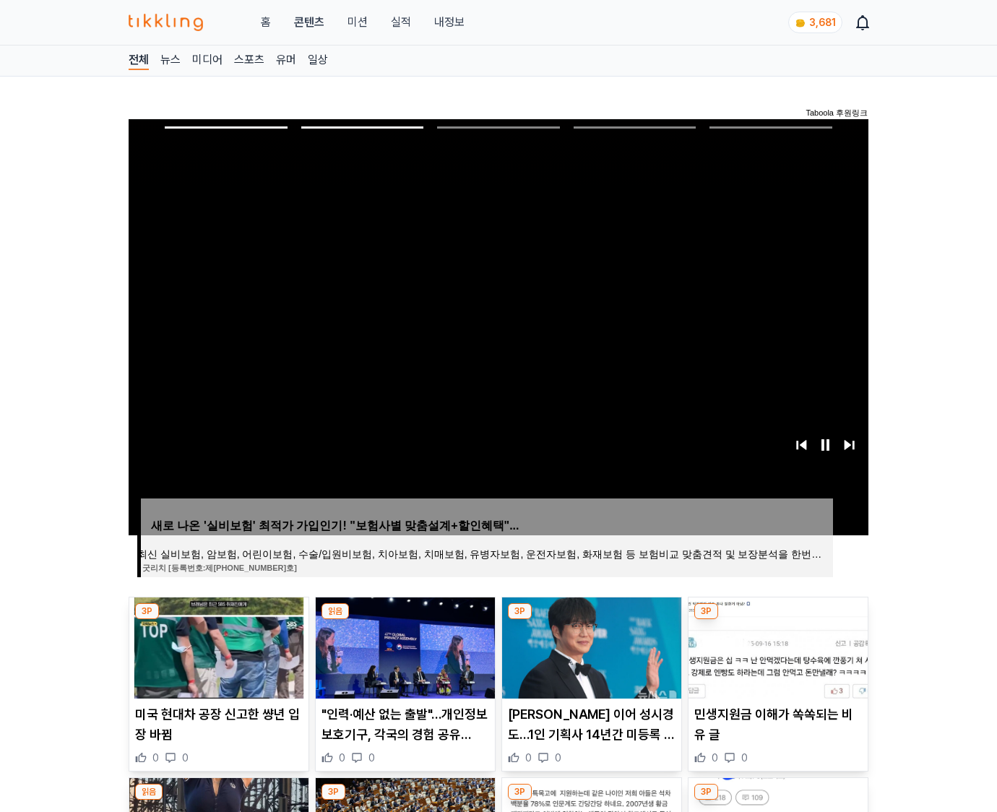
click at [775, 659] on img at bounding box center [777, 647] width 179 height 101
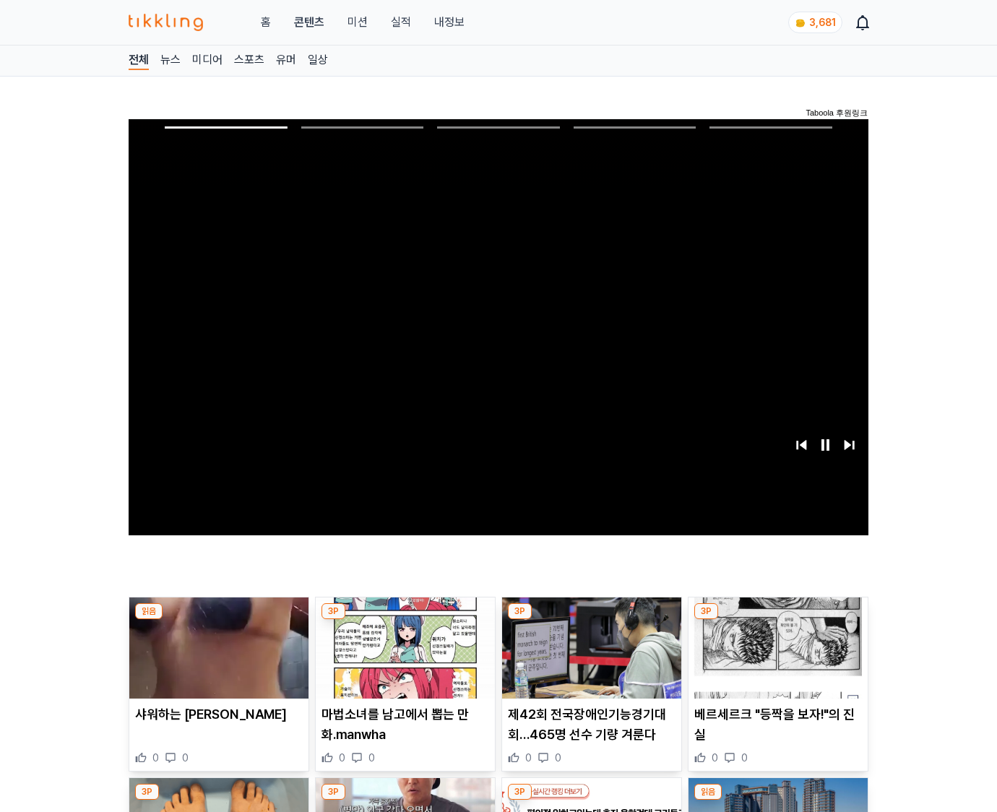
click at [775, 659] on img at bounding box center [777, 647] width 179 height 101
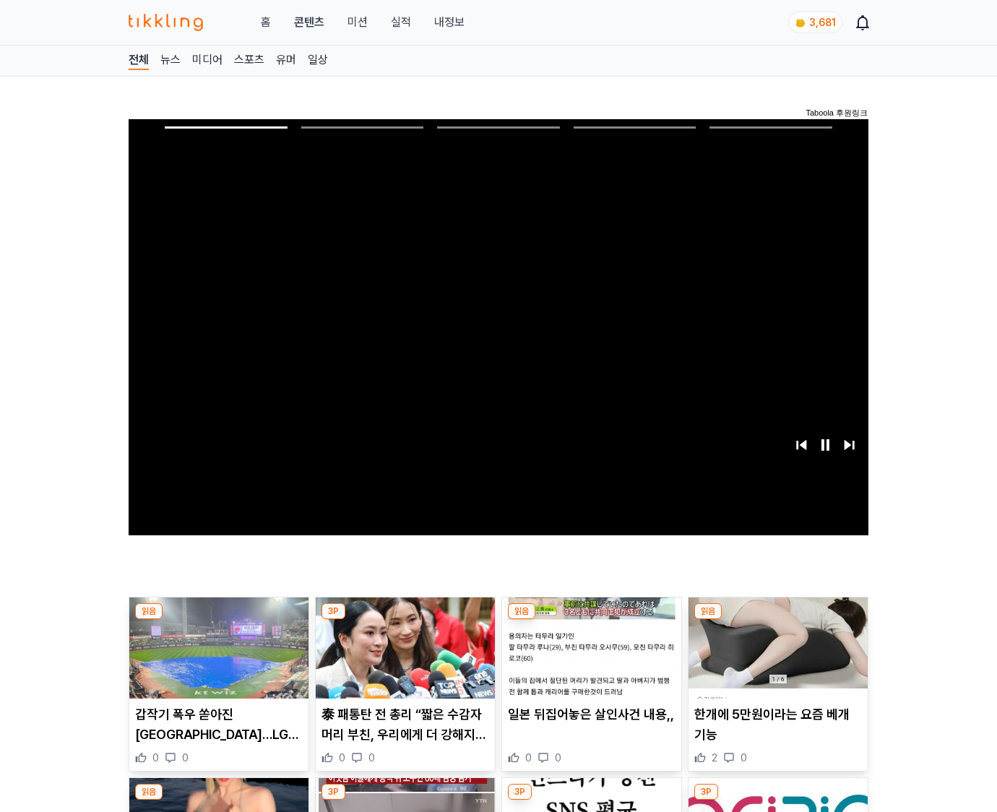
click at [775, 659] on img at bounding box center [777, 647] width 179 height 101
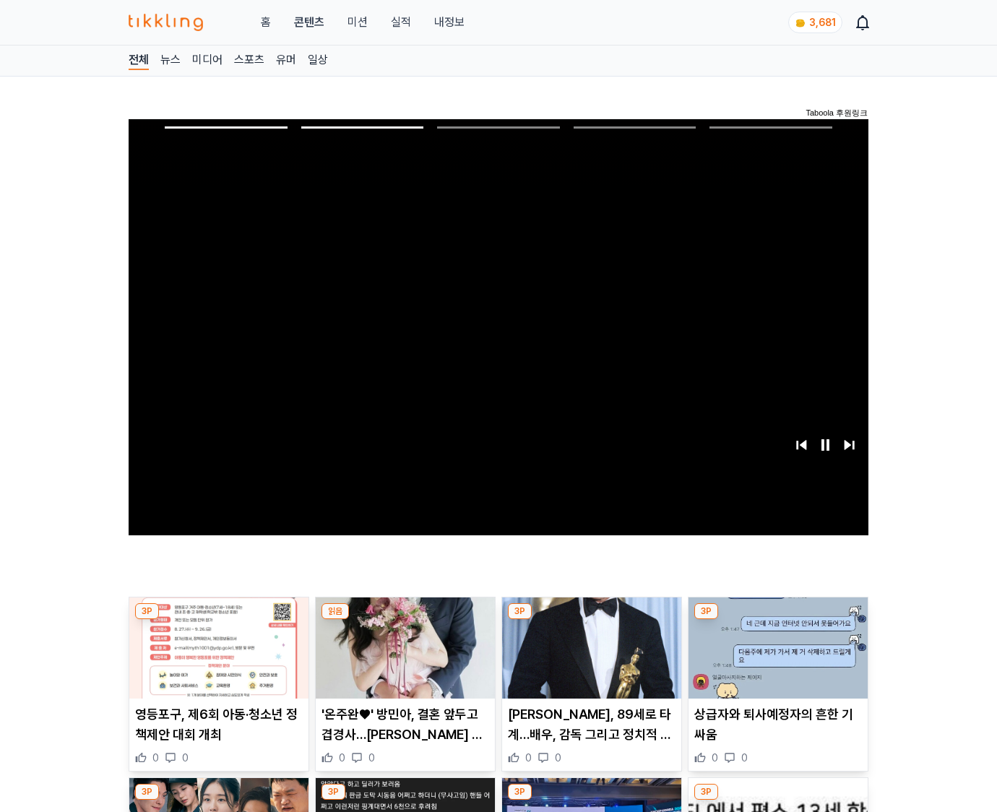
click at [775, 659] on img at bounding box center [777, 647] width 179 height 101
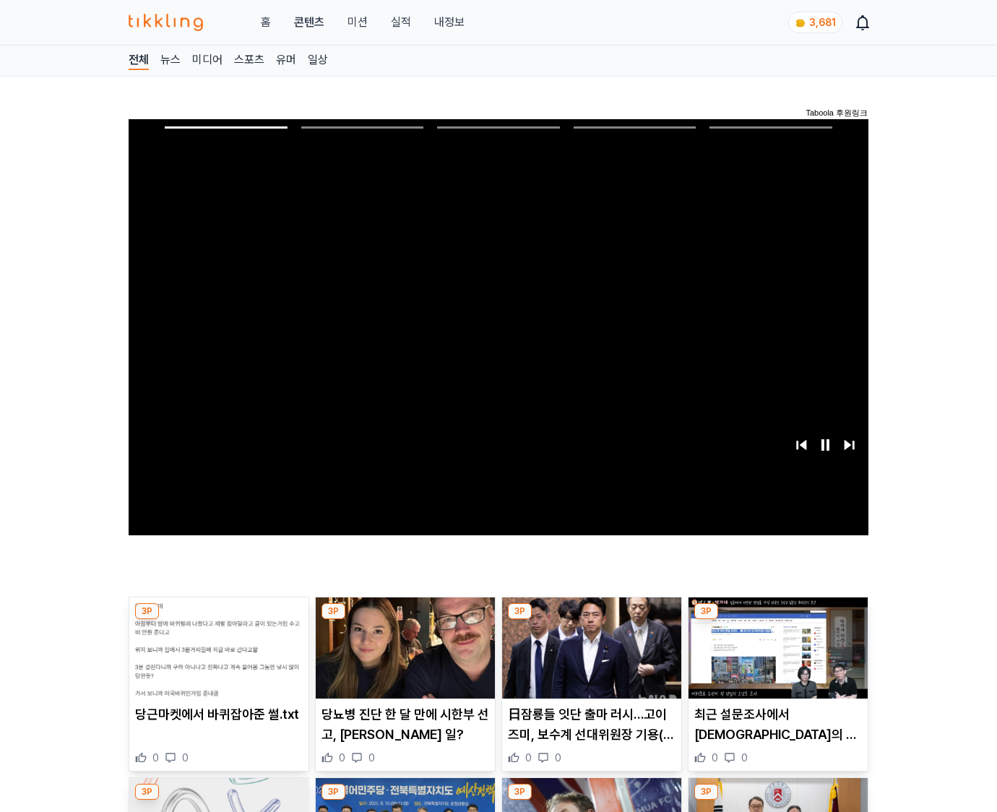
click at [775, 659] on img at bounding box center [777, 647] width 179 height 101
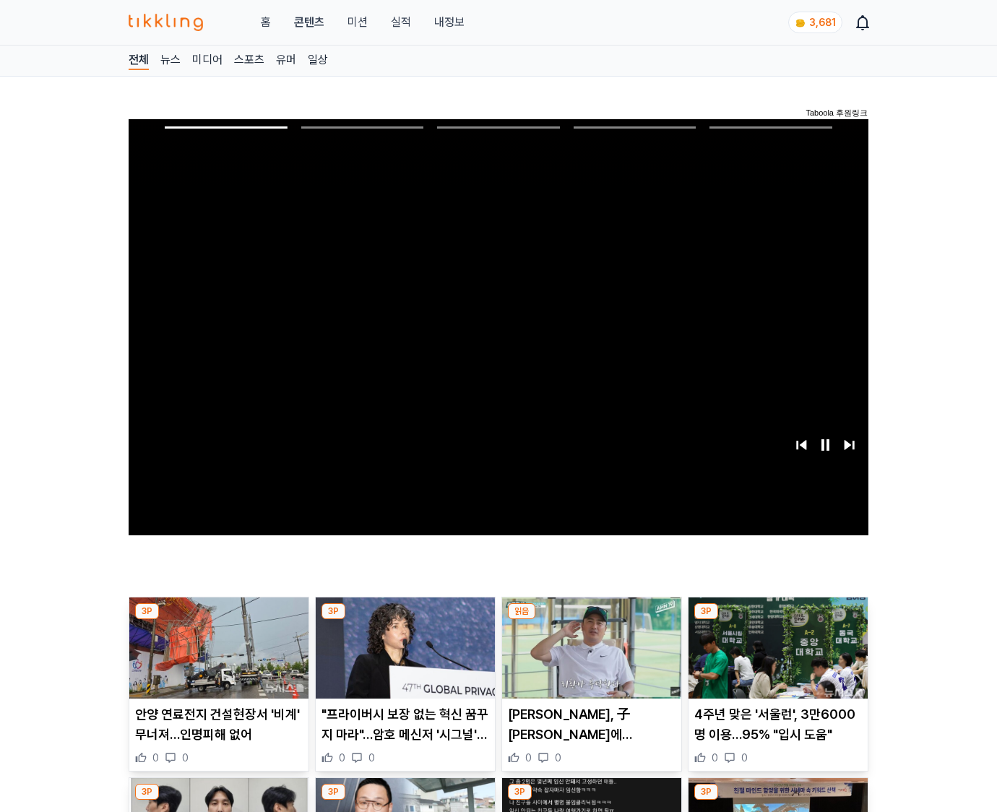
click at [775, 659] on img at bounding box center [777, 647] width 179 height 101
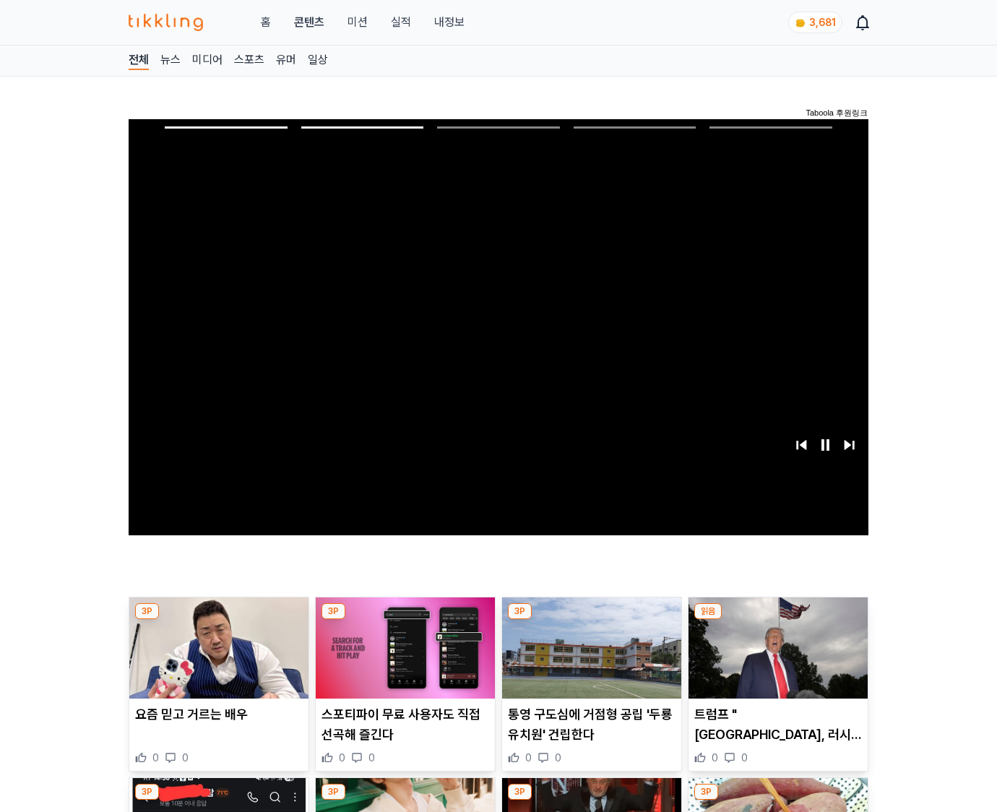
click at [775, 659] on img at bounding box center [777, 647] width 179 height 101
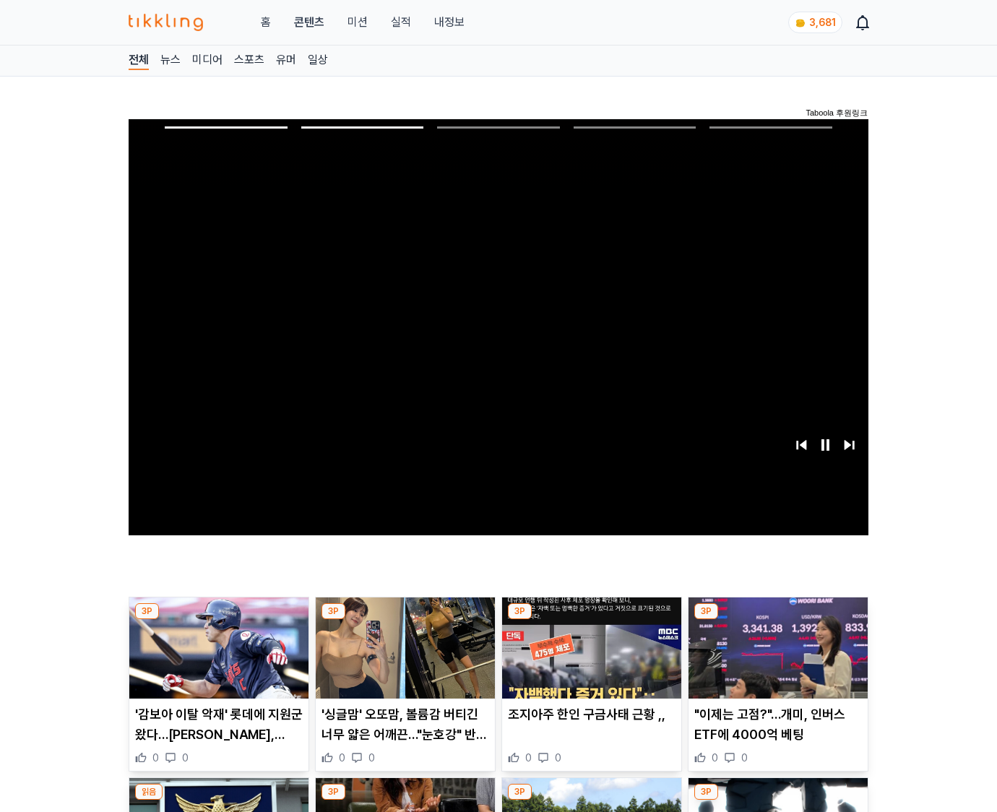
click at [775, 659] on img at bounding box center [777, 647] width 179 height 101
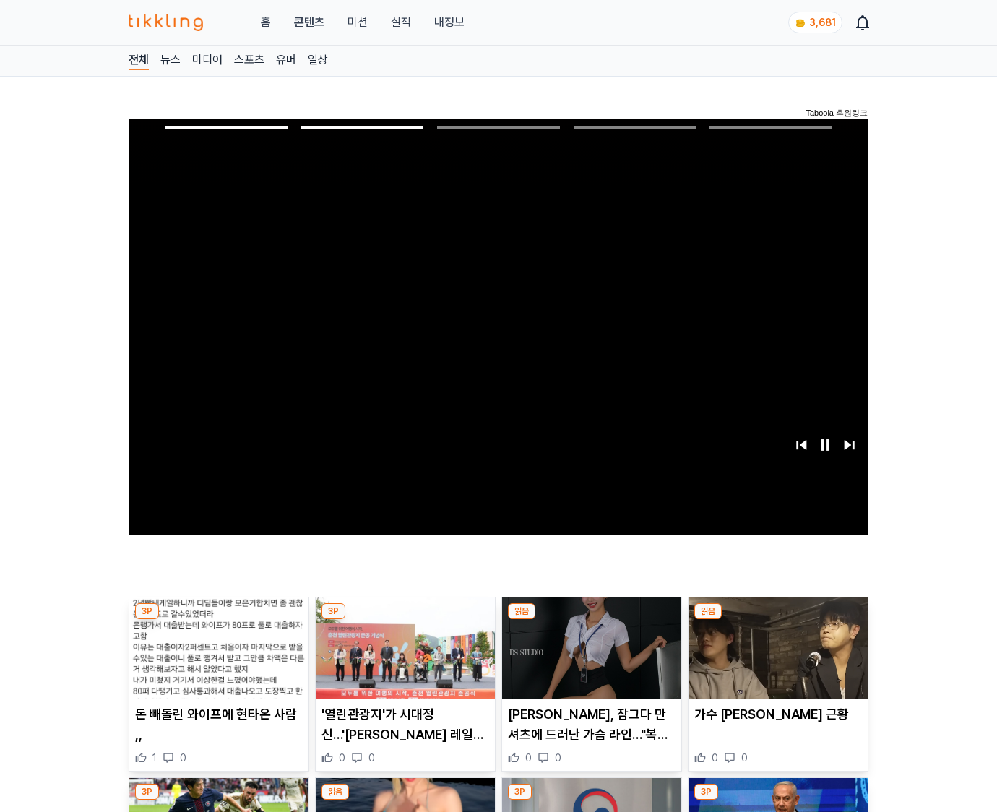
click at [775, 659] on img at bounding box center [777, 647] width 179 height 101
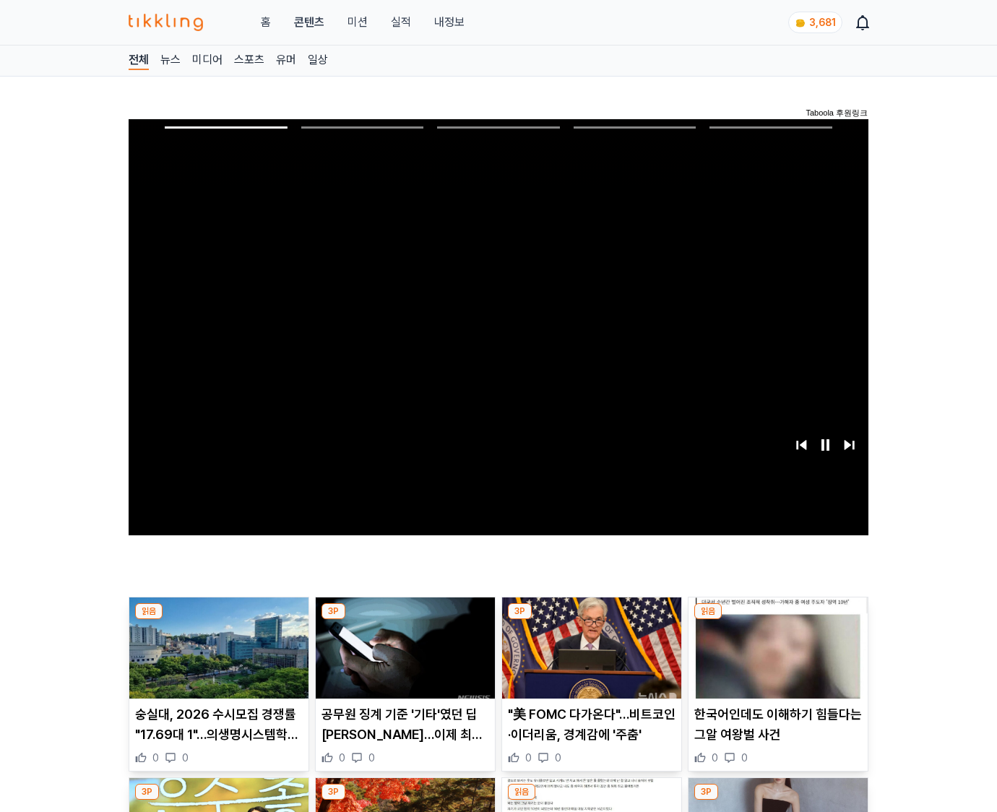
click at [775, 659] on img at bounding box center [777, 647] width 179 height 101
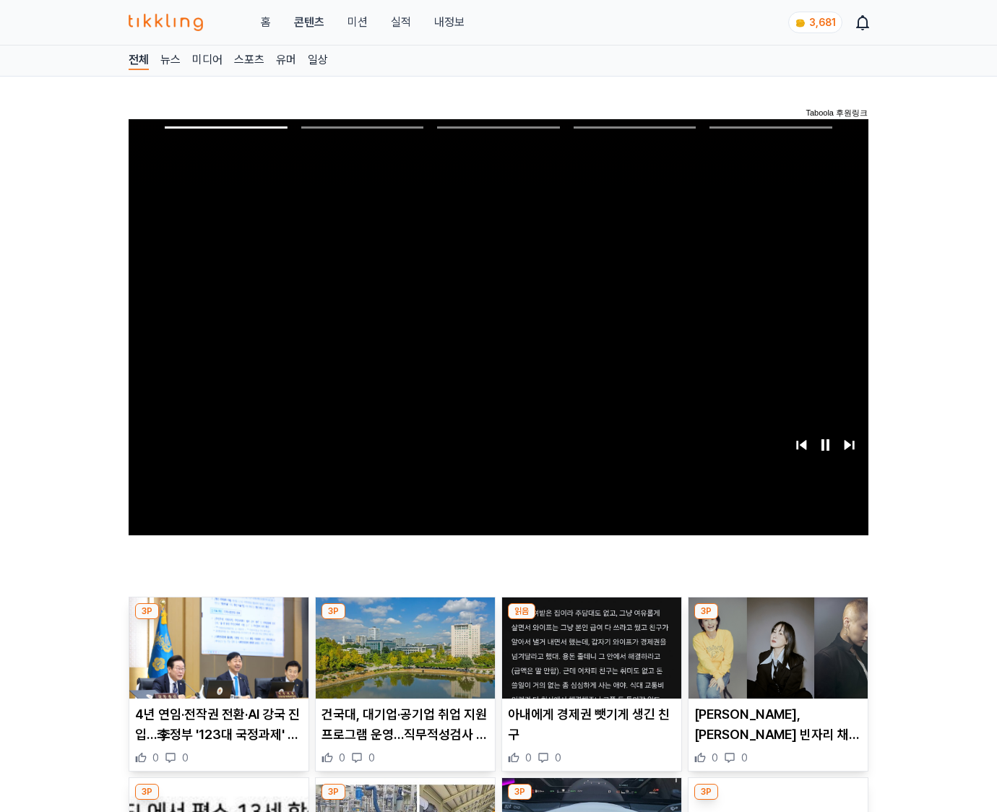
click at [775, 659] on img at bounding box center [777, 647] width 179 height 101
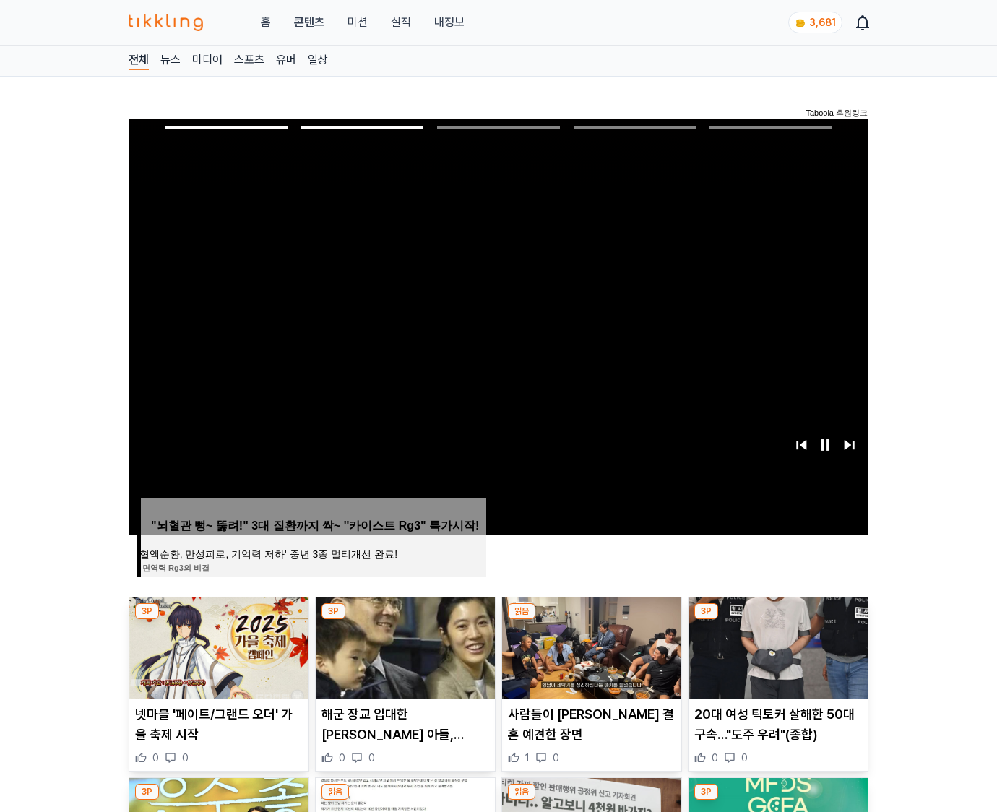
click at [775, 659] on img at bounding box center [777, 647] width 179 height 101
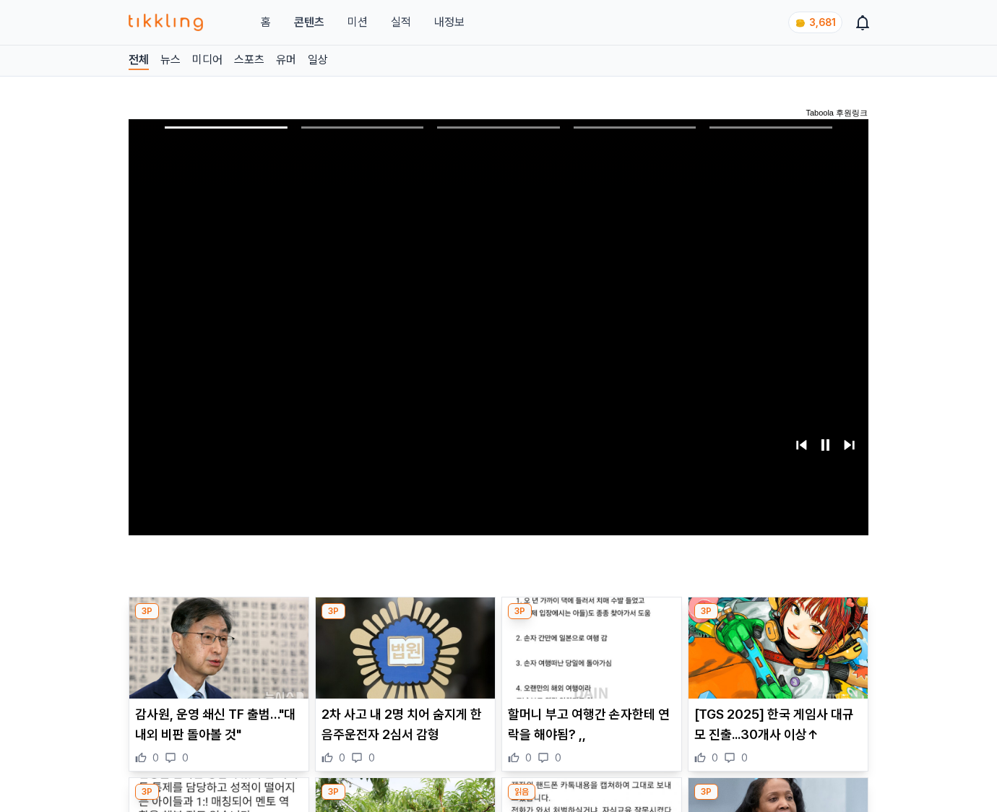
click at [775, 659] on img at bounding box center [777, 647] width 179 height 101
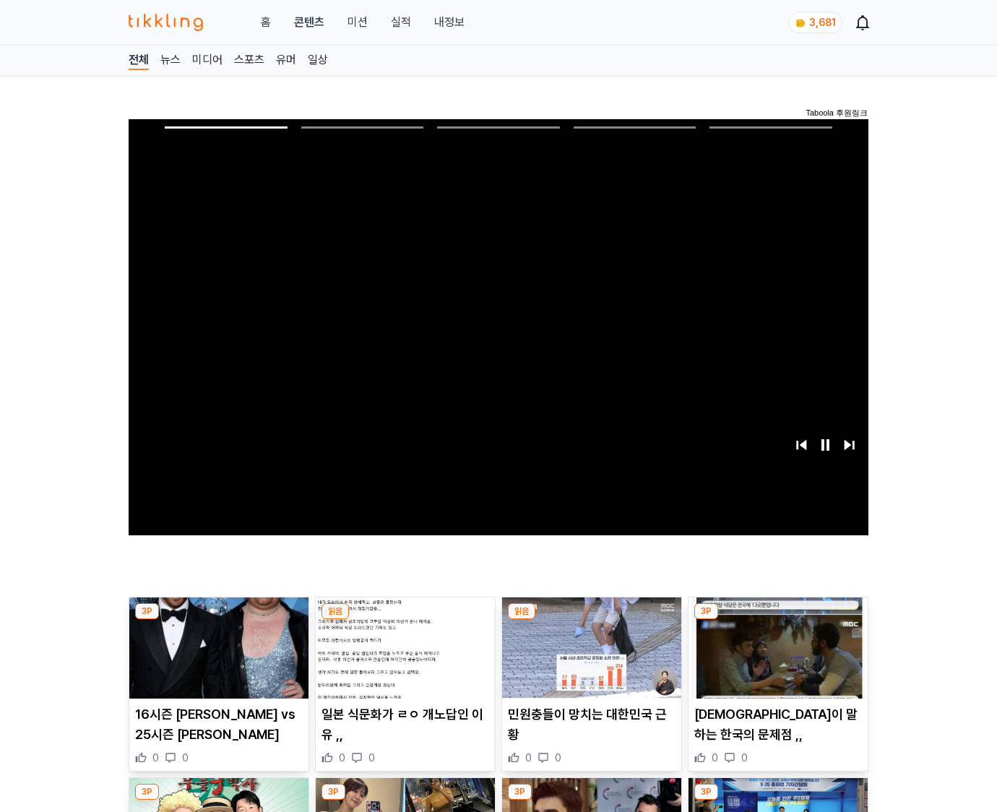
click at [775, 659] on img at bounding box center [777, 647] width 179 height 101
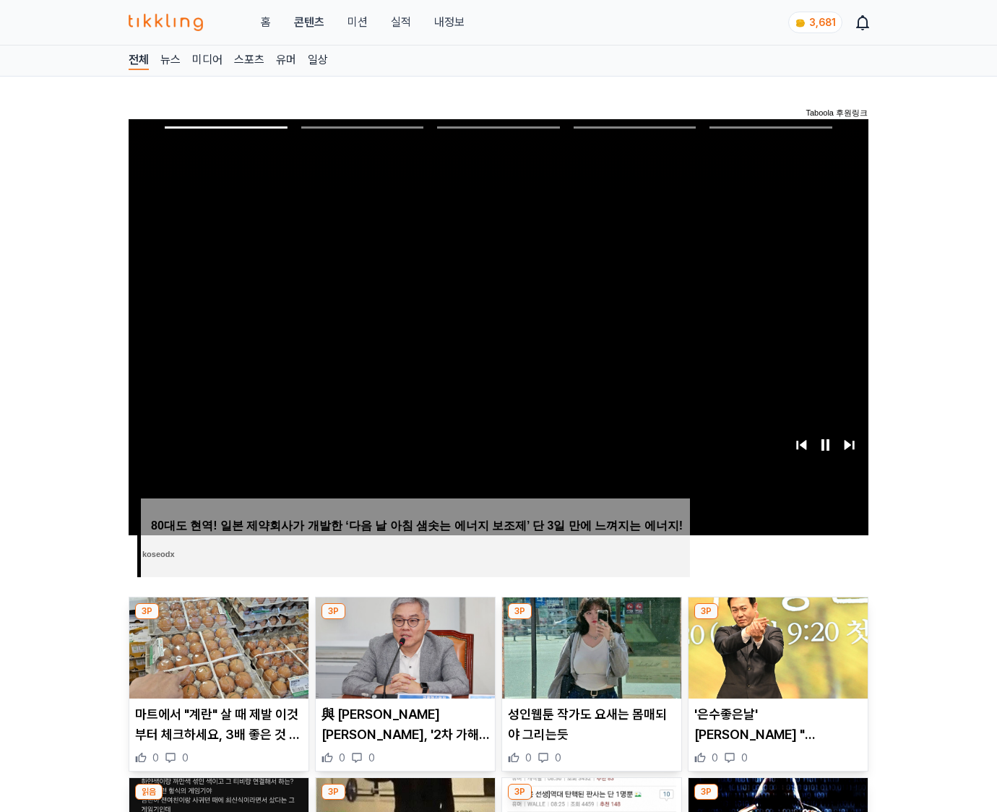
click at [775, 659] on img at bounding box center [777, 647] width 179 height 101
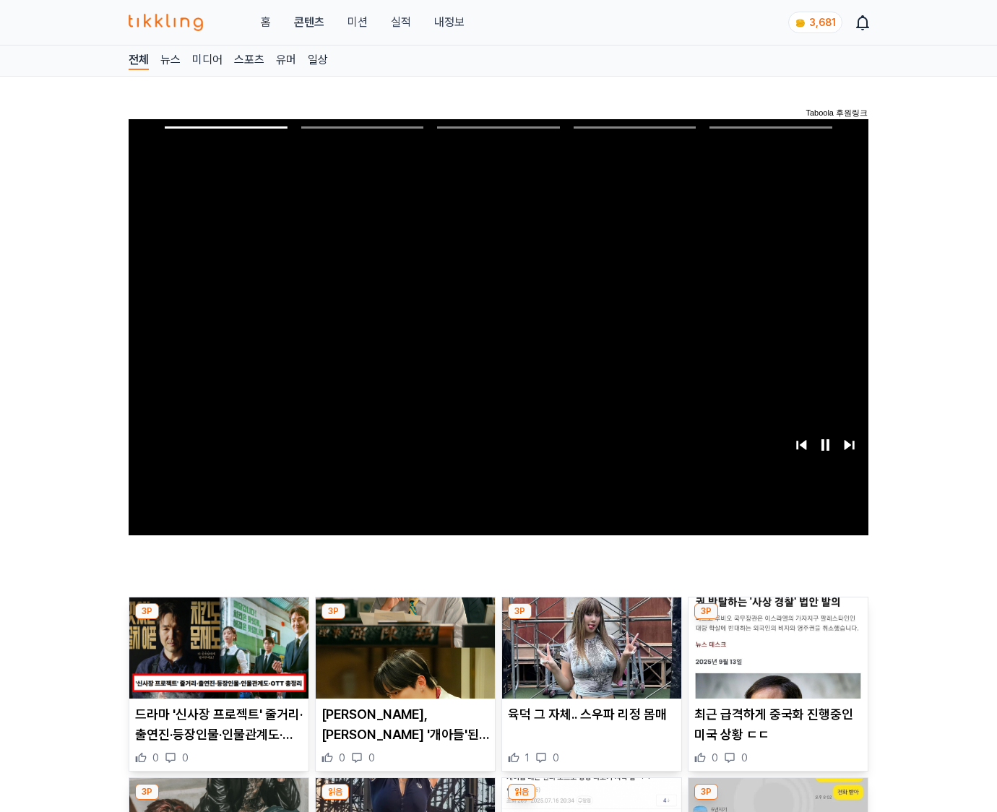
click at [775, 659] on img at bounding box center [777, 647] width 179 height 101
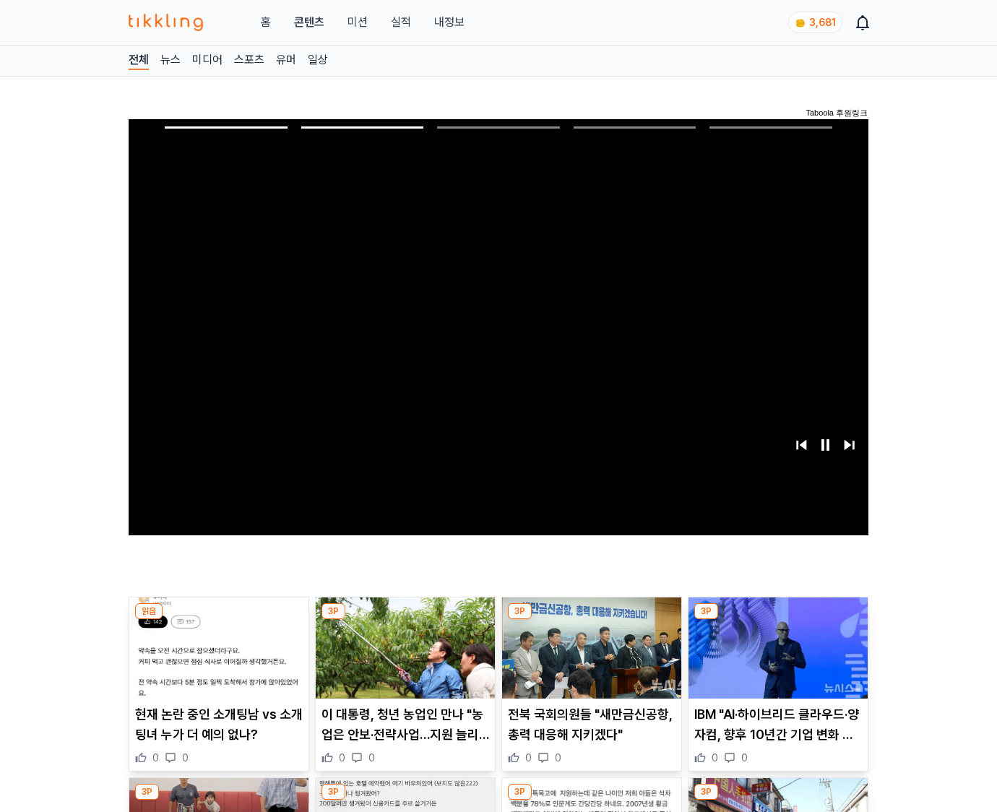
click at [775, 659] on img at bounding box center [777, 647] width 179 height 101
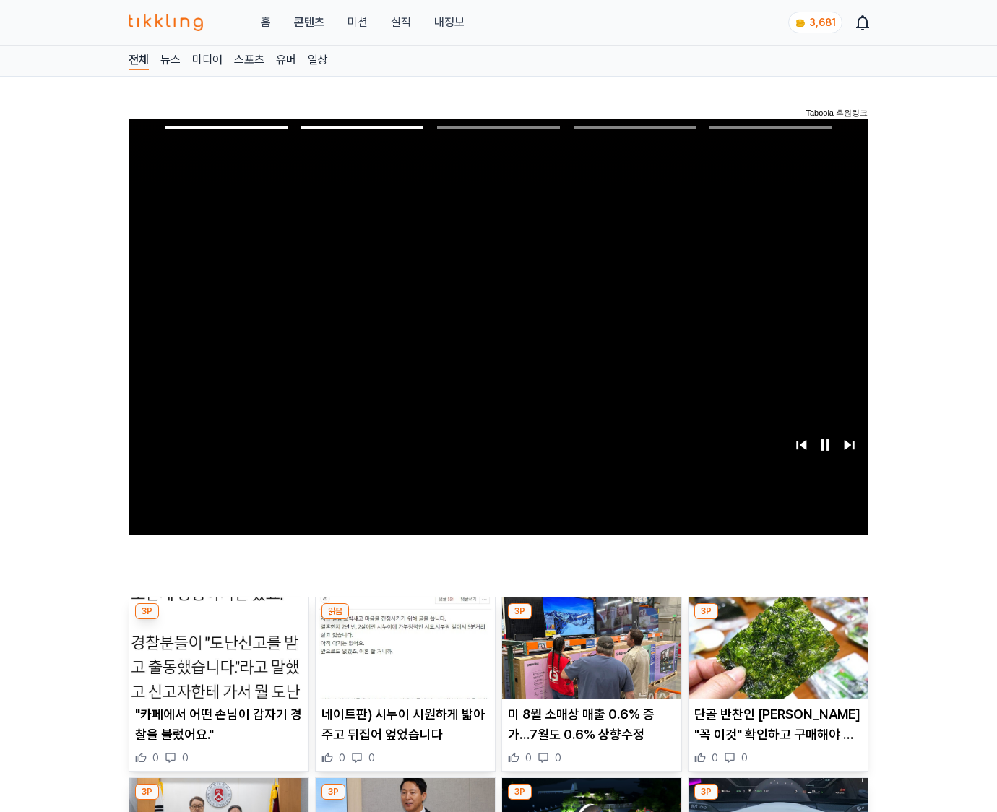
click at [775, 659] on img at bounding box center [777, 647] width 179 height 101
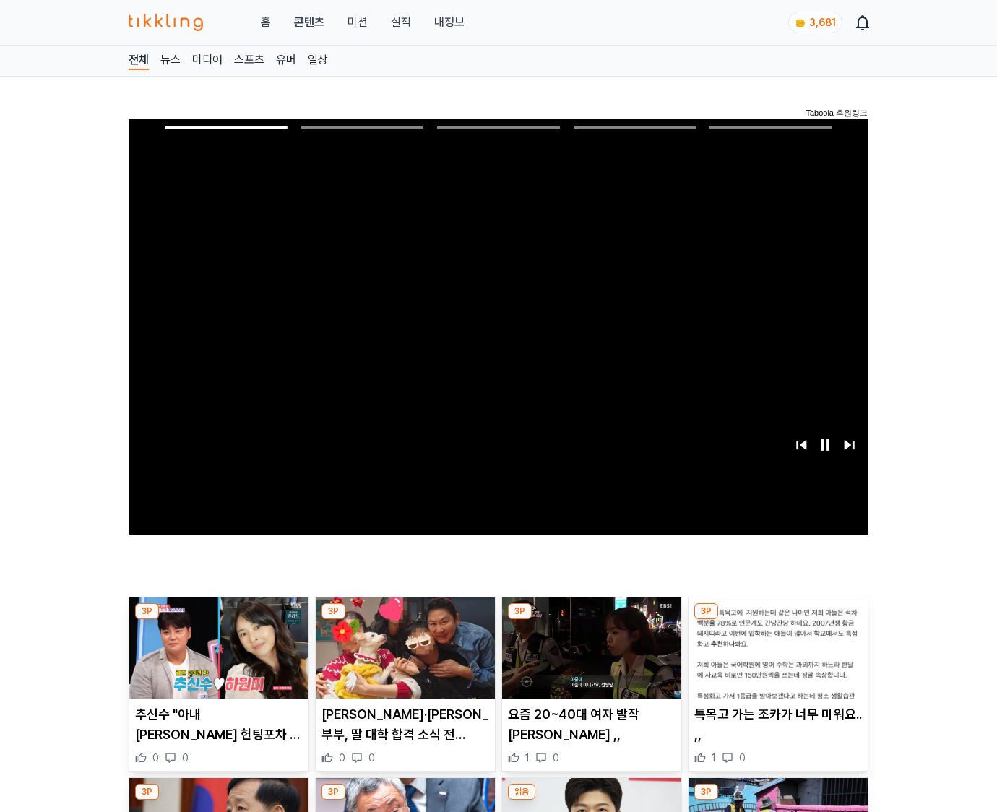
click at [775, 659] on img at bounding box center [777, 647] width 179 height 101
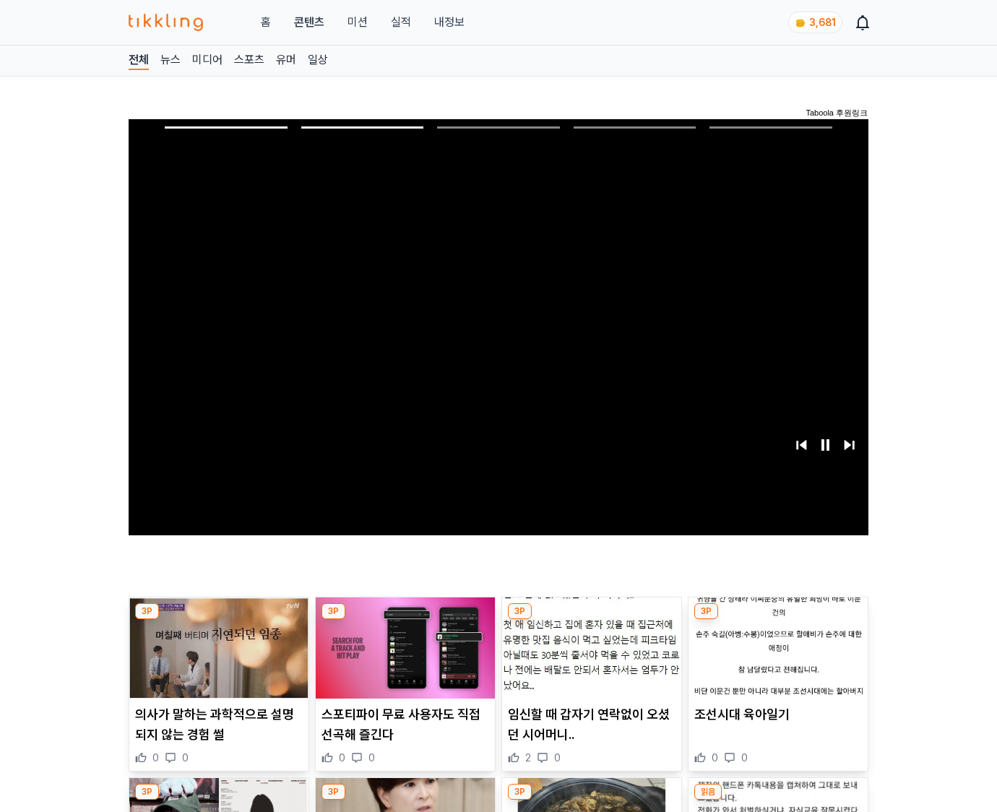
click at [775, 659] on img at bounding box center [777, 647] width 179 height 101
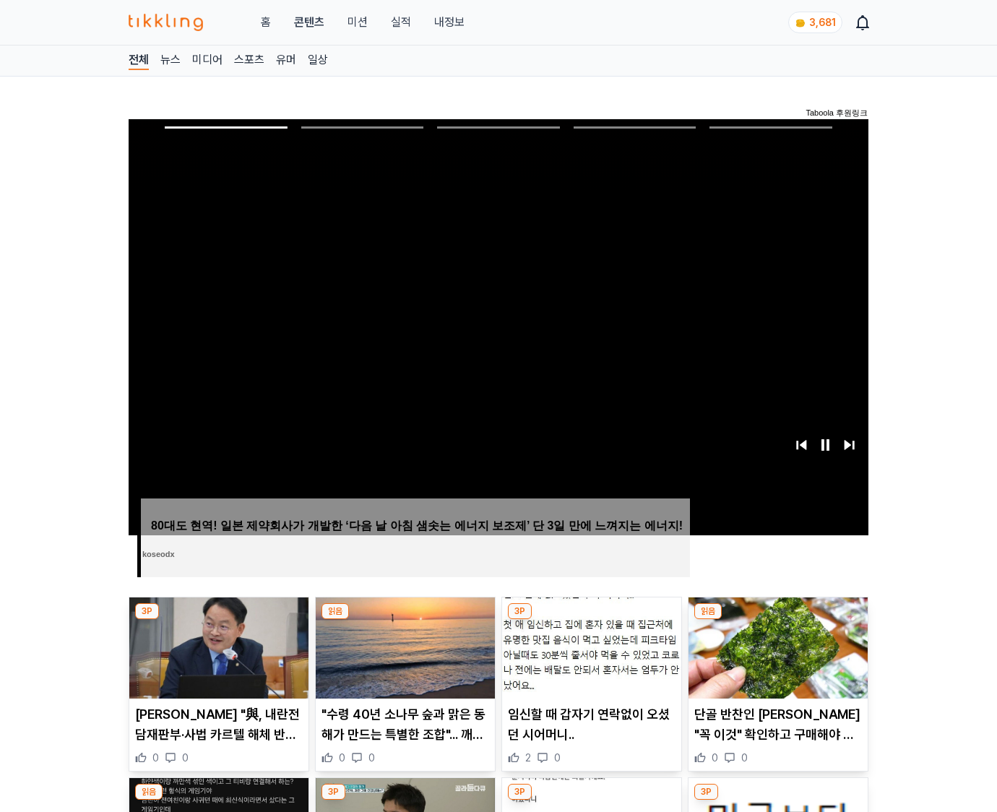
click at [775, 659] on img at bounding box center [777, 647] width 179 height 101
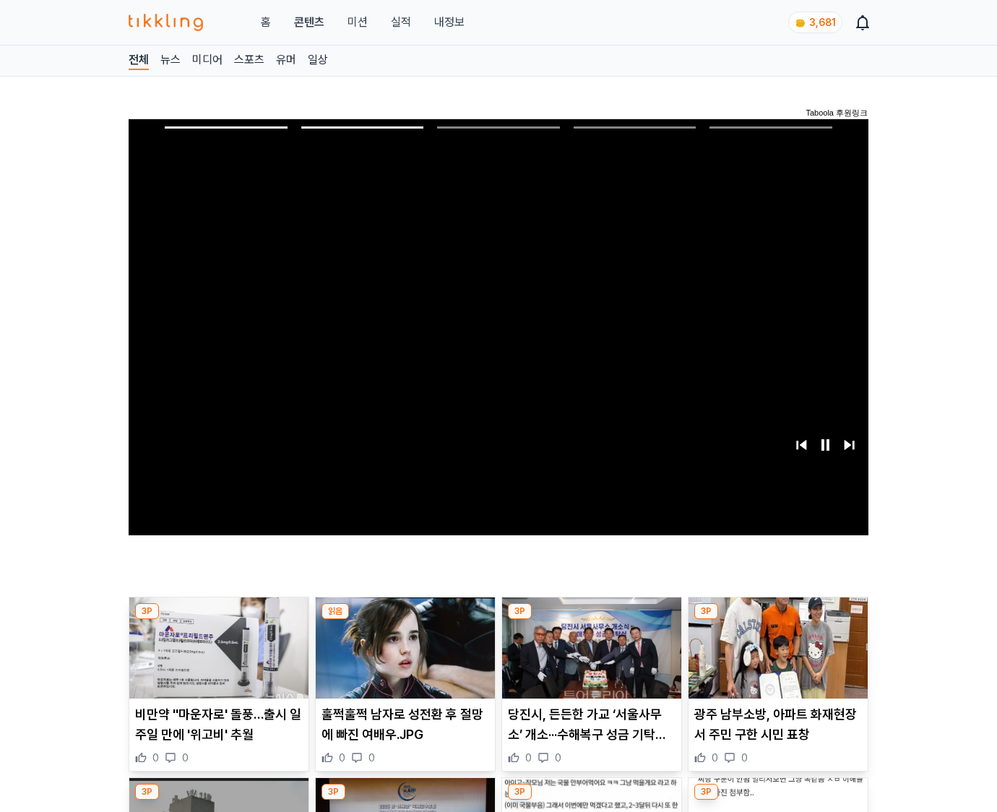
click at [775, 659] on img at bounding box center [777, 647] width 179 height 101
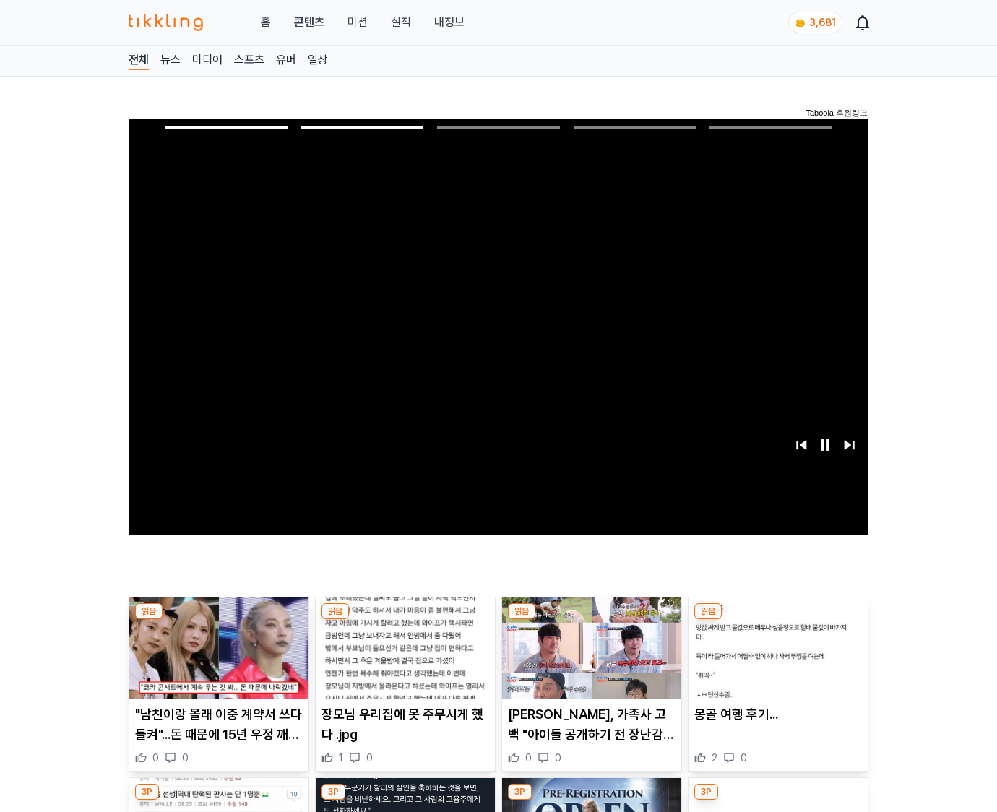
click at [775, 659] on img at bounding box center [777, 647] width 179 height 101
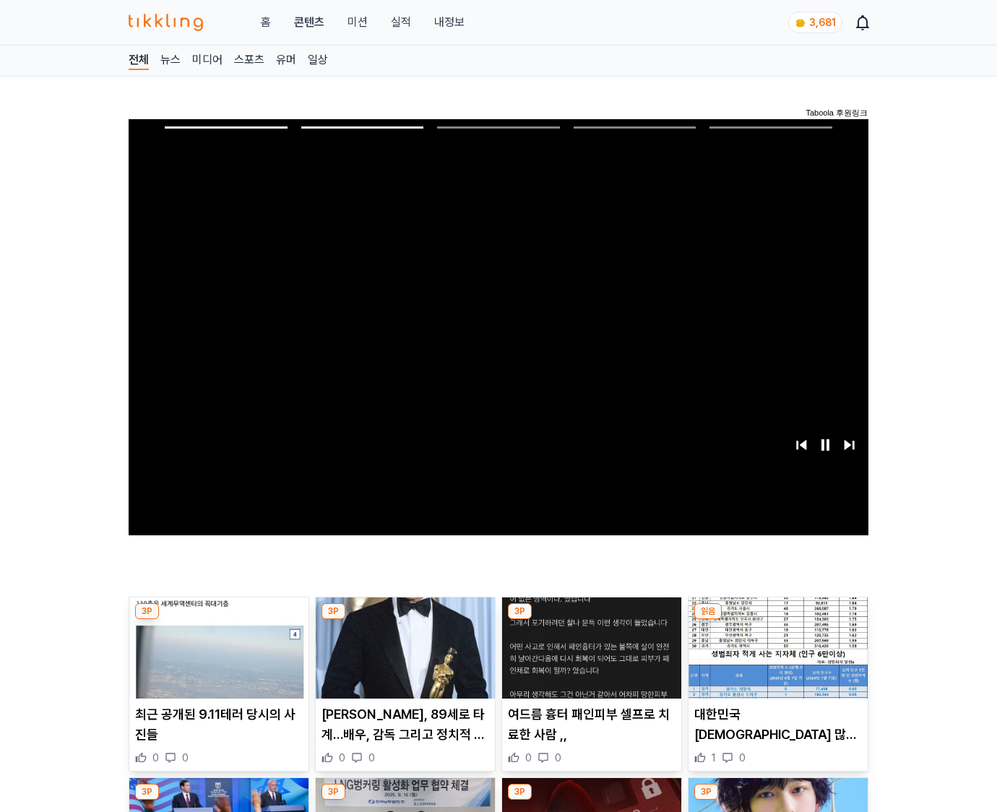
click at [775, 659] on img at bounding box center [777, 647] width 179 height 101
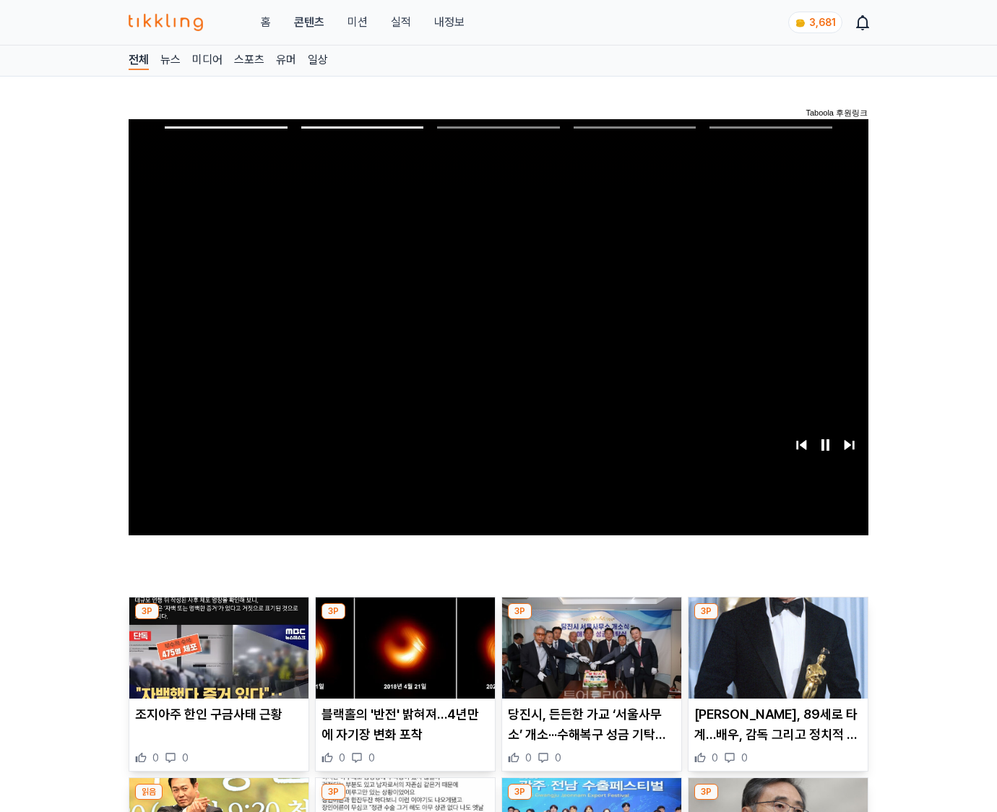
click at [775, 659] on img at bounding box center [777, 647] width 179 height 101
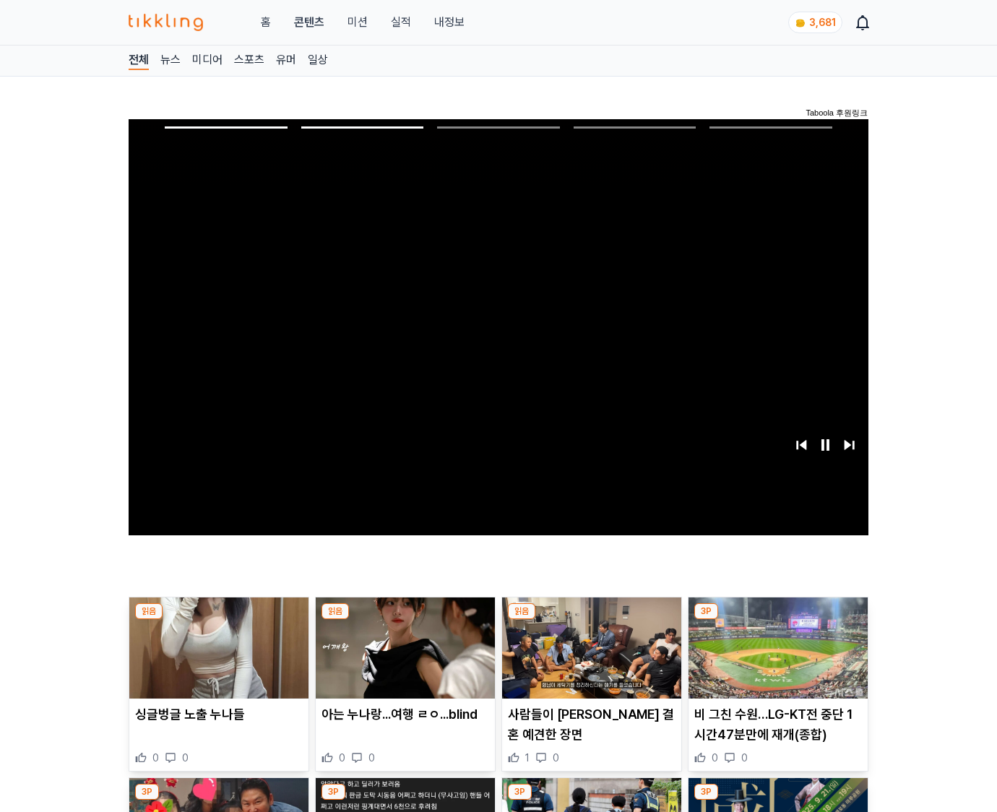
click at [775, 659] on img at bounding box center [777, 647] width 179 height 101
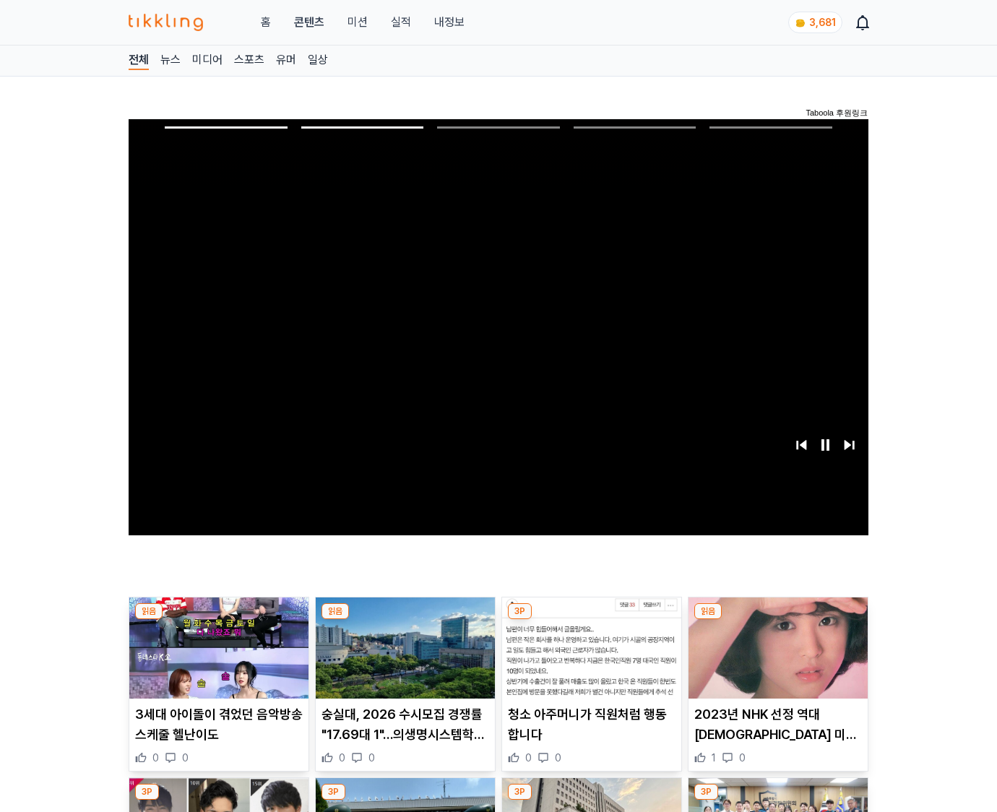
click at [775, 659] on img at bounding box center [777, 647] width 179 height 101
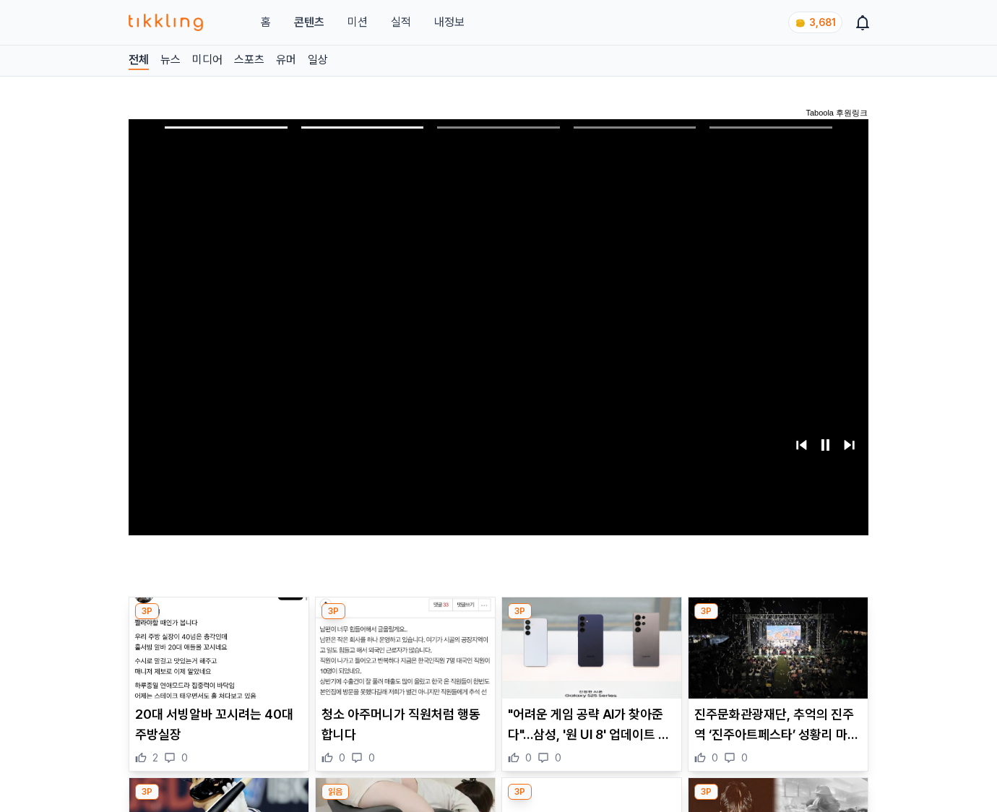
click at [775, 659] on img at bounding box center [777, 647] width 179 height 101
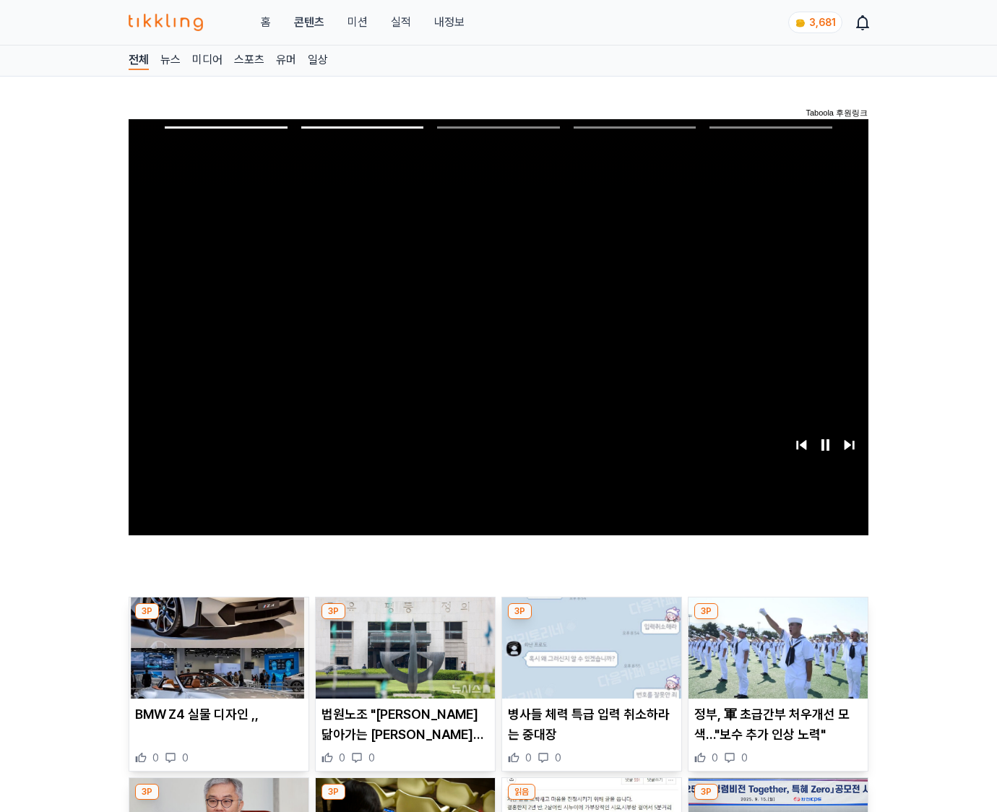
click at [775, 659] on img at bounding box center [777, 647] width 179 height 101
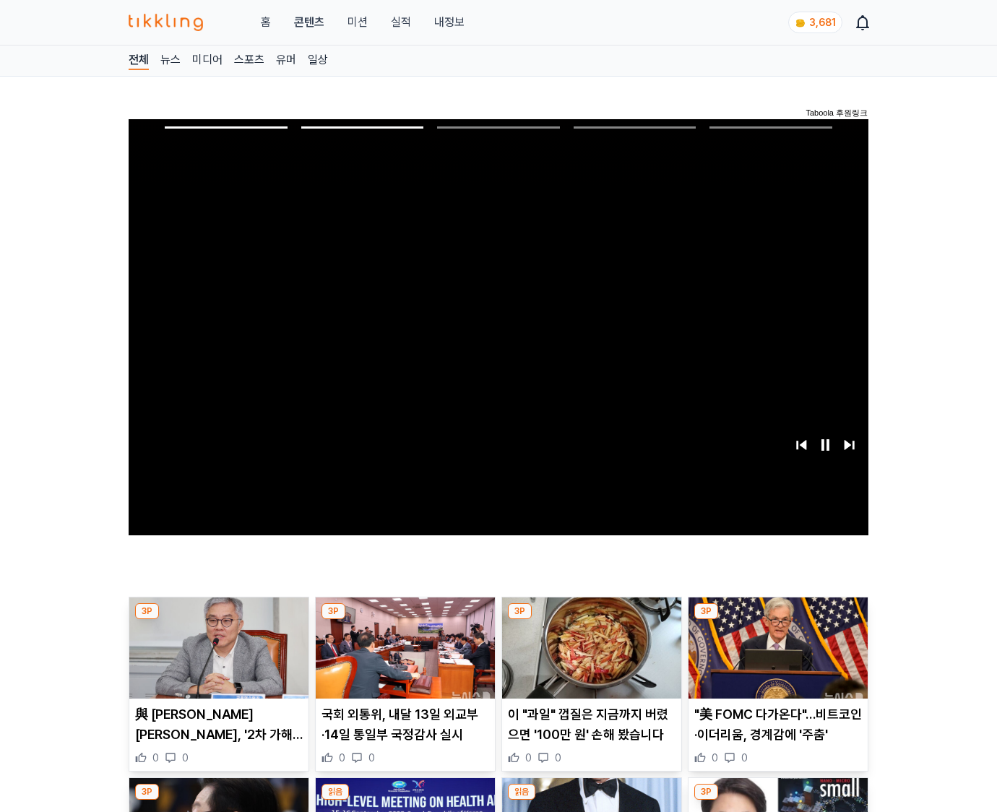
click at [775, 659] on img at bounding box center [777, 647] width 179 height 101
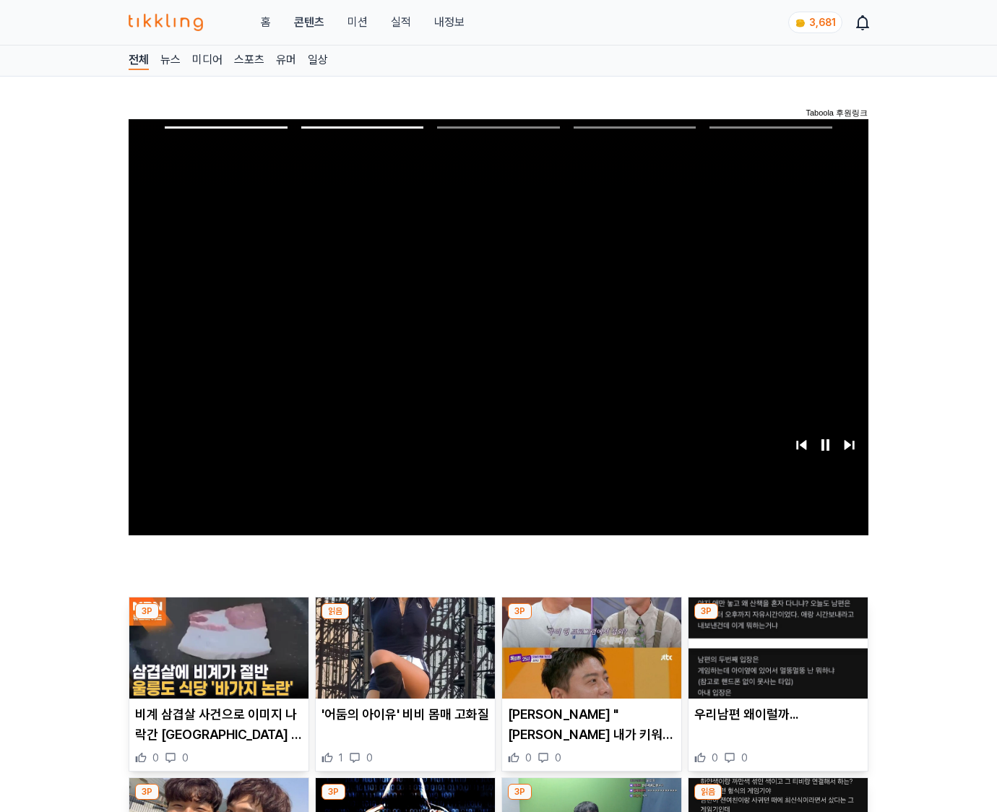
click at [775, 659] on img at bounding box center [777, 647] width 179 height 101
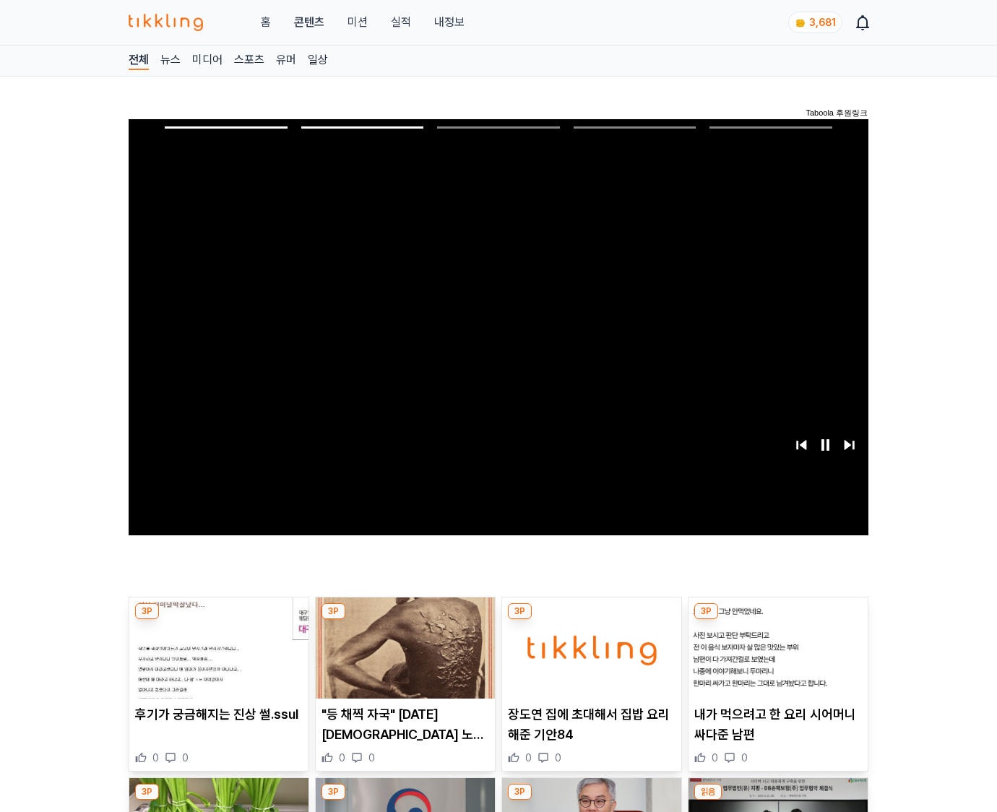
click at [775, 659] on img at bounding box center [777, 647] width 179 height 101
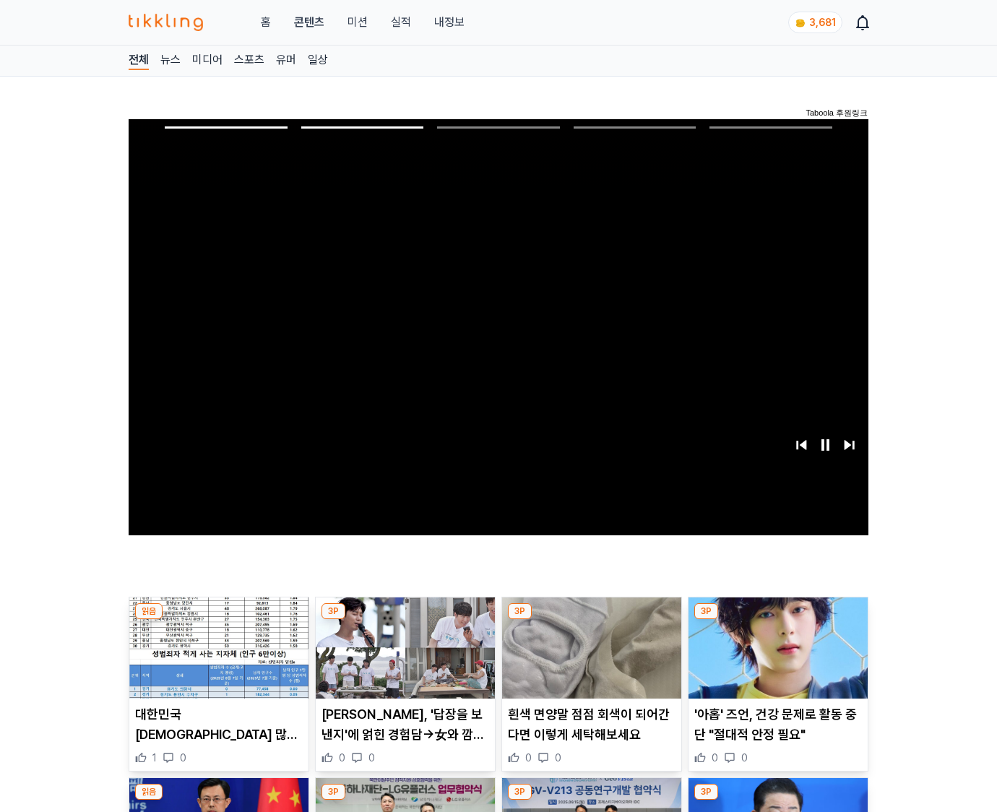
click at [775, 659] on img at bounding box center [777, 647] width 179 height 101
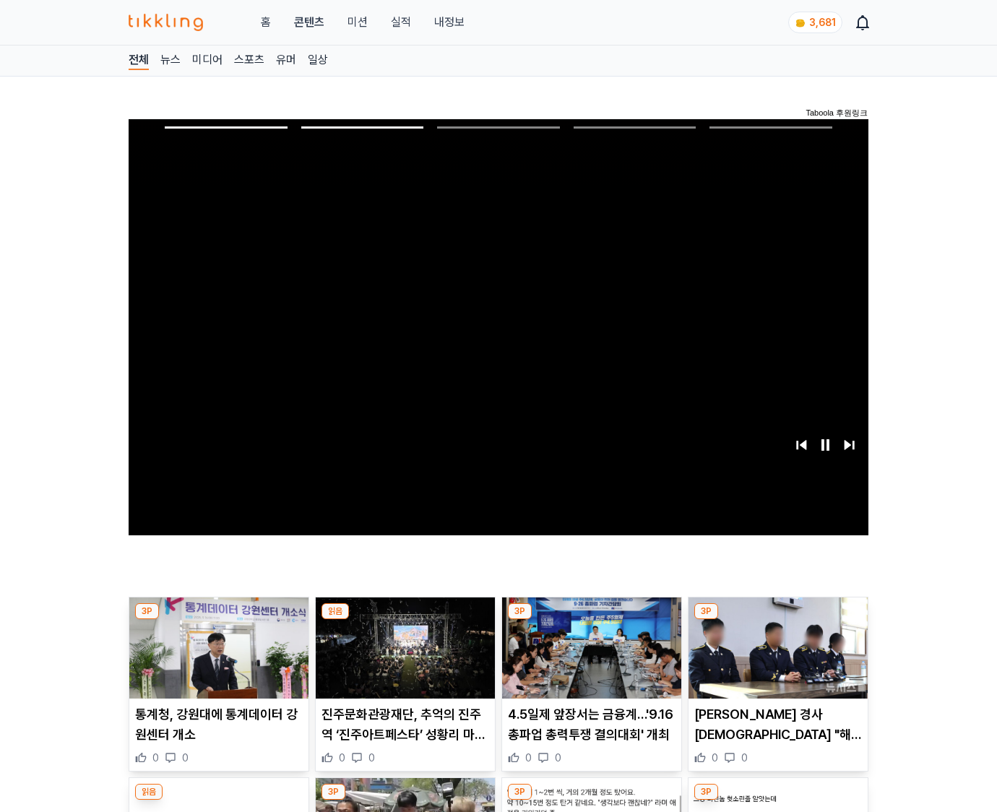
click at [775, 659] on img at bounding box center [777, 647] width 179 height 101
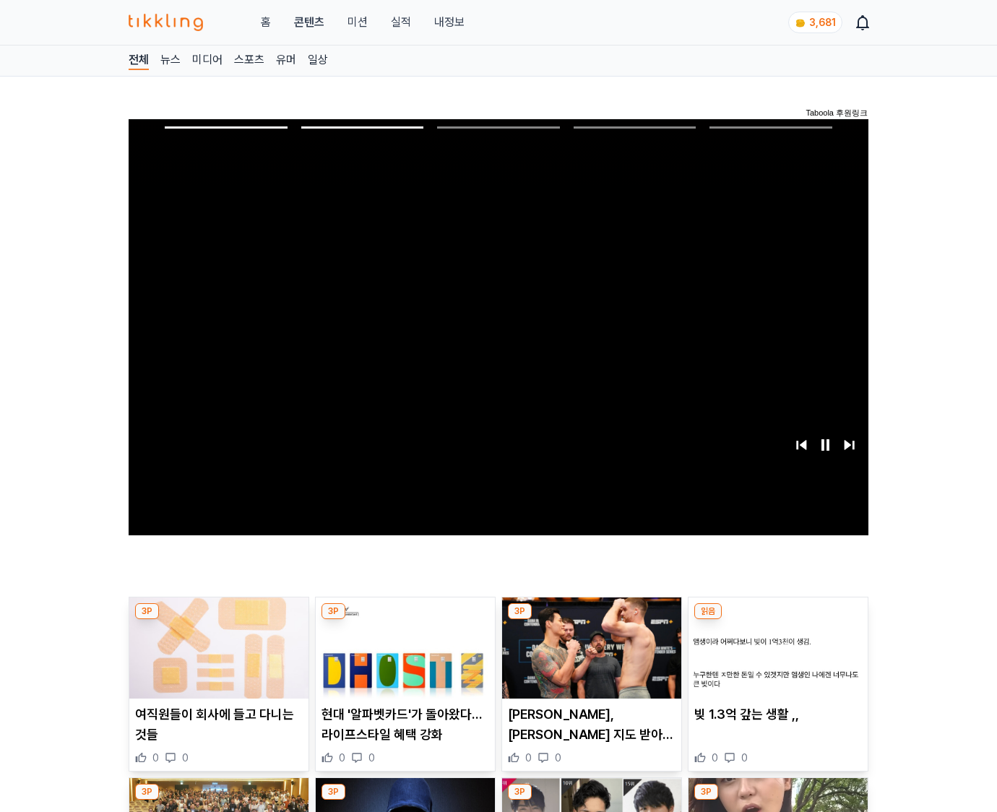
click at [775, 659] on img at bounding box center [777, 647] width 179 height 101
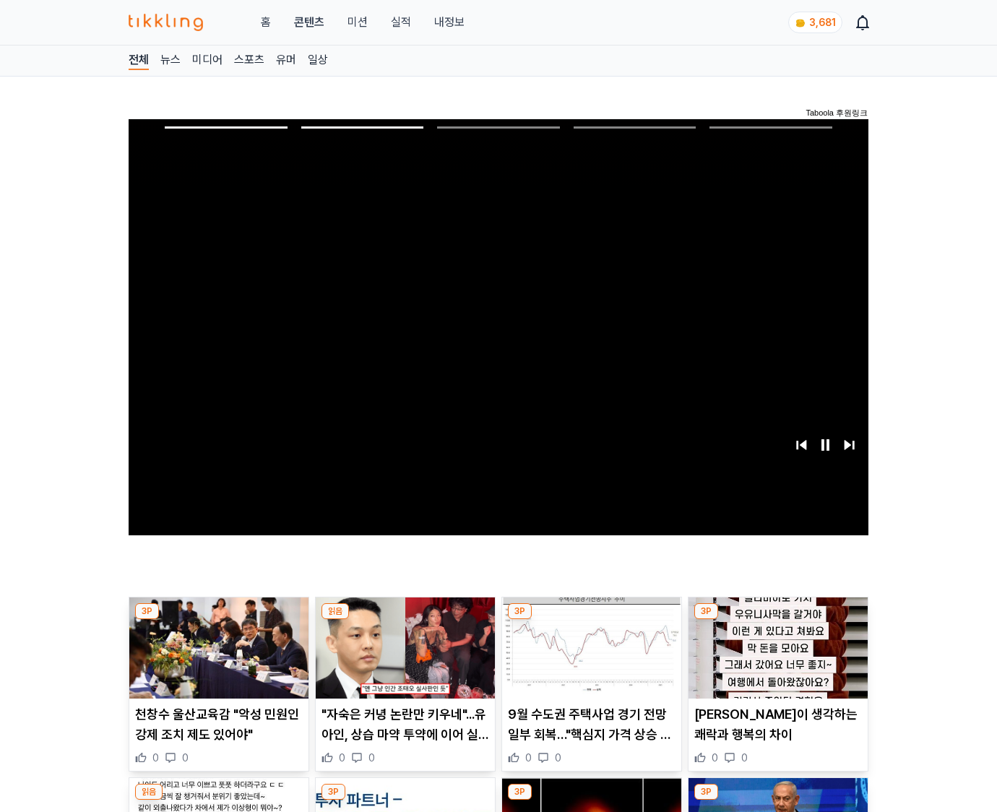
click at [775, 659] on img at bounding box center [777, 647] width 179 height 101
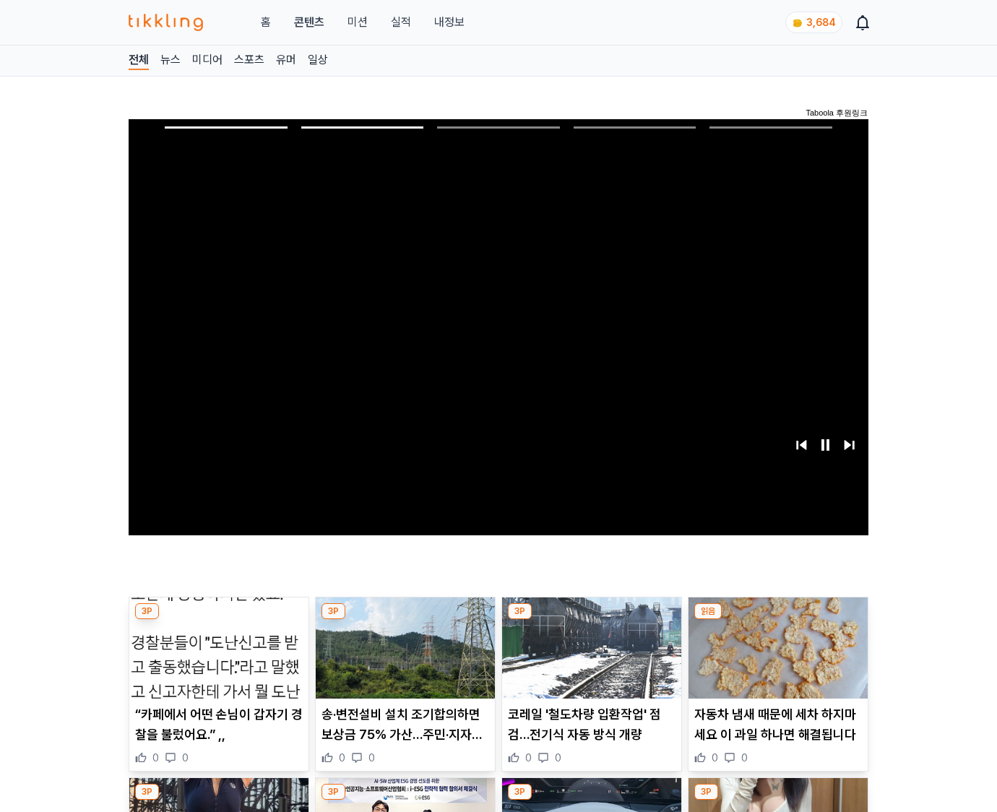
click at [775, 659] on img at bounding box center [777, 647] width 179 height 101
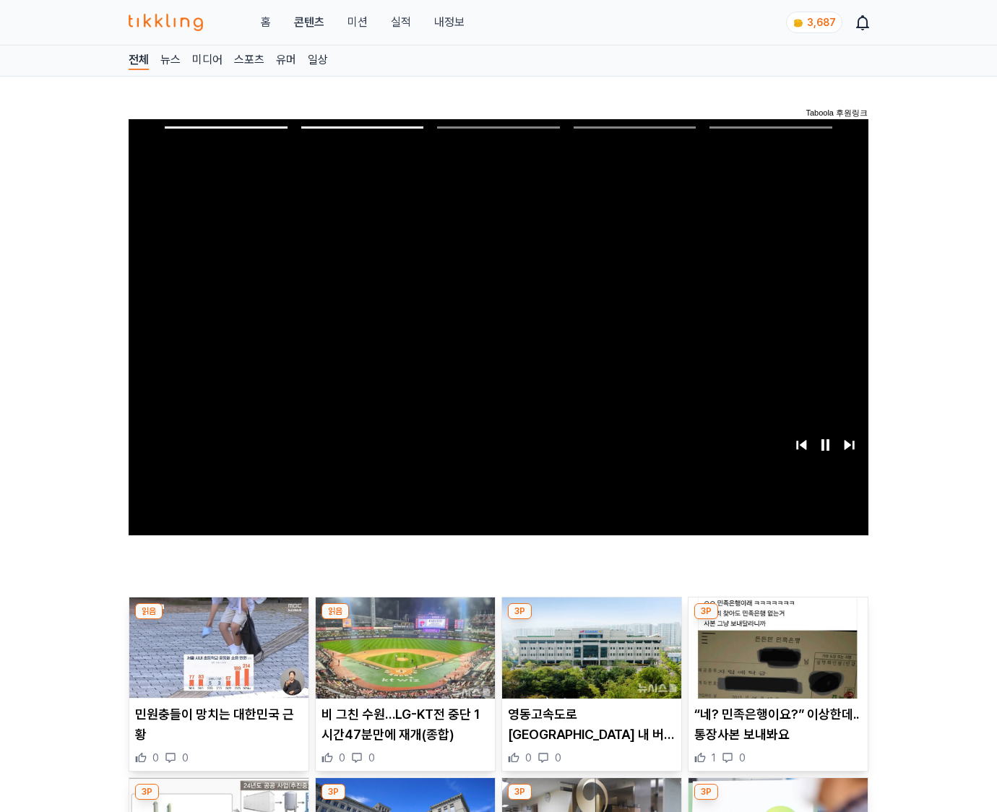
click at [775, 659] on img at bounding box center [777, 647] width 179 height 101
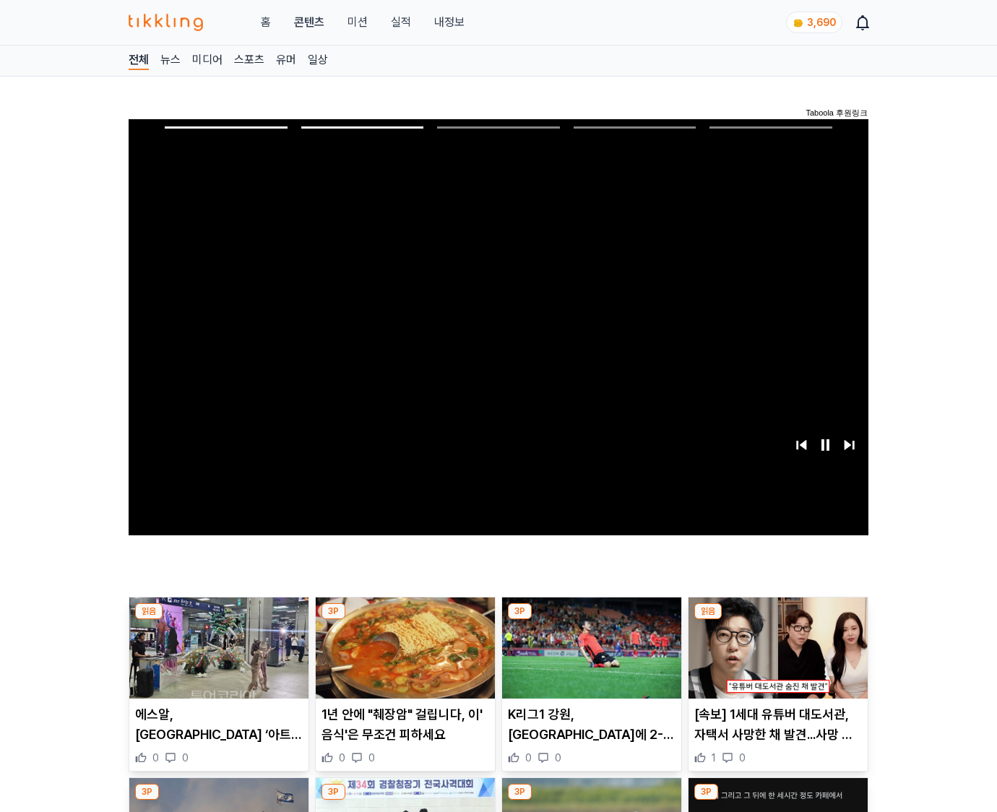
click at [775, 659] on img at bounding box center [777, 647] width 179 height 101
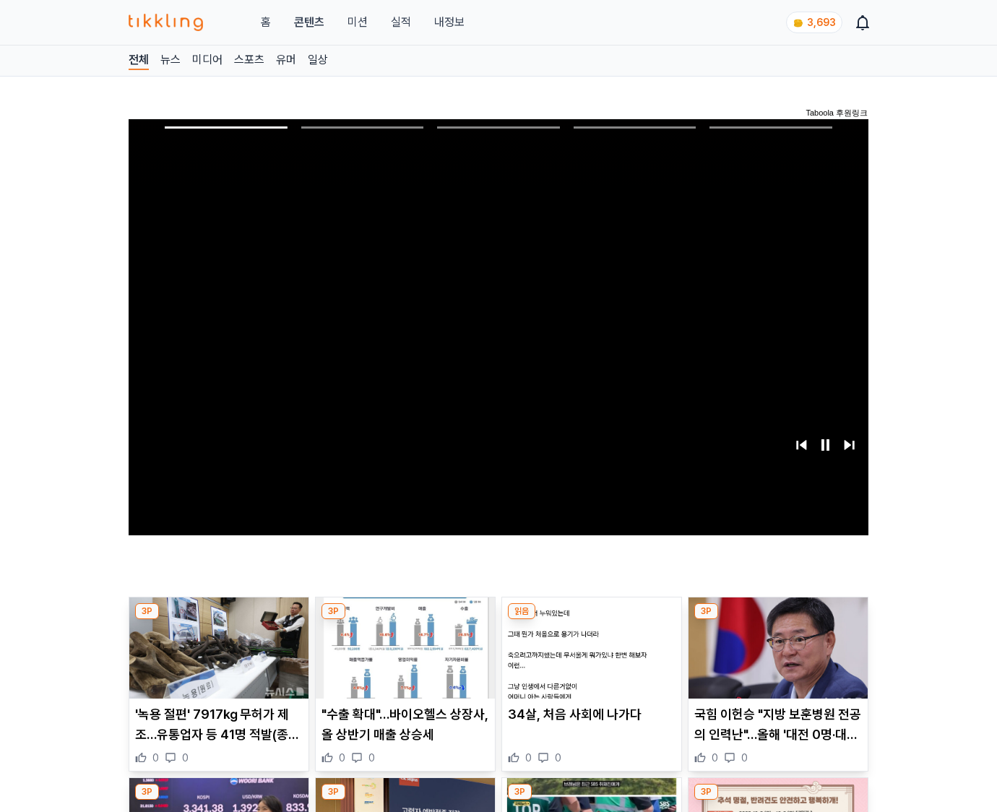
click at [775, 659] on img at bounding box center [777, 647] width 179 height 101
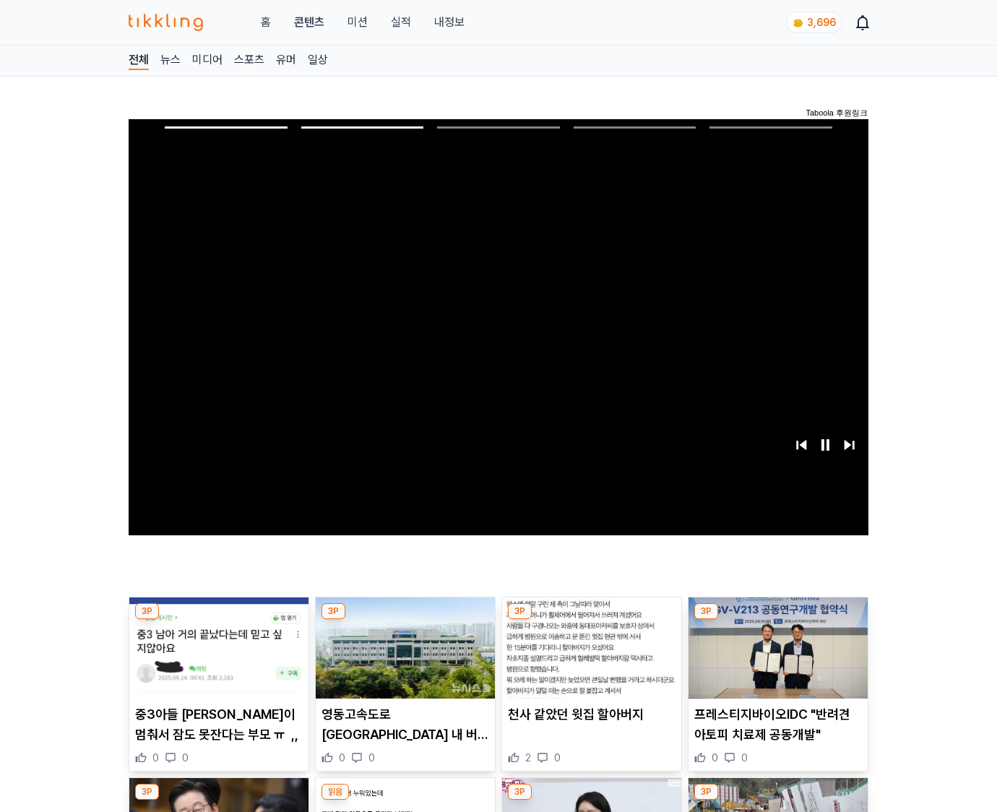
click at [775, 659] on img at bounding box center [777, 647] width 179 height 101
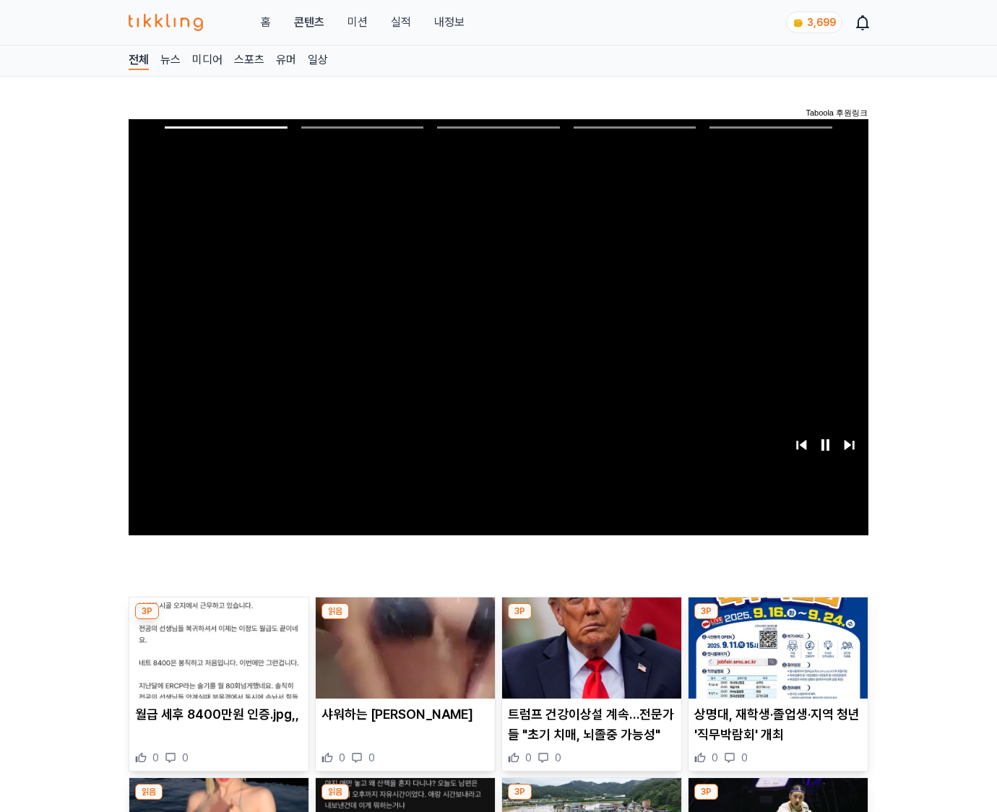
click at [775, 659] on img at bounding box center [777, 647] width 179 height 101
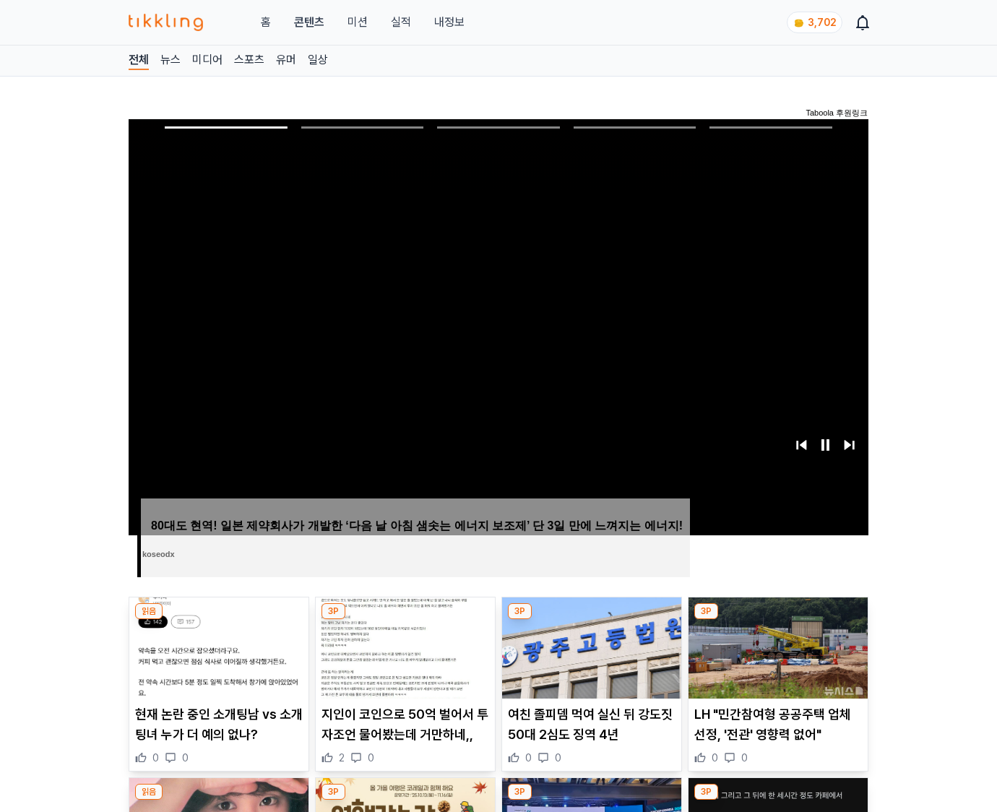
click at [775, 659] on img at bounding box center [777, 647] width 179 height 101
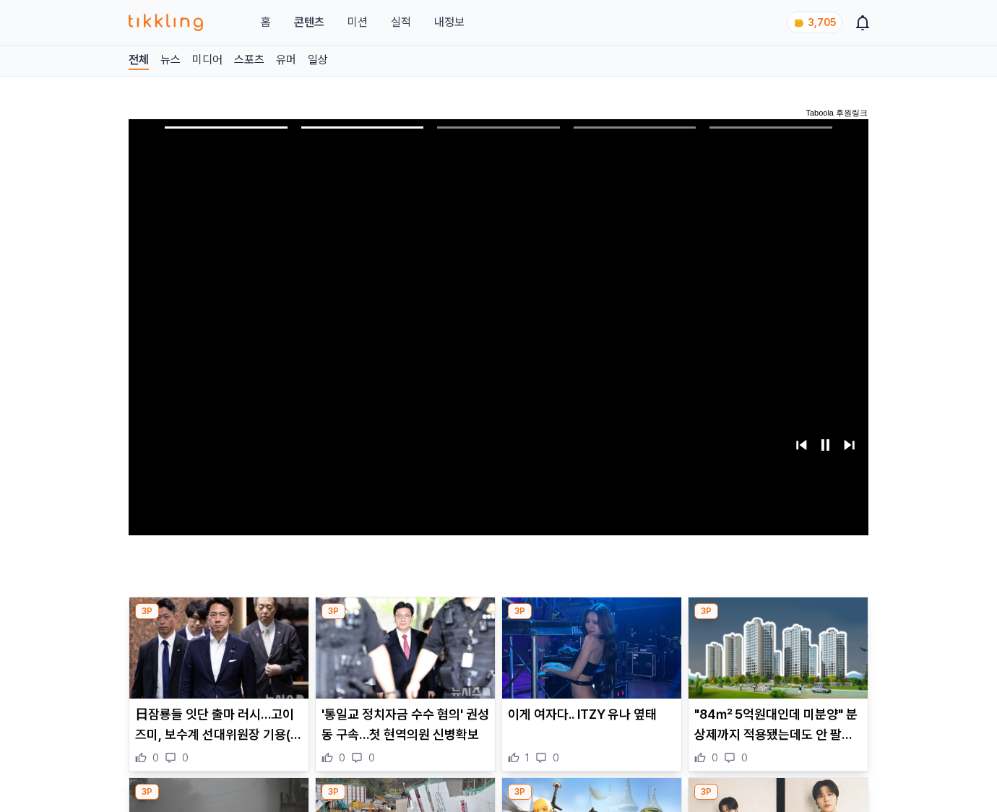
click at [775, 659] on img at bounding box center [777, 647] width 179 height 101
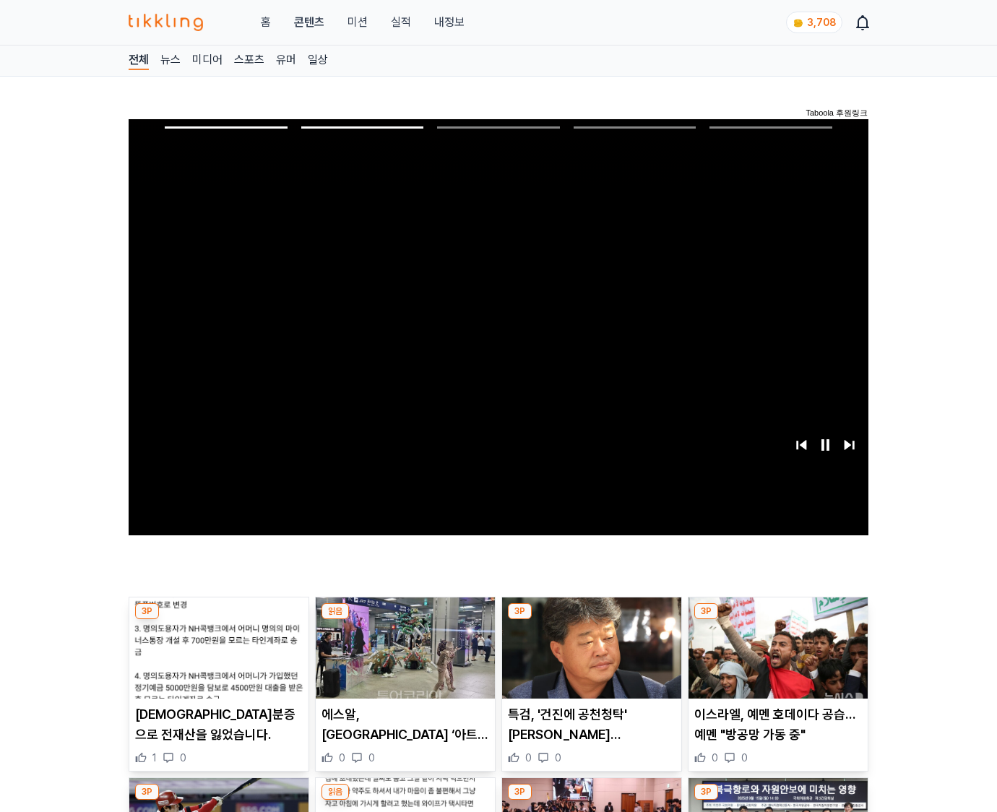
click at [775, 659] on img at bounding box center [777, 647] width 179 height 101
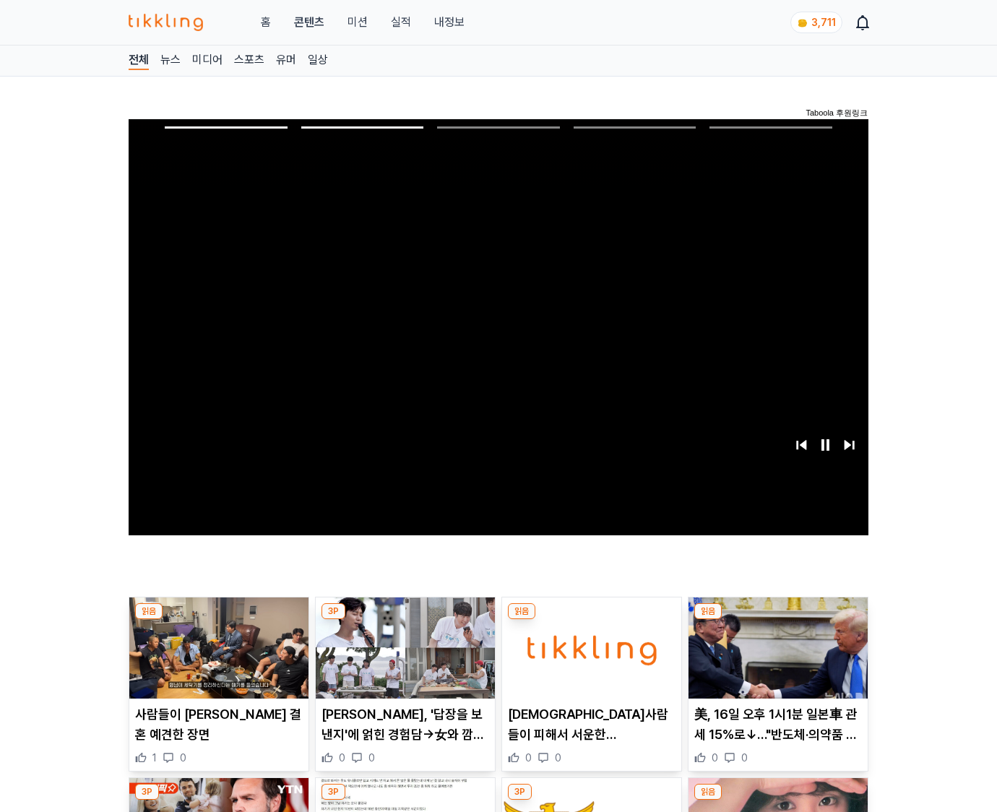
click at [775, 659] on img at bounding box center [777, 647] width 179 height 101
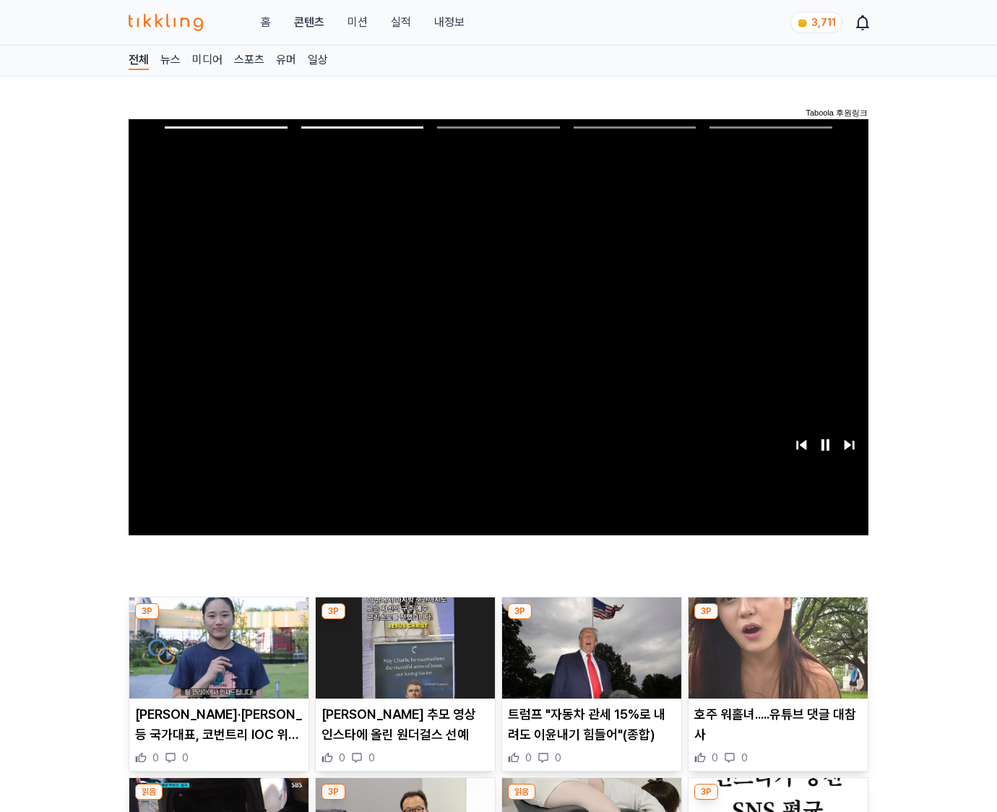
click at [775, 659] on img at bounding box center [777, 647] width 179 height 101
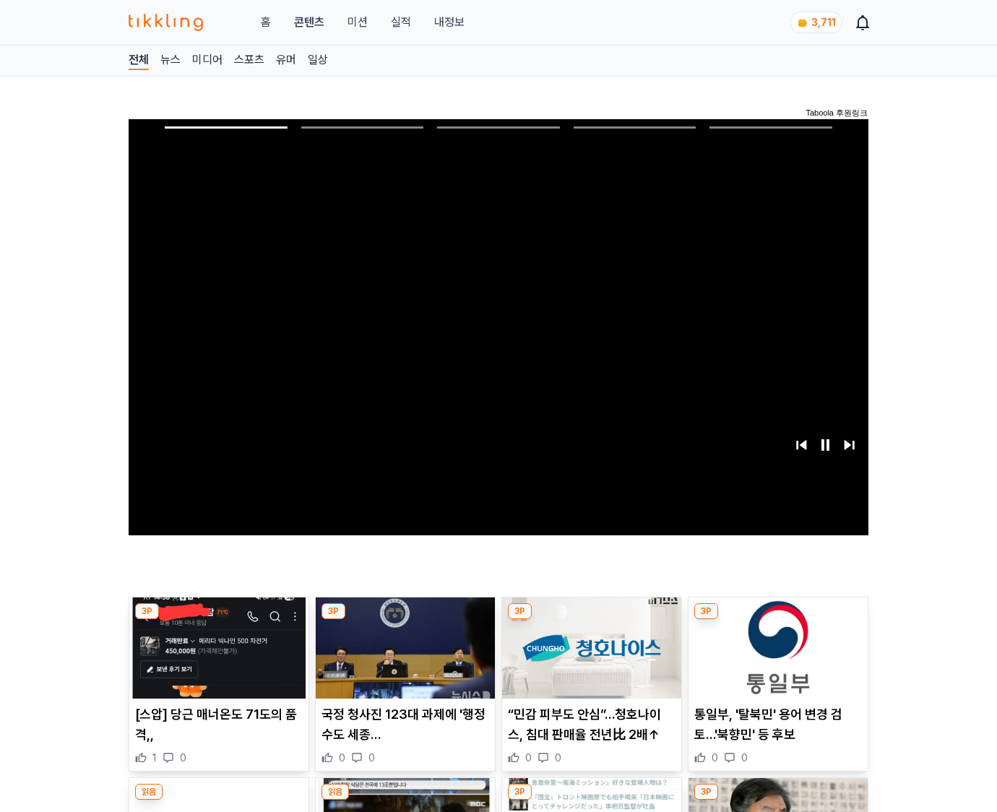
click at [775, 659] on img at bounding box center [777, 647] width 179 height 101
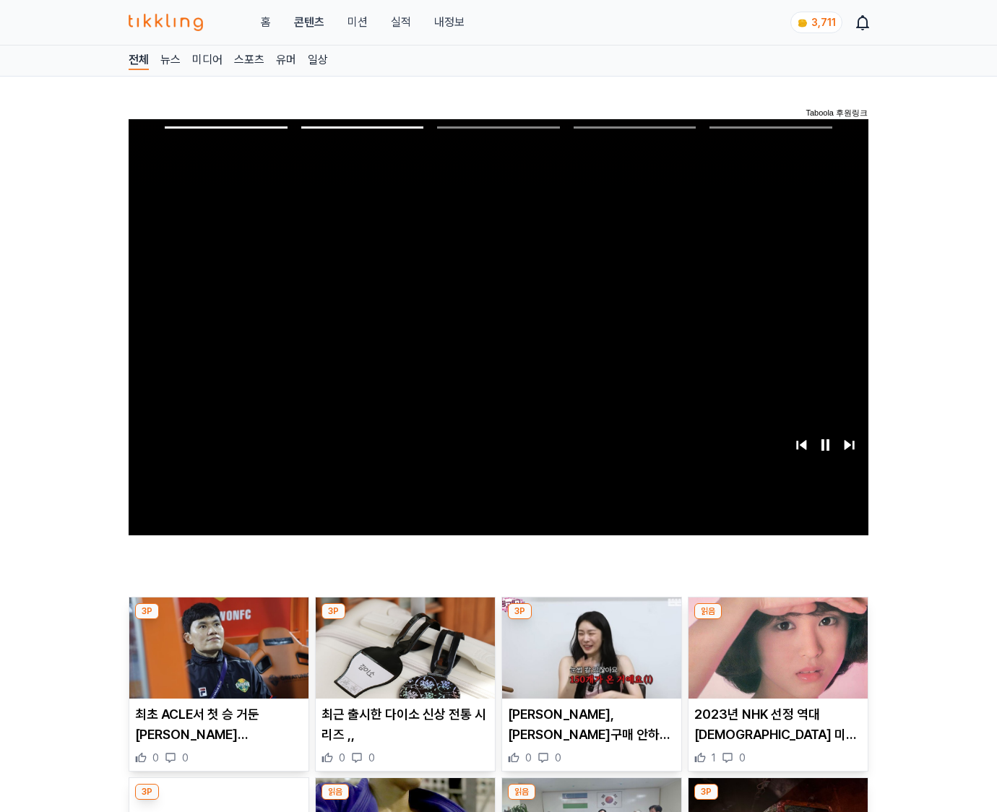
click at [775, 659] on img at bounding box center [777, 647] width 179 height 101
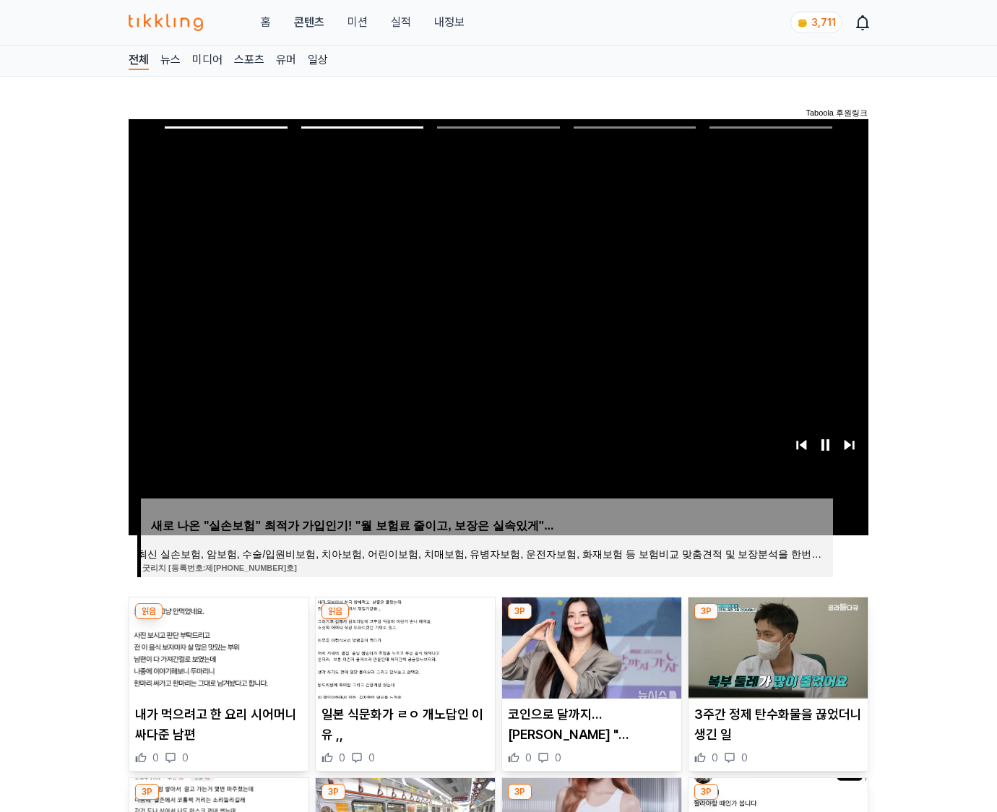
click at [775, 659] on img at bounding box center [777, 647] width 179 height 101
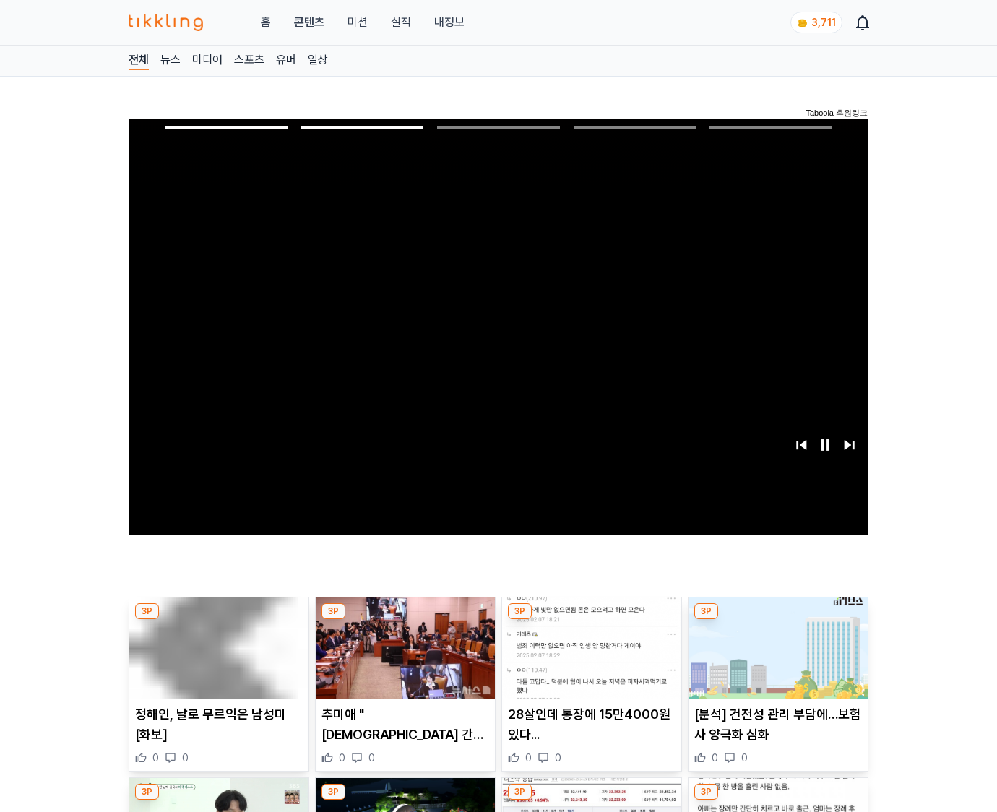
click at [775, 659] on img at bounding box center [777, 647] width 179 height 101
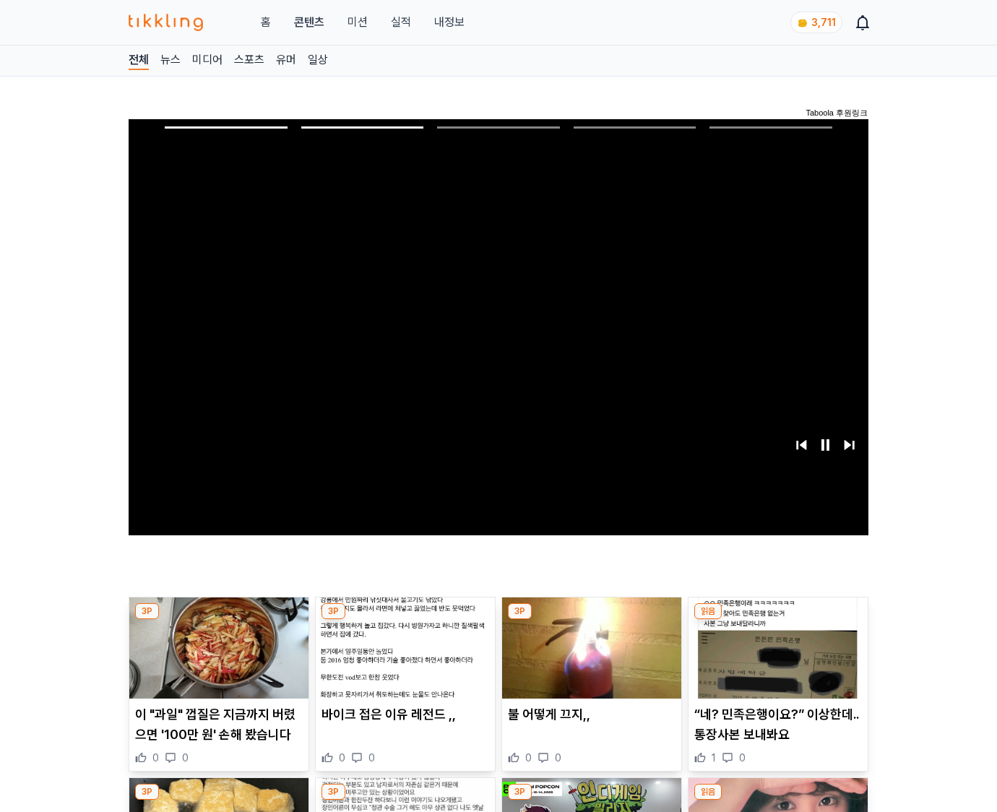
click at [775, 659] on img at bounding box center [777, 647] width 179 height 101
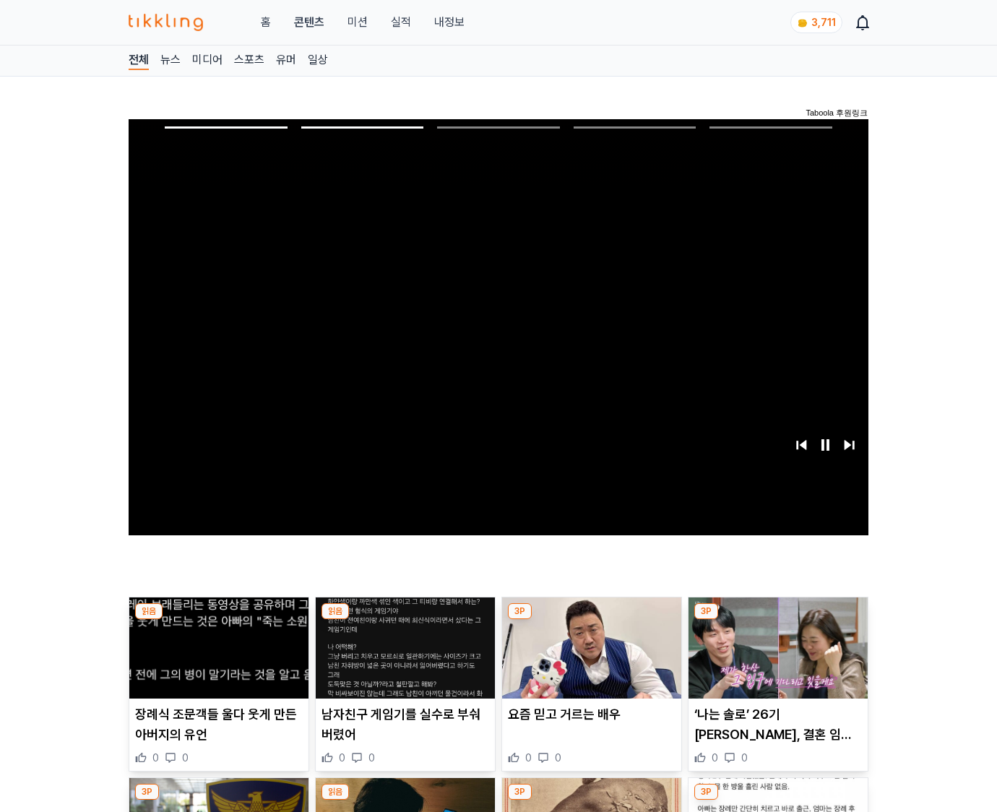
click at [775, 659] on img at bounding box center [777, 647] width 179 height 101
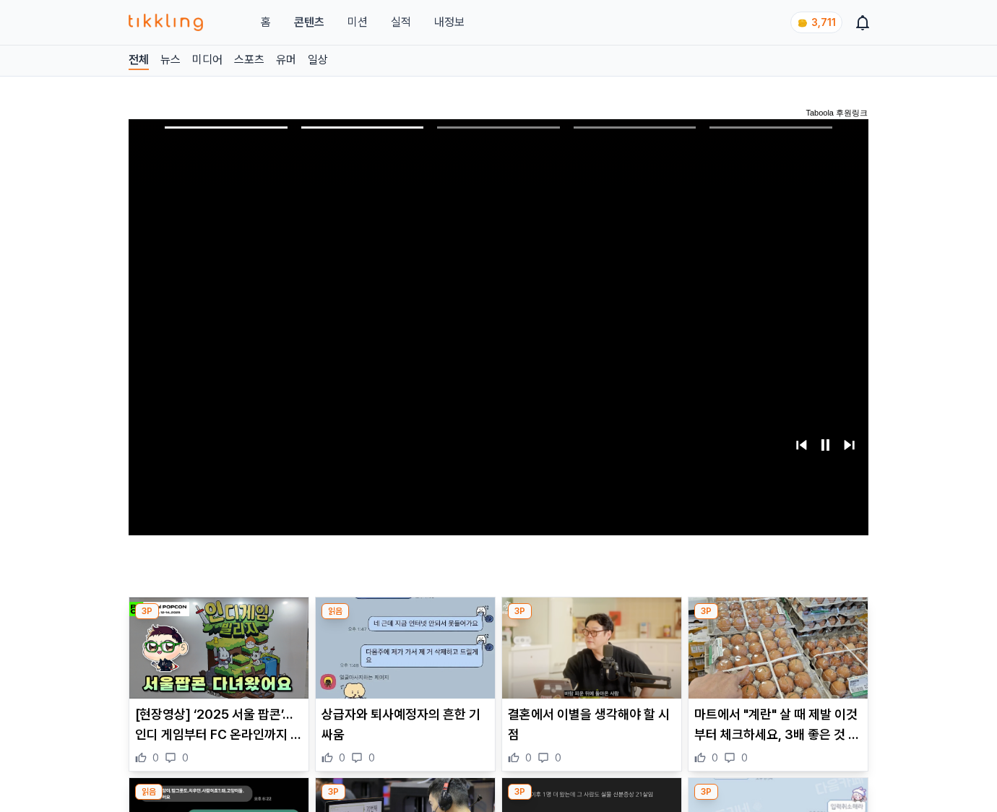
click at [775, 659] on img at bounding box center [777, 647] width 179 height 101
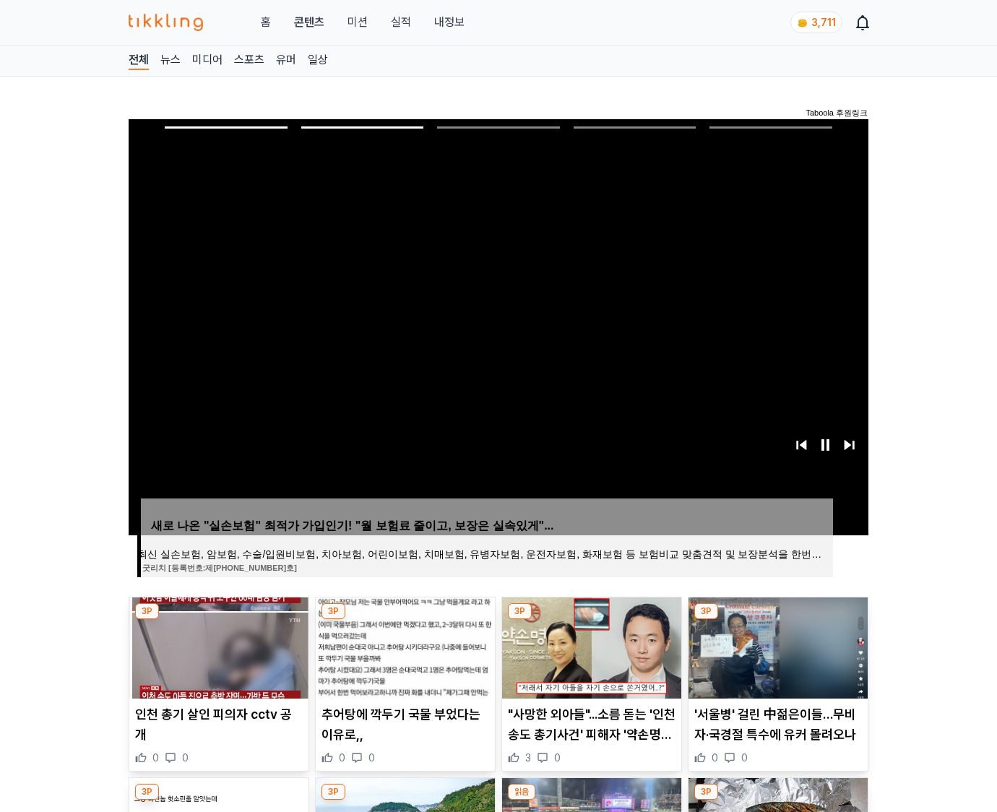
click at [775, 659] on img at bounding box center [777, 647] width 179 height 101
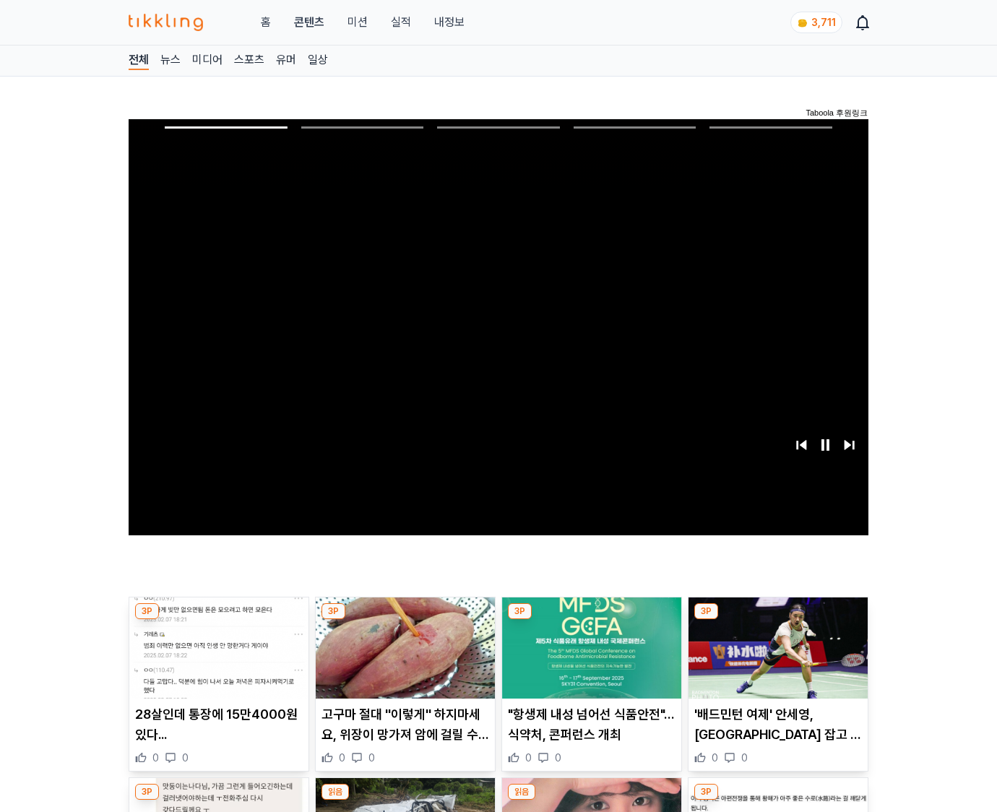
click at [775, 659] on img at bounding box center [777, 647] width 179 height 101
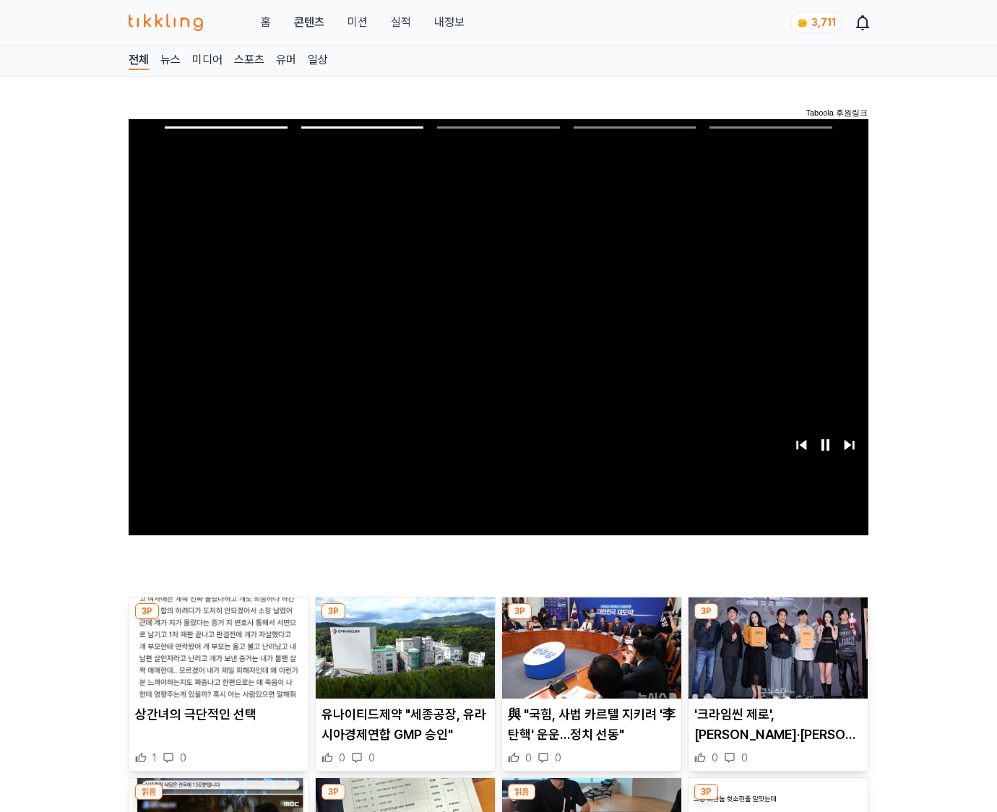
click at [775, 659] on img at bounding box center [777, 647] width 179 height 101
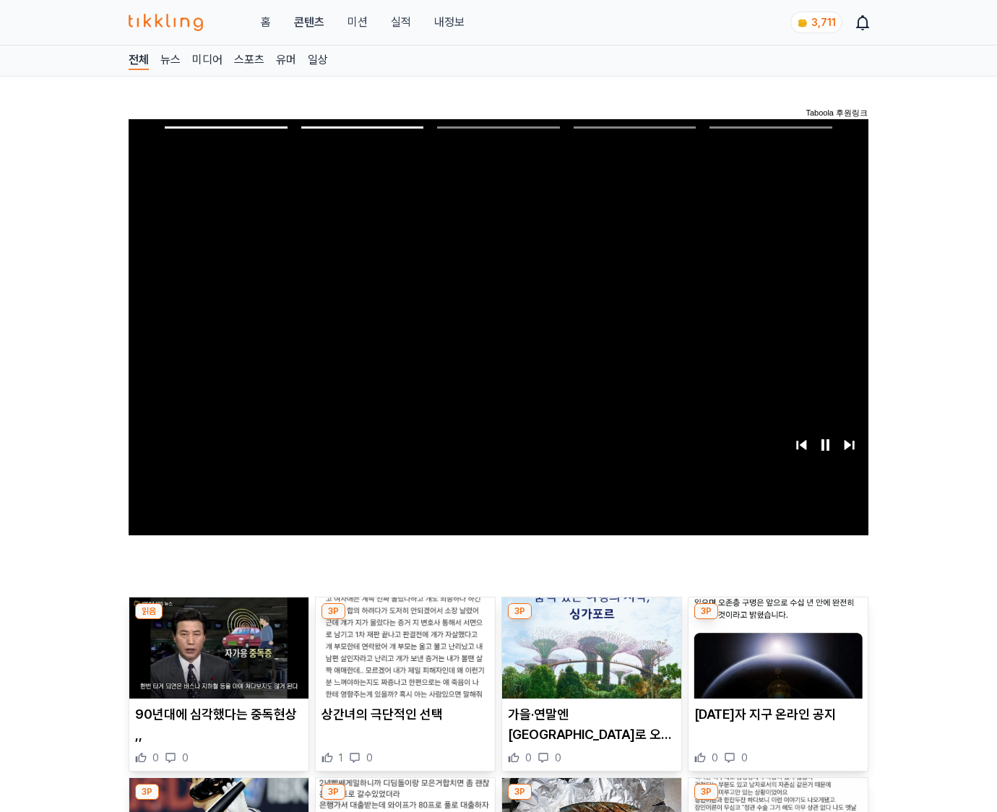
click at [775, 659] on img at bounding box center [777, 647] width 179 height 101
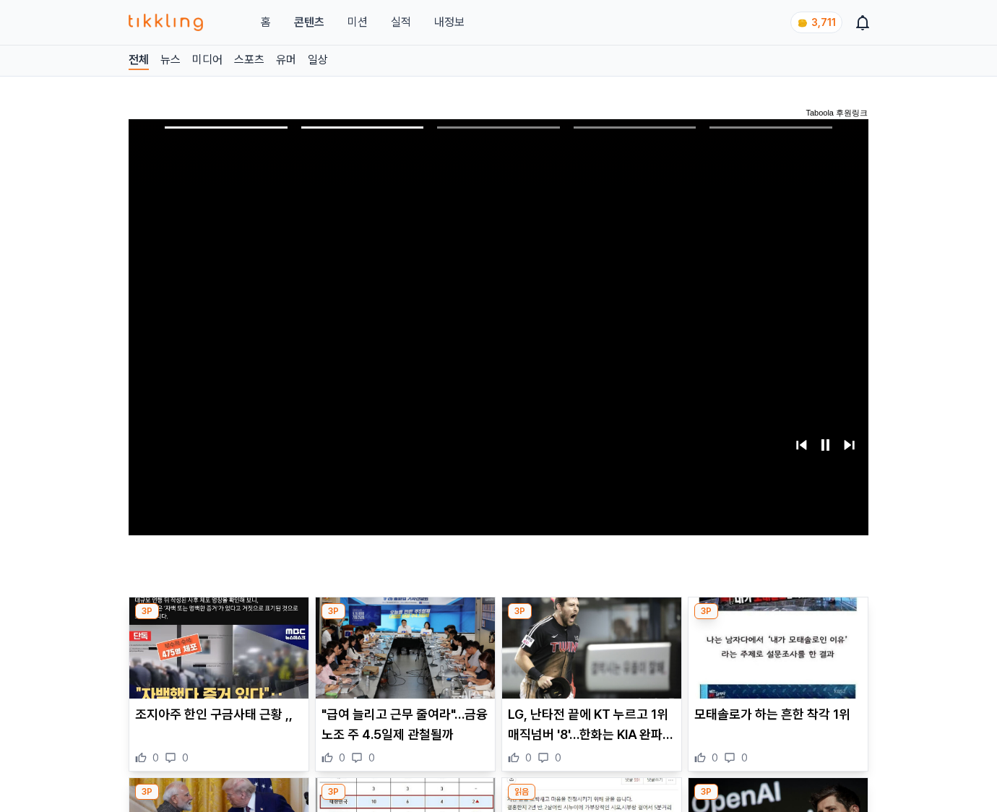
click at [775, 659] on img at bounding box center [777, 647] width 179 height 101
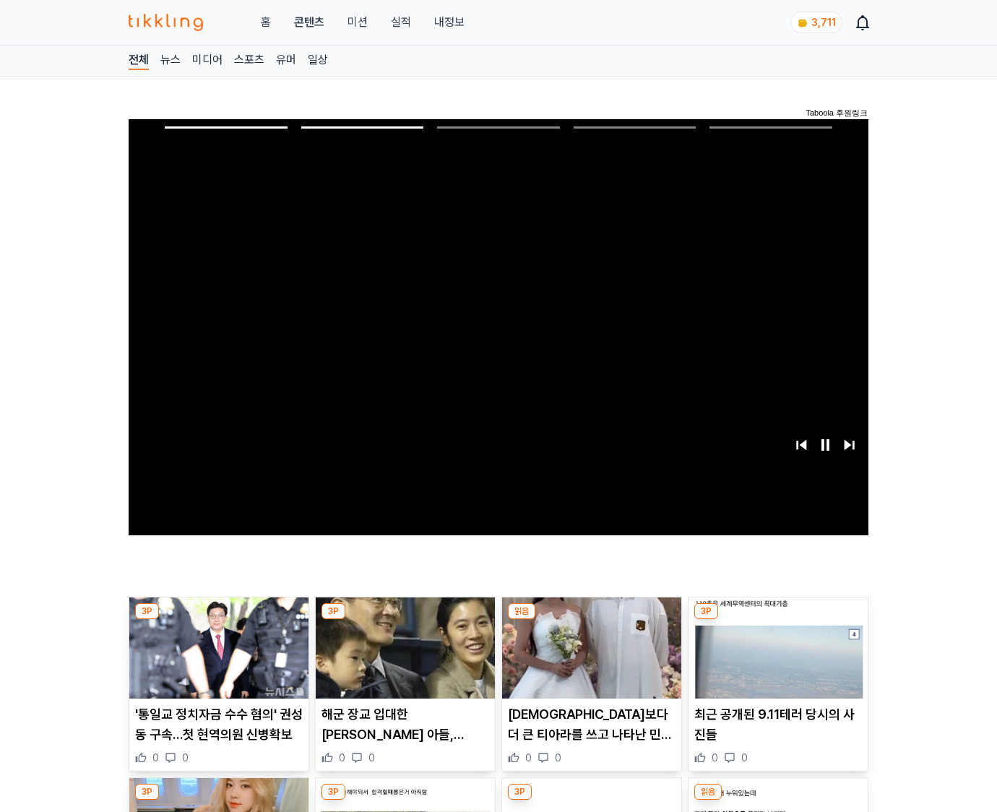
click at [775, 659] on img at bounding box center [777, 647] width 179 height 101
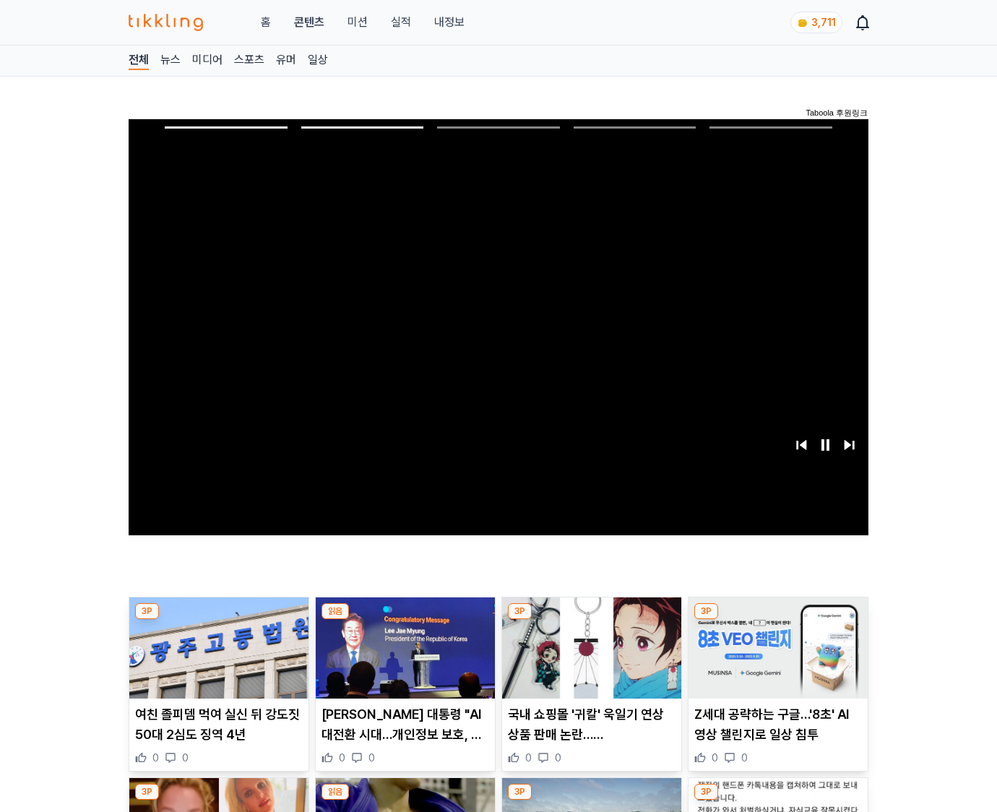
click at [775, 659] on img at bounding box center [777, 647] width 179 height 101
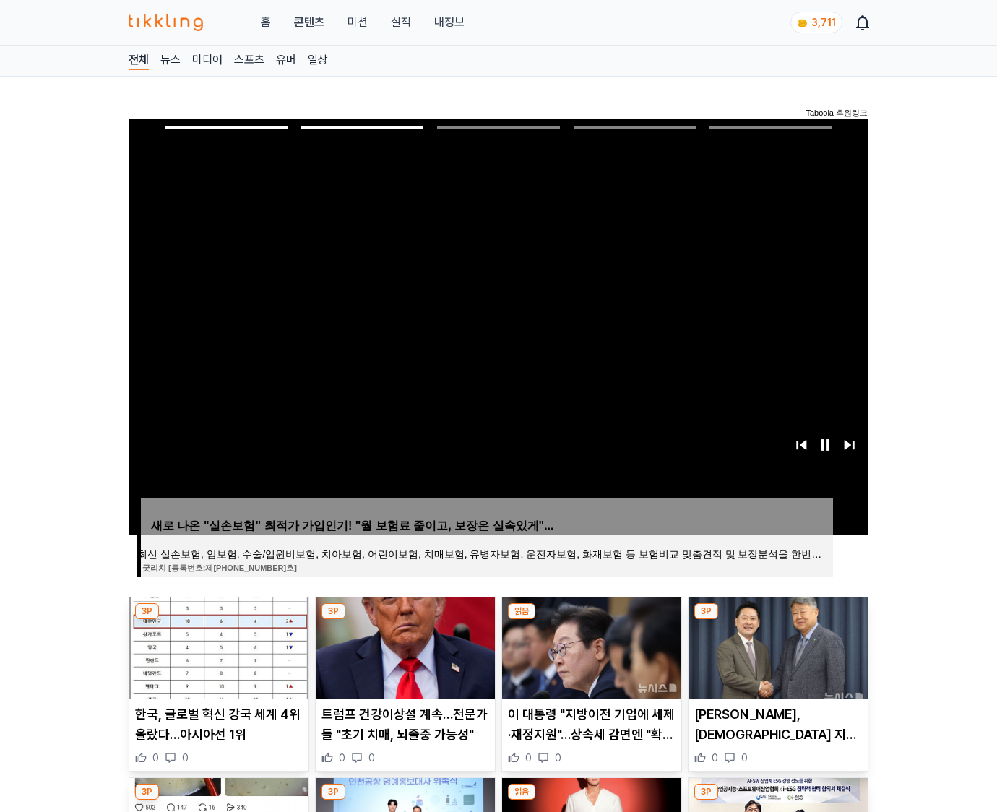
click at [775, 659] on img at bounding box center [777, 647] width 179 height 101
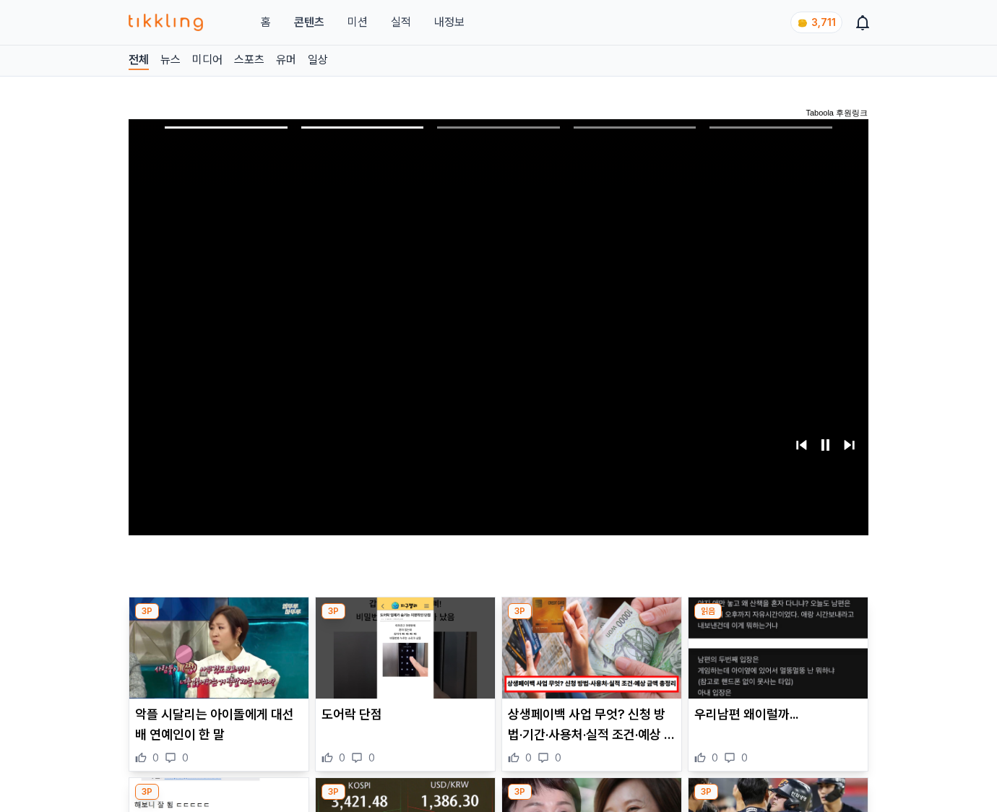
click at [775, 659] on img at bounding box center [777, 647] width 179 height 101
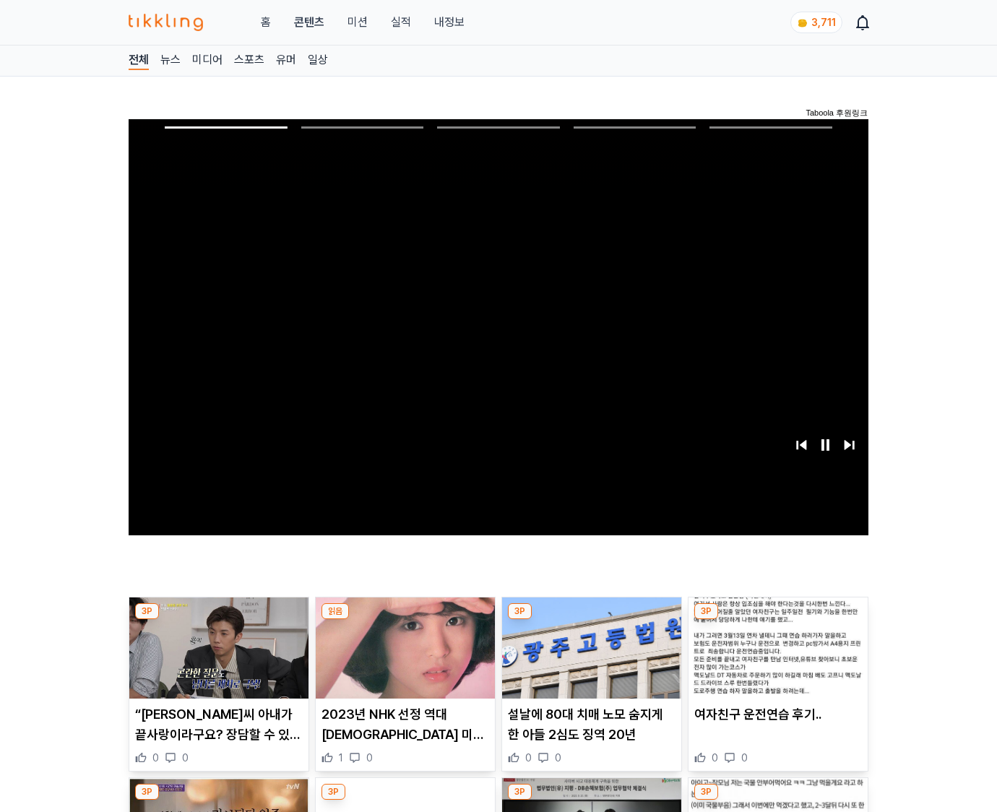
click at [775, 659] on img at bounding box center [777, 647] width 179 height 101
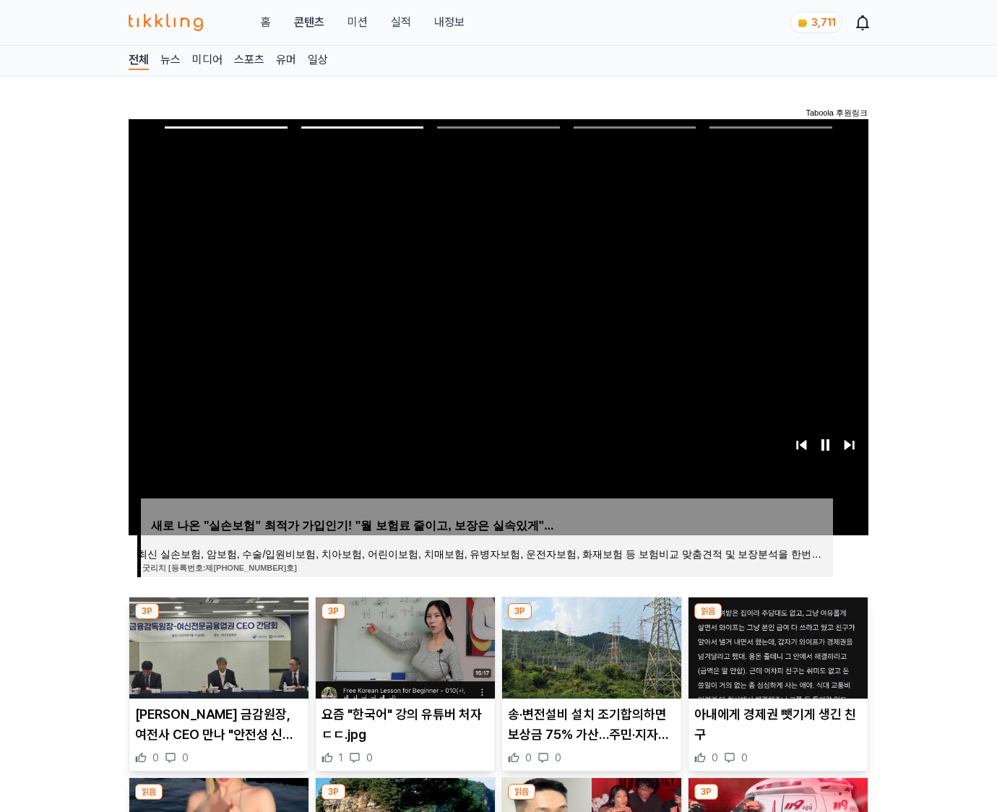
click at [775, 659] on img at bounding box center [777, 647] width 179 height 101
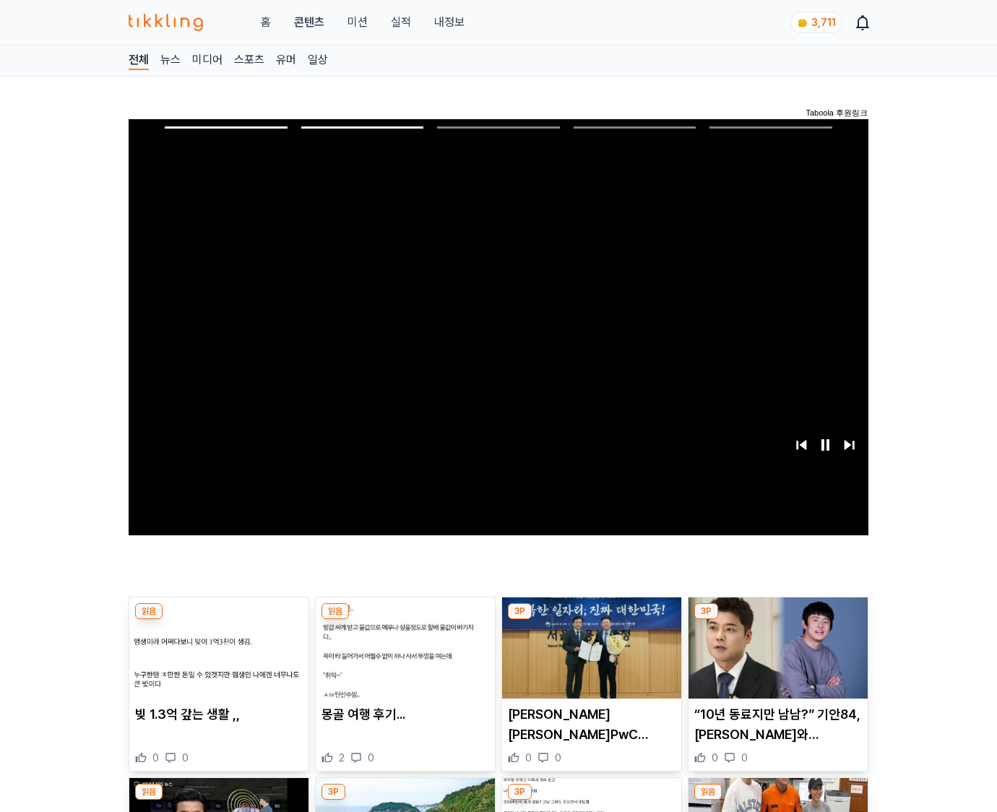
click at [775, 659] on img at bounding box center [777, 647] width 179 height 101
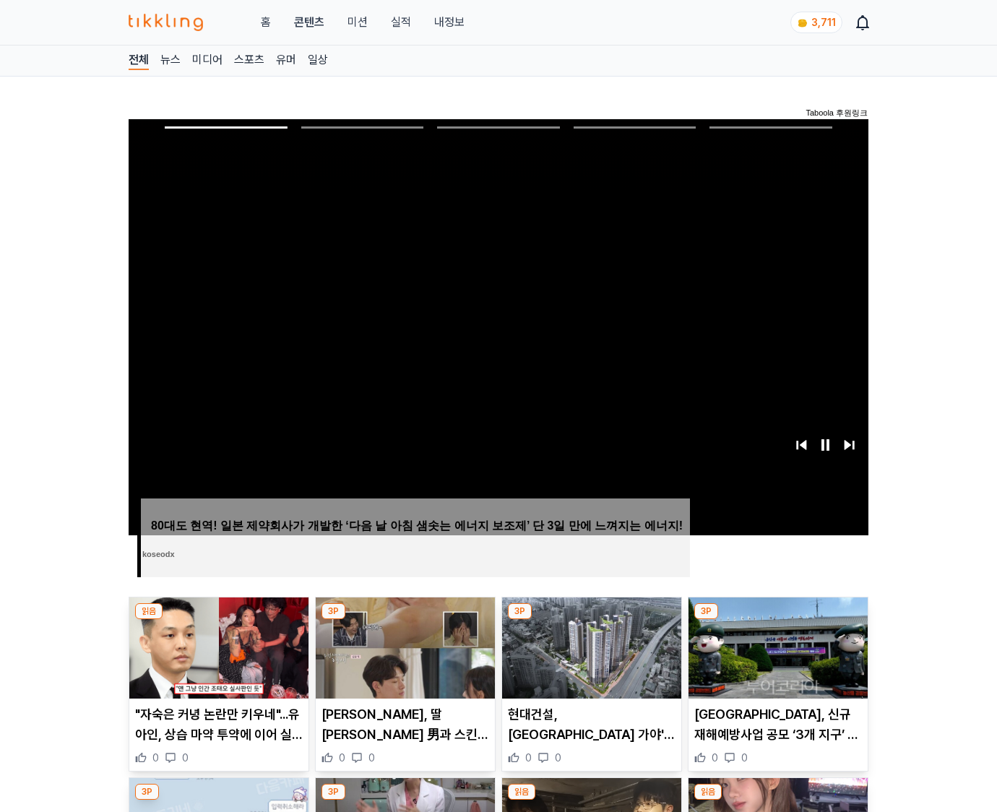
click at [775, 659] on img at bounding box center [777, 647] width 179 height 101
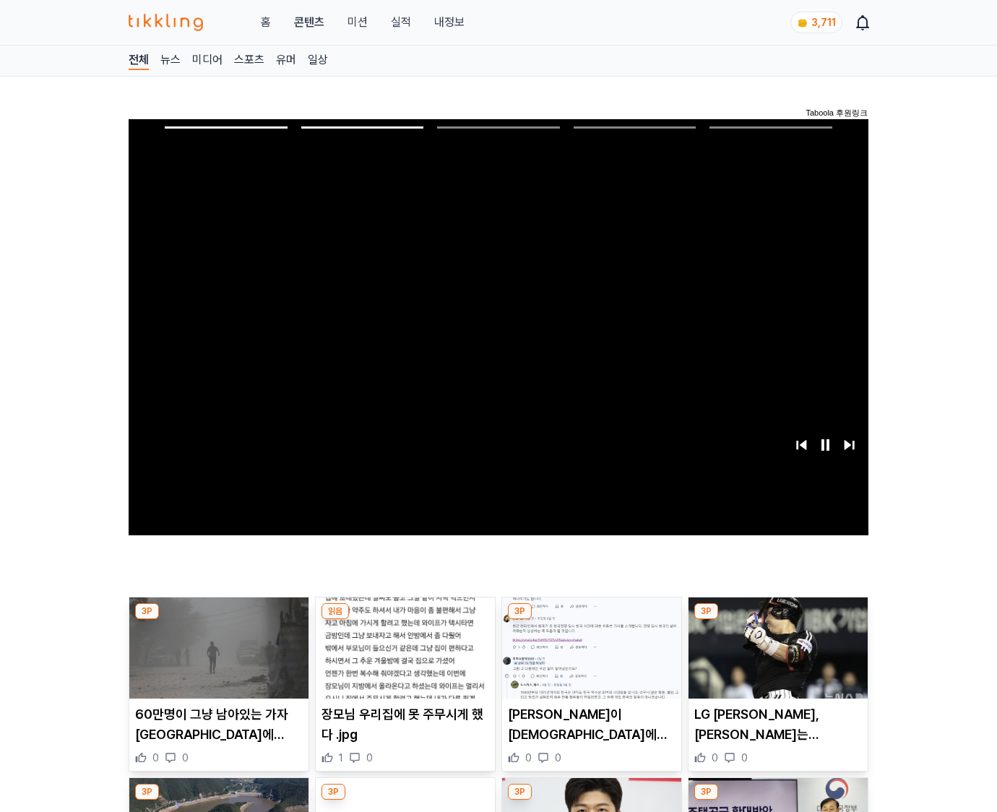
click at [775, 659] on img at bounding box center [777, 647] width 179 height 101
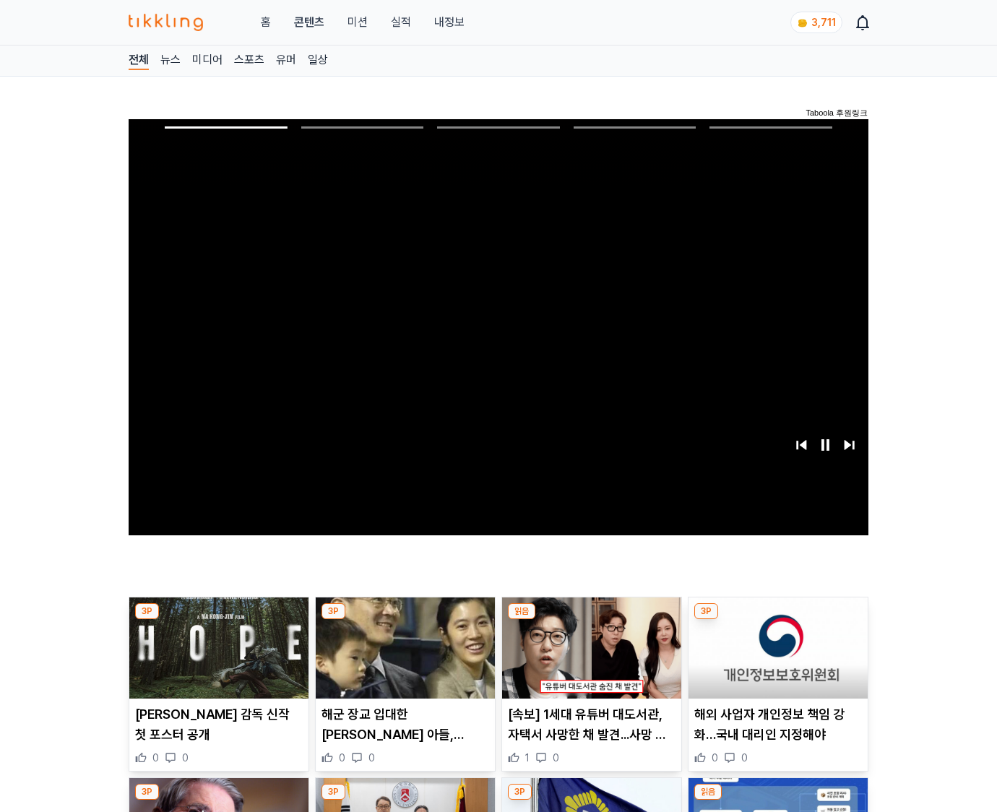
click at [775, 659] on img at bounding box center [777, 647] width 179 height 101
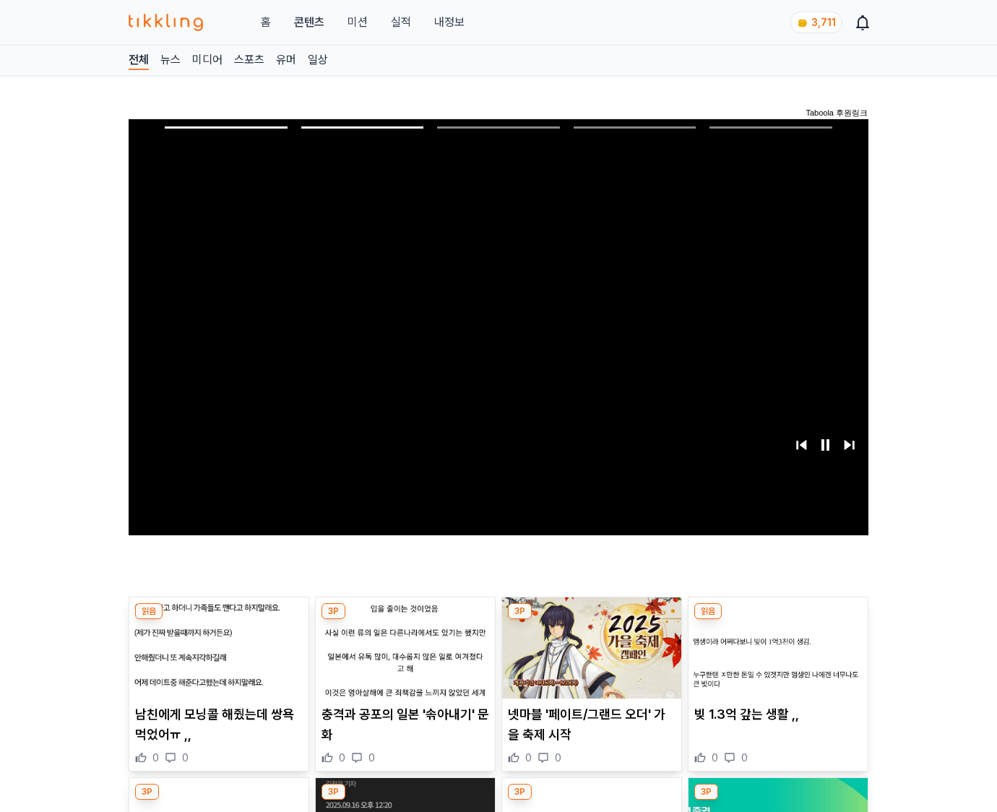
click at [775, 659] on img at bounding box center [777, 647] width 179 height 101
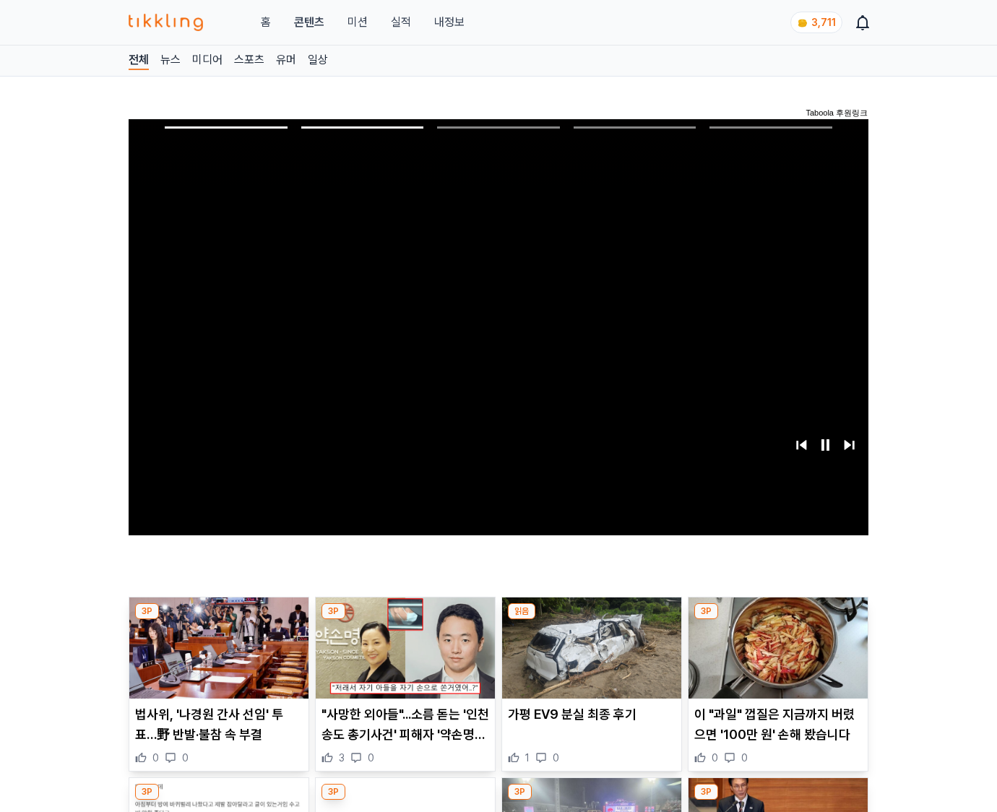
click at [775, 659] on img at bounding box center [777, 647] width 179 height 101
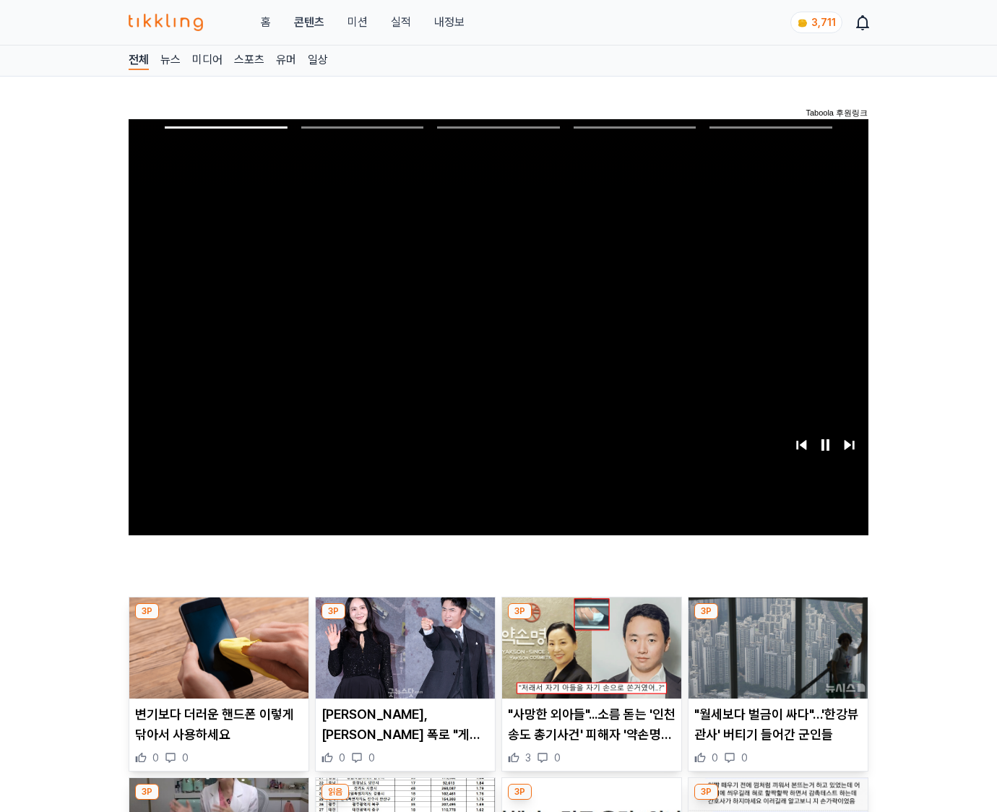
click at [775, 659] on img at bounding box center [777, 647] width 179 height 101
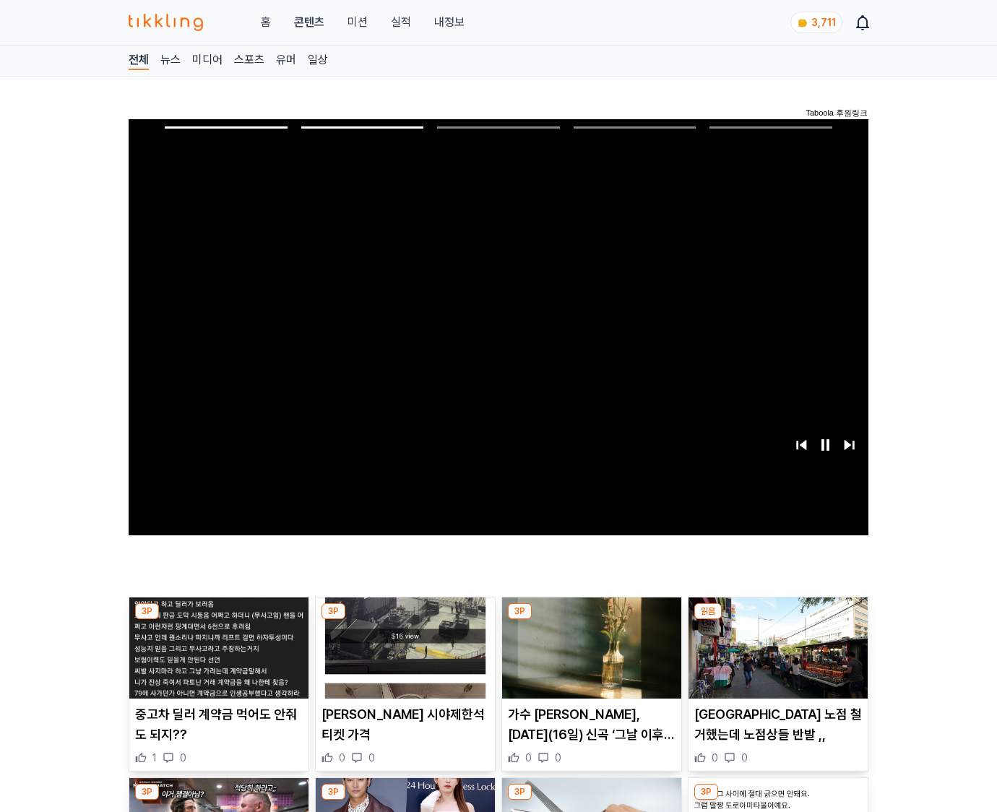
click at [775, 659] on img at bounding box center [777, 647] width 179 height 101
